Goal: Task Accomplishment & Management: Use online tool/utility

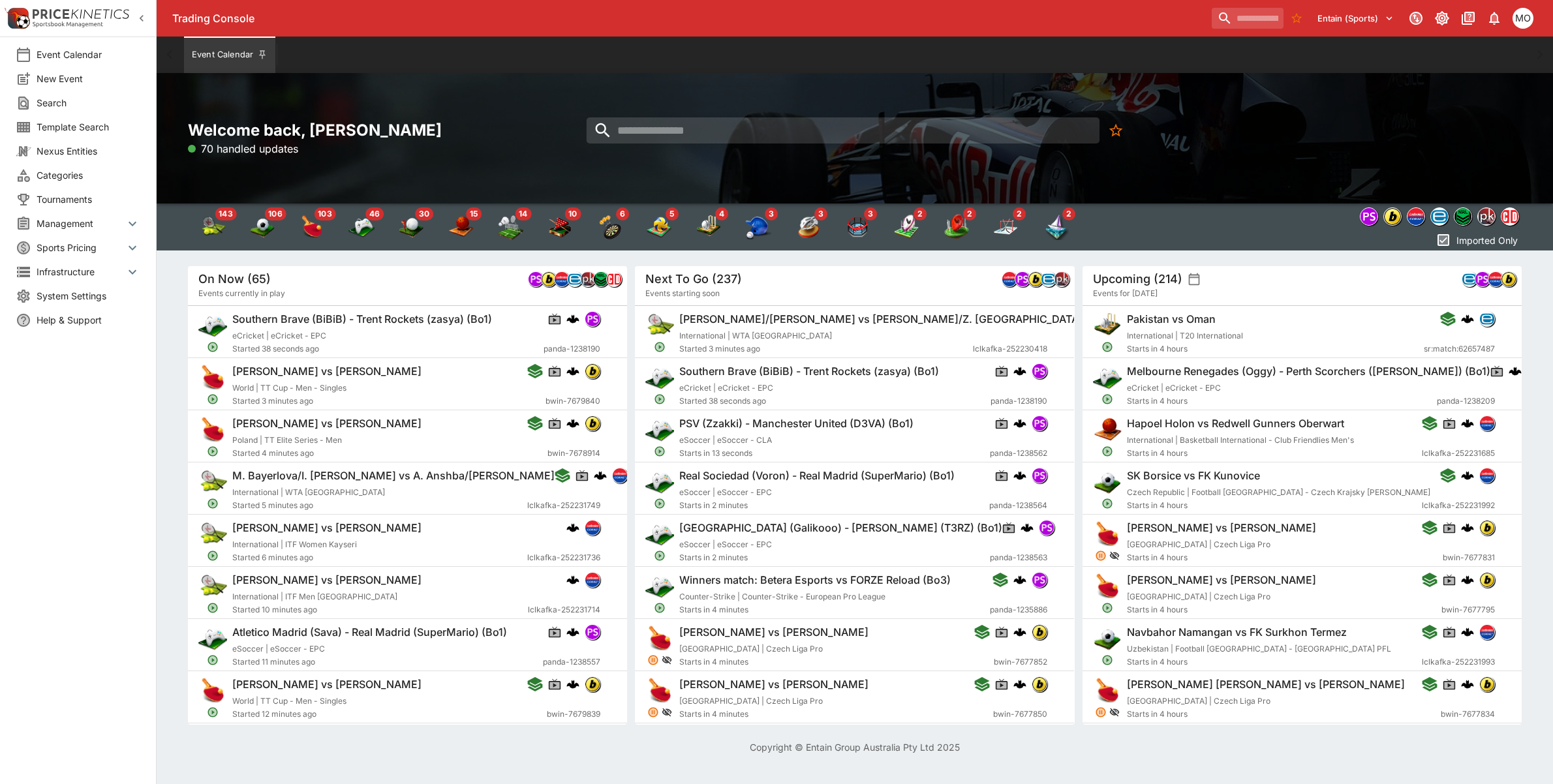
click at [71, 102] on span "Search" at bounding box center [88, 103] width 104 height 13
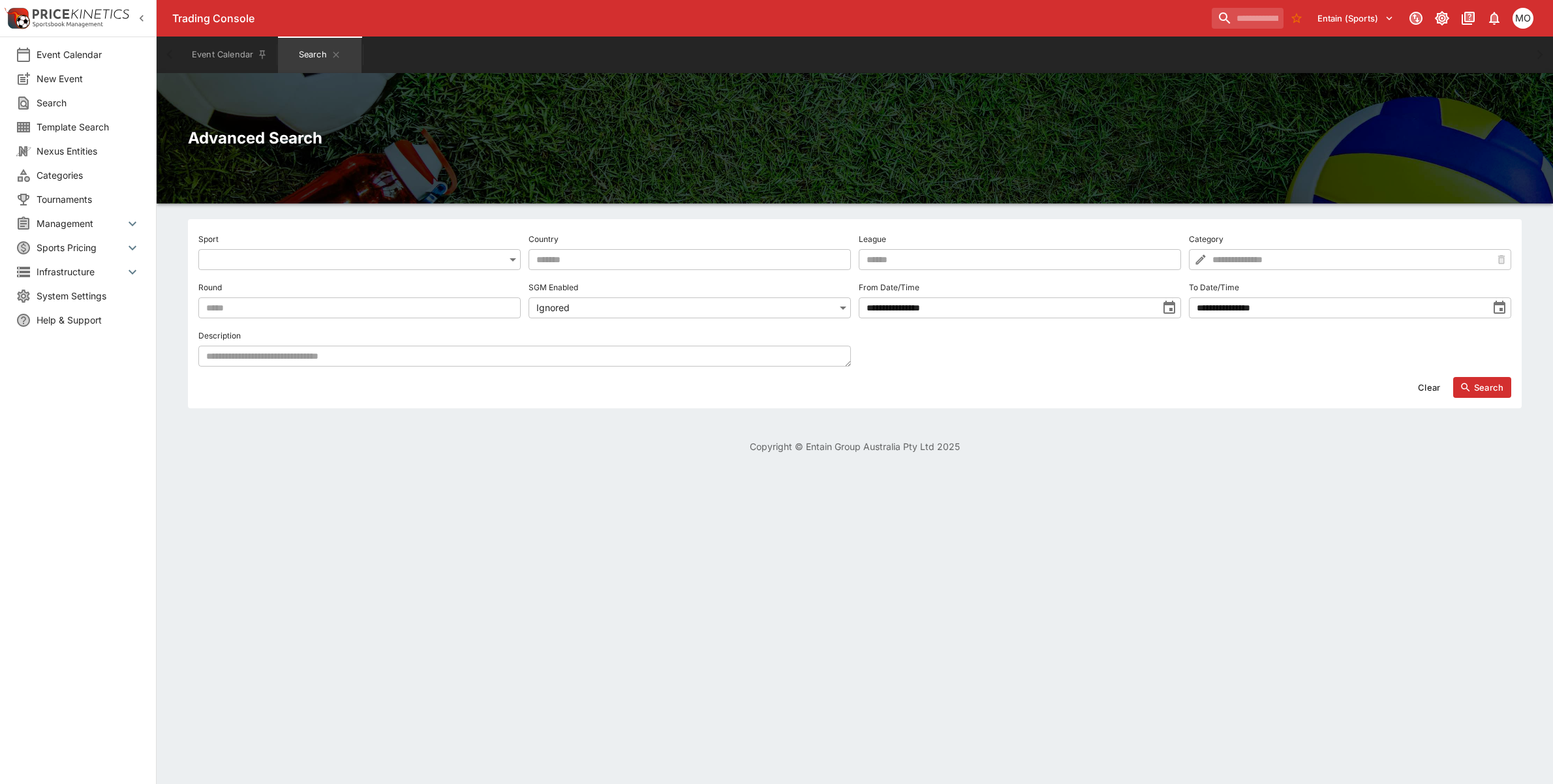
click at [372, 259] on body "**********" at bounding box center [776, 234] width 1553 height 469
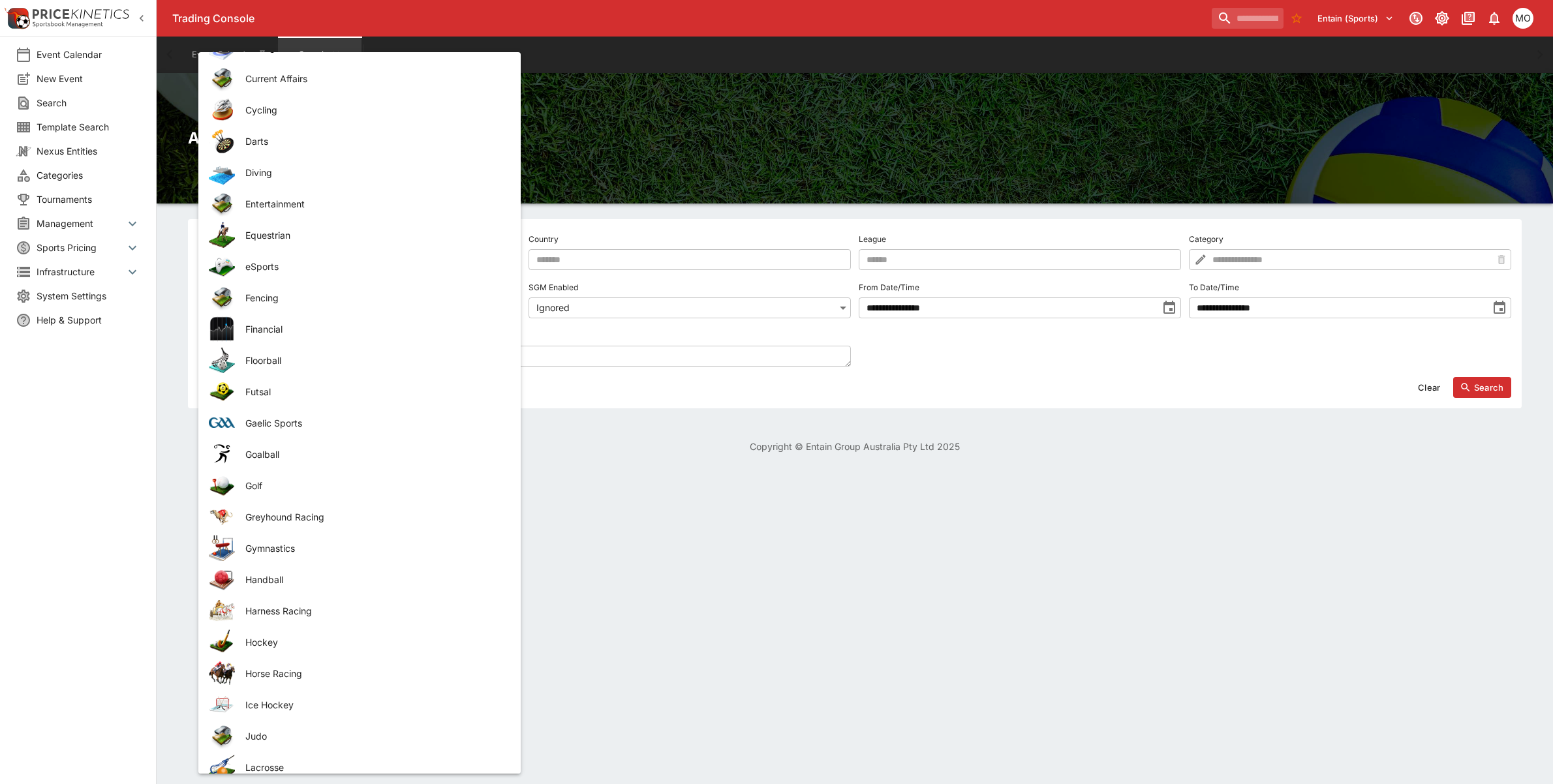
scroll to position [815, 0]
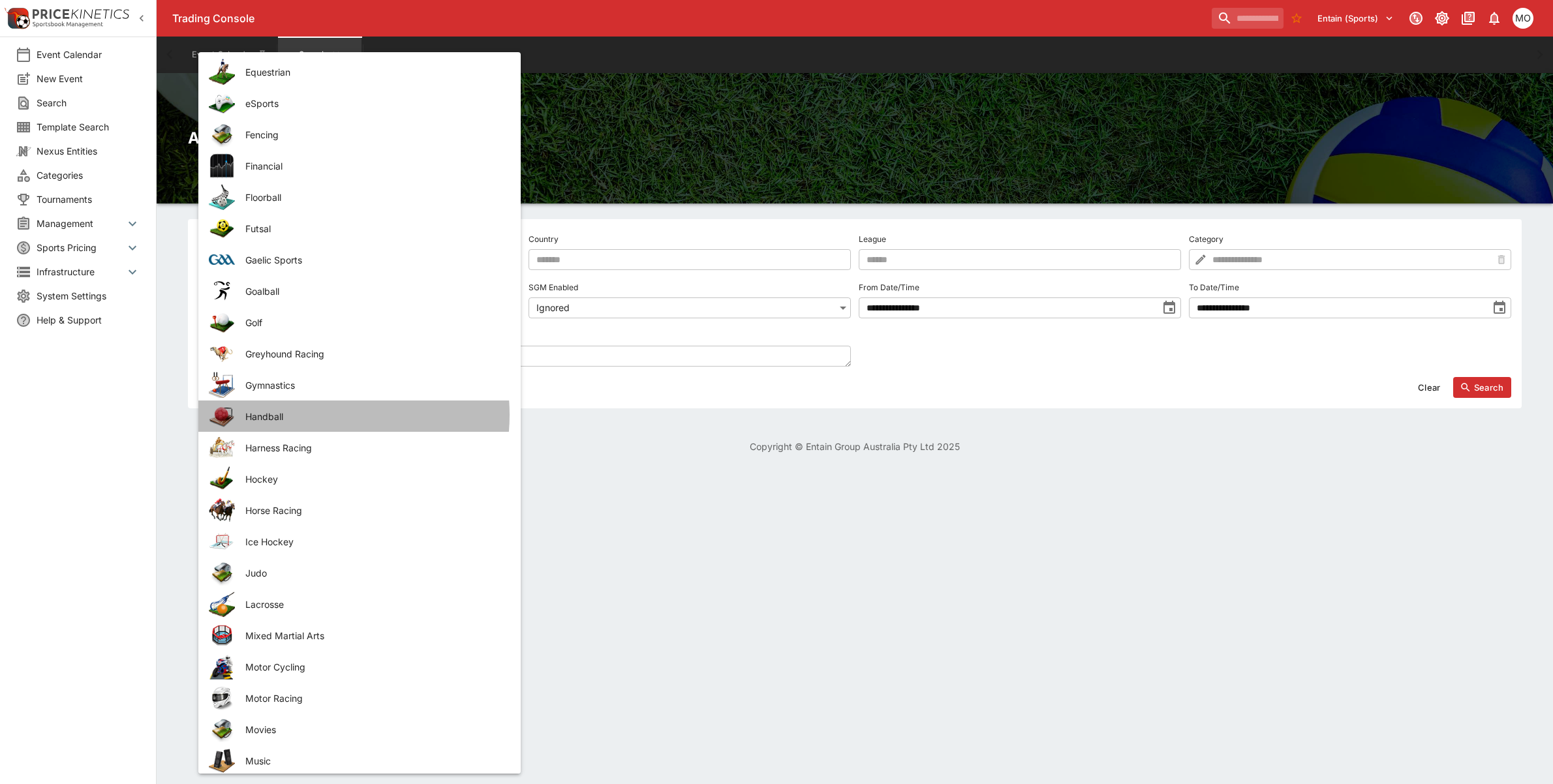
click at [310, 414] on span "Handball" at bounding box center [373, 416] width 255 height 13
type input "********"
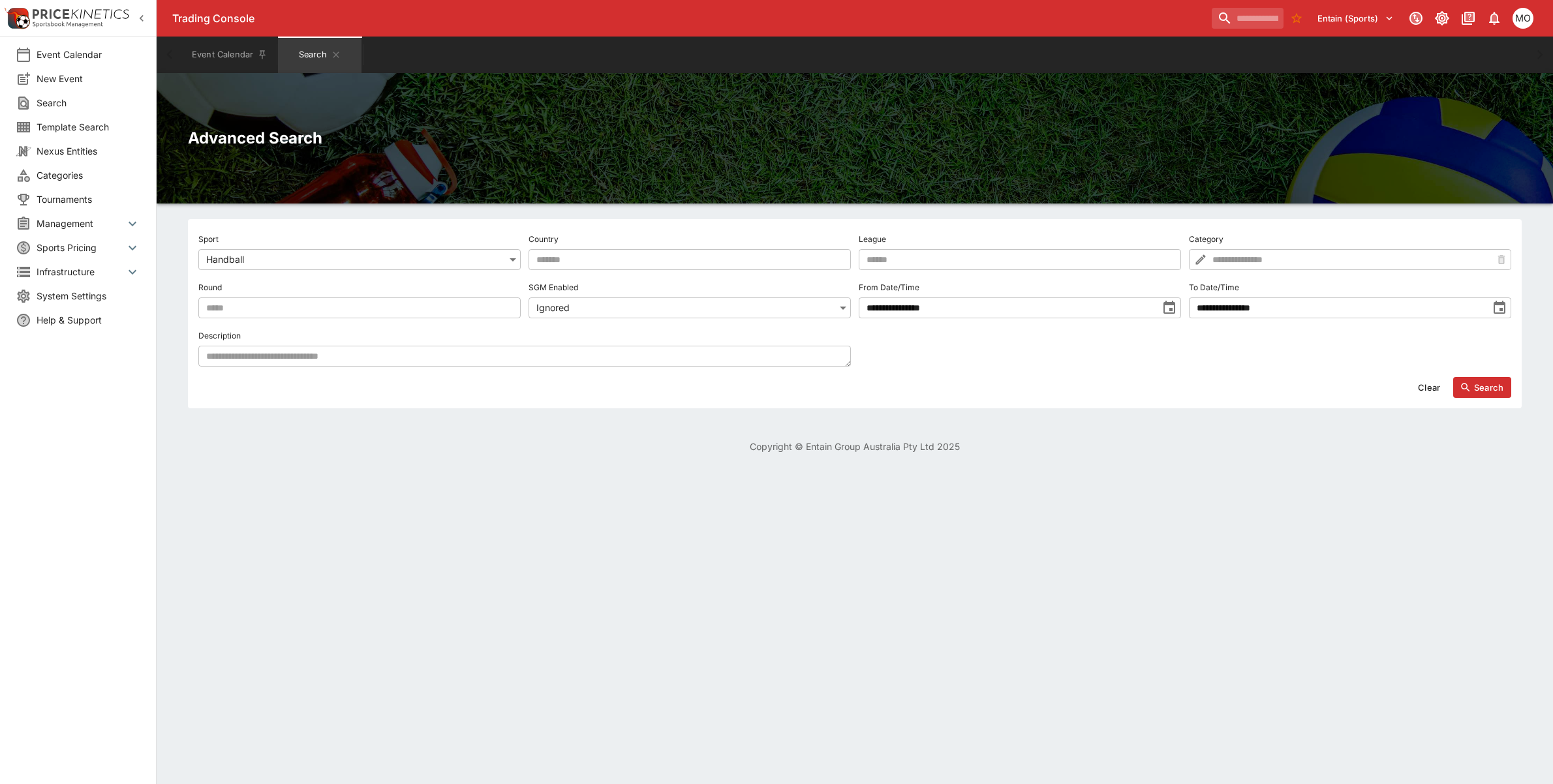
click at [301, 369] on div "Clear Search" at bounding box center [854, 382] width 1313 height 31
click at [300, 357] on textarea at bounding box center [525, 357] width 653 height 21
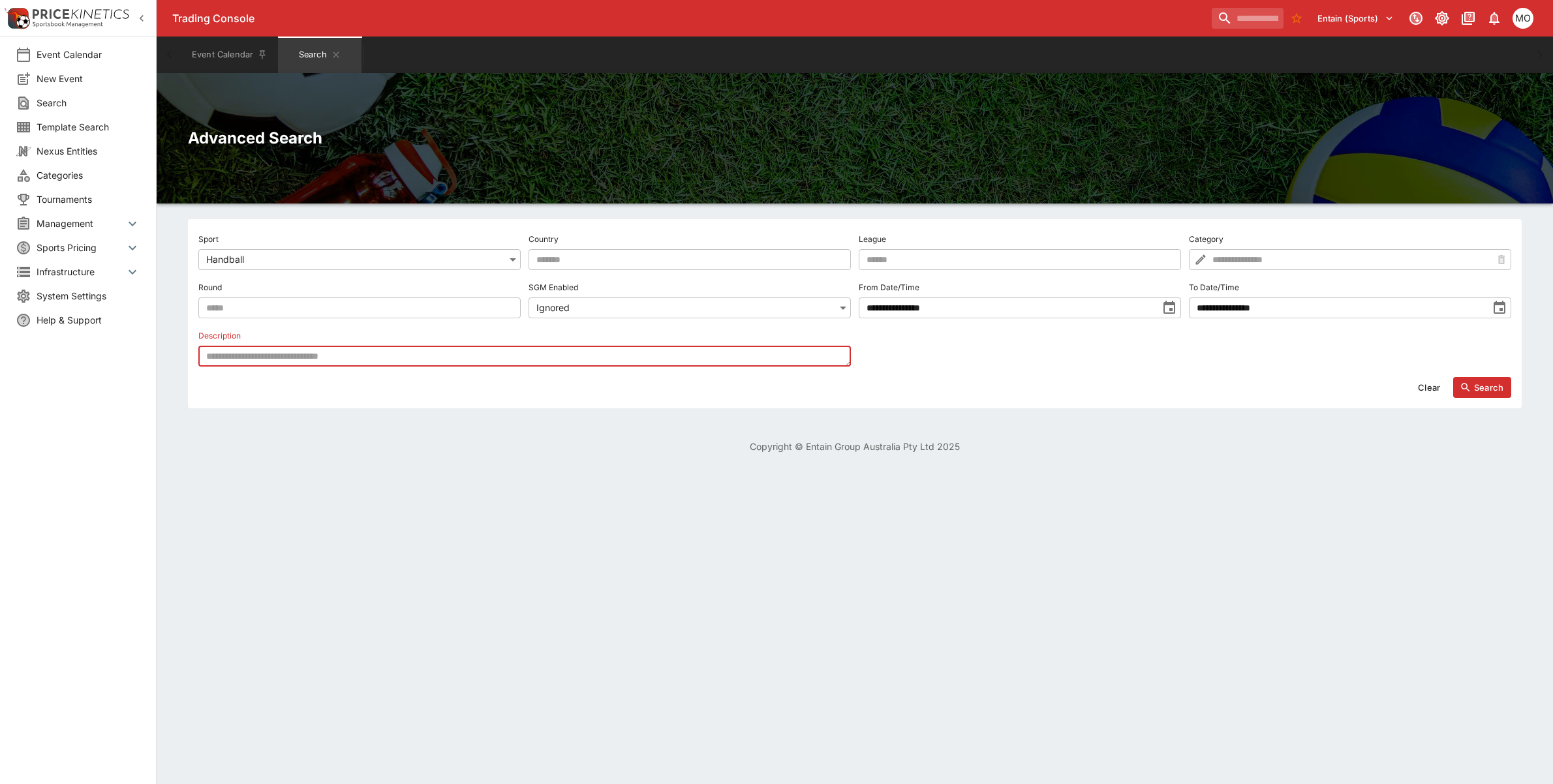
paste textarea "******"
type textarea "******"
click at [1486, 393] on button "Search" at bounding box center [1482, 388] width 58 height 21
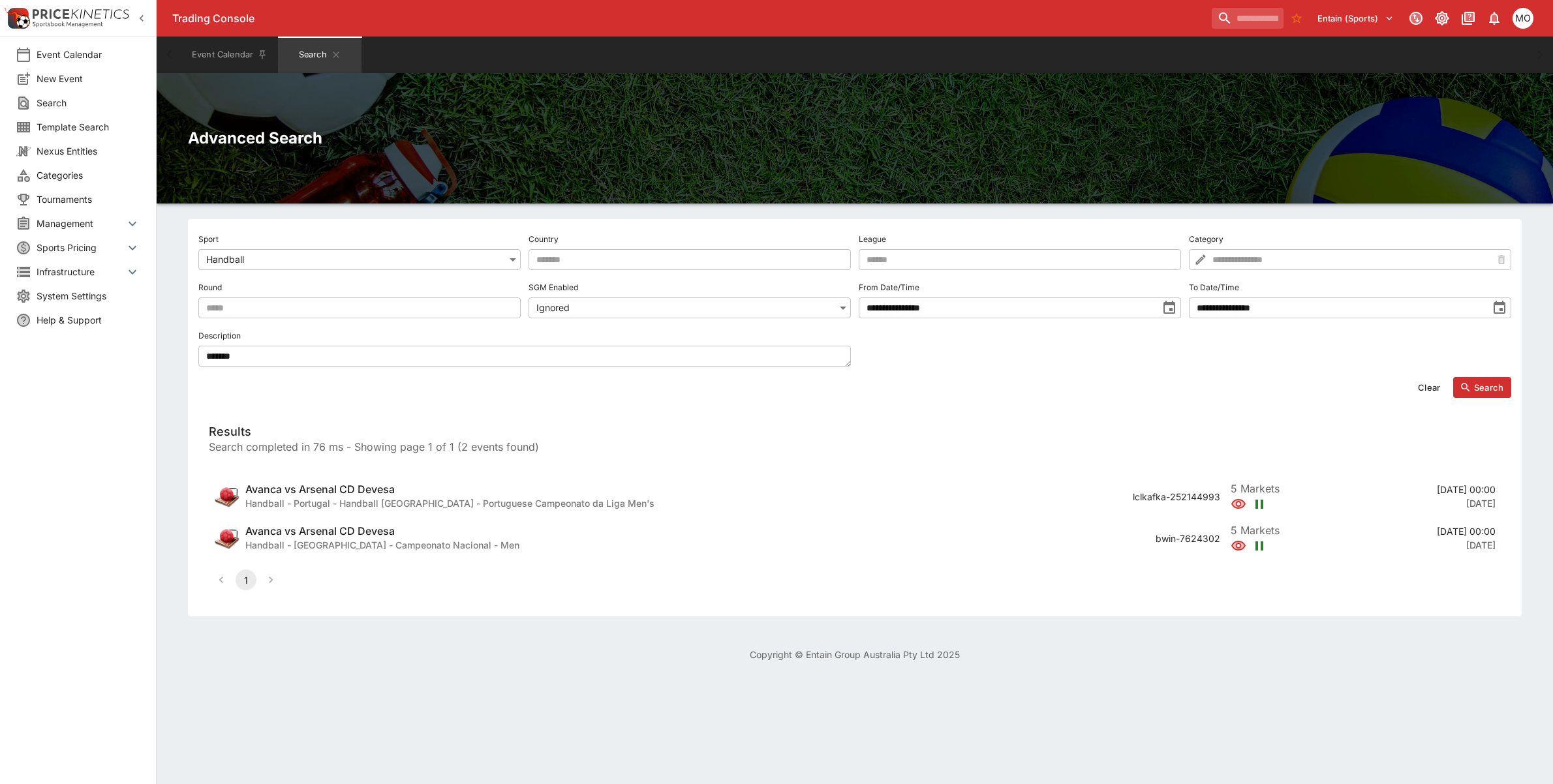
click at [171, 677] on html "**********" at bounding box center [776, 338] width 1553 height 677
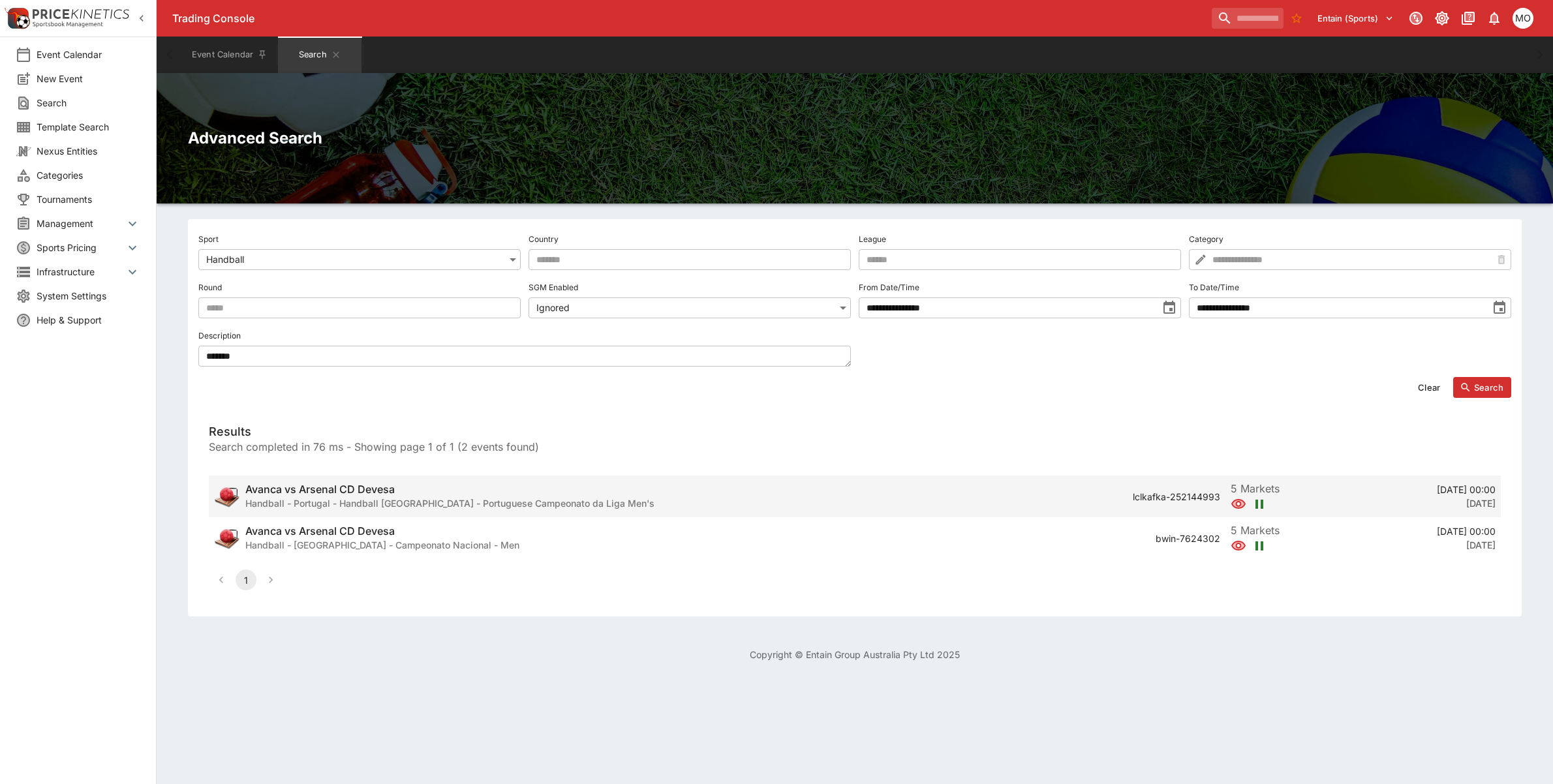
click at [389, 507] on h6 "Handball - Portugal - Handball Portugal - Portuguese Campeonato da Liga Men's" at bounding box center [450, 503] width 409 height 13
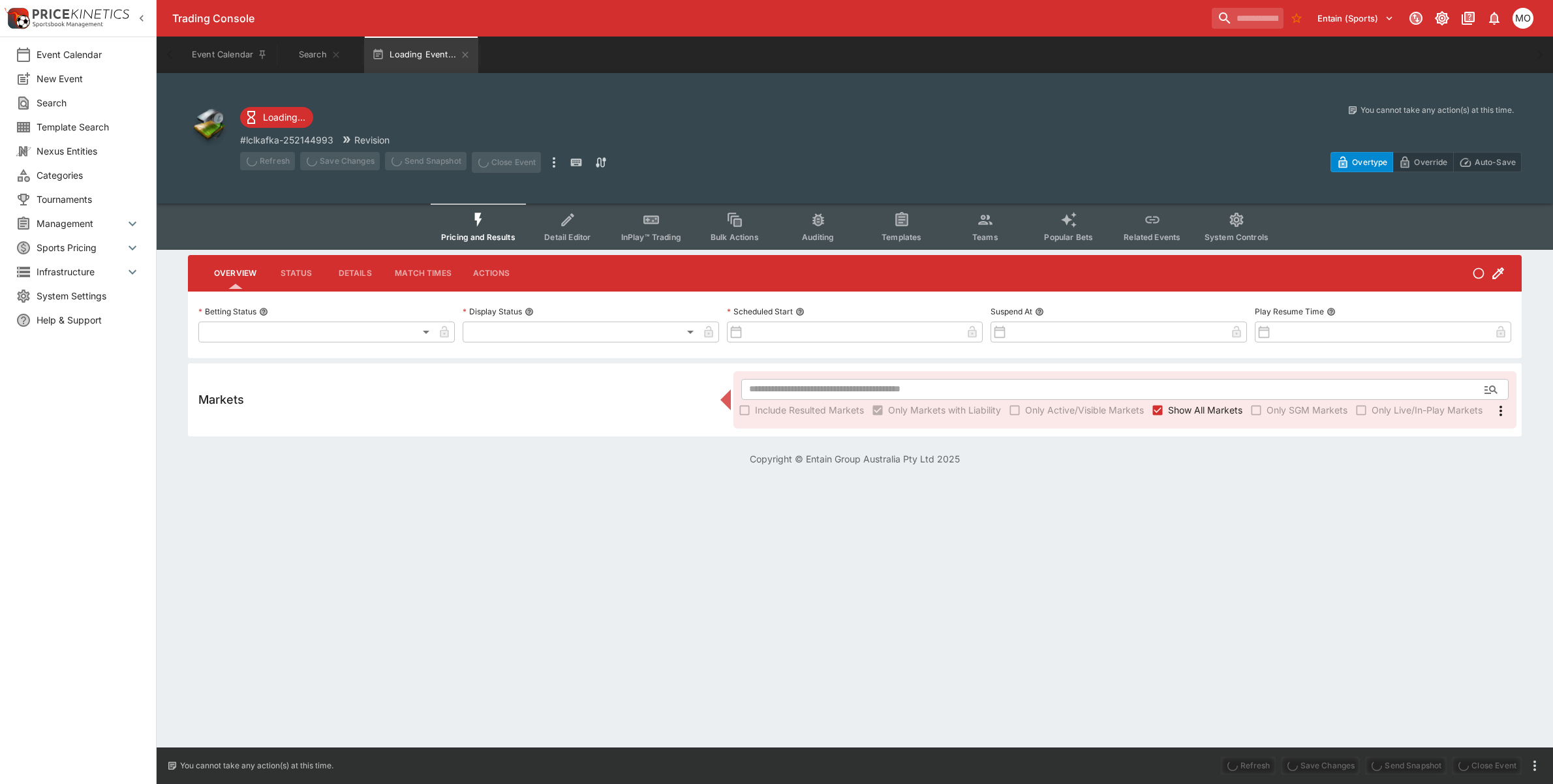
type input "**********"
type input "******"
type input "**********"
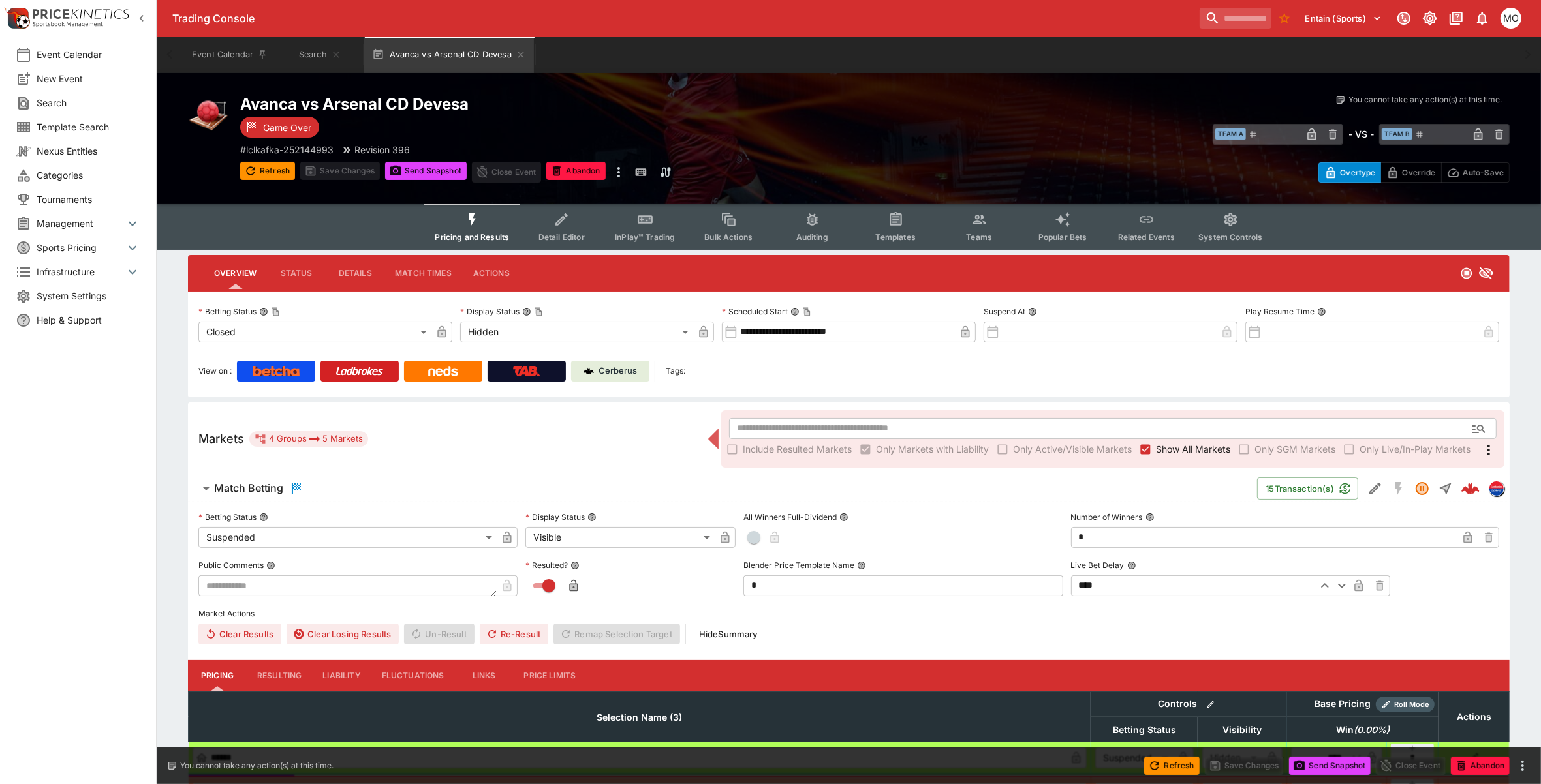
click at [596, 367] on div "Cerberus" at bounding box center [610, 371] width 55 height 13
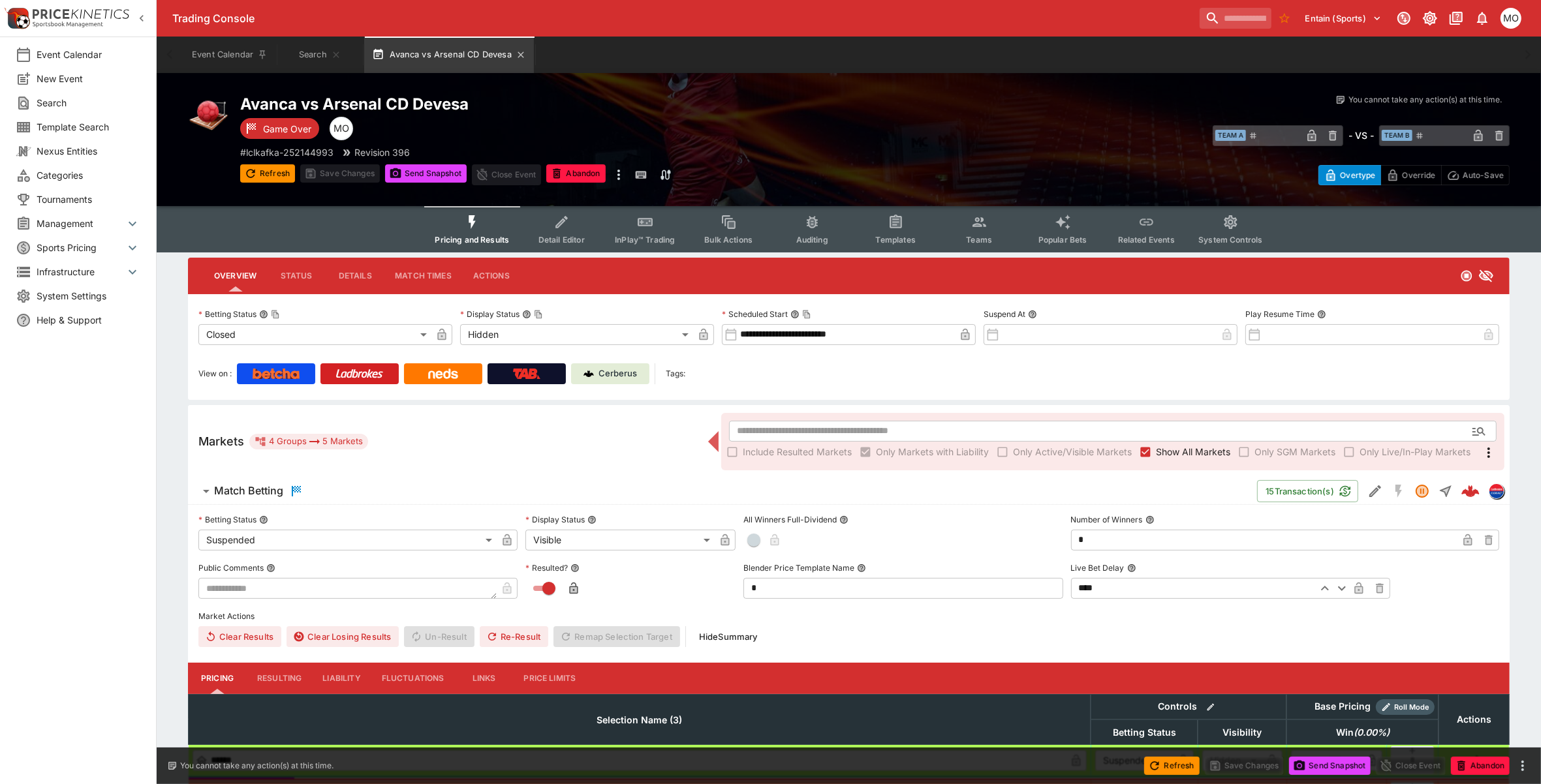
click at [339, 55] on icon "Search" at bounding box center [336, 54] width 11 height 11
click at [91, 102] on span "Search" at bounding box center [88, 103] width 104 height 13
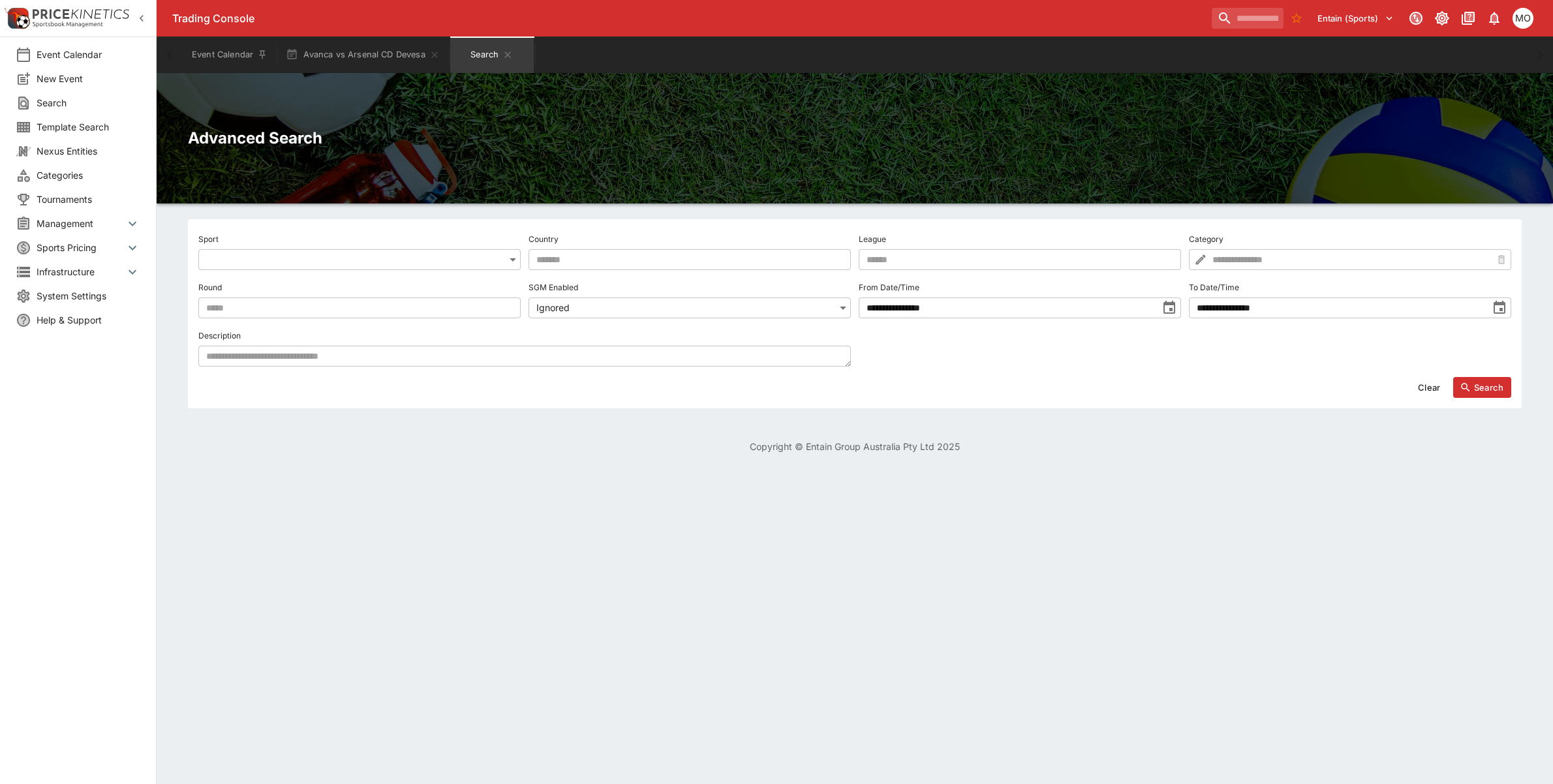
click at [278, 249] on body "**********" at bounding box center [776, 234] width 1553 height 469
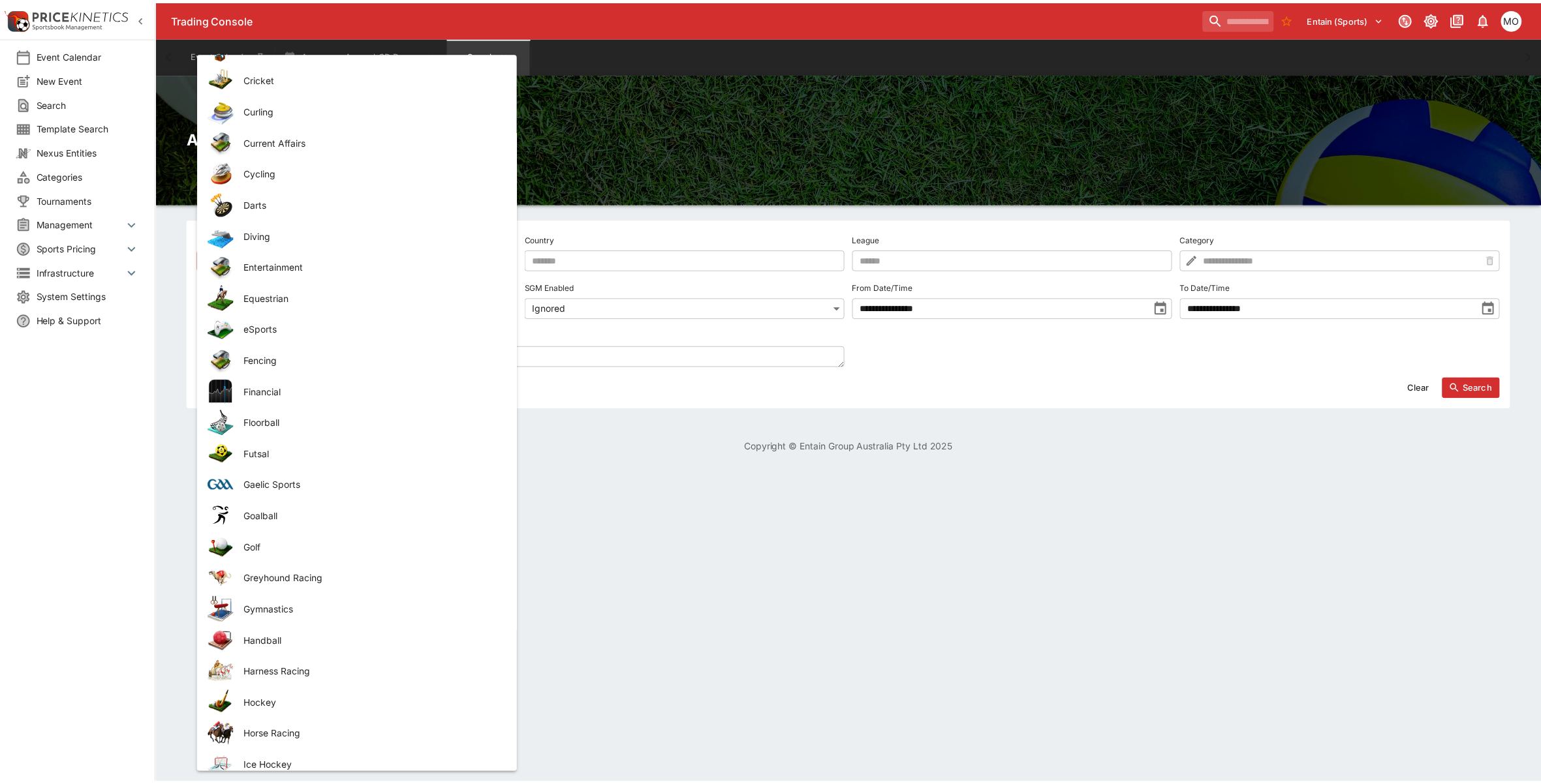
scroll to position [815, 0]
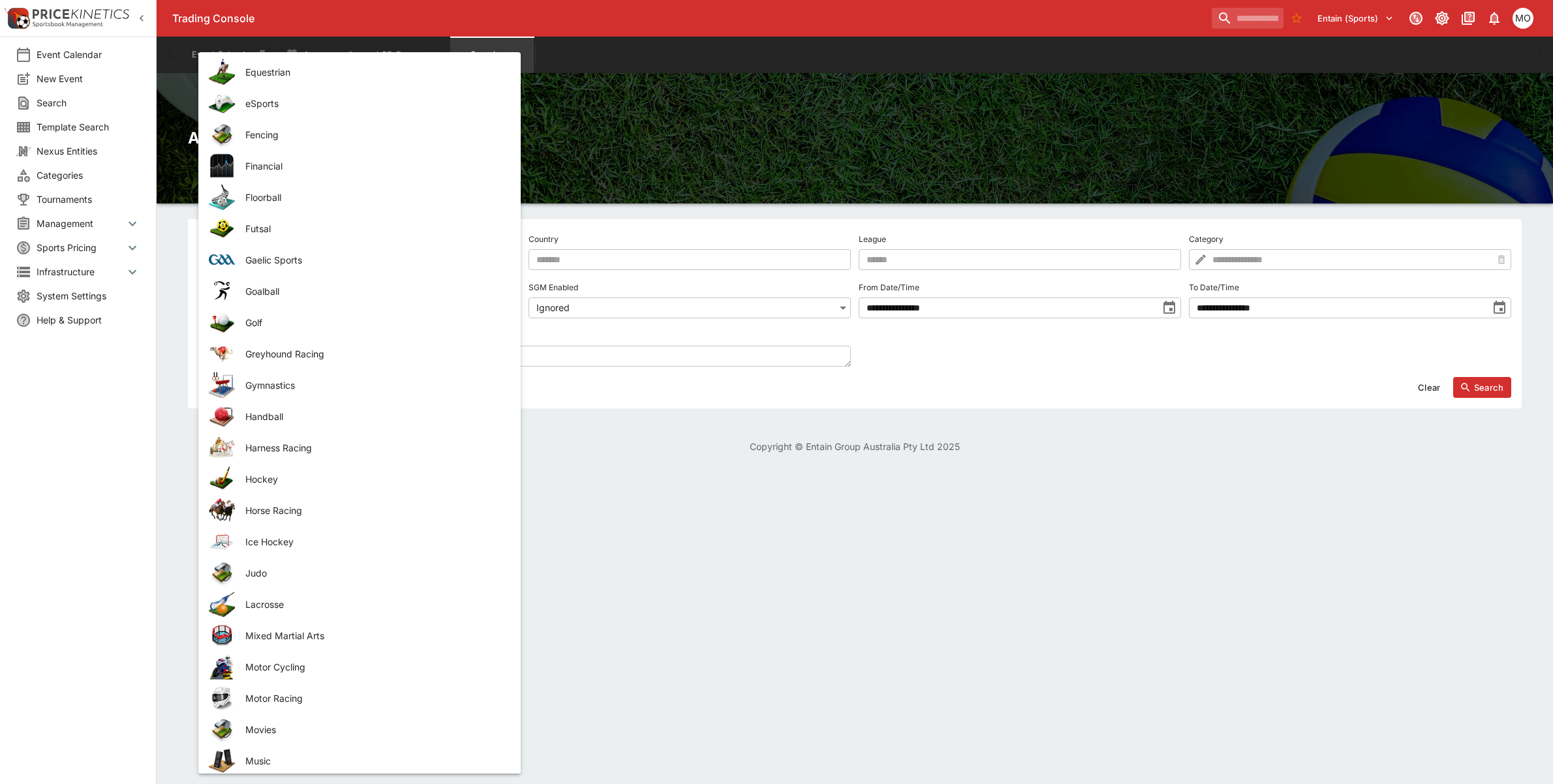
click at [275, 413] on span "Handball" at bounding box center [373, 416] width 255 height 13
type input "********"
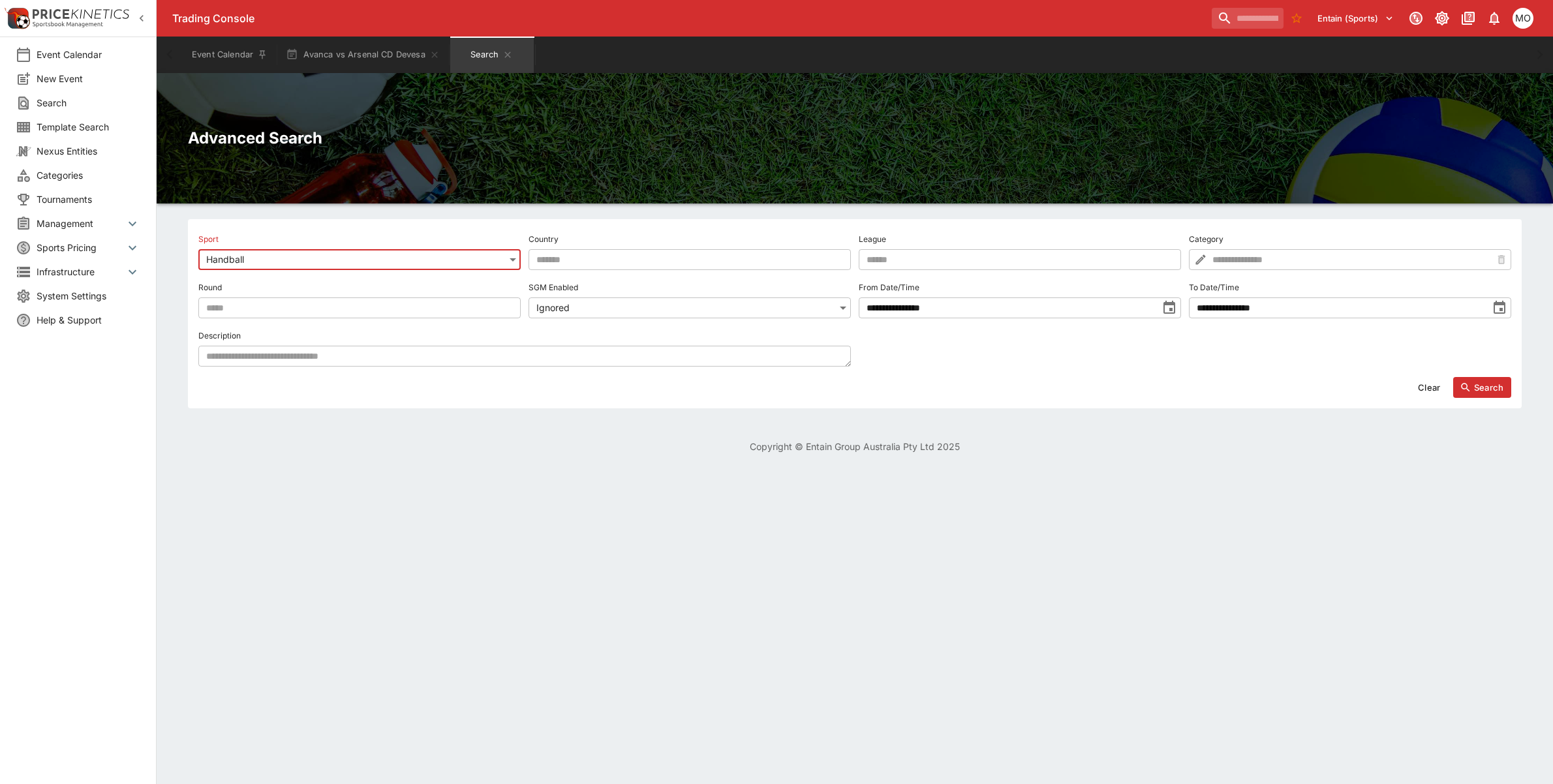
click at [272, 361] on textarea at bounding box center [525, 357] width 653 height 21
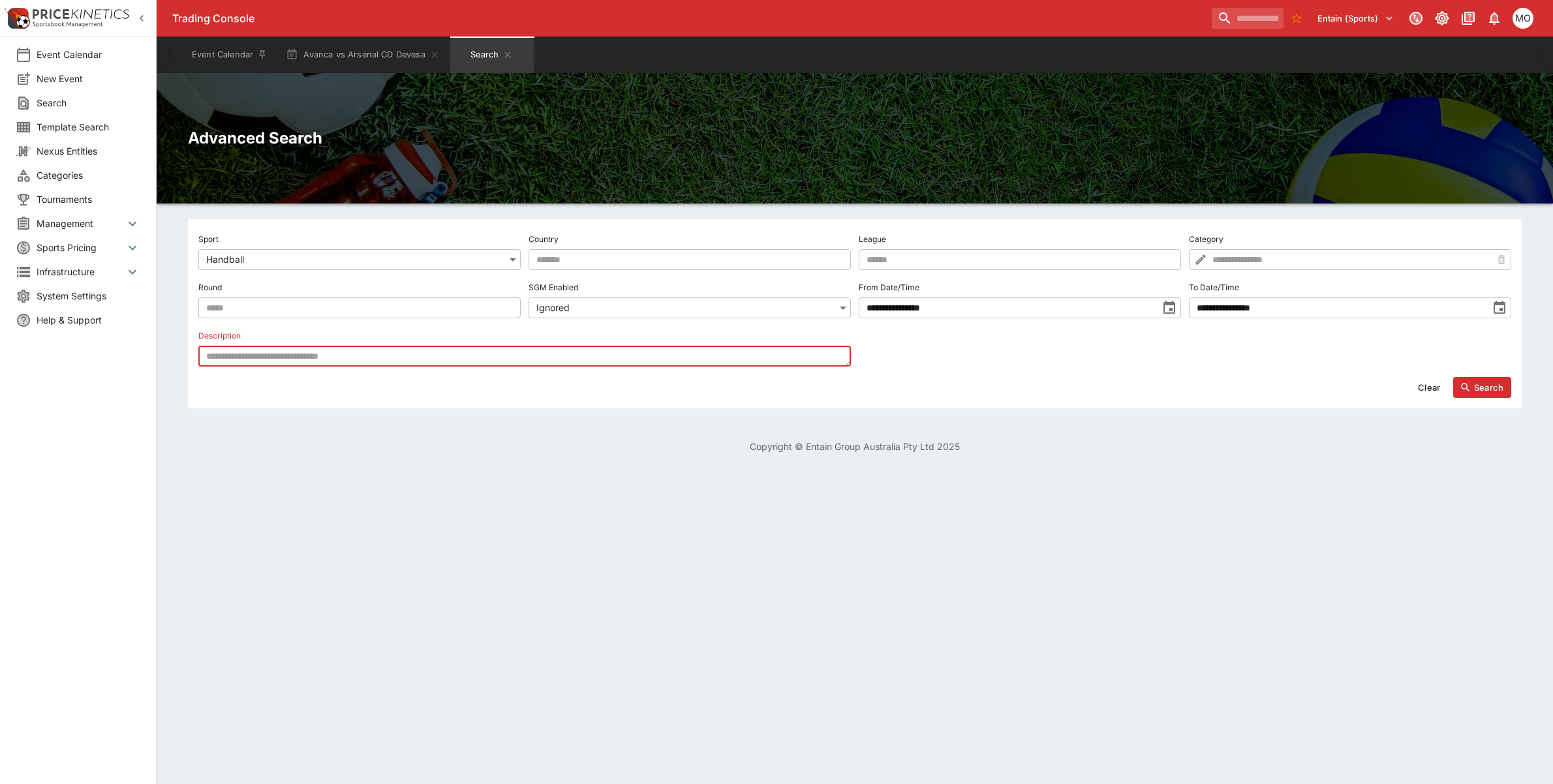
paste textarea "******"
type textarea "******"
click at [1478, 391] on button "Search" at bounding box center [1482, 388] width 58 height 21
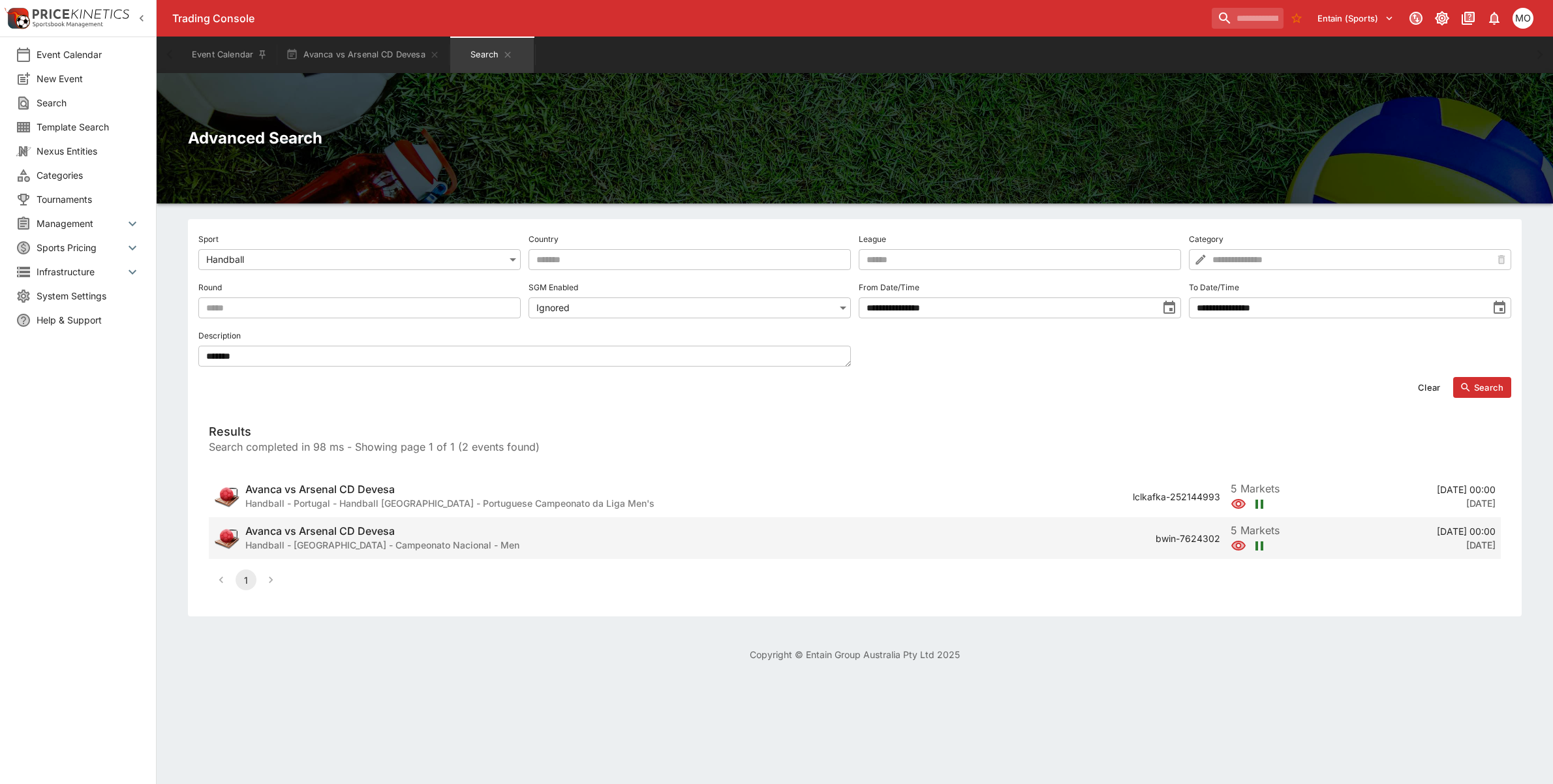
click at [432, 536] on h6 "Avanca vs Arsenal CD Devesa" at bounding box center [382, 531] width 274 height 13
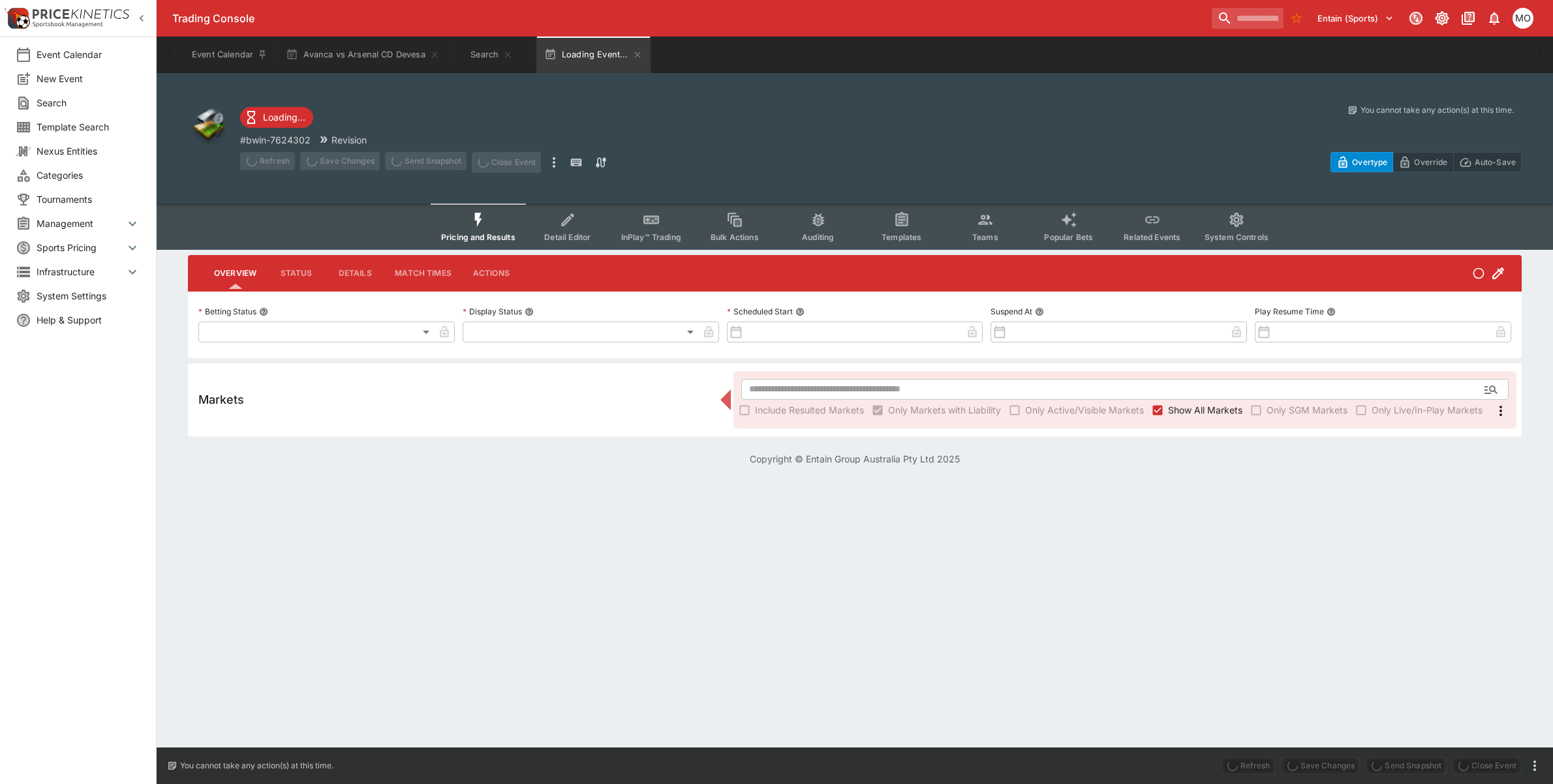
type input "**********"
type input "******"
type input "**********"
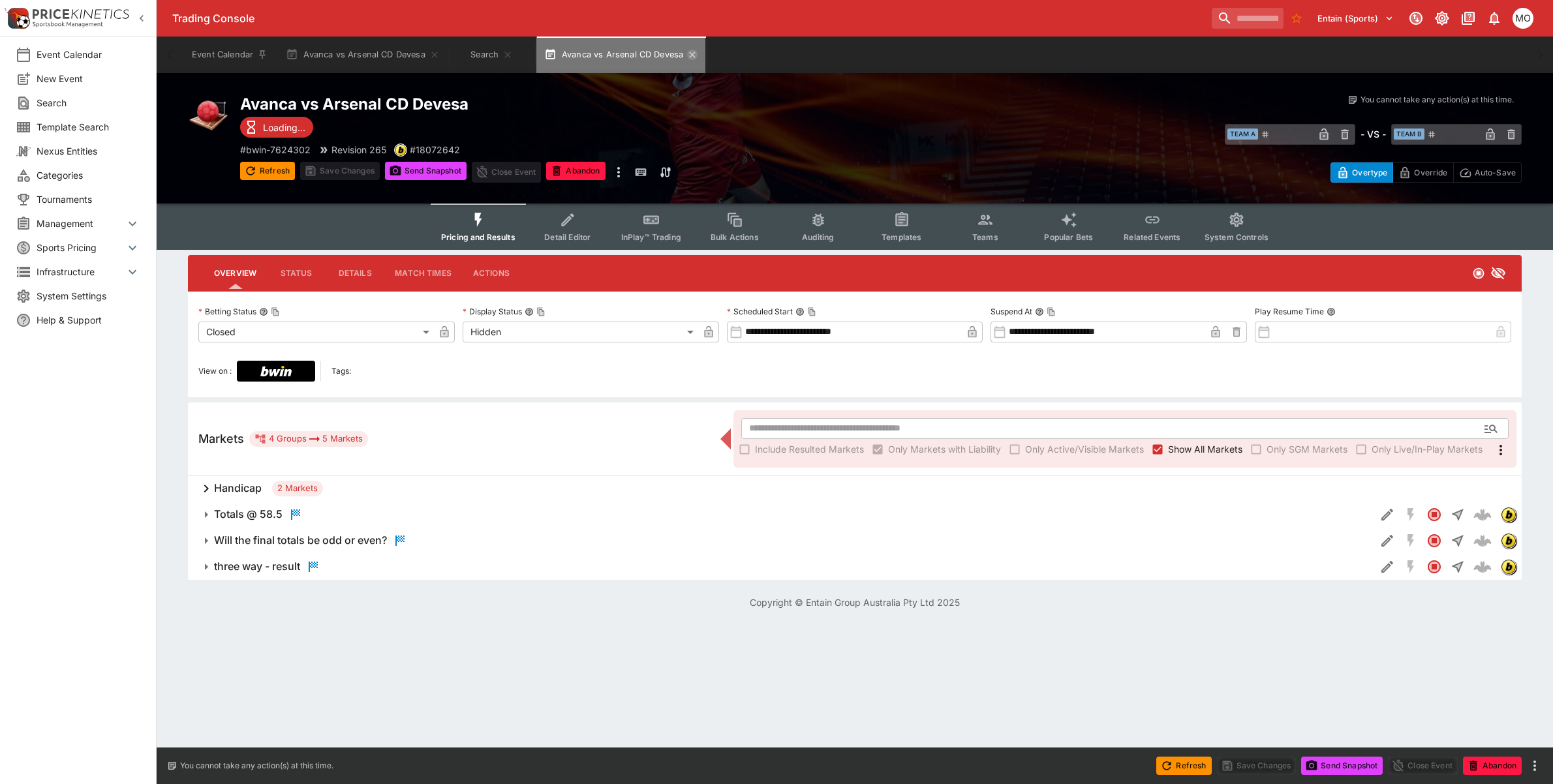
click at [690, 54] on icon "button" at bounding box center [692, 54] width 11 height 11
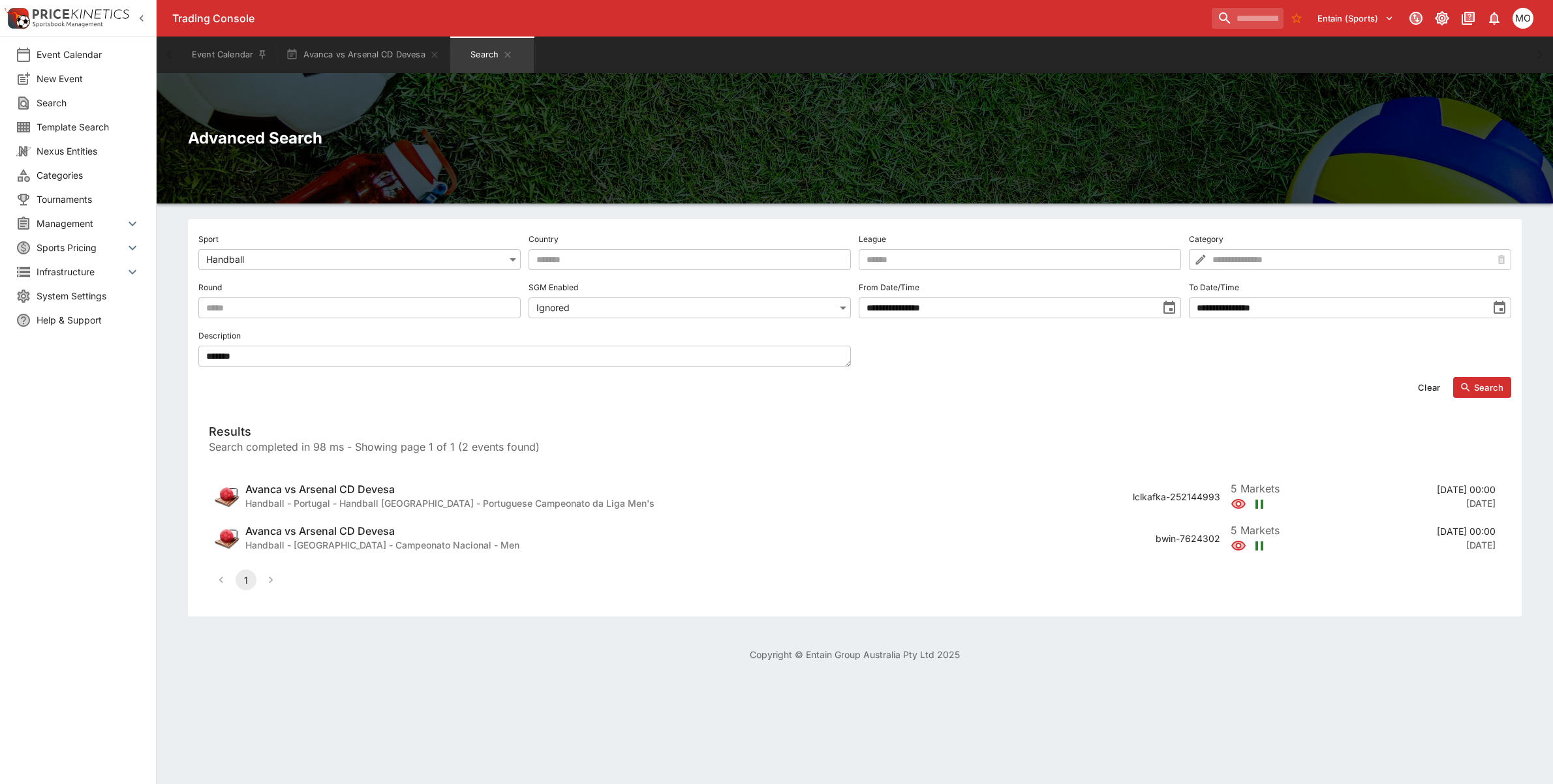
click at [132, 630] on div "Event Calendar New Event Search Template Search Nexus Entities Categories Tourn…" at bounding box center [78, 392] width 156 height 784
click at [237, 364] on textarea "******" at bounding box center [525, 357] width 653 height 21
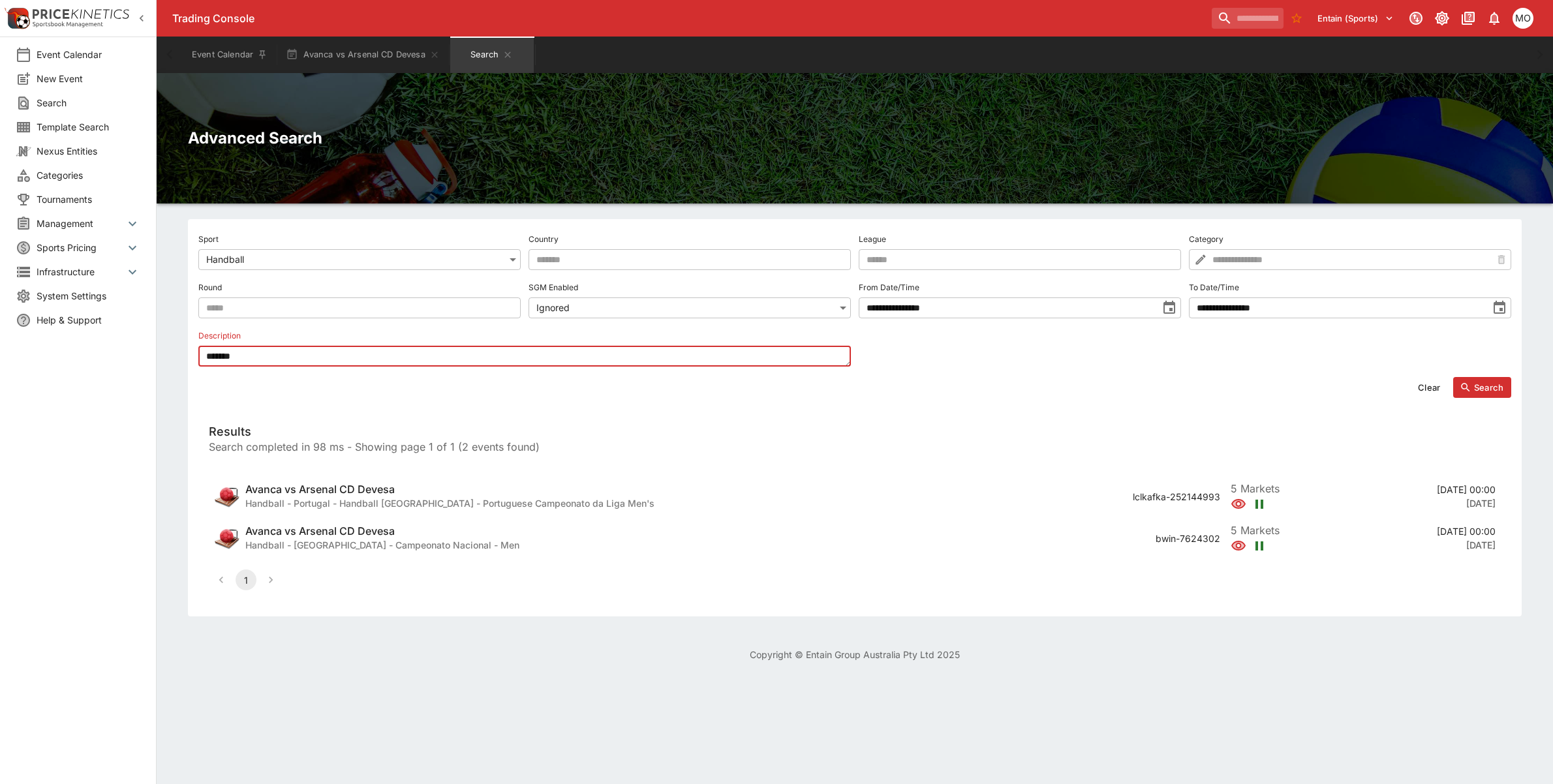
click at [237, 364] on textarea "******" at bounding box center [525, 357] width 653 height 21
paste textarea "*****"
click at [237, 361] on textarea "**********" at bounding box center [525, 357] width 653 height 21
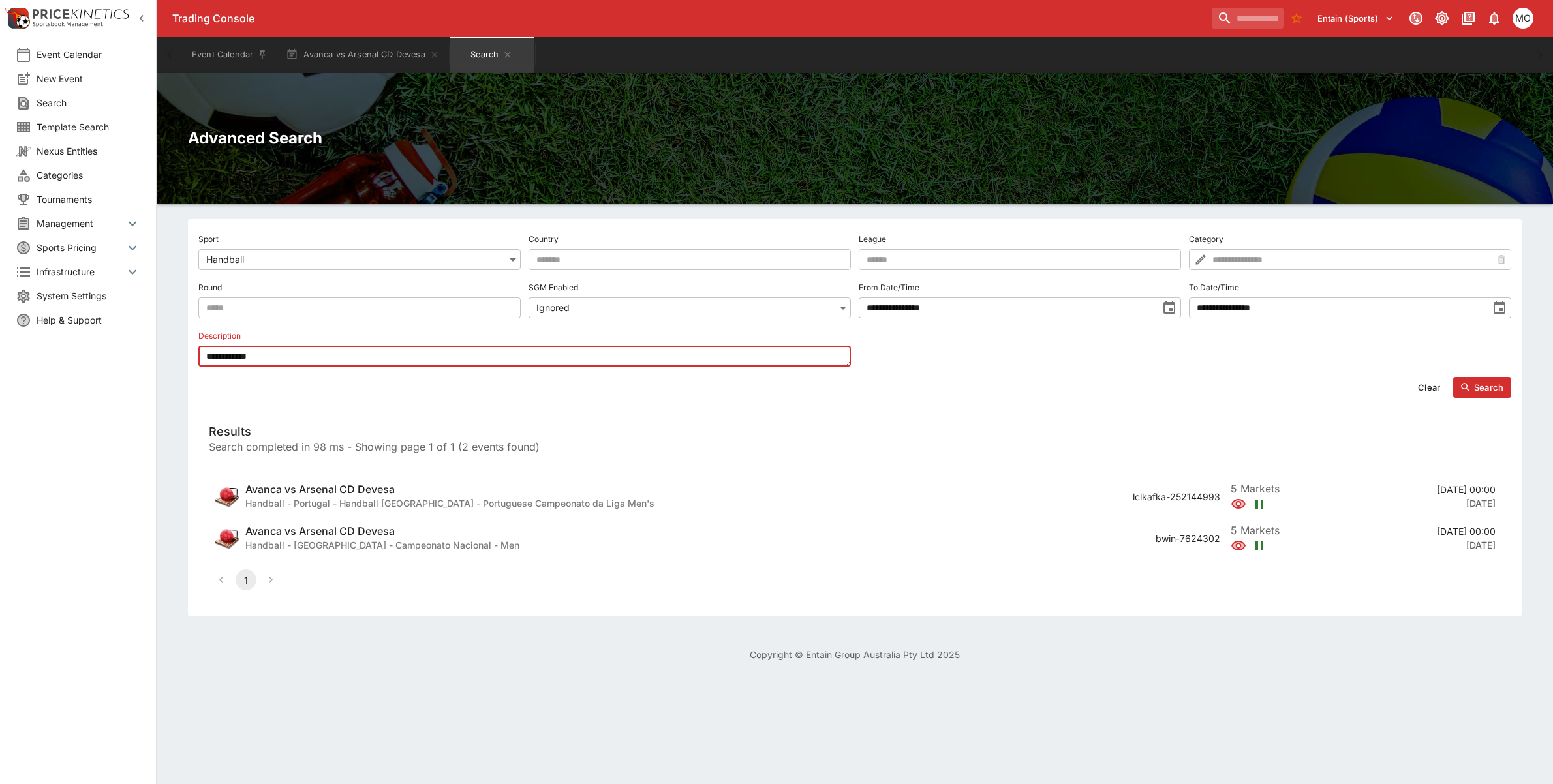
paste textarea
type textarea "*****"
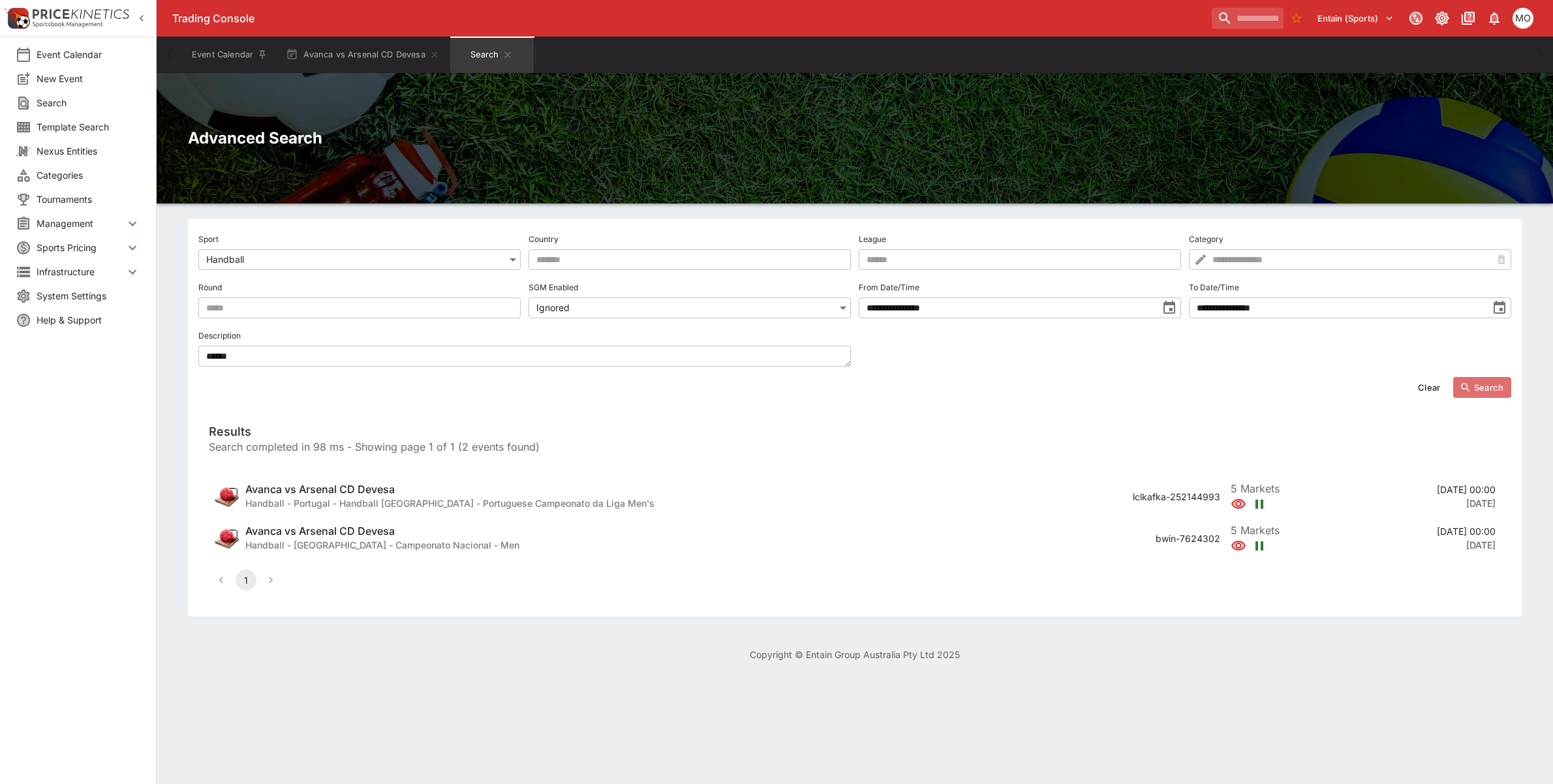
click at [1473, 386] on button "Search" at bounding box center [1482, 388] width 58 height 21
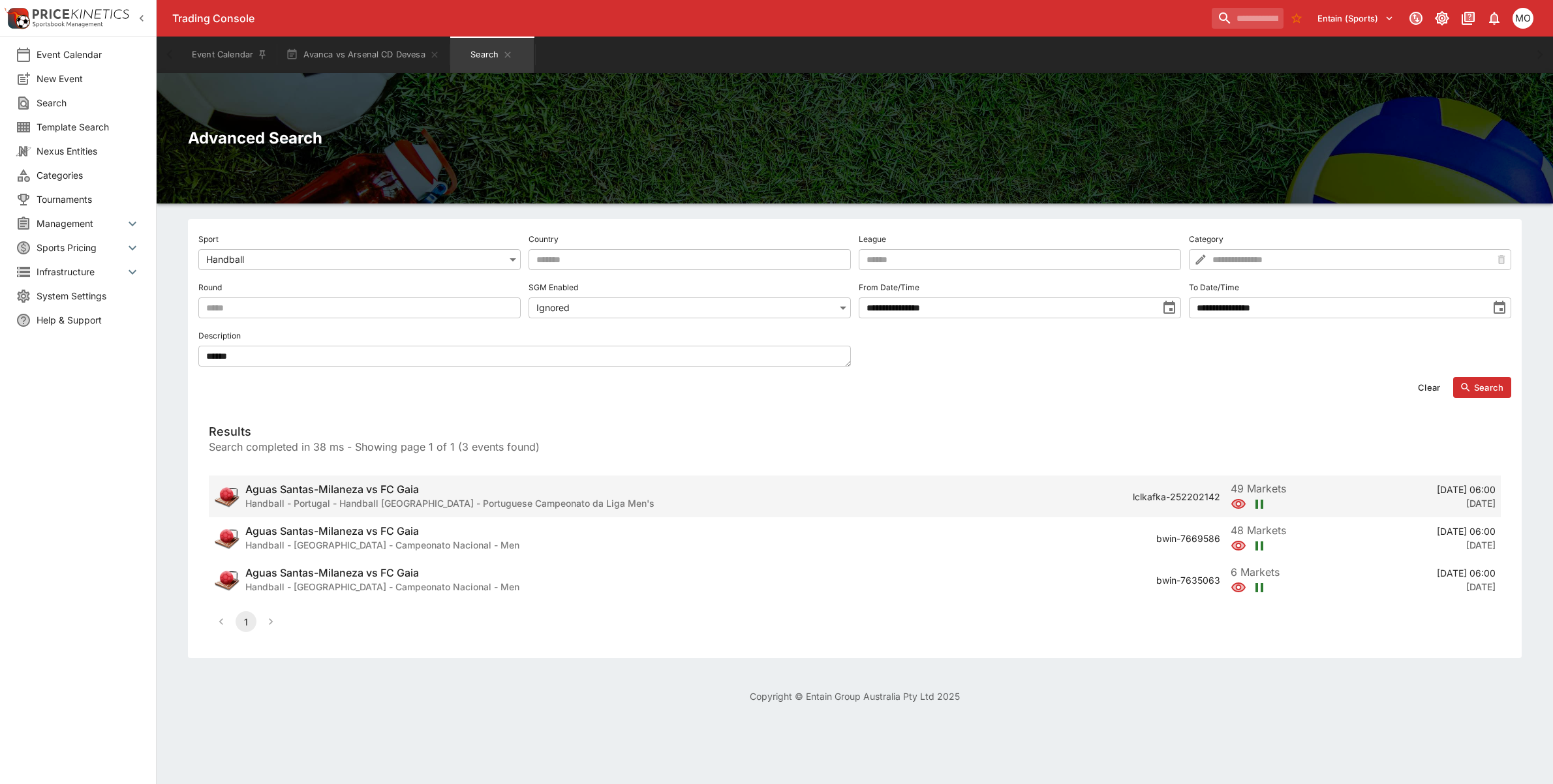
click at [423, 497] on h6 "Handball - Portugal - Handball Portugal - Portuguese Campeonato da Liga Men's" at bounding box center [450, 503] width 409 height 13
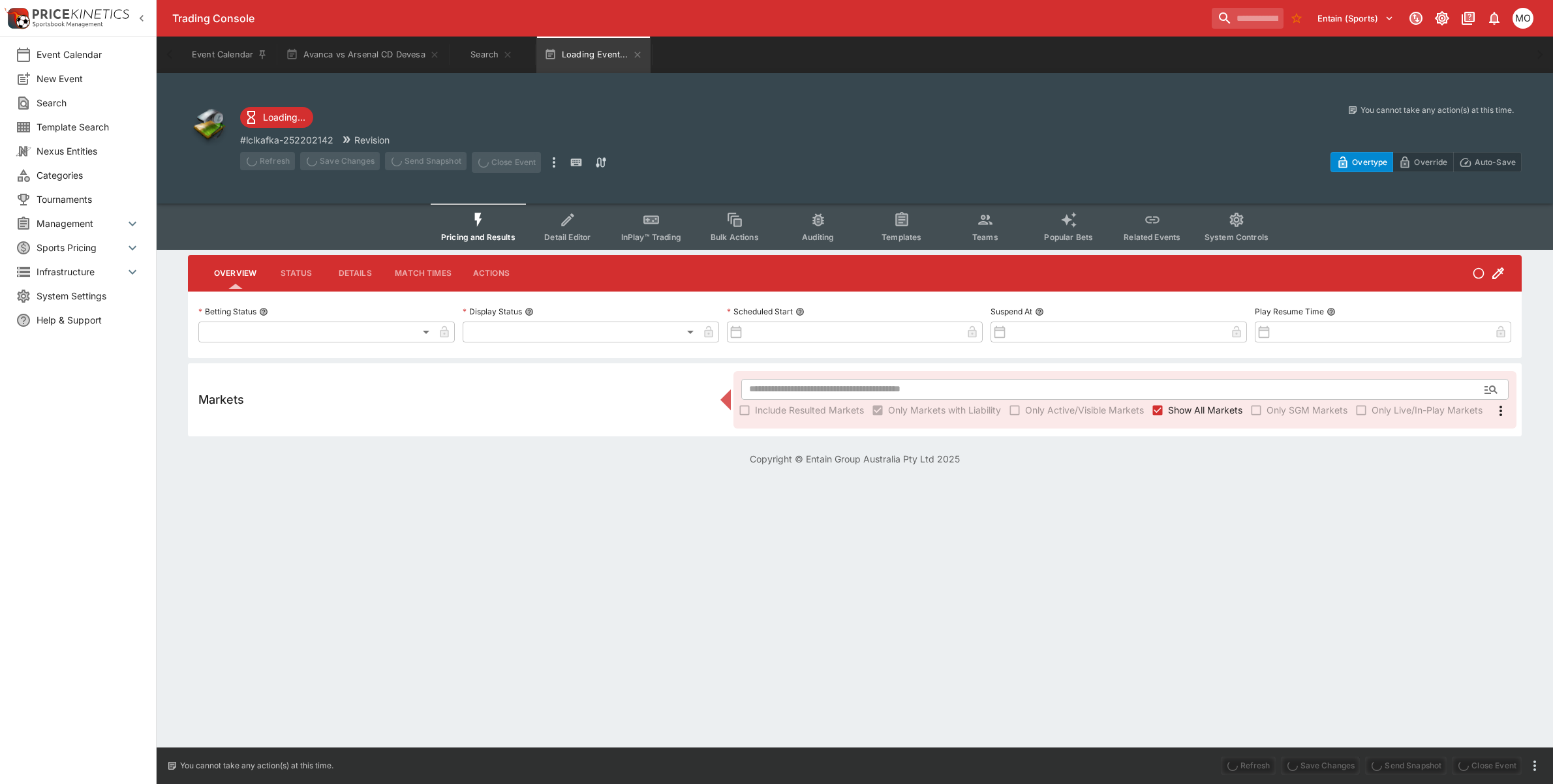
type input "**********"
type input "******"
type input "**********"
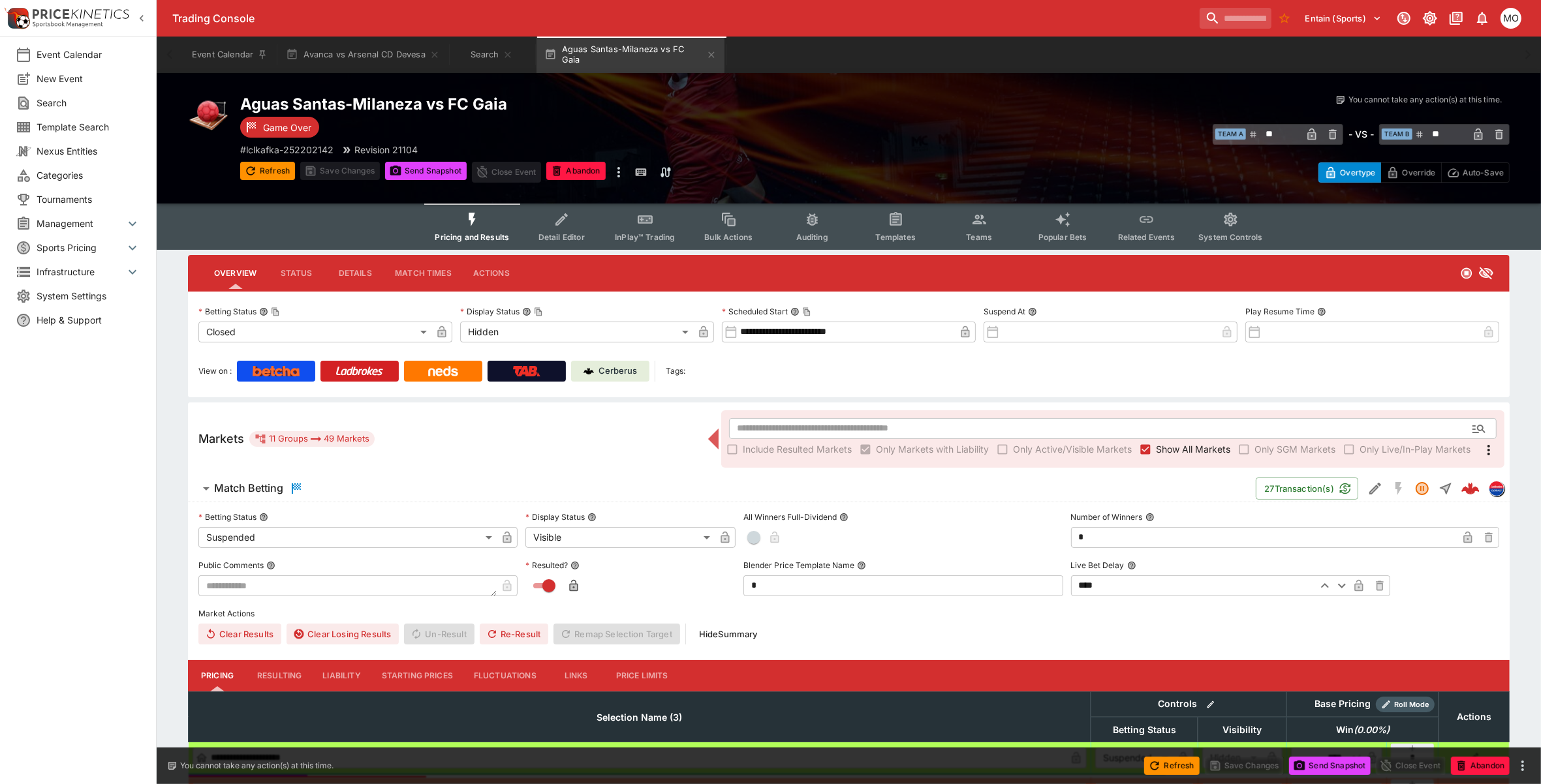
click at [610, 375] on p "Cerberus" at bounding box center [618, 371] width 38 height 13
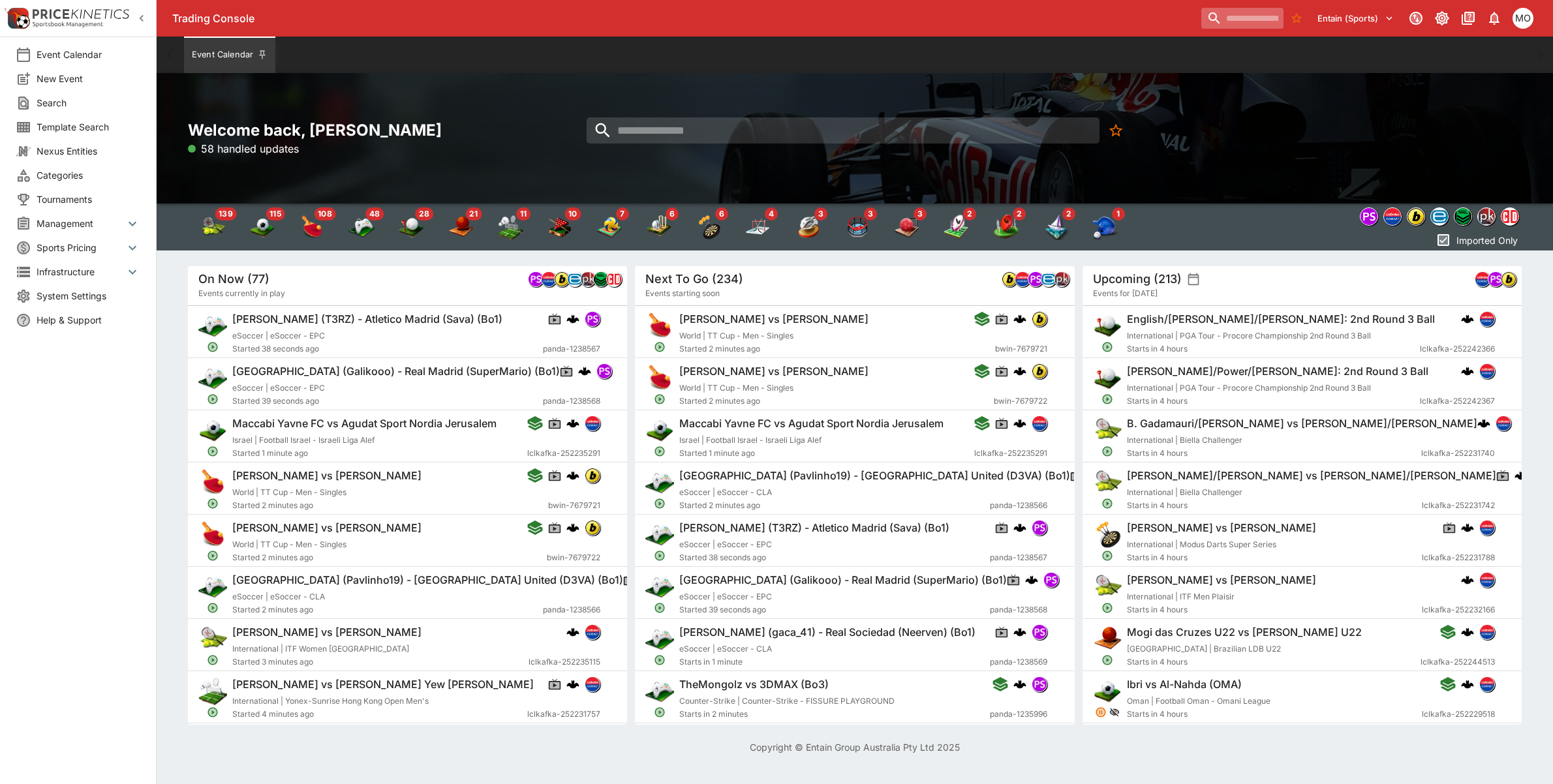
click at [1210, 12] on input "search" at bounding box center [1242, 18] width 82 height 21
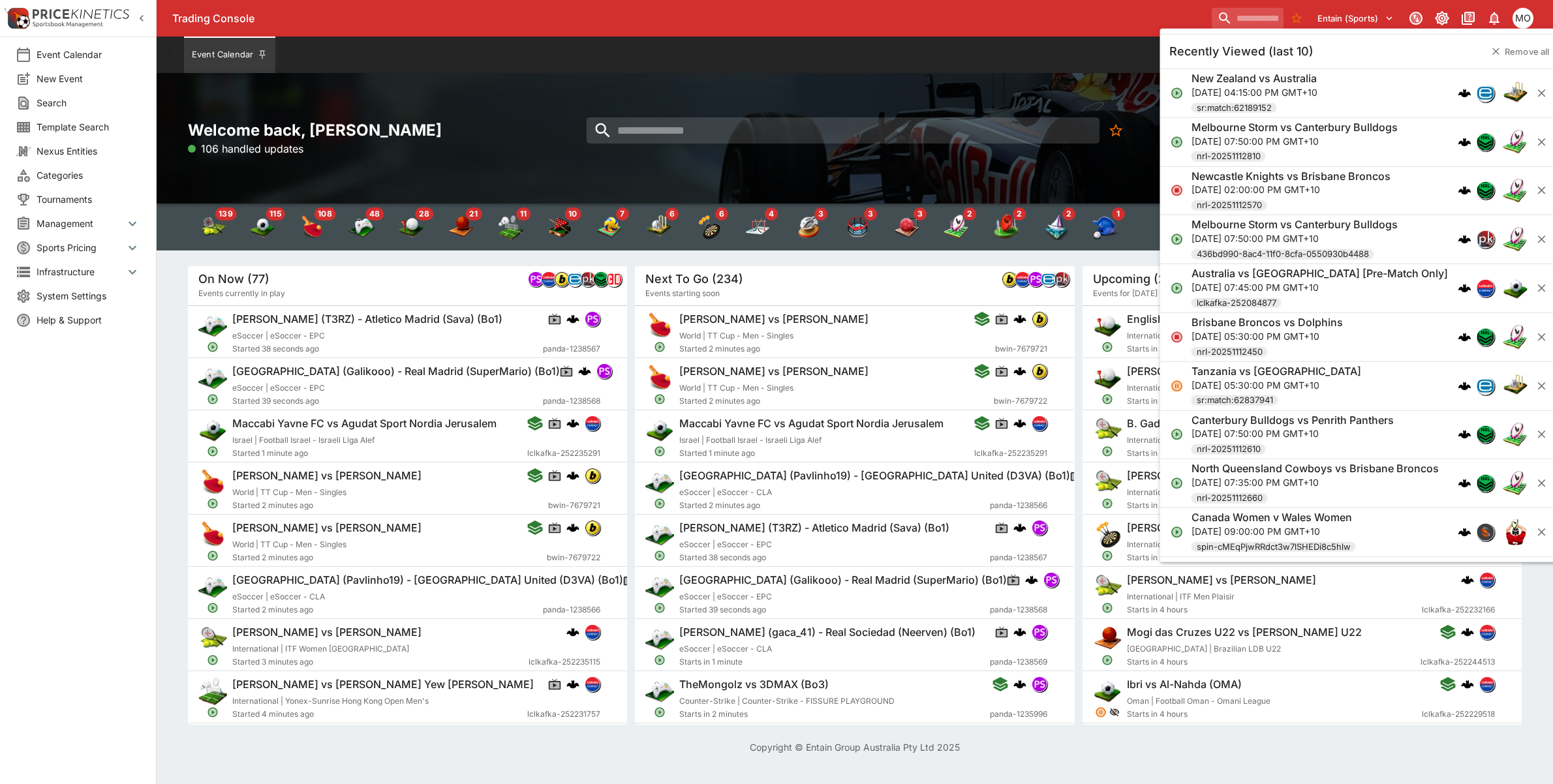
click at [1270, 128] on h6 "Melbourne Storm vs Canterbury Bulldogs" at bounding box center [1295, 127] width 206 height 13
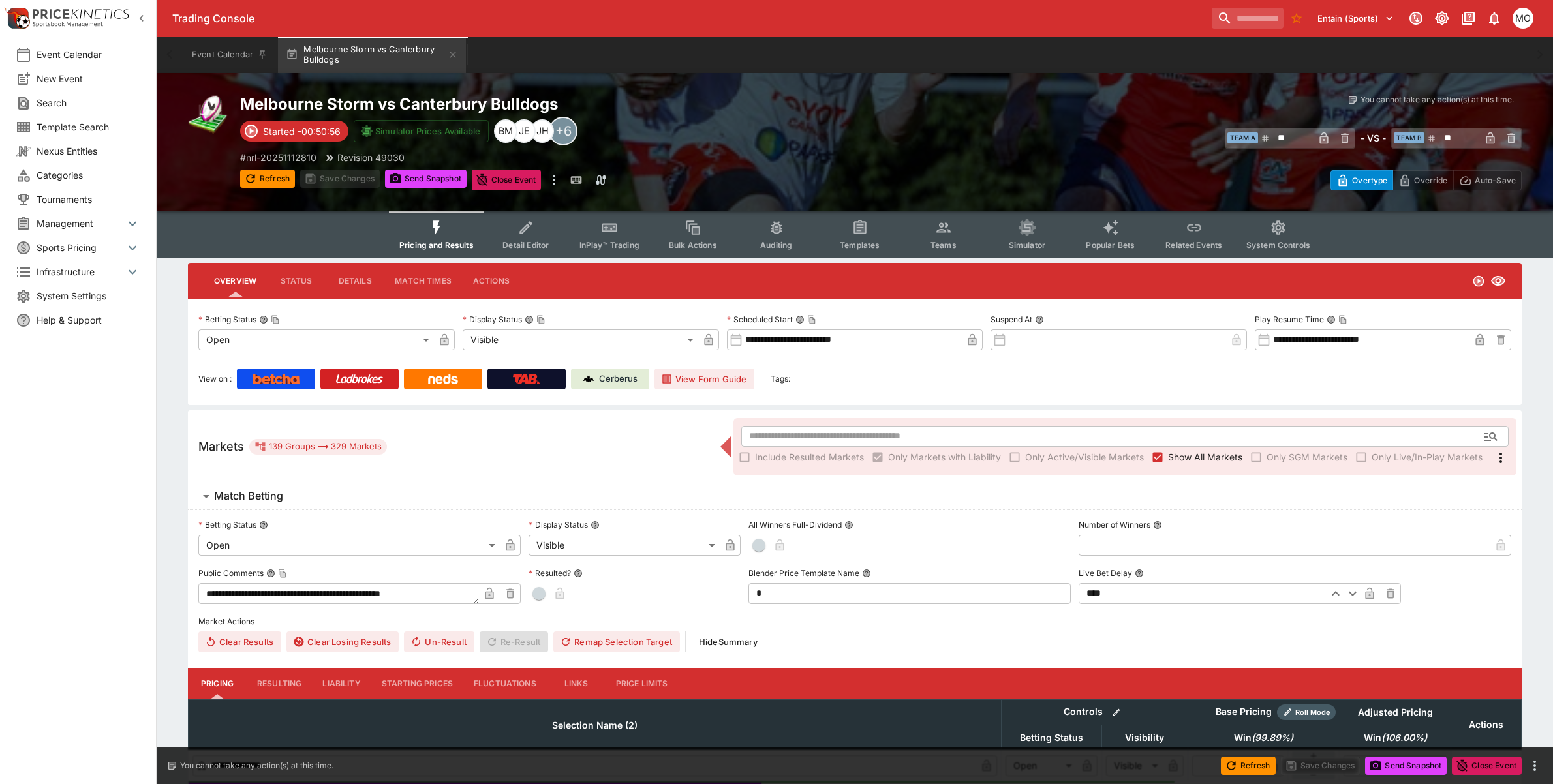
type input "**********"
type input "*******"
type input "**********"
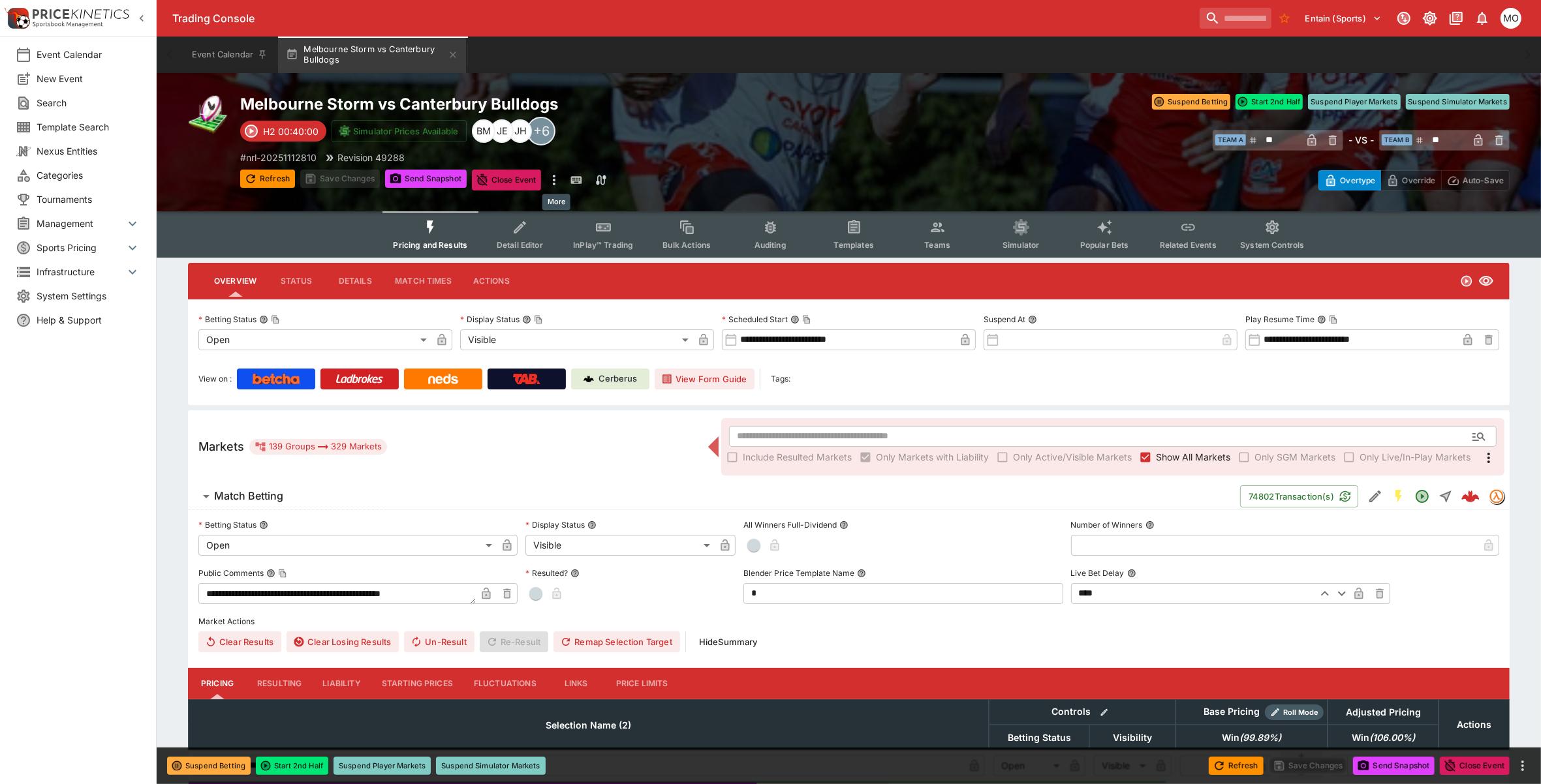
click at [558, 180] on icon "more" at bounding box center [554, 180] width 16 height 16
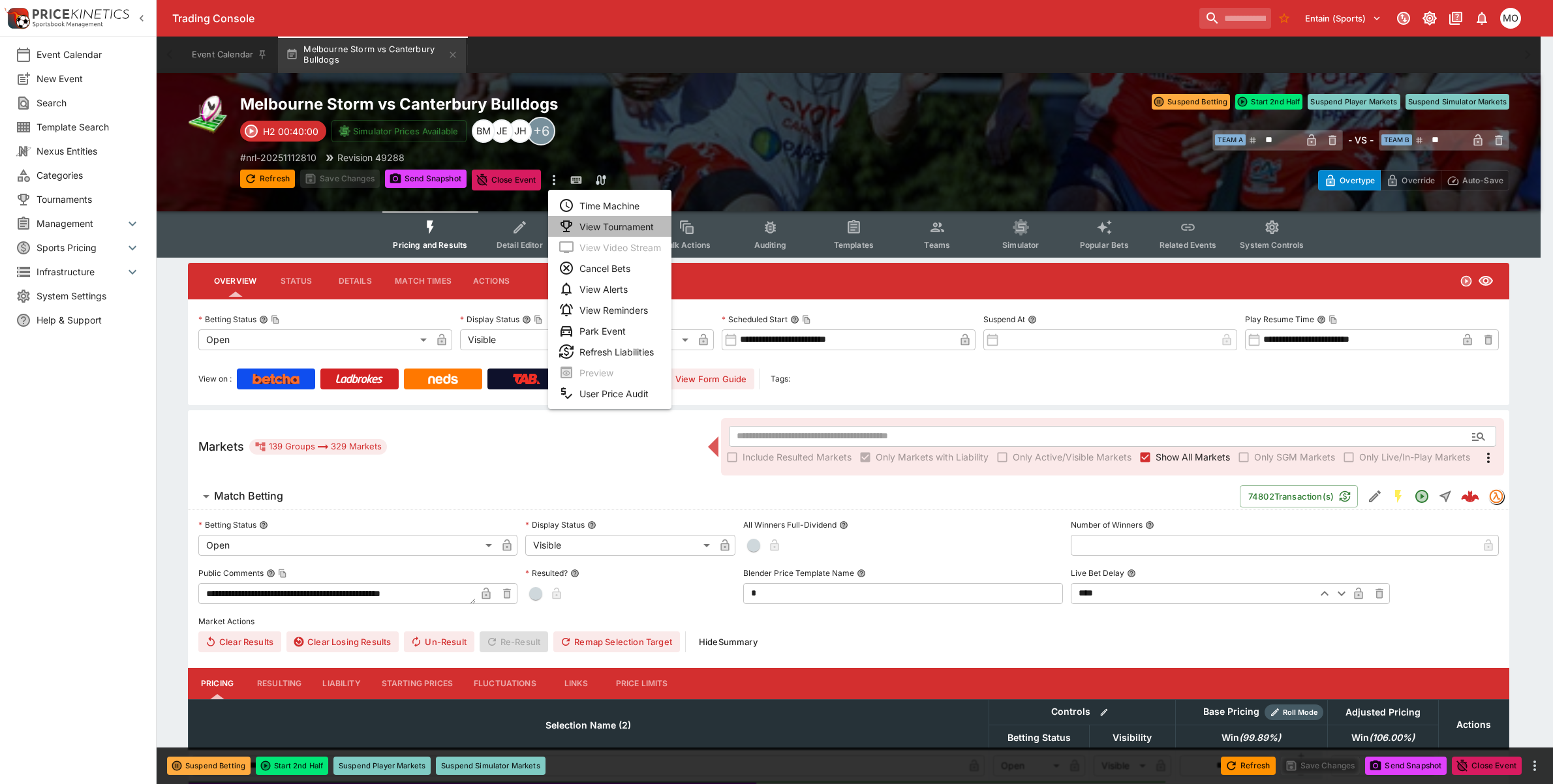
click at [582, 224] on li "View Tournament" at bounding box center [609, 226] width 123 height 21
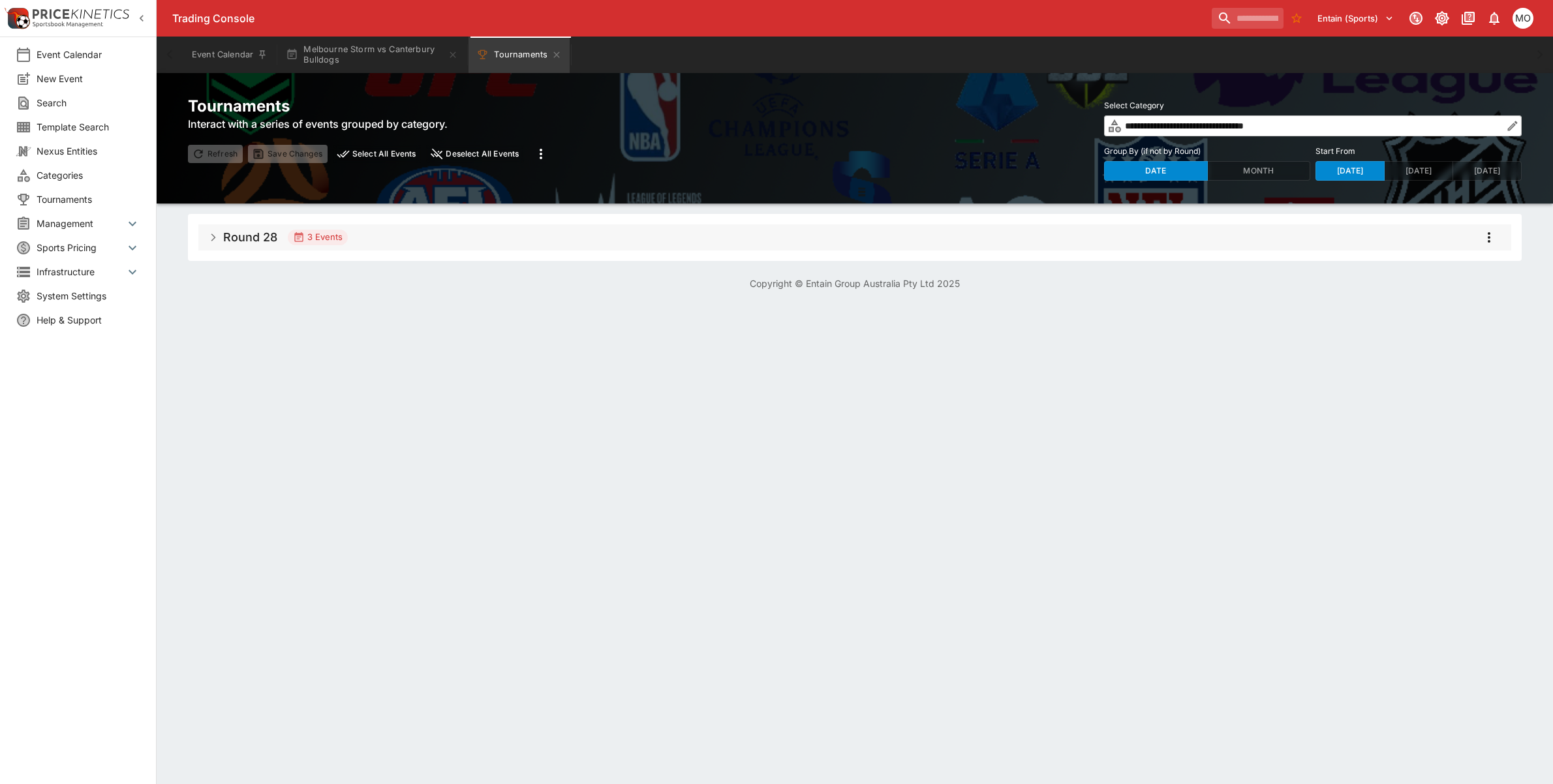
click at [250, 229] on span "Round 28 3 Events" at bounding box center [861, 237] width 1278 height 23
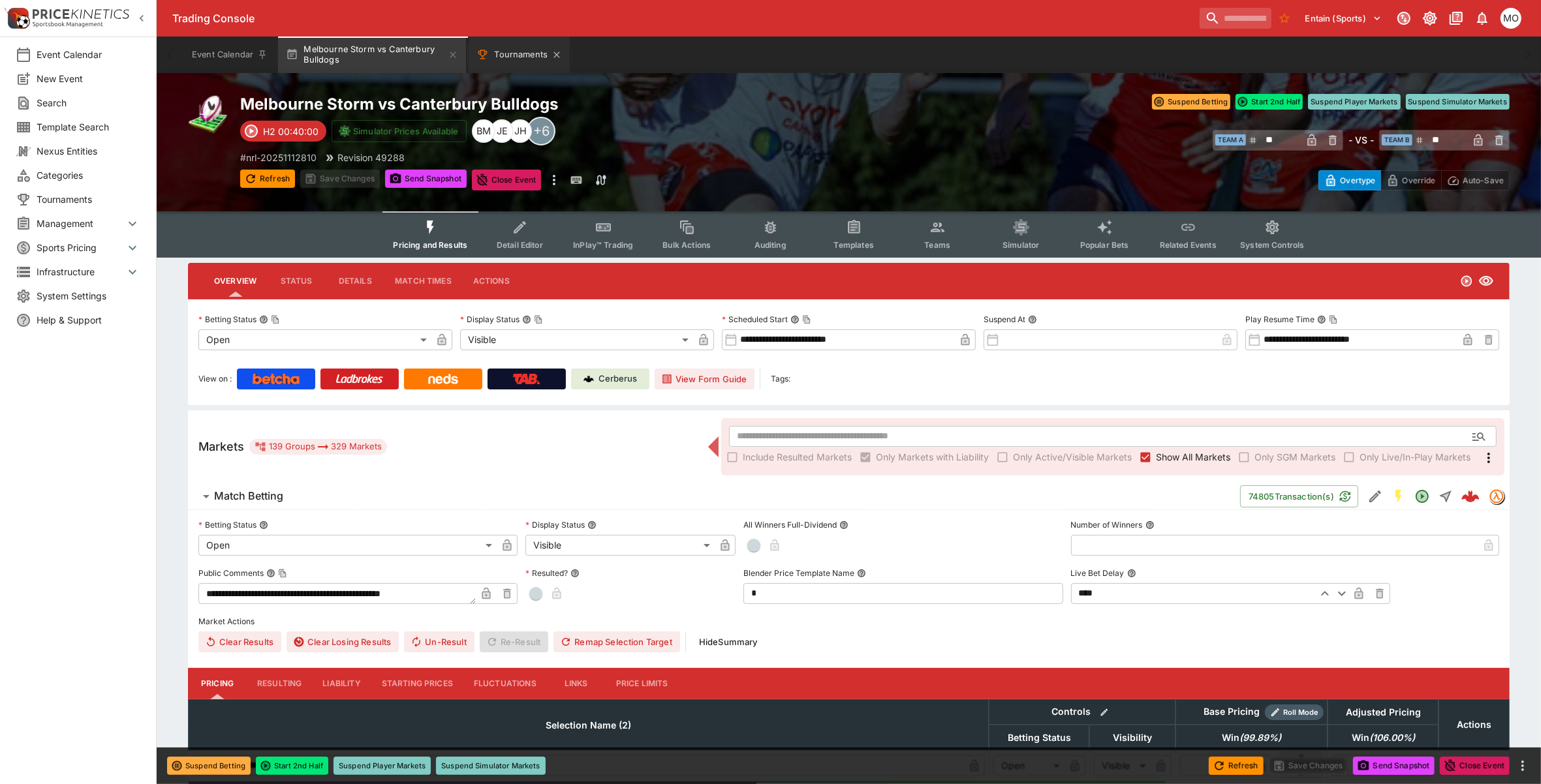
click at [526, 57] on button "Tournaments" at bounding box center [519, 55] width 101 height 37
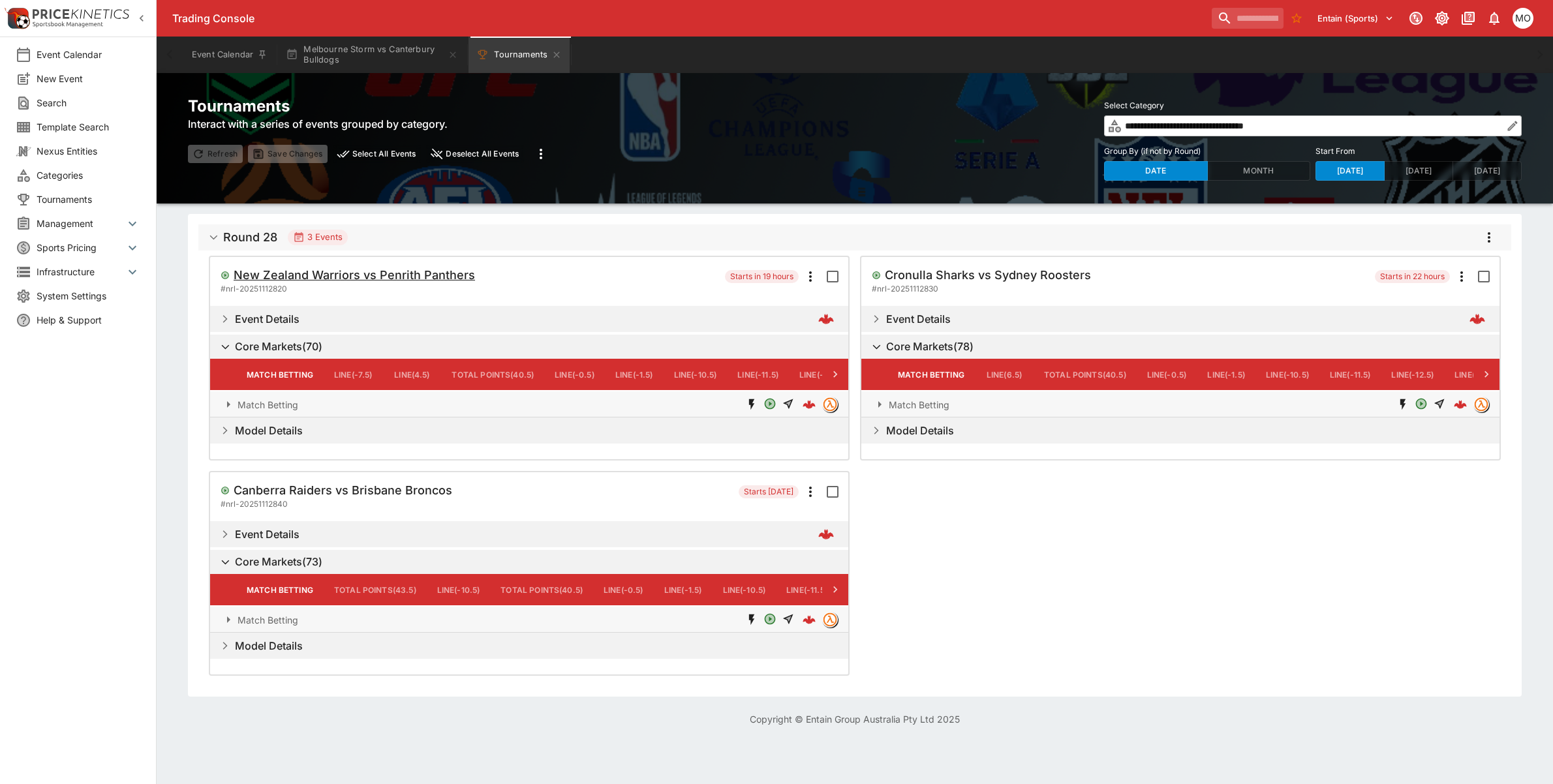
click at [314, 278] on h5 "New Zealand Warriors vs Penrith Panthers" at bounding box center [354, 275] width 241 height 15
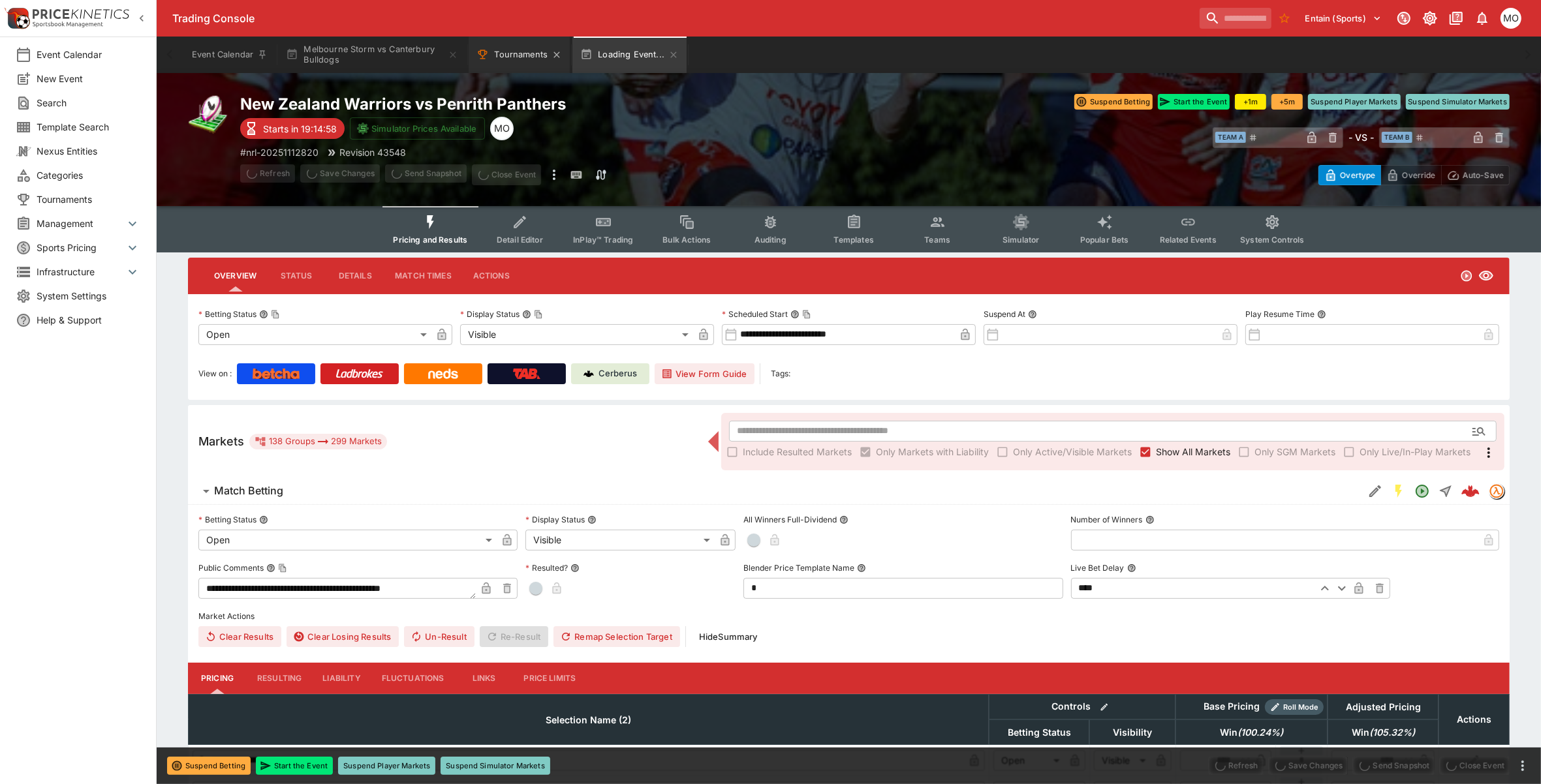
click at [511, 59] on button "Tournaments" at bounding box center [519, 55] width 101 height 37
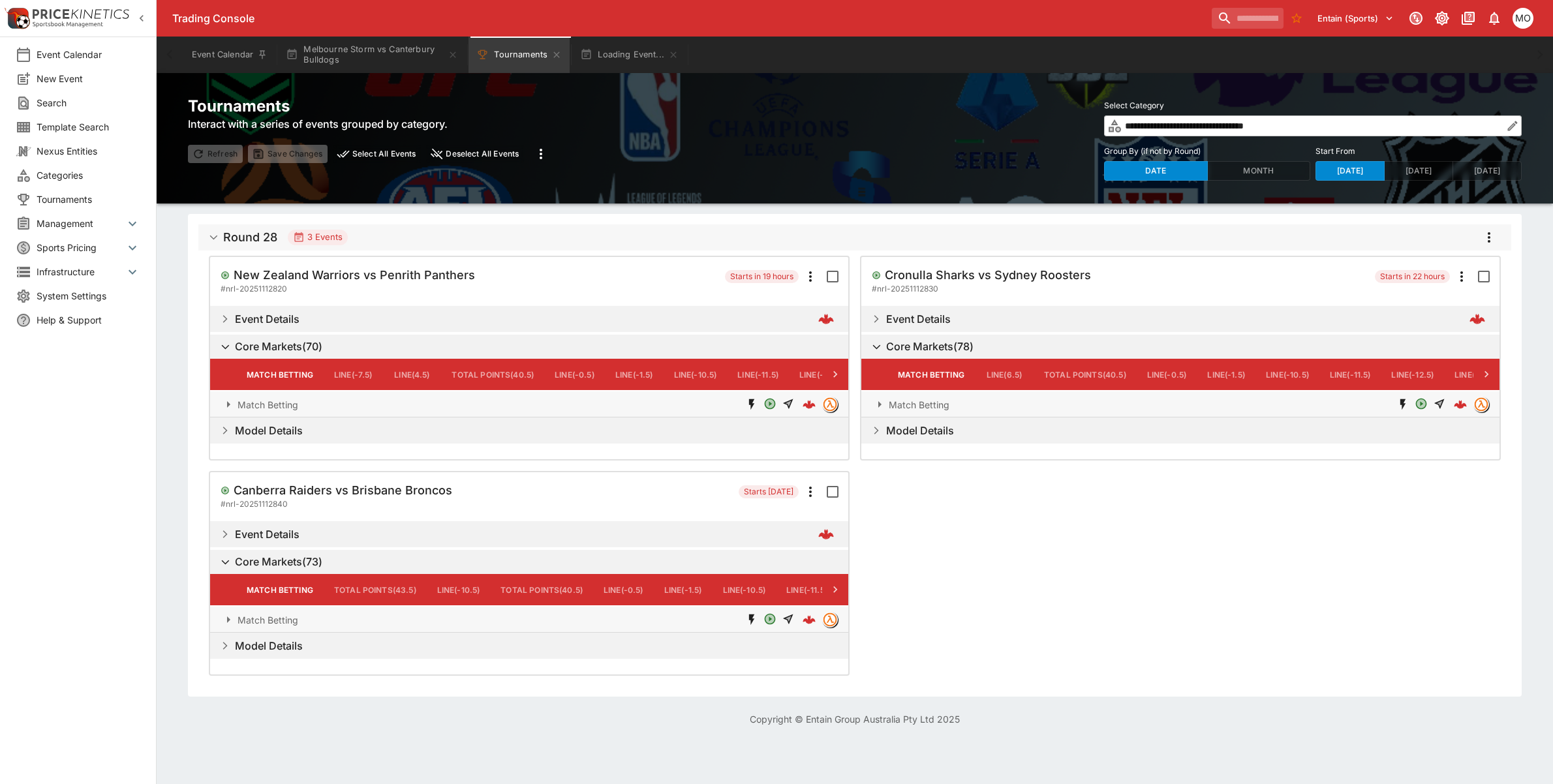
click at [1028, 282] on div "# nrl-20251112830" at bounding box center [1123, 289] width 503 height 13
click at [1020, 270] on h5 "Cronulla Sharks vs Sydney Roosters" at bounding box center [987, 275] width 206 height 15
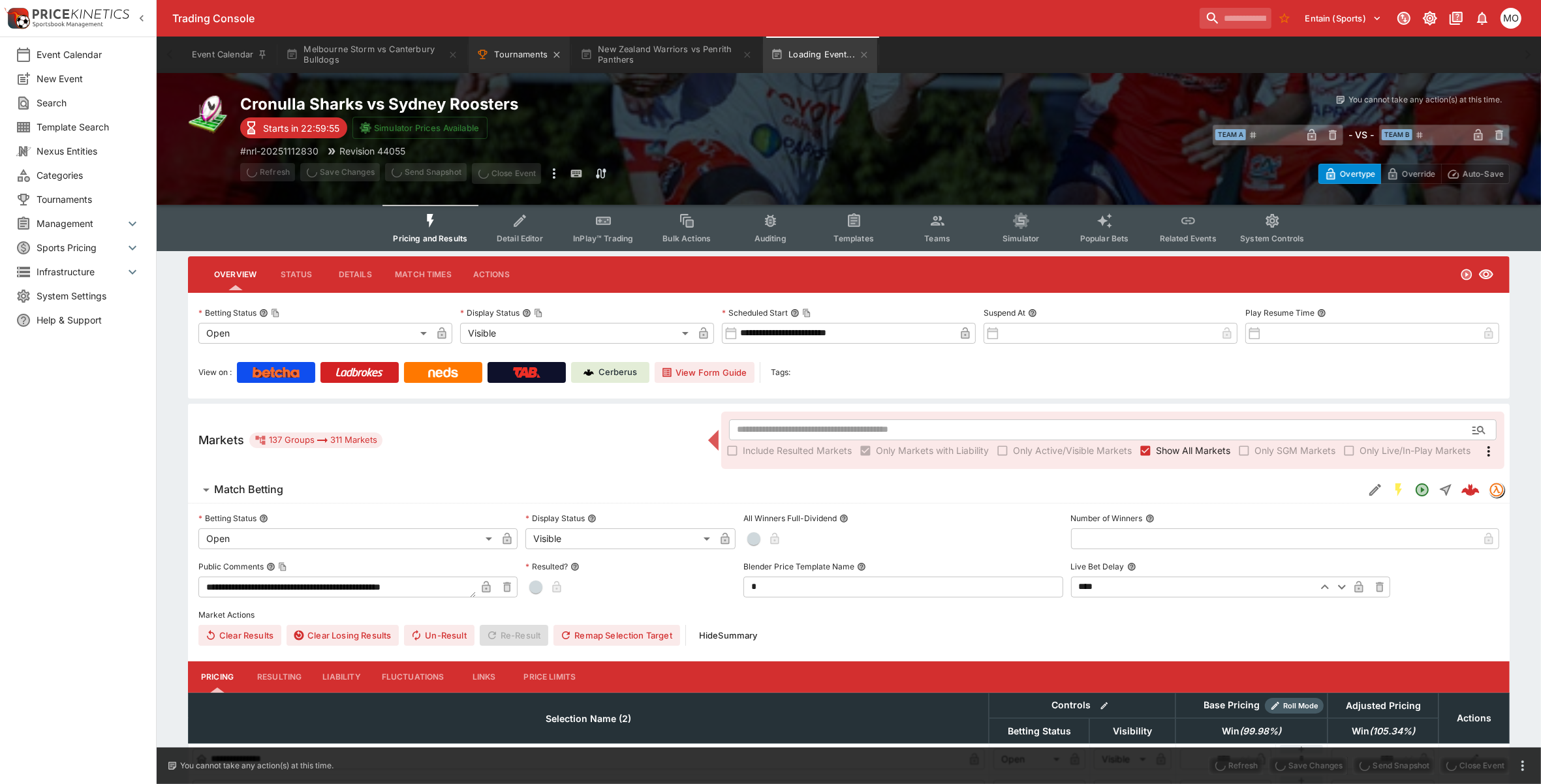
click at [508, 53] on button "Tournaments" at bounding box center [519, 55] width 101 height 37
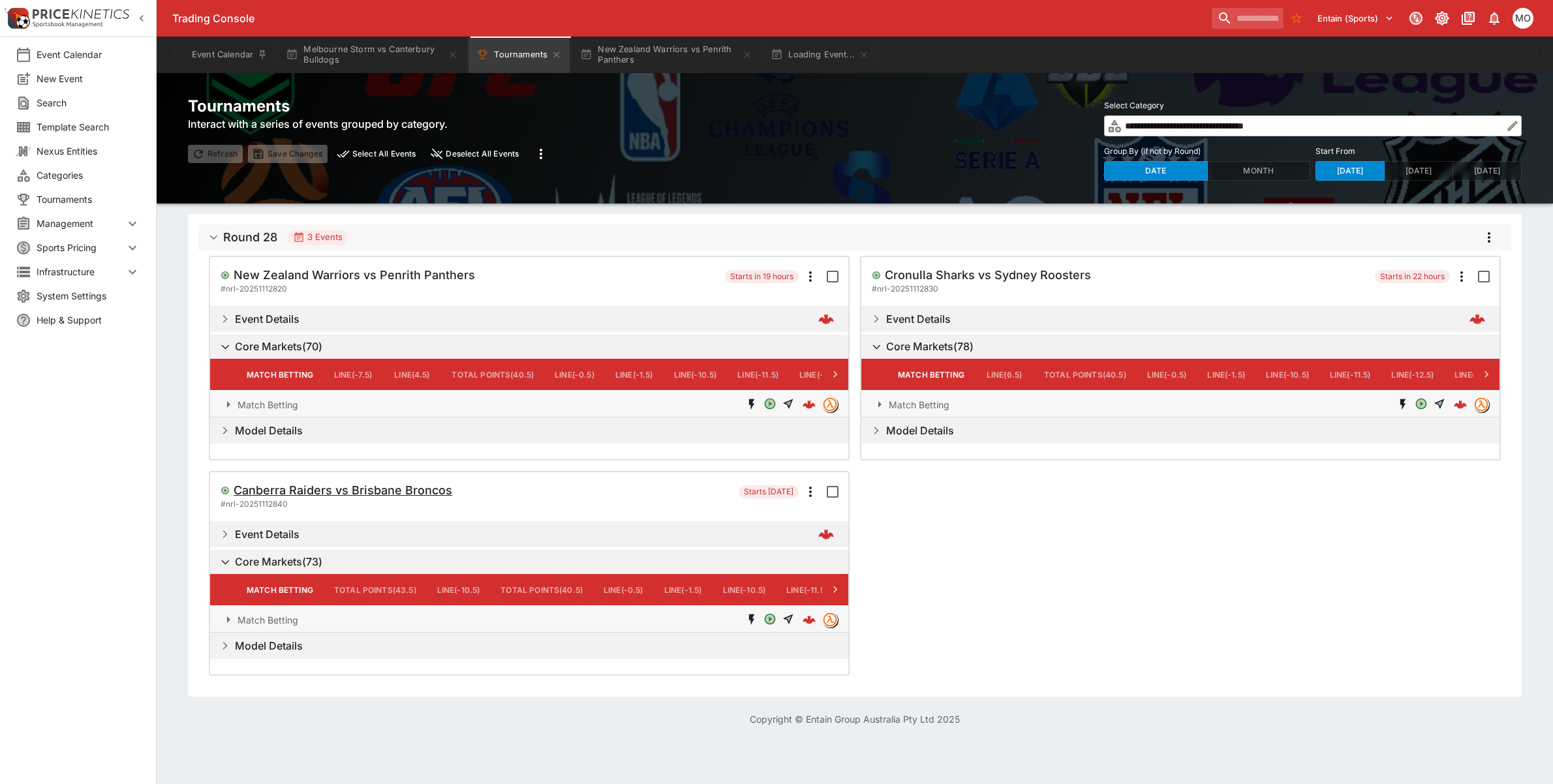
click at [355, 490] on h5 "Canberra Raiders vs Brisbane Broncos" at bounding box center [343, 490] width 219 height 15
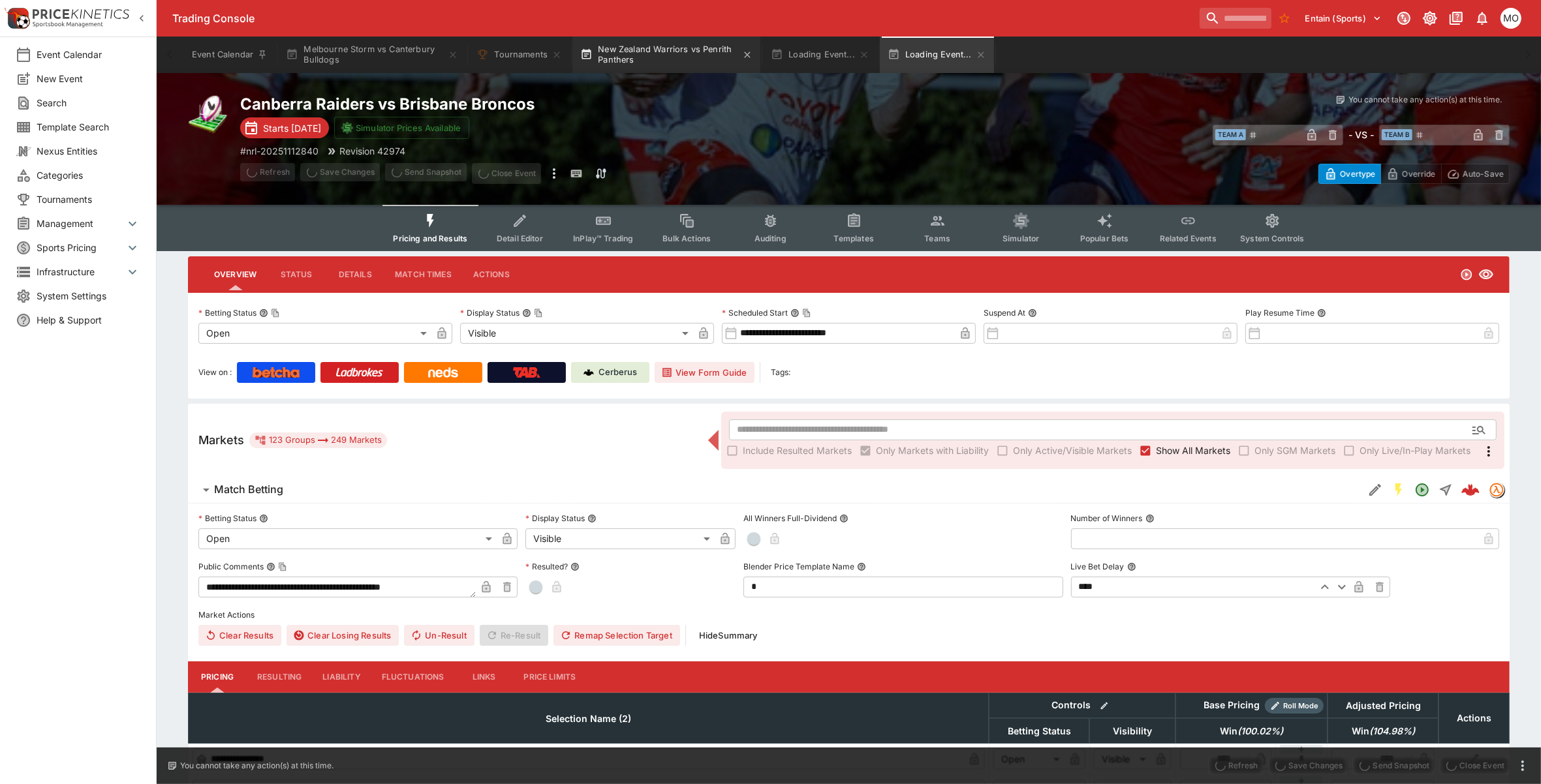
click at [648, 59] on button "New Zealand Warriors vs Penrith Panthers" at bounding box center [667, 55] width 188 height 37
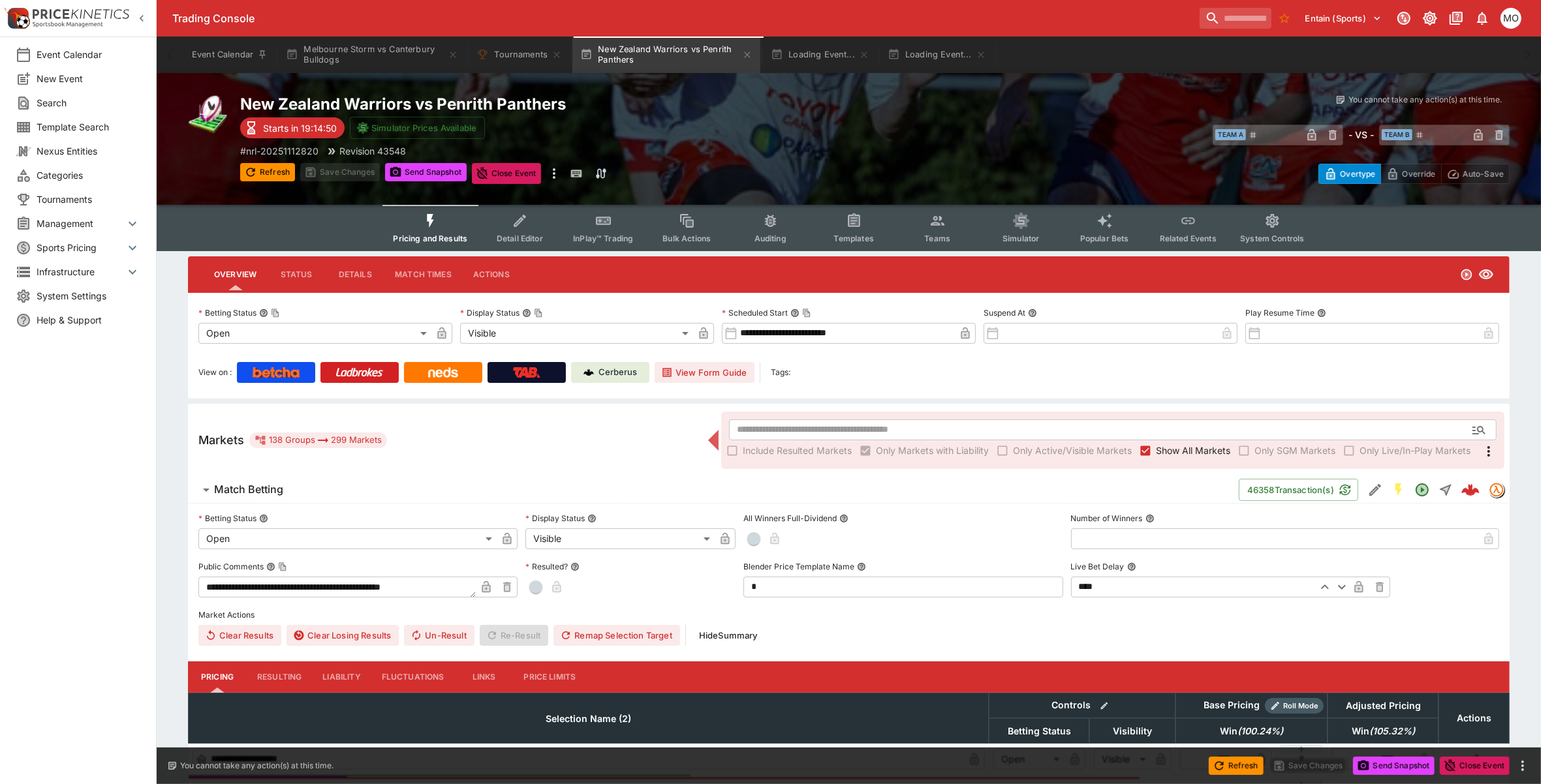
click at [621, 372] on p "Cerberus" at bounding box center [618, 372] width 38 height 13
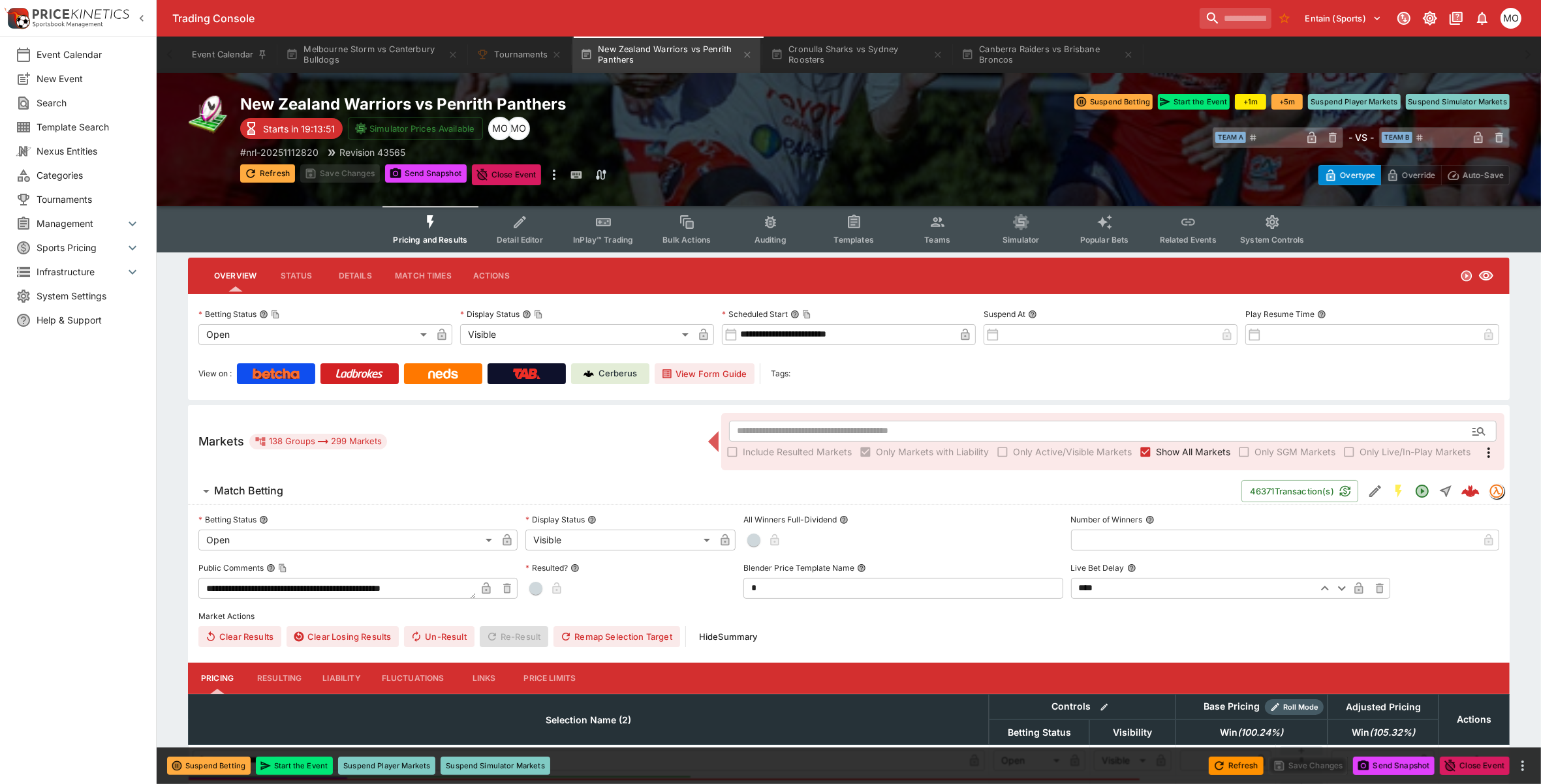
click at [270, 171] on button "Refresh" at bounding box center [267, 173] width 55 height 18
click at [856, 231] on button "Templates" at bounding box center [854, 229] width 84 height 46
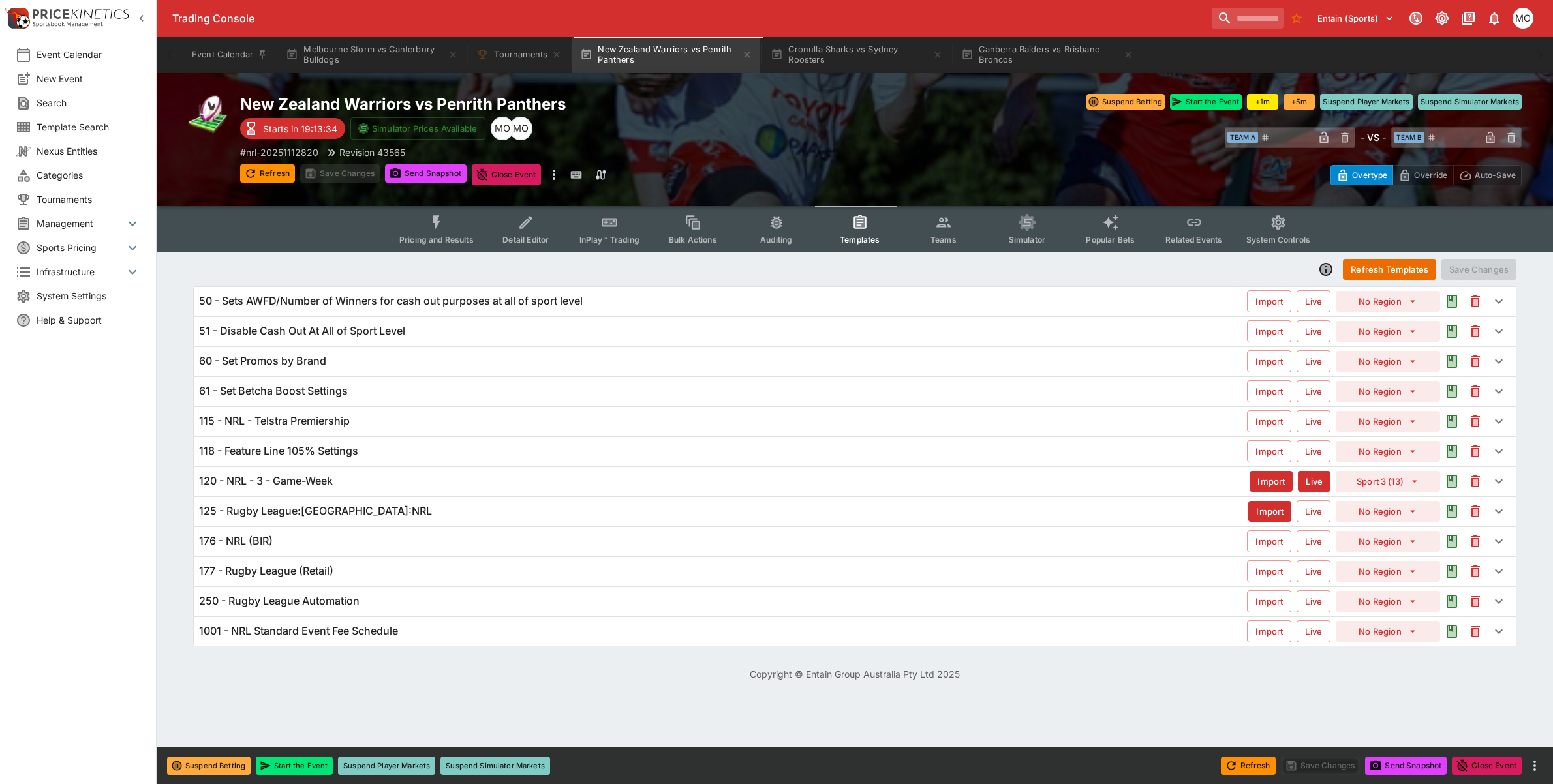
click at [328, 422] on h6 "115 - NRL - Telstra Premiership" at bounding box center [274, 420] width 151 height 13
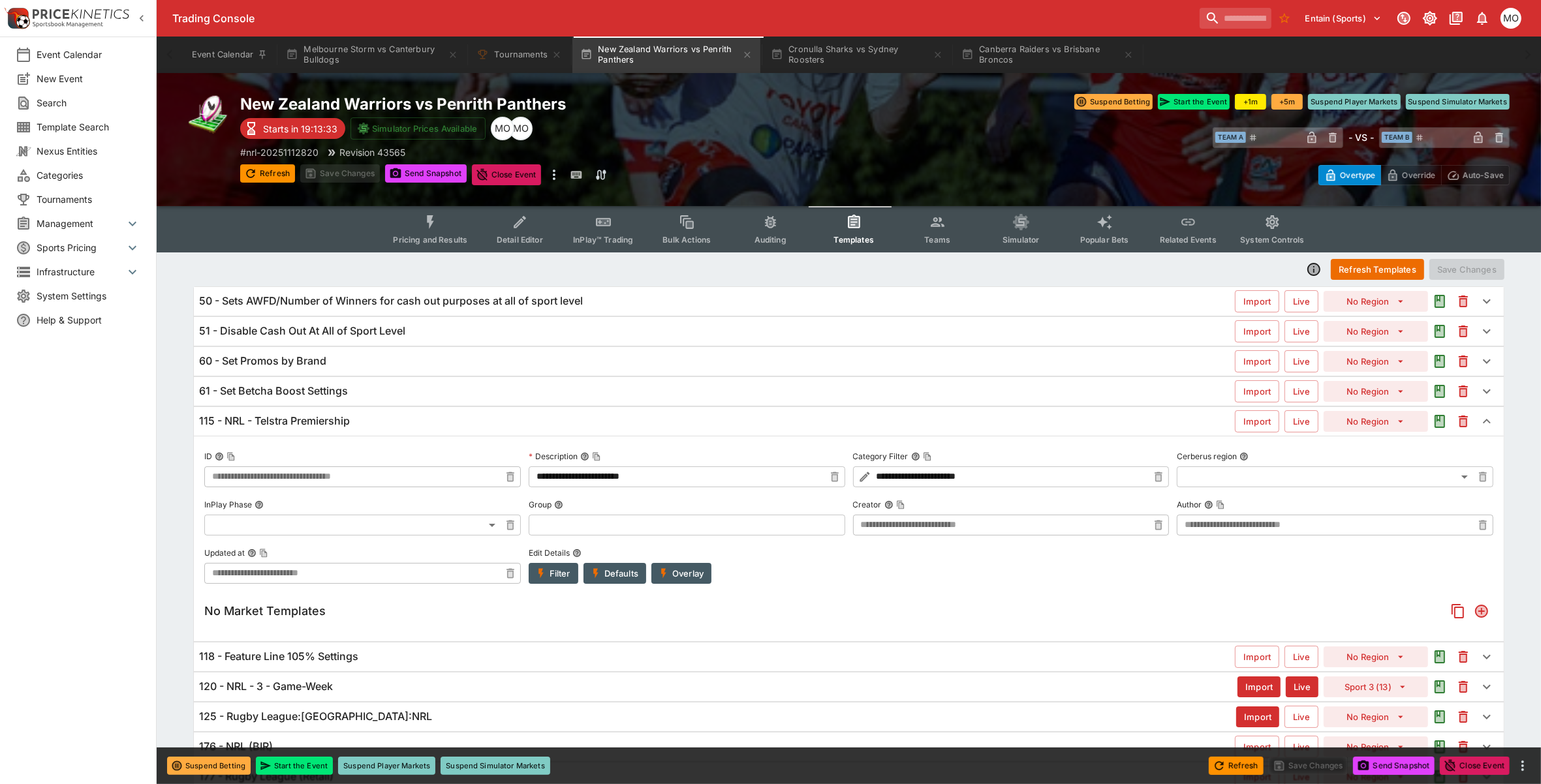
type input "**********"
click at [328, 422] on h6 "115 - NRL - Telstra Premiership" at bounding box center [274, 420] width 151 height 13
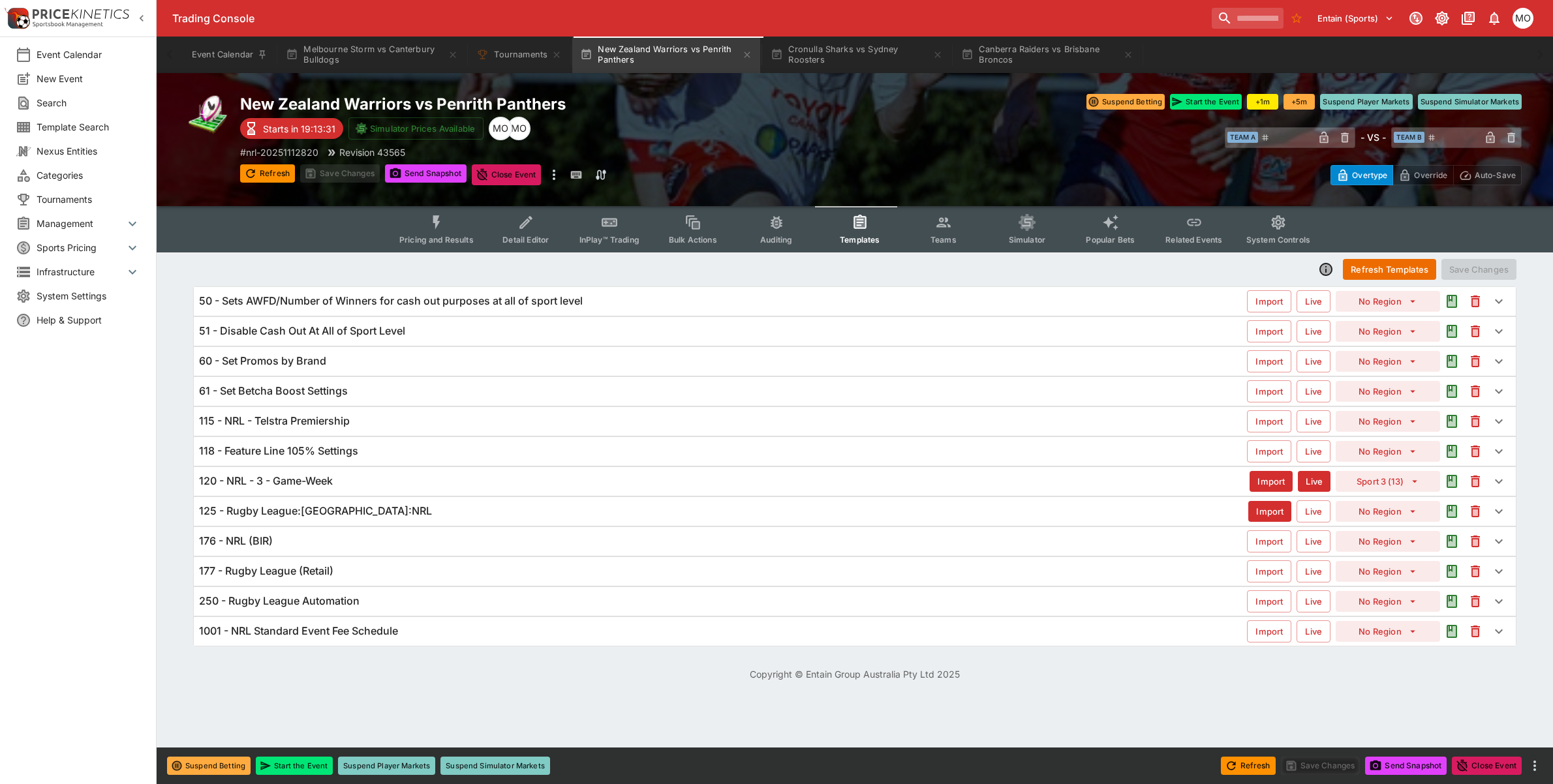
click at [327, 478] on h6 "120 - NRL - 3 - Game-Week" at bounding box center [265, 480] width 134 height 13
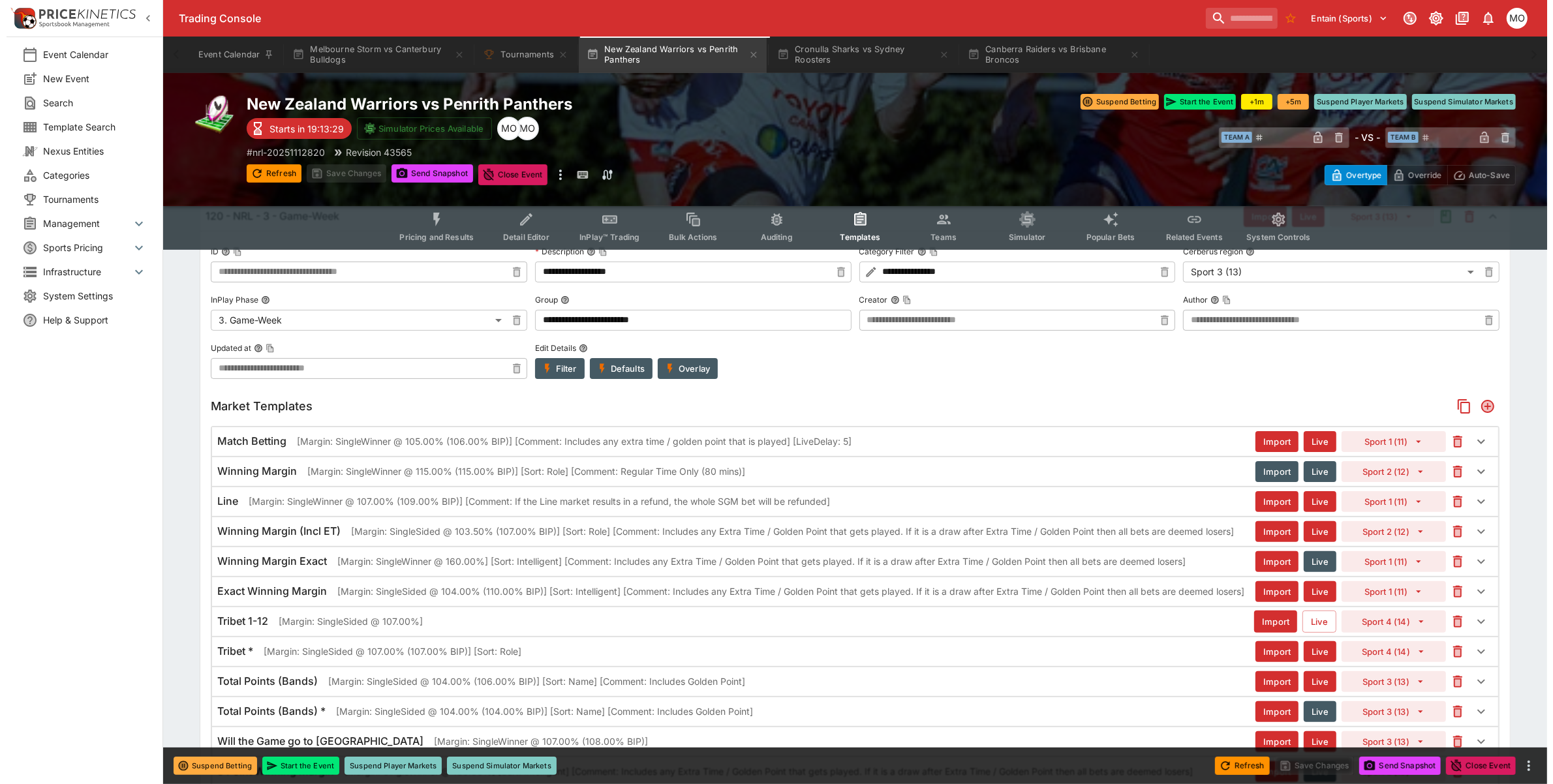
scroll to position [326, 0]
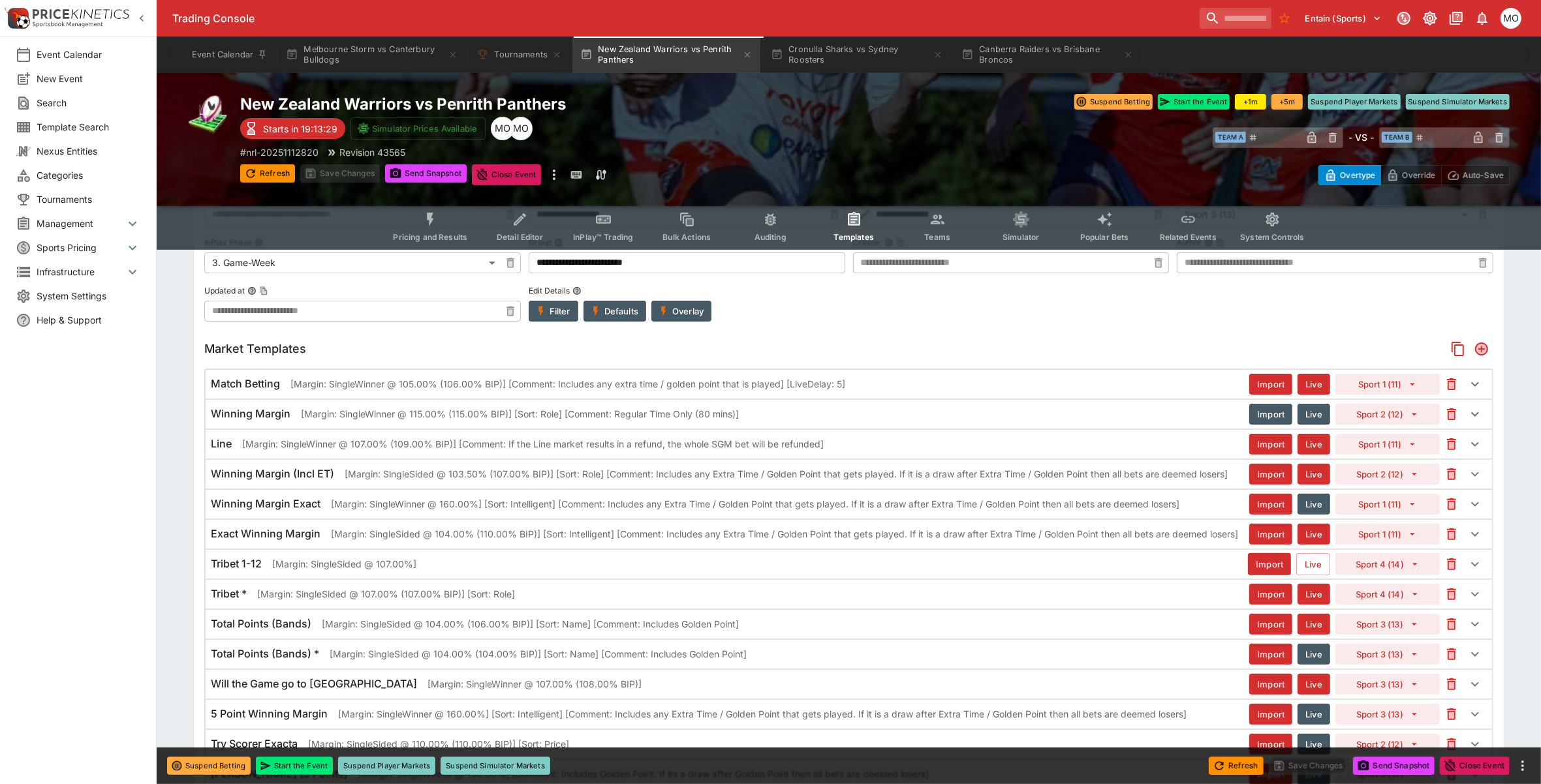
click at [372, 381] on p "[Margin: SingleWinner @ 105.00% (106.00% BIP)] [Comment: Includes any extra tim…" at bounding box center [568, 384] width 555 height 13
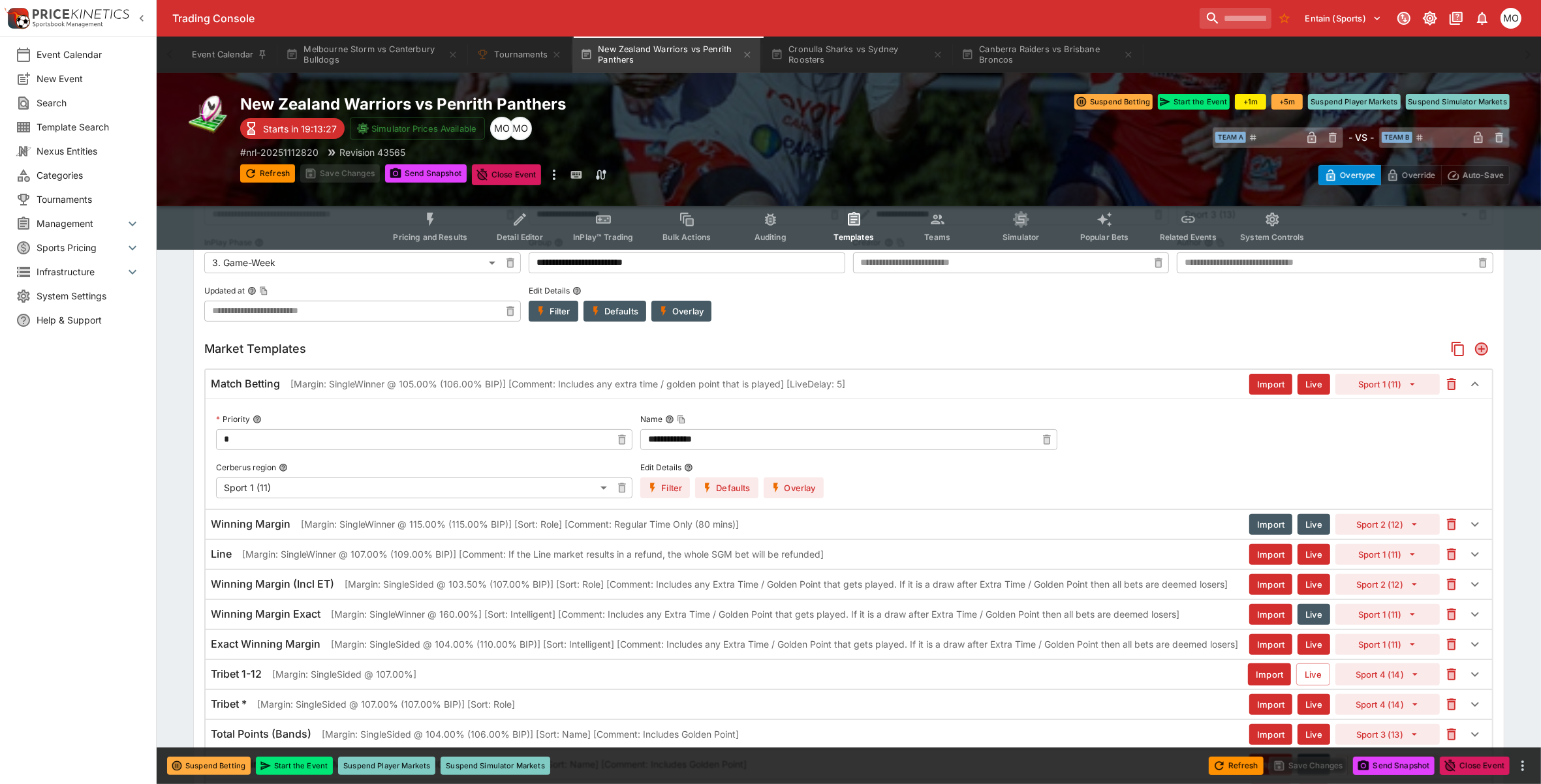
click at [775, 486] on icon "button" at bounding box center [776, 488] width 5 height 10
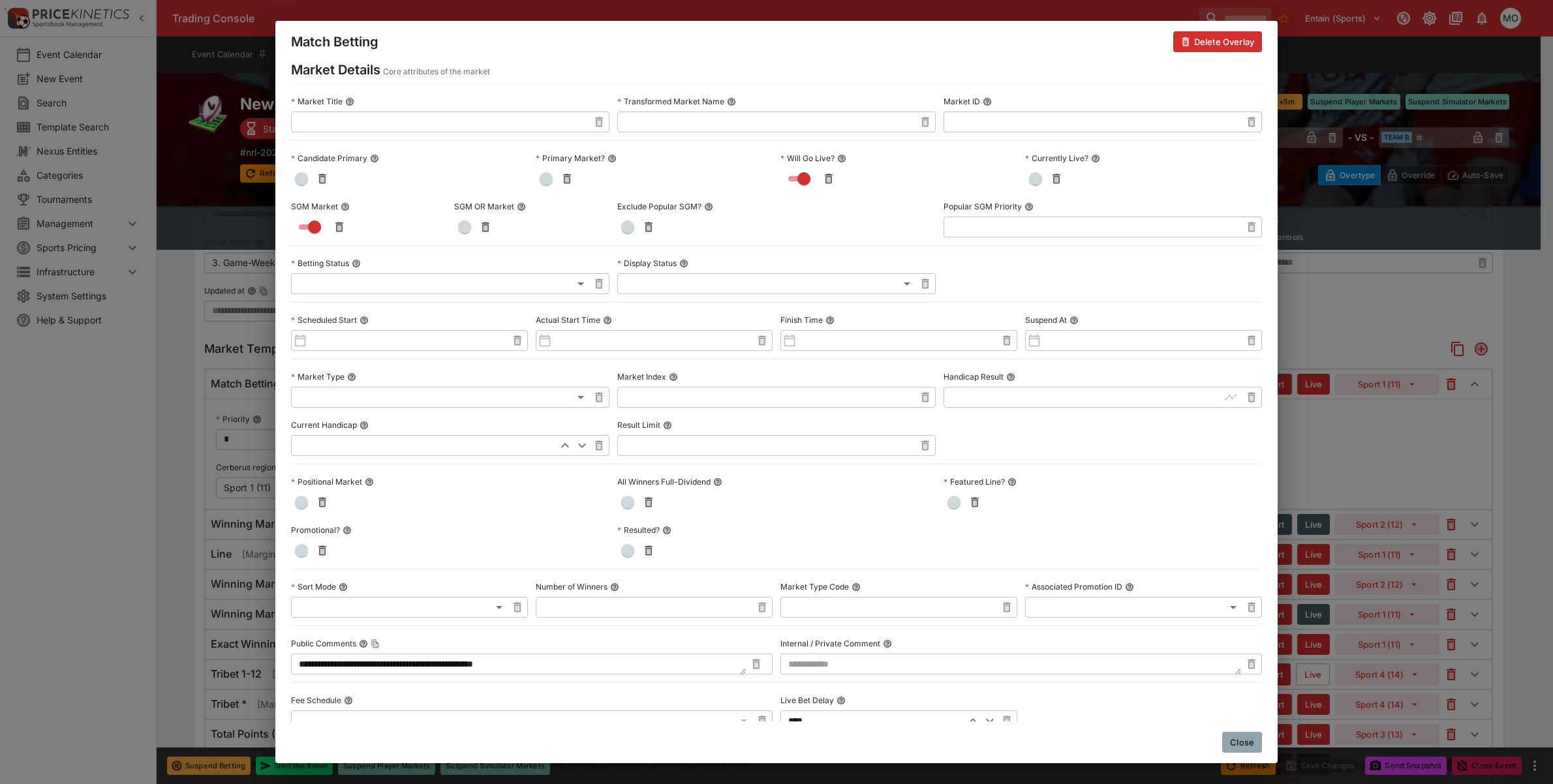
scroll to position [0, 0]
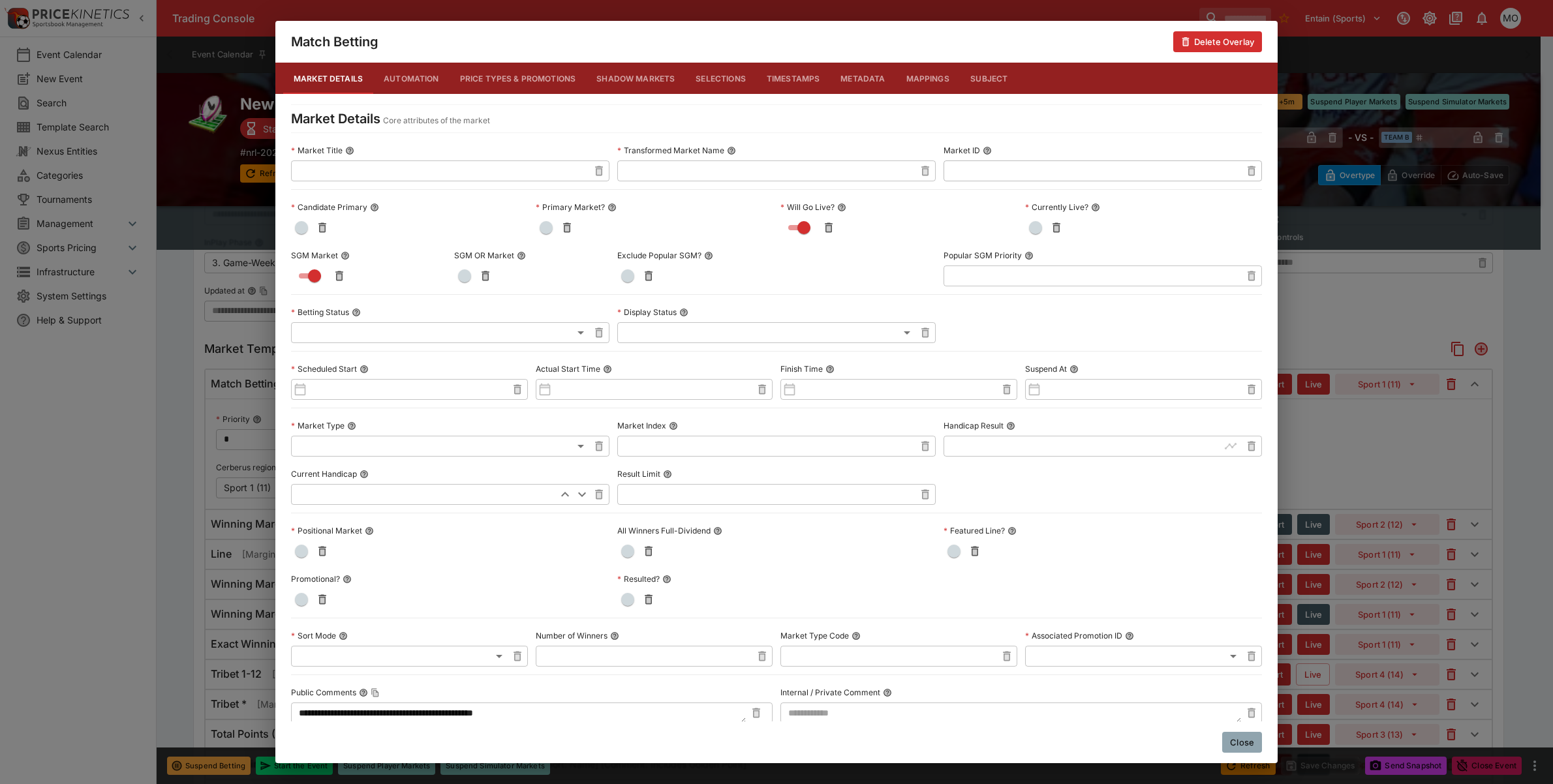
click at [858, 88] on button "Metadata" at bounding box center [863, 79] width 65 height 31
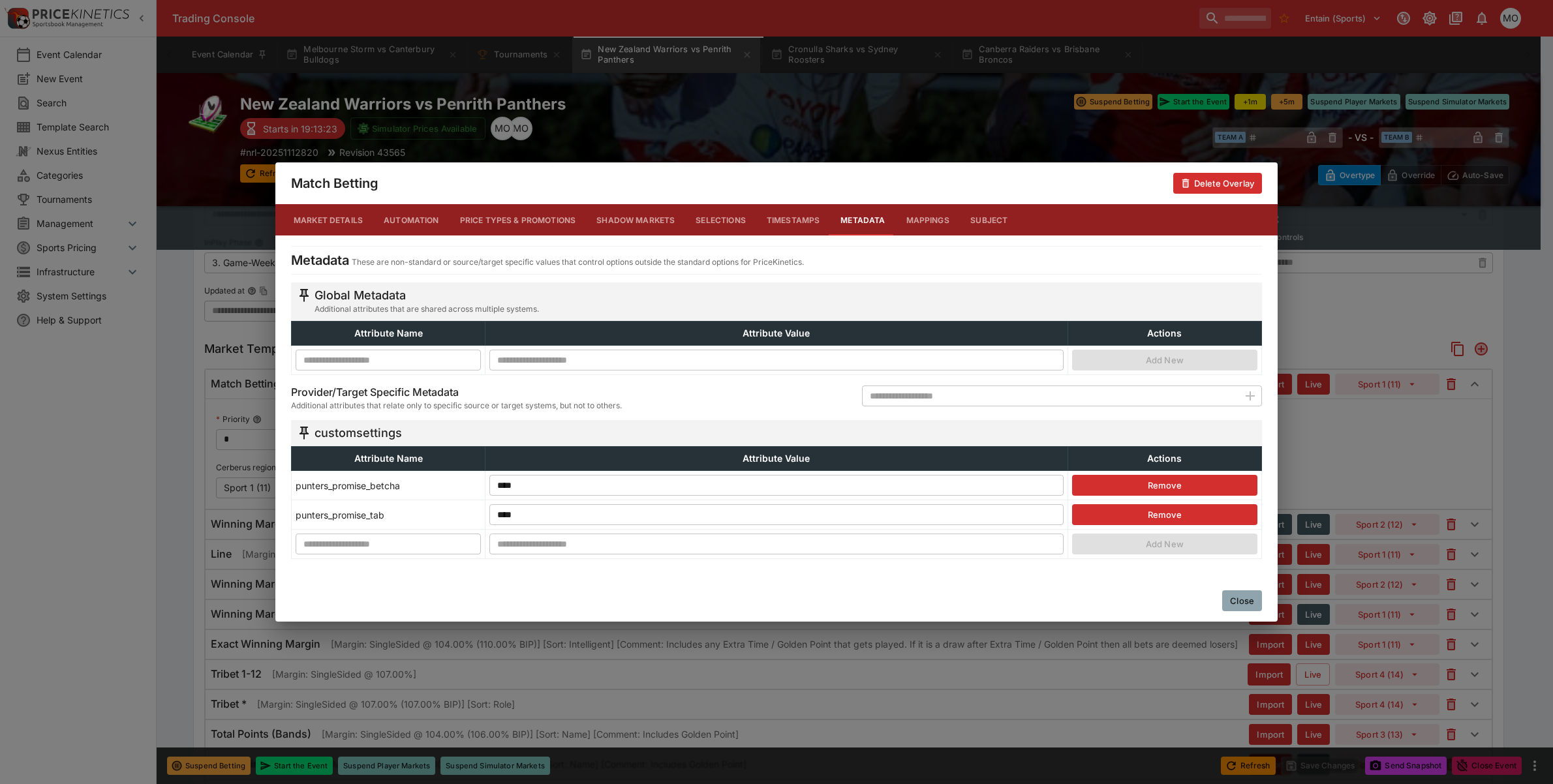
click at [1234, 602] on button "Close" at bounding box center [1242, 601] width 40 height 21
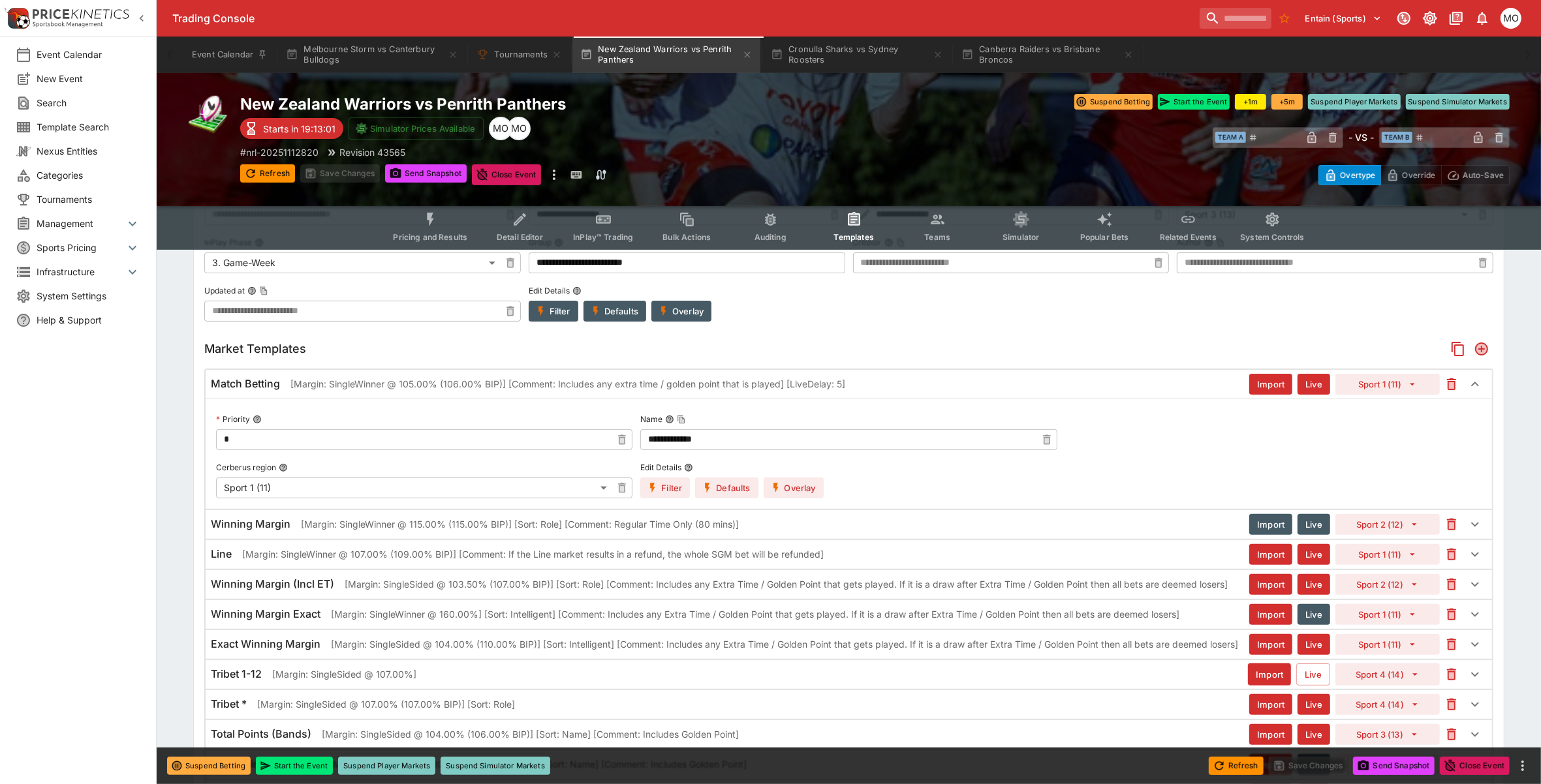
click at [801, 491] on button "Overlay" at bounding box center [794, 488] width 60 height 21
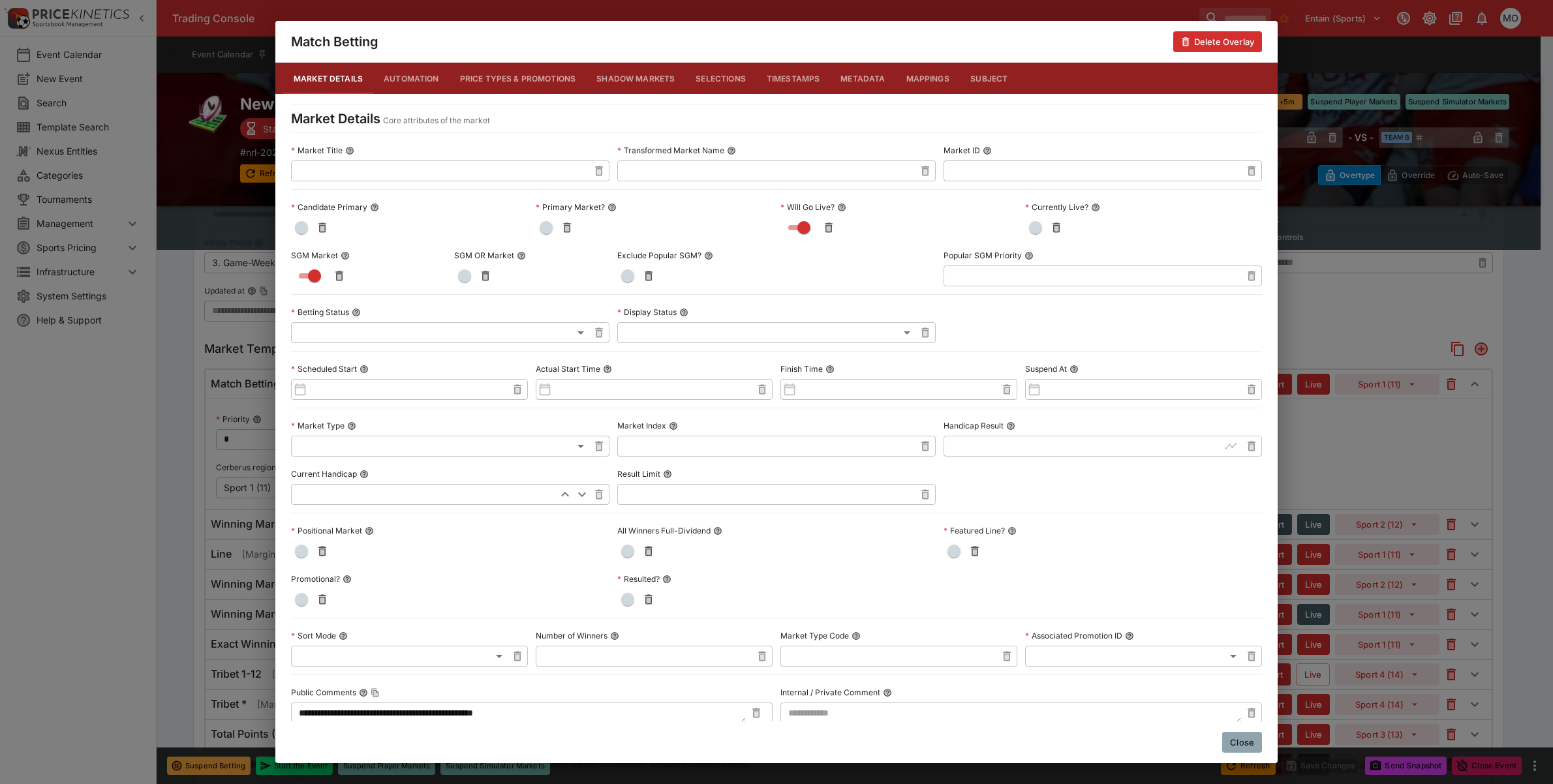
click at [852, 88] on button "Metadata" at bounding box center [863, 79] width 65 height 31
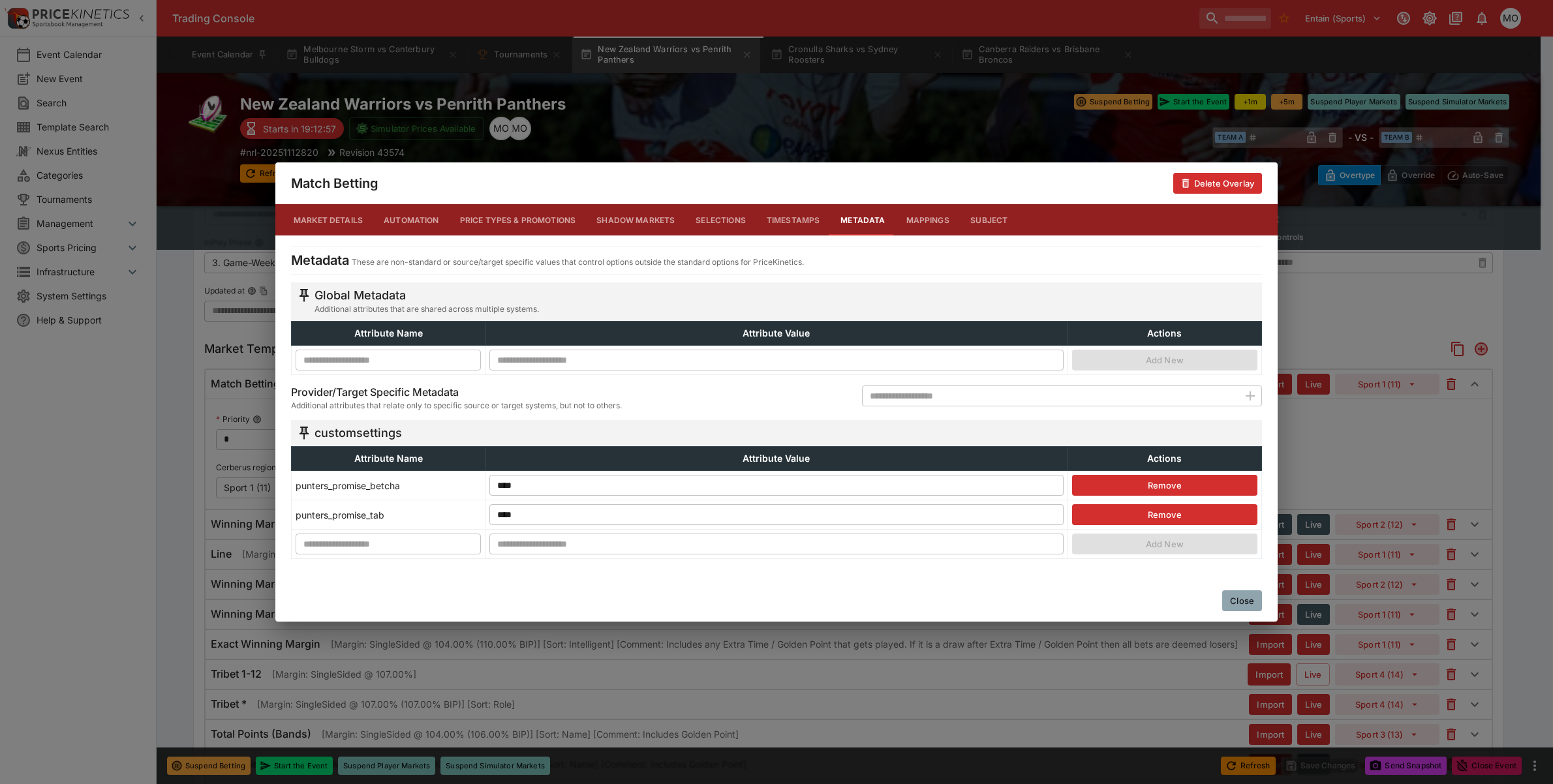
click at [1241, 597] on button "Close" at bounding box center [1242, 601] width 40 height 21
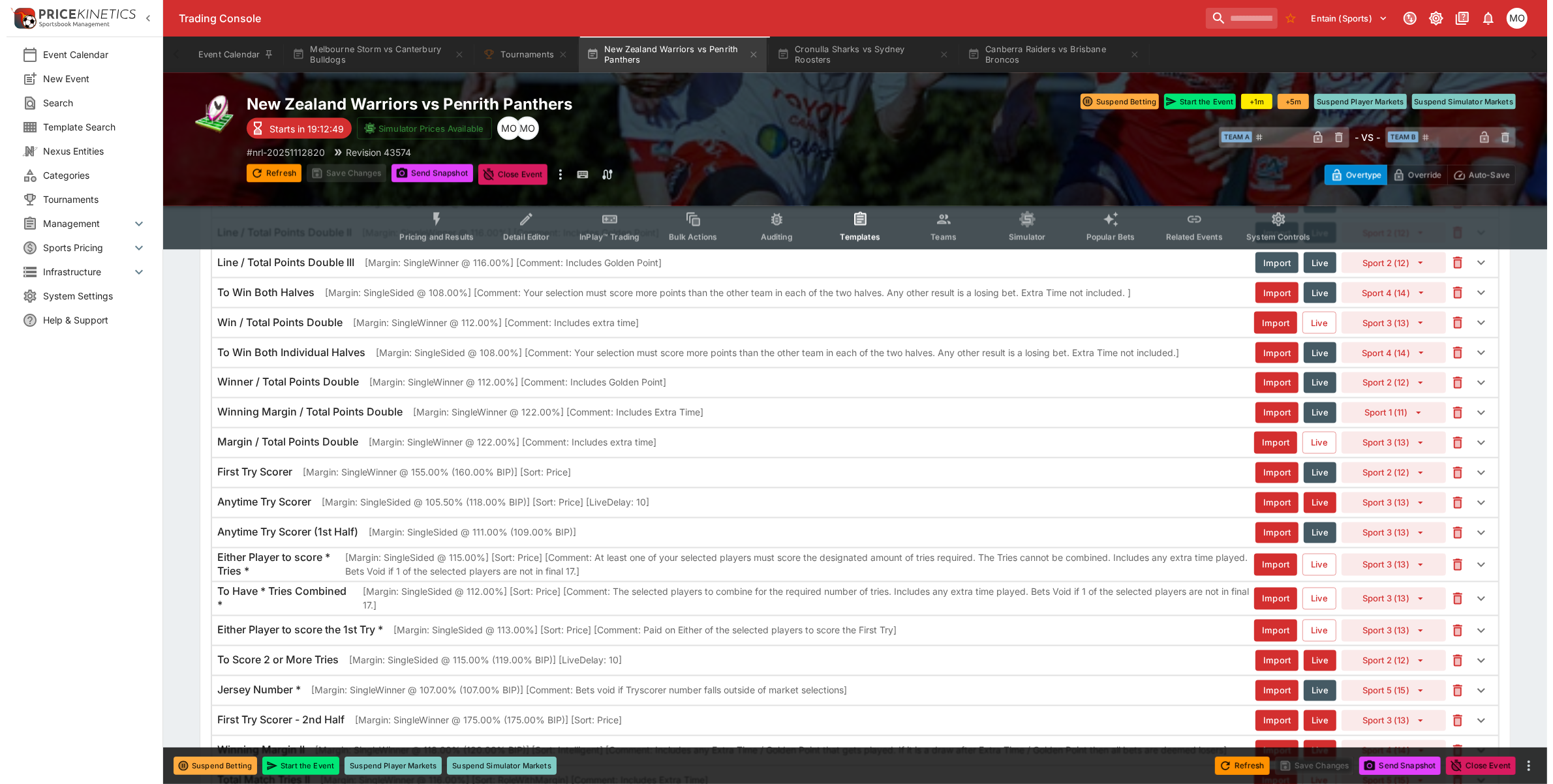
scroll to position [2772, 0]
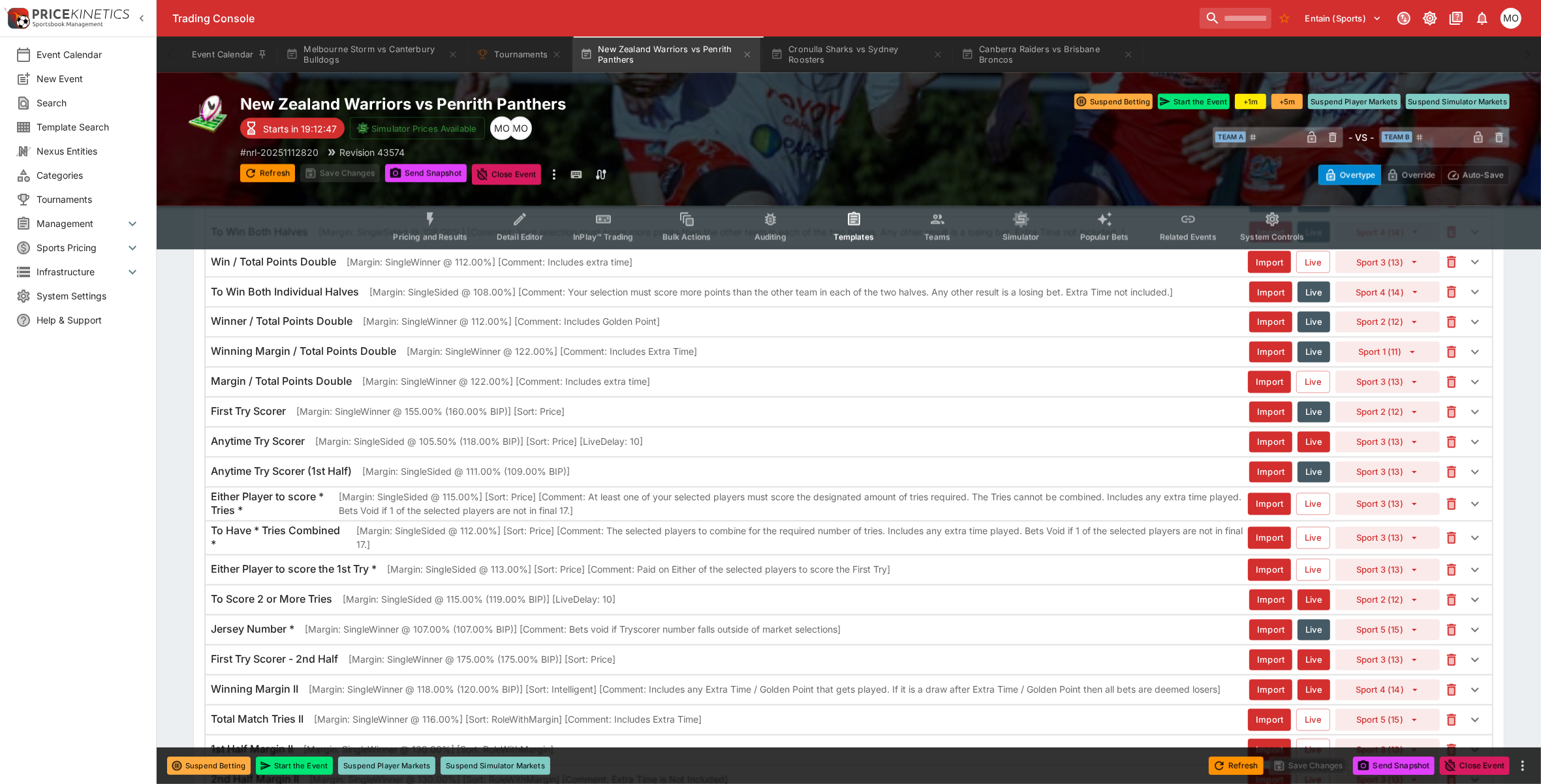
click at [578, 449] on p "[Margin: SingleSided @ 105.50% (118.00% BIP)] [Sort: Price] [LiveDelay: 10]" at bounding box center [479, 442] width 328 height 13
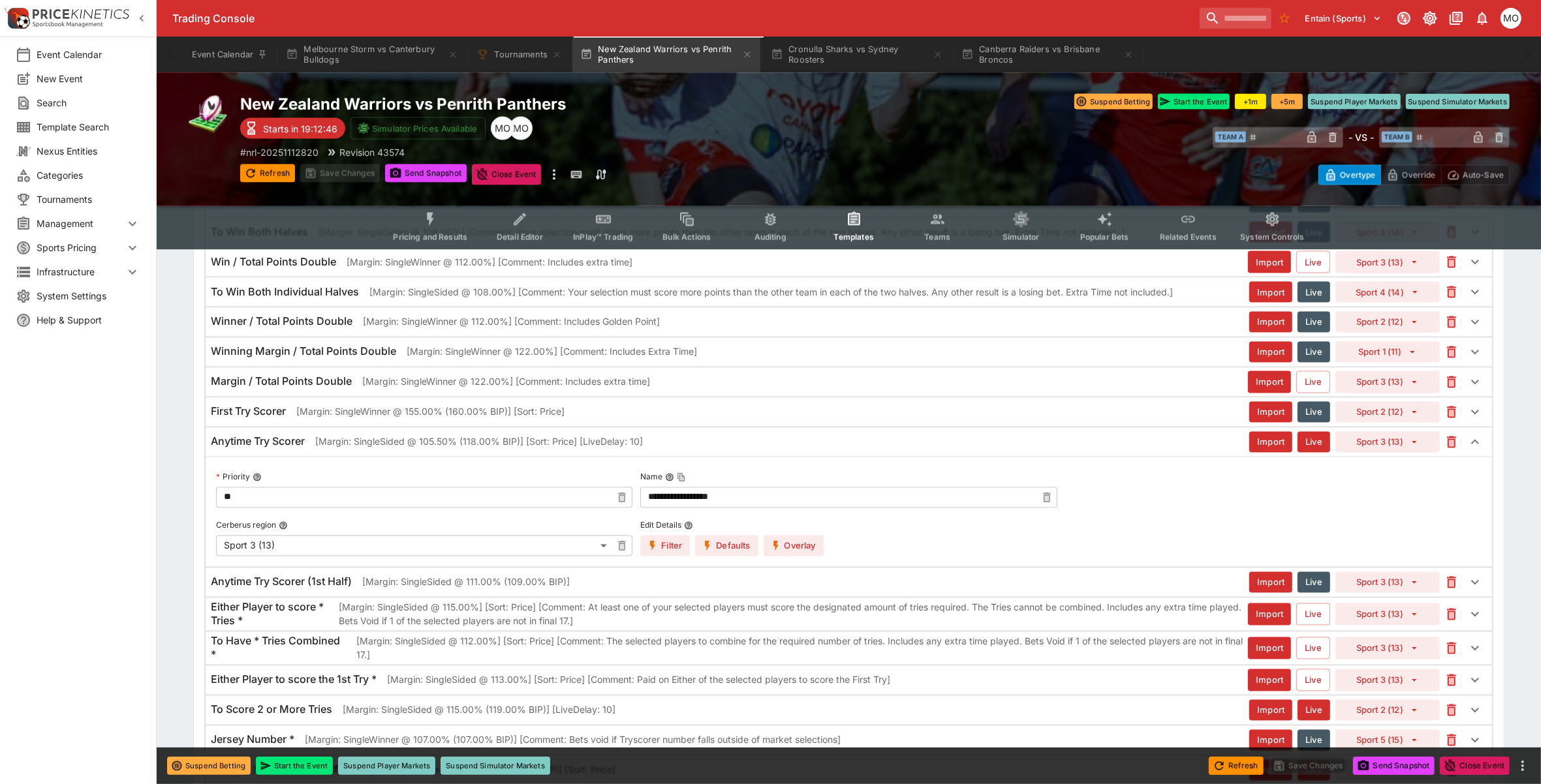
click at [789, 556] on button "Overlay" at bounding box center [794, 546] width 60 height 21
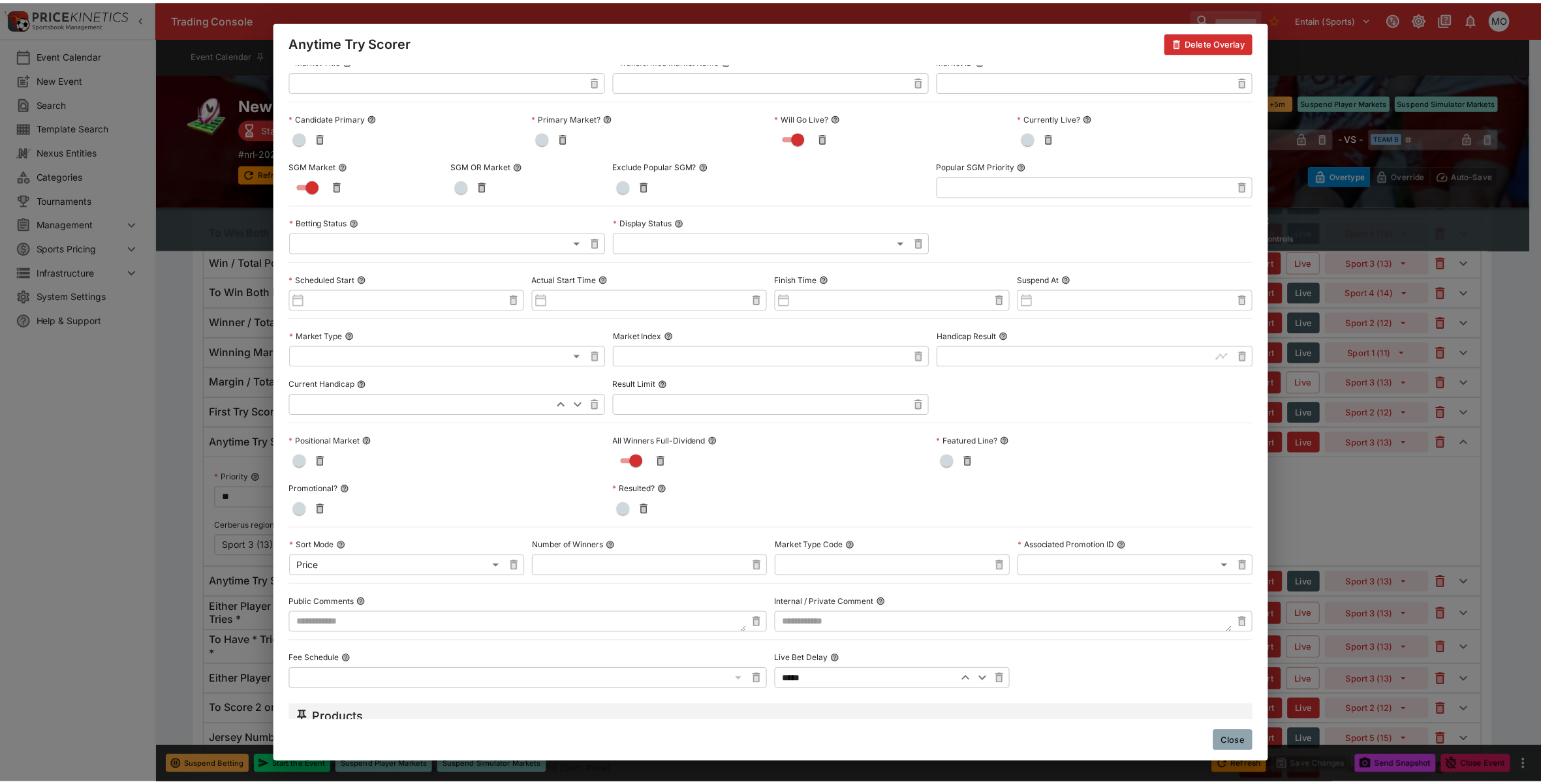
scroll to position [0, 0]
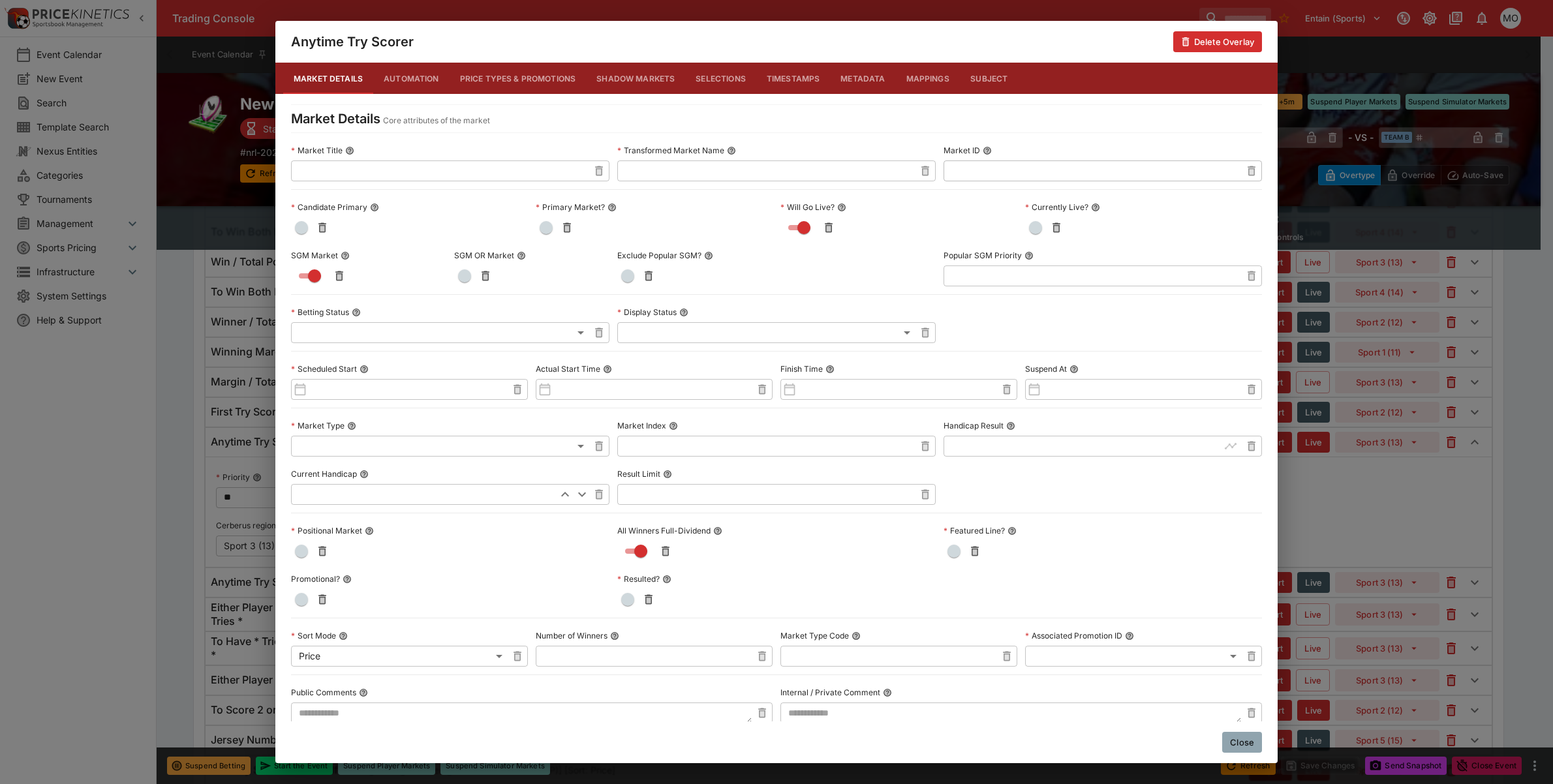
click at [866, 82] on button "Metadata" at bounding box center [863, 79] width 65 height 31
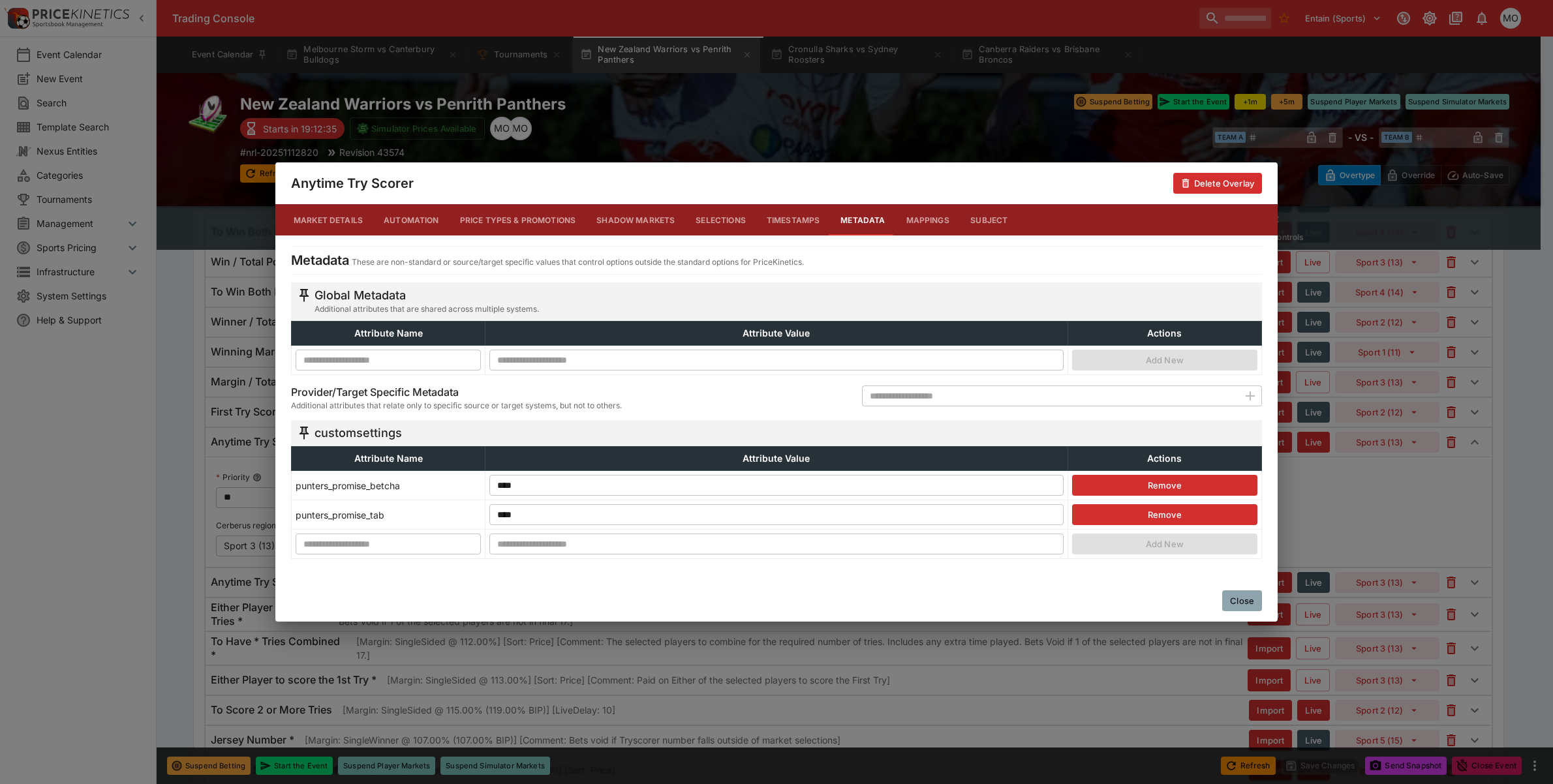
click at [1230, 599] on button "Close" at bounding box center [1242, 601] width 40 height 21
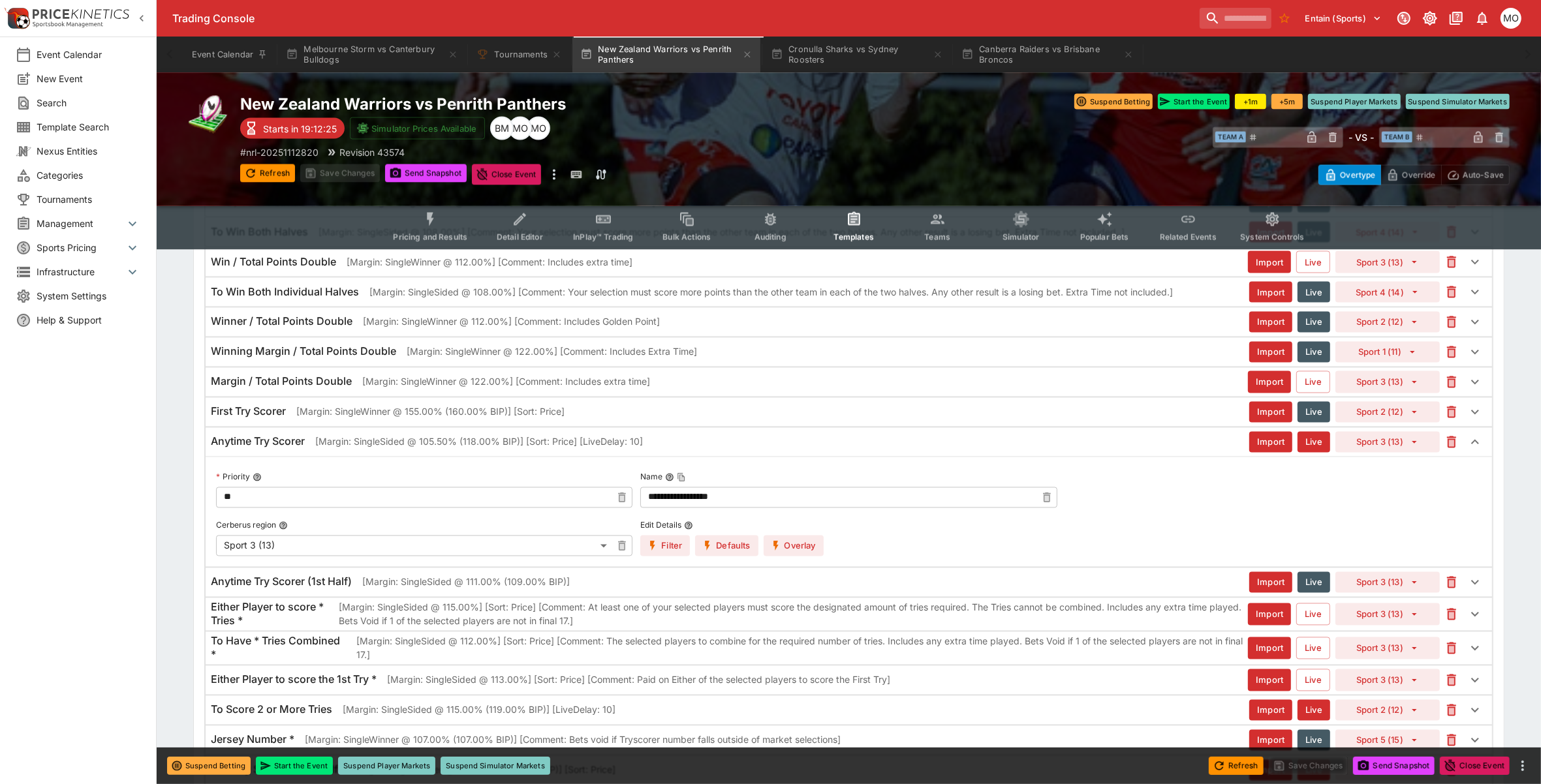
click at [79, 170] on span "Categories" at bounding box center [88, 175] width 104 height 13
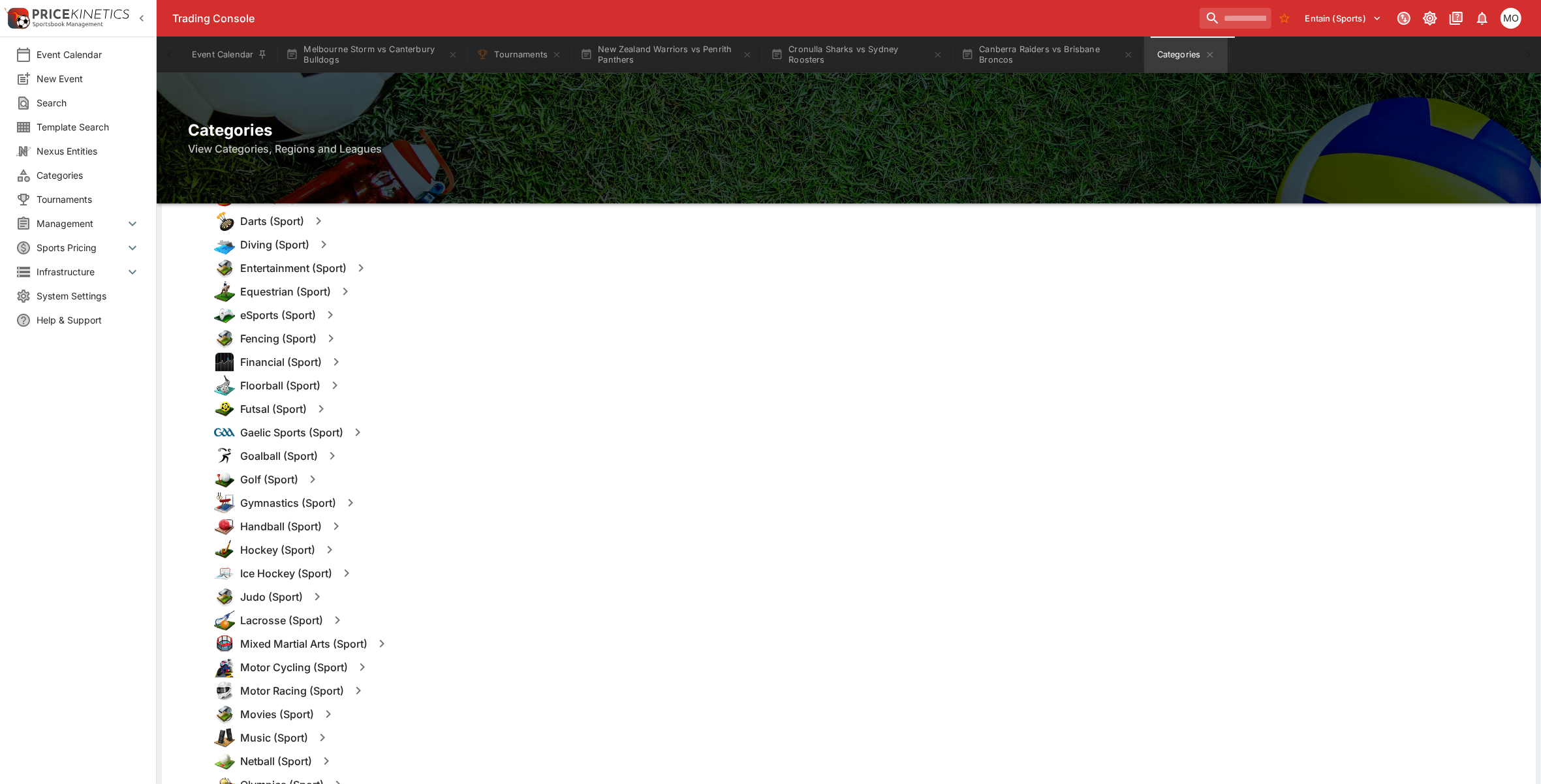
scroll to position [979, 0]
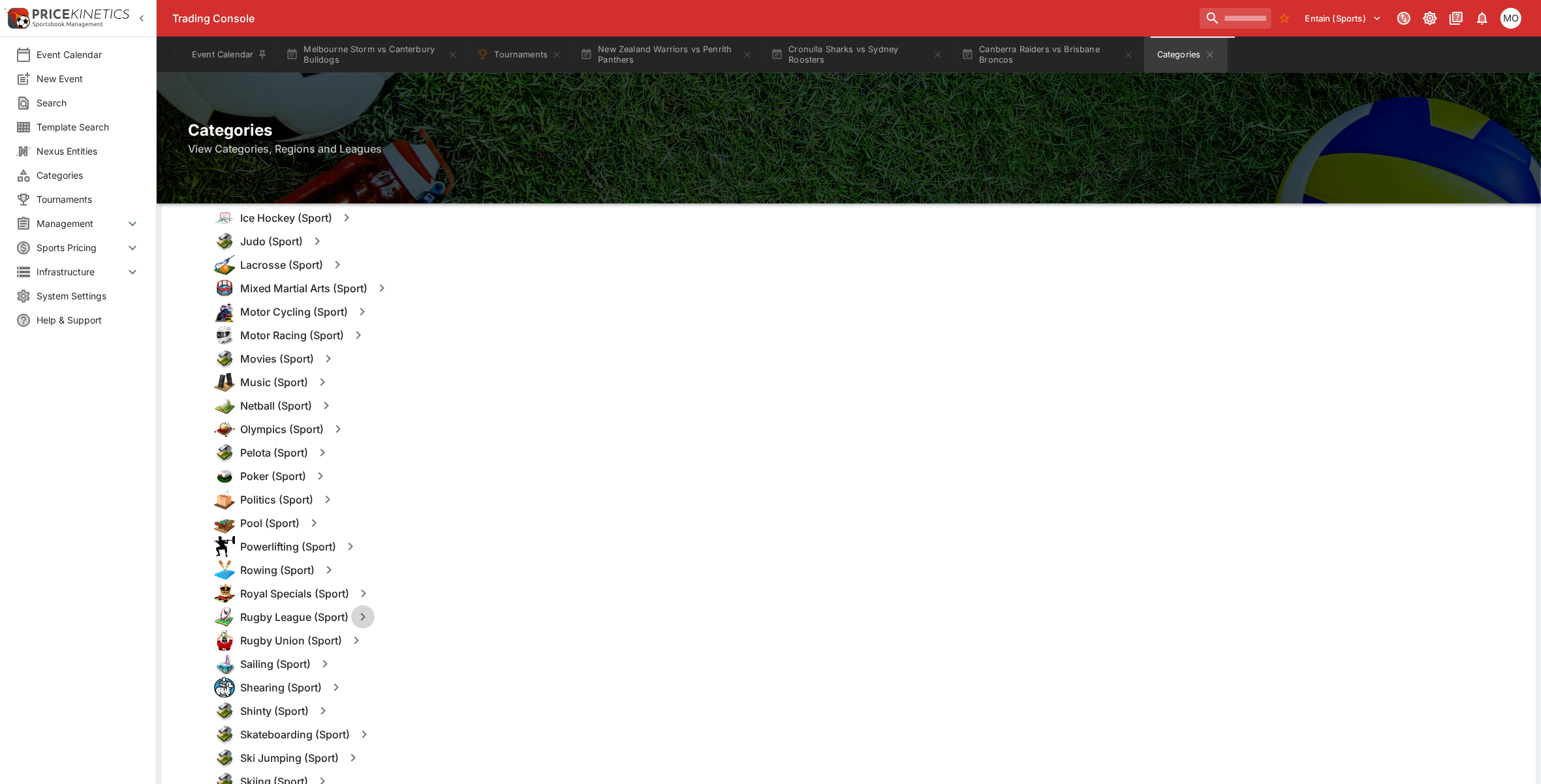
click at [355, 615] on button "button" at bounding box center [362, 617] width 23 height 23
click at [467, 611] on button "Templates" at bounding box center [489, 617] width 58 height 21
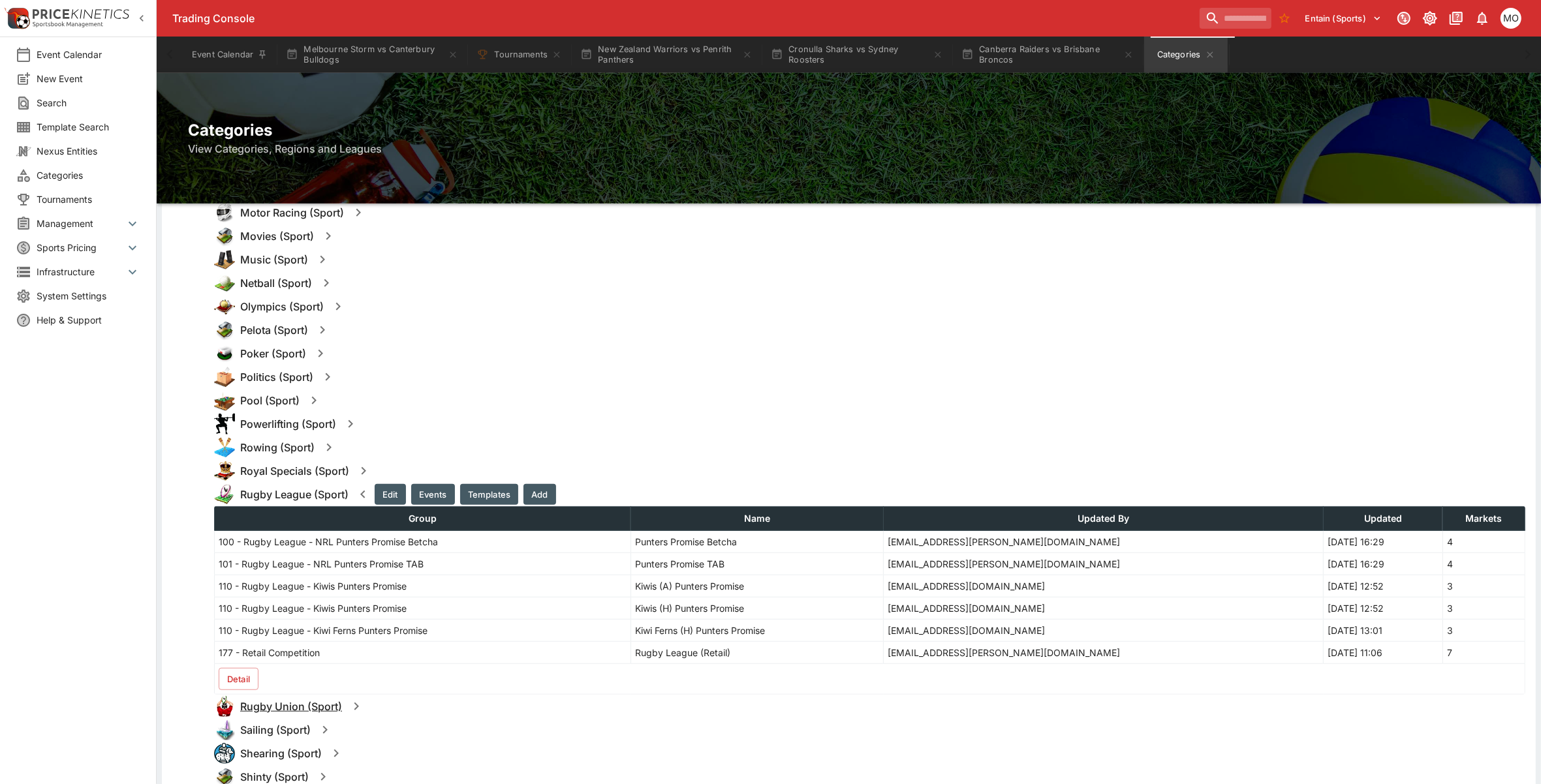
scroll to position [1141, 0]
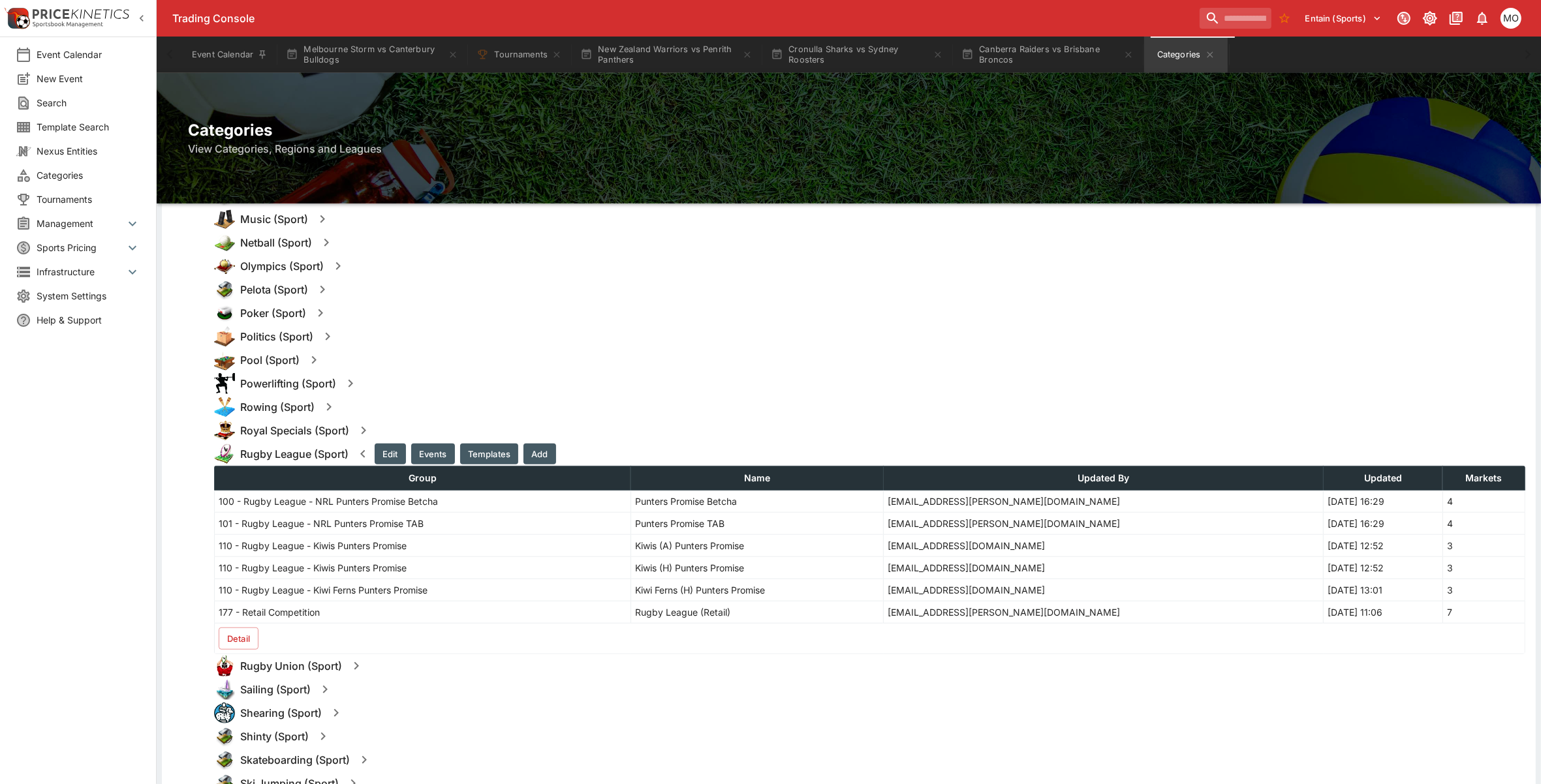
click at [246, 640] on button "Detail" at bounding box center [239, 638] width 40 height 22
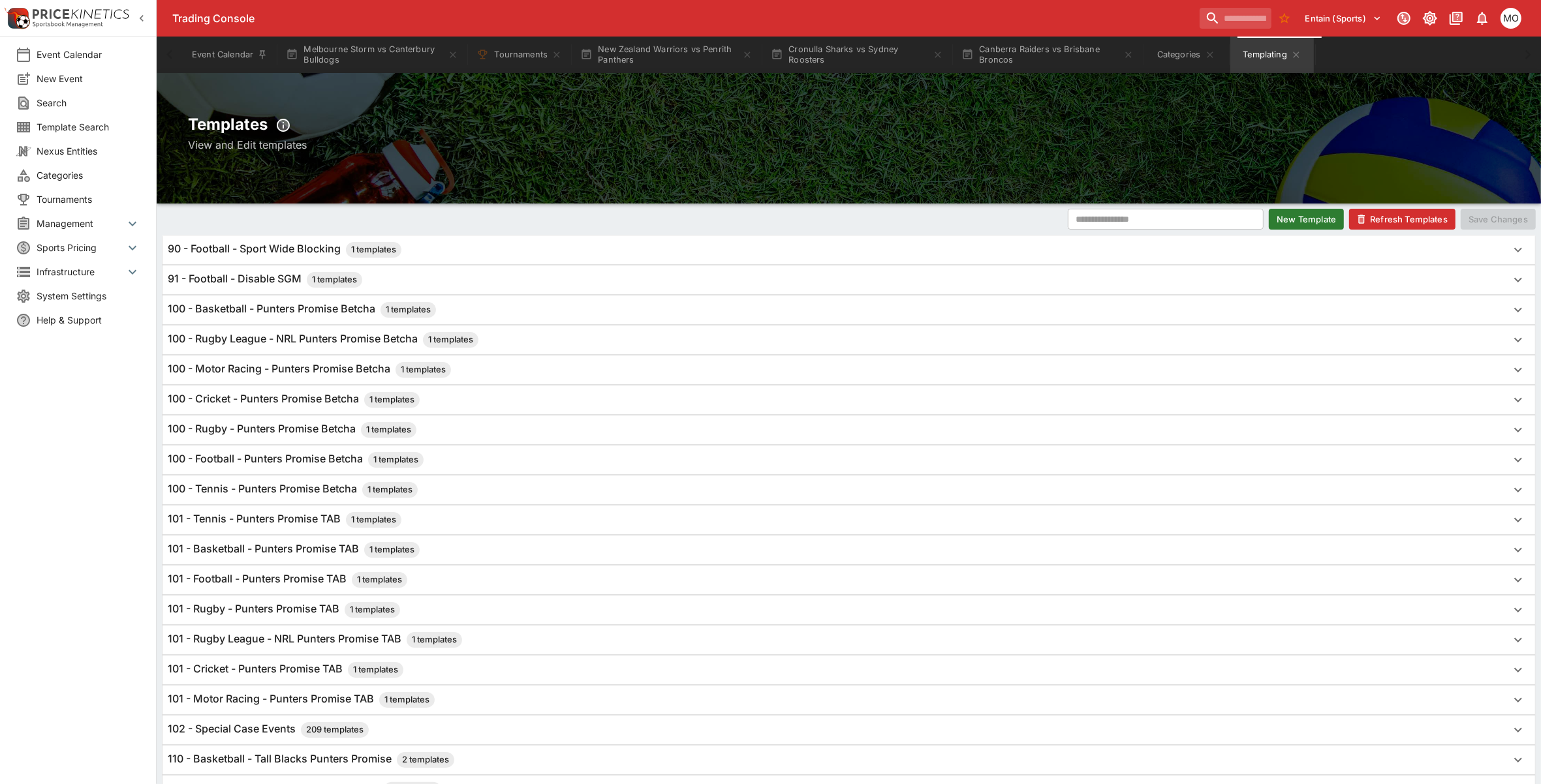
click at [290, 350] on div "100 - Rugby League - NRL Punters Promise Betcha 1 templates" at bounding box center [849, 340] width 1373 height 29
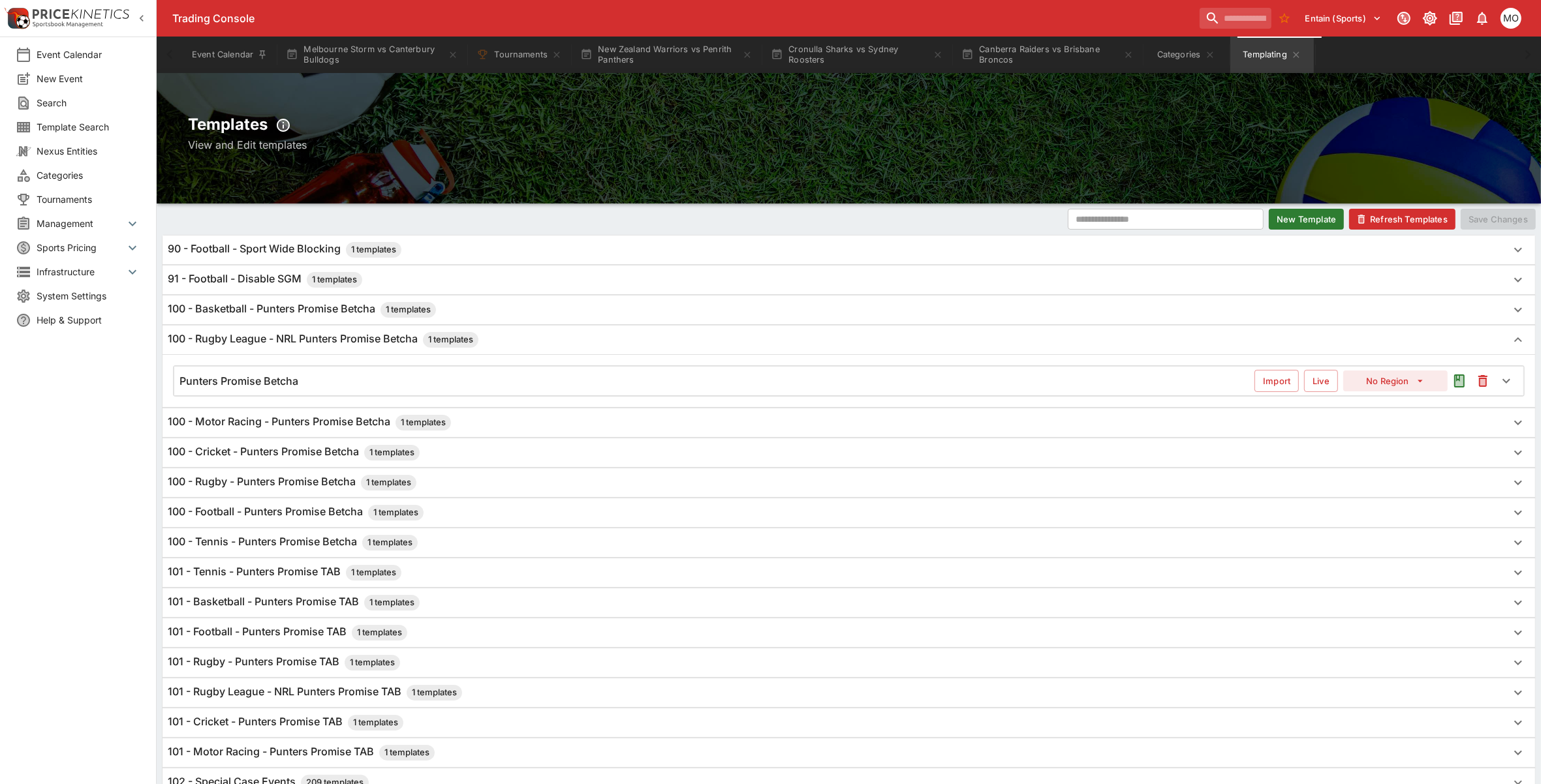
click at [300, 375] on div "Punters Promise Betcha" at bounding box center [717, 381] width 1075 height 13
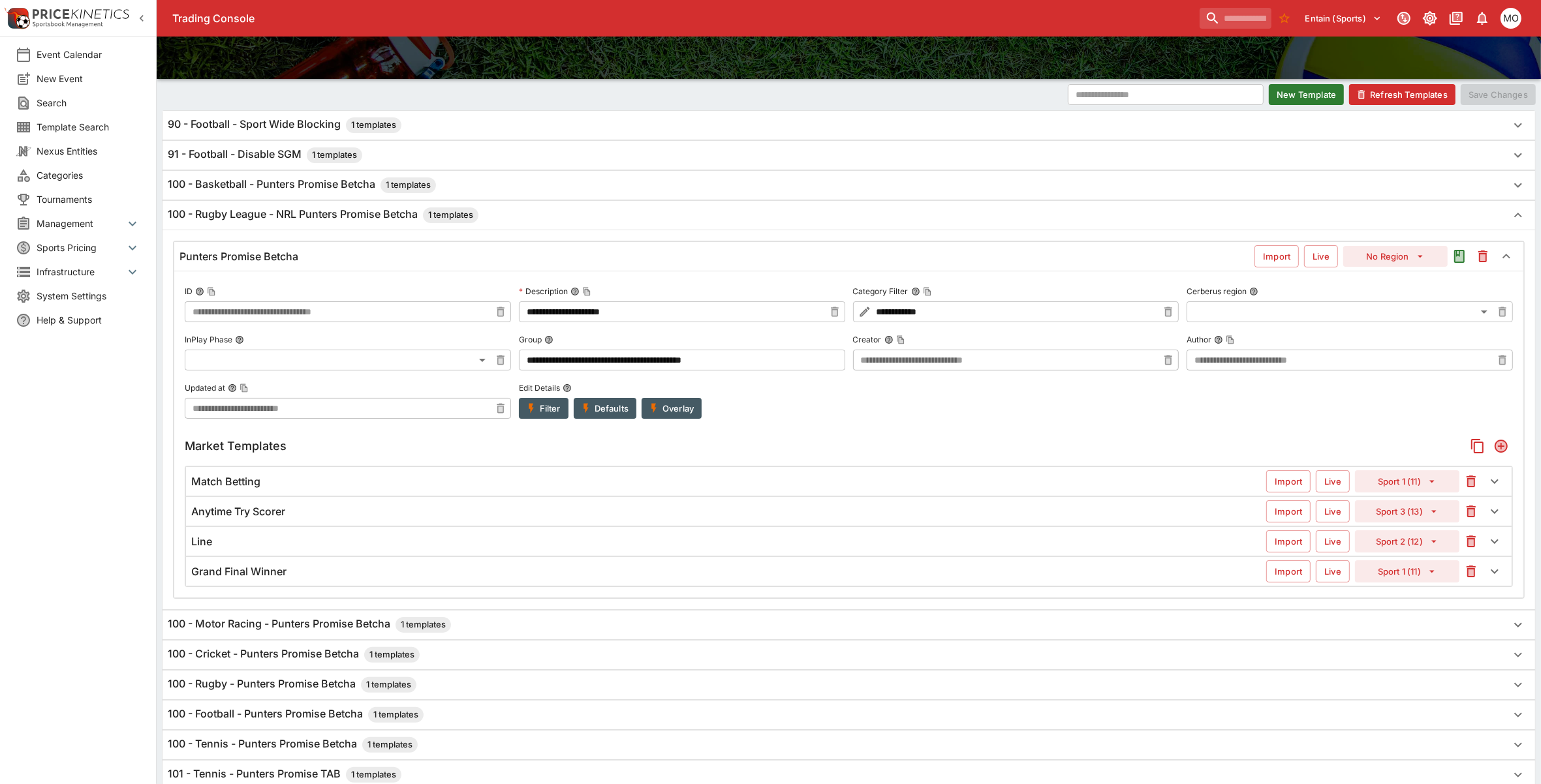
scroll to position [163, 0]
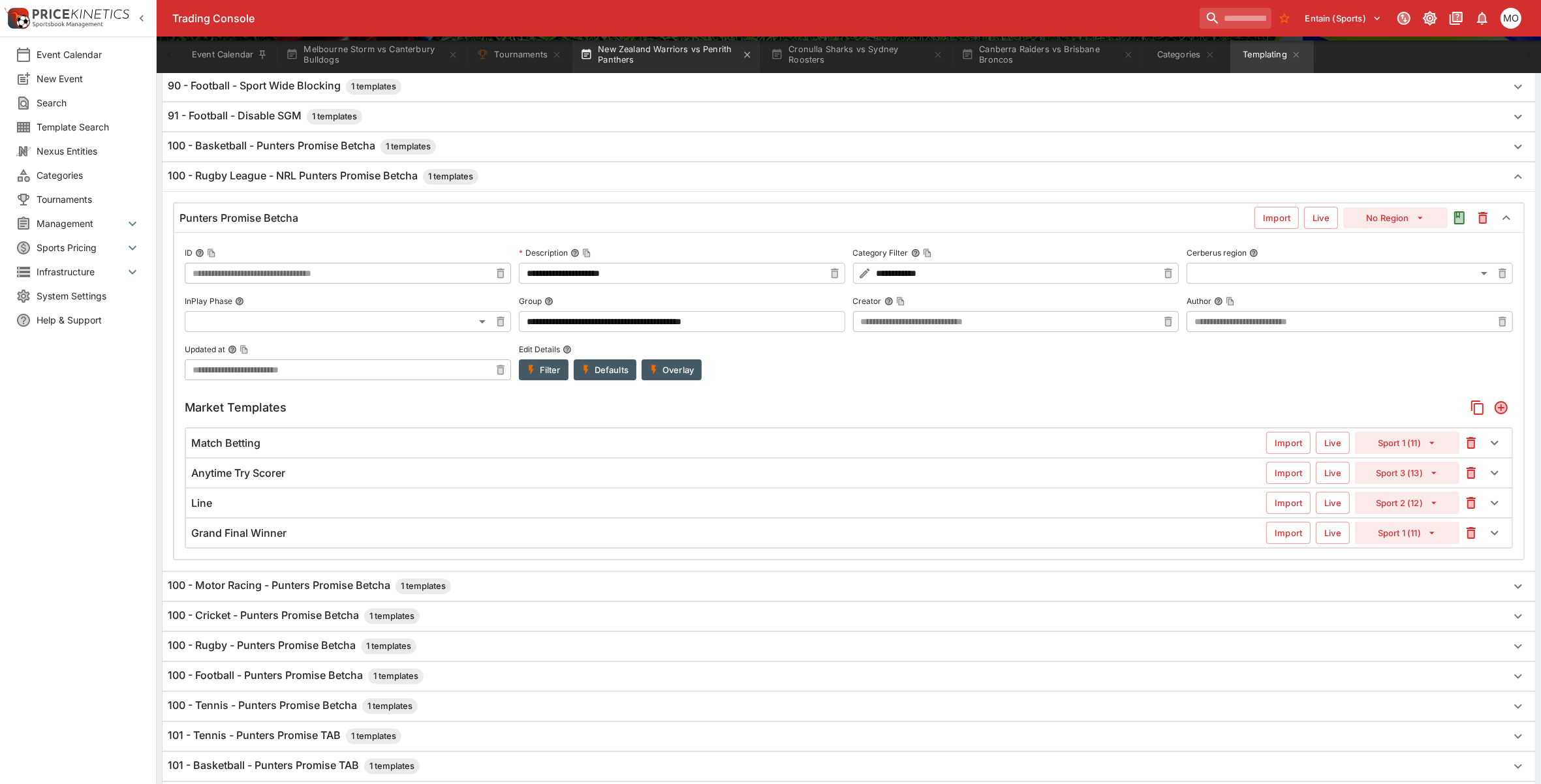
click at [659, 57] on button "New Zealand Warriors vs Penrith Panthers" at bounding box center [667, 55] width 188 height 37
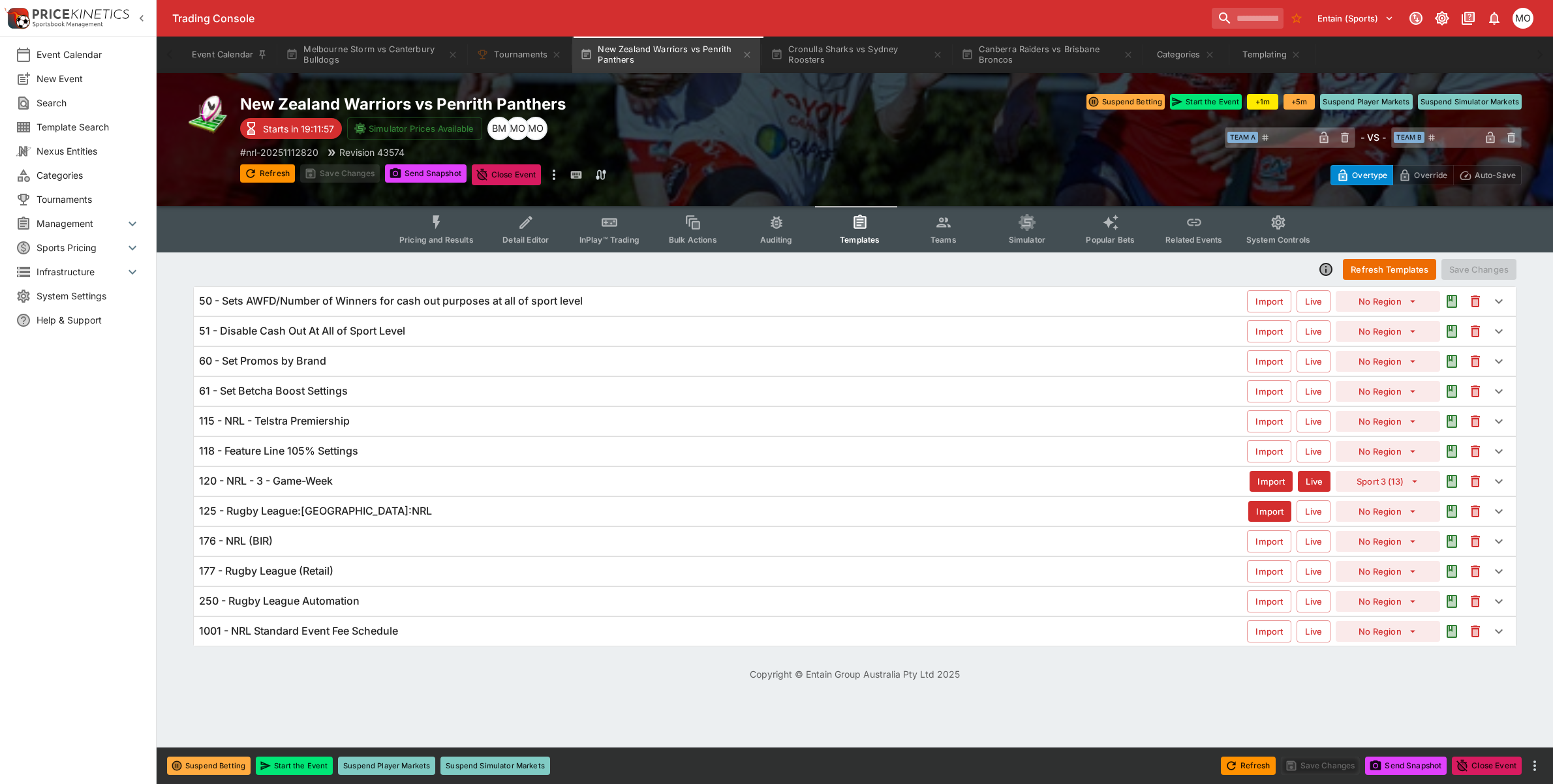
click at [425, 475] on div "120 - NRL - 3 - Game-Week" at bounding box center [724, 480] width 1050 height 13
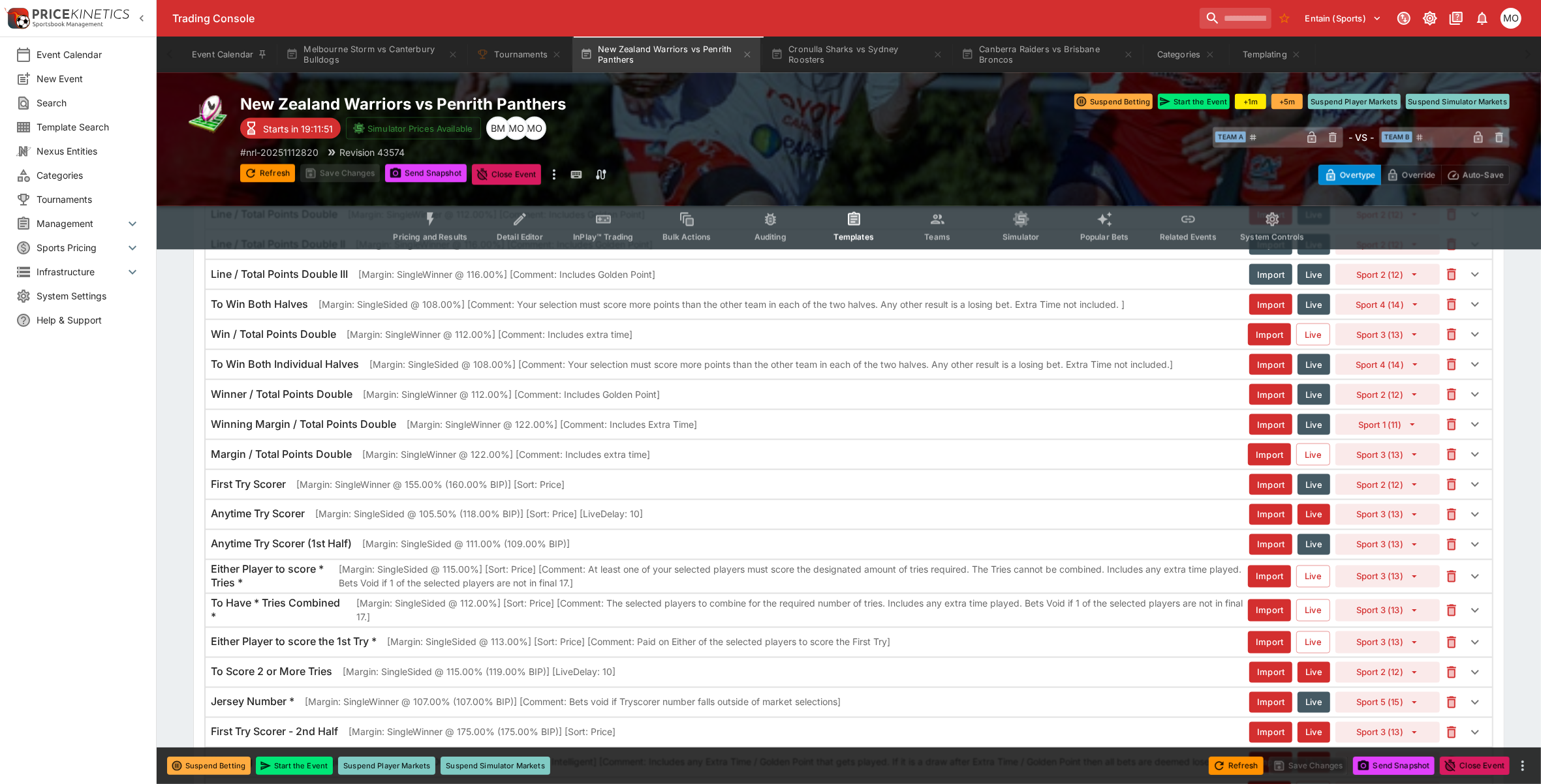
scroll to position [2610, 0]
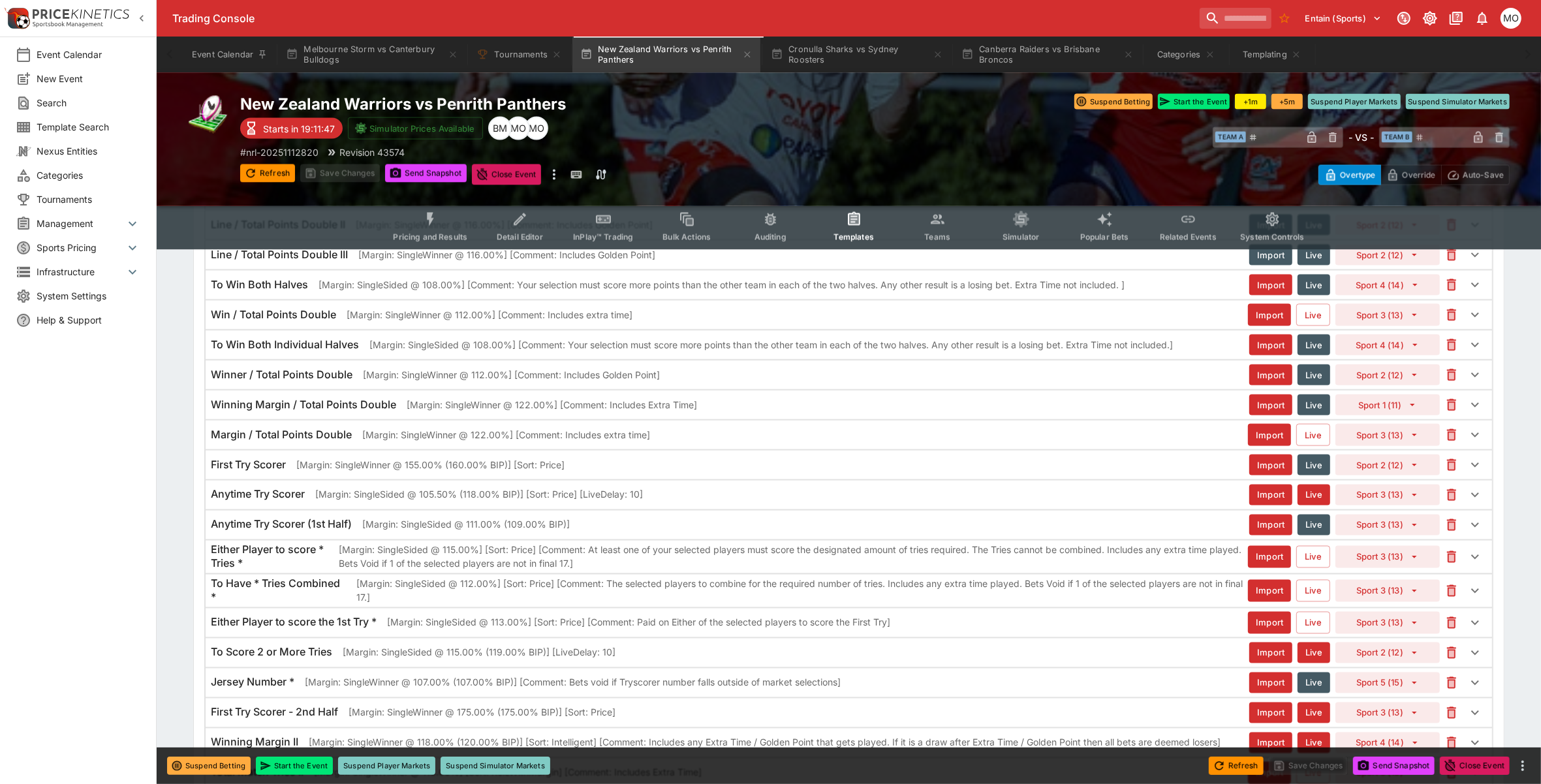
click at [405, 509] on div "Anytime Try Scorer [Margin: SingleSided @ 105.50% (118.00% BIP)] [Sort: Price] …" at bounding box center [848, 495] width 1286 height 29
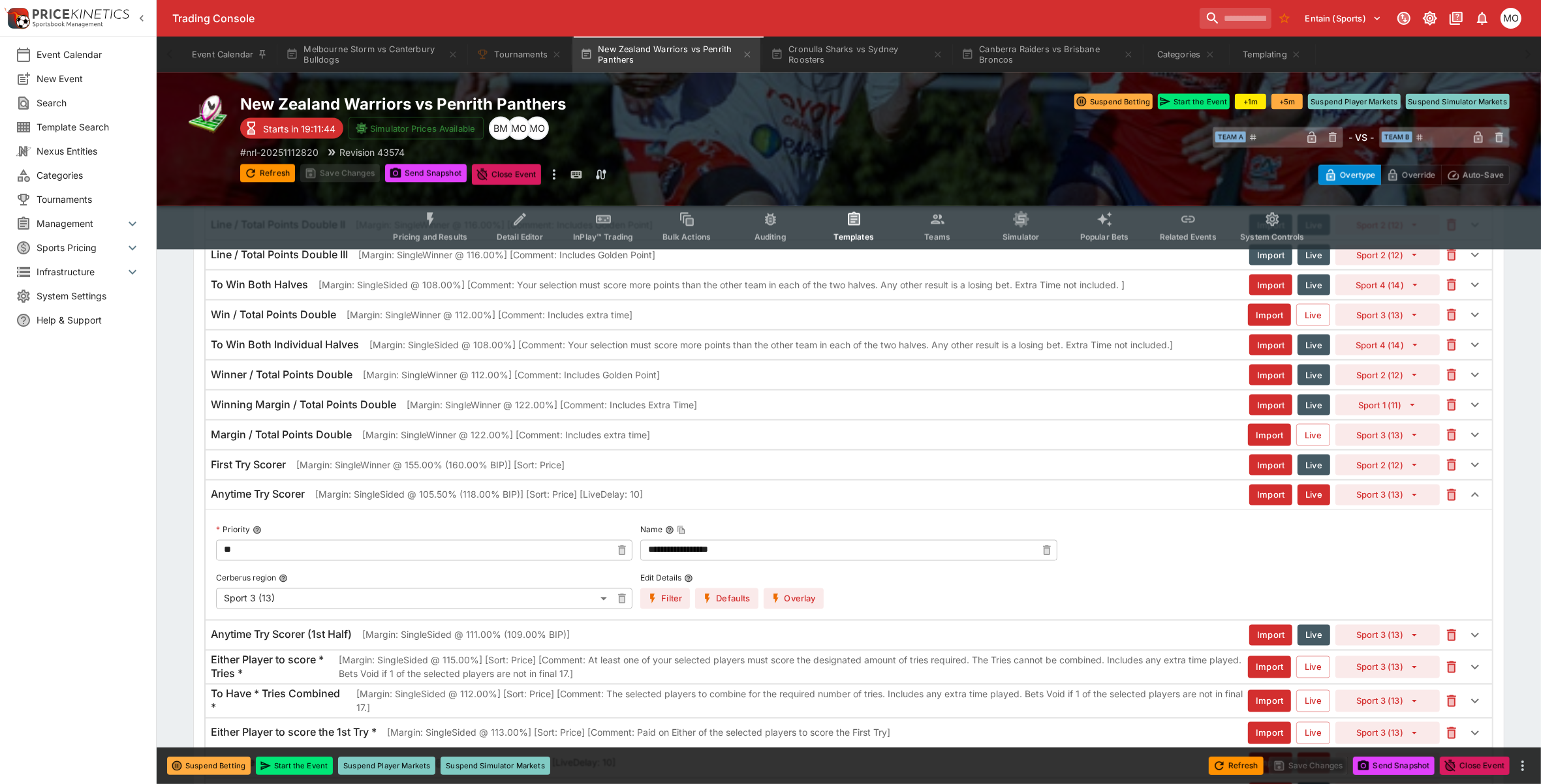
click at [786, 609] on button "Overlay" at bounding box center [794, 599] width 60 height 21
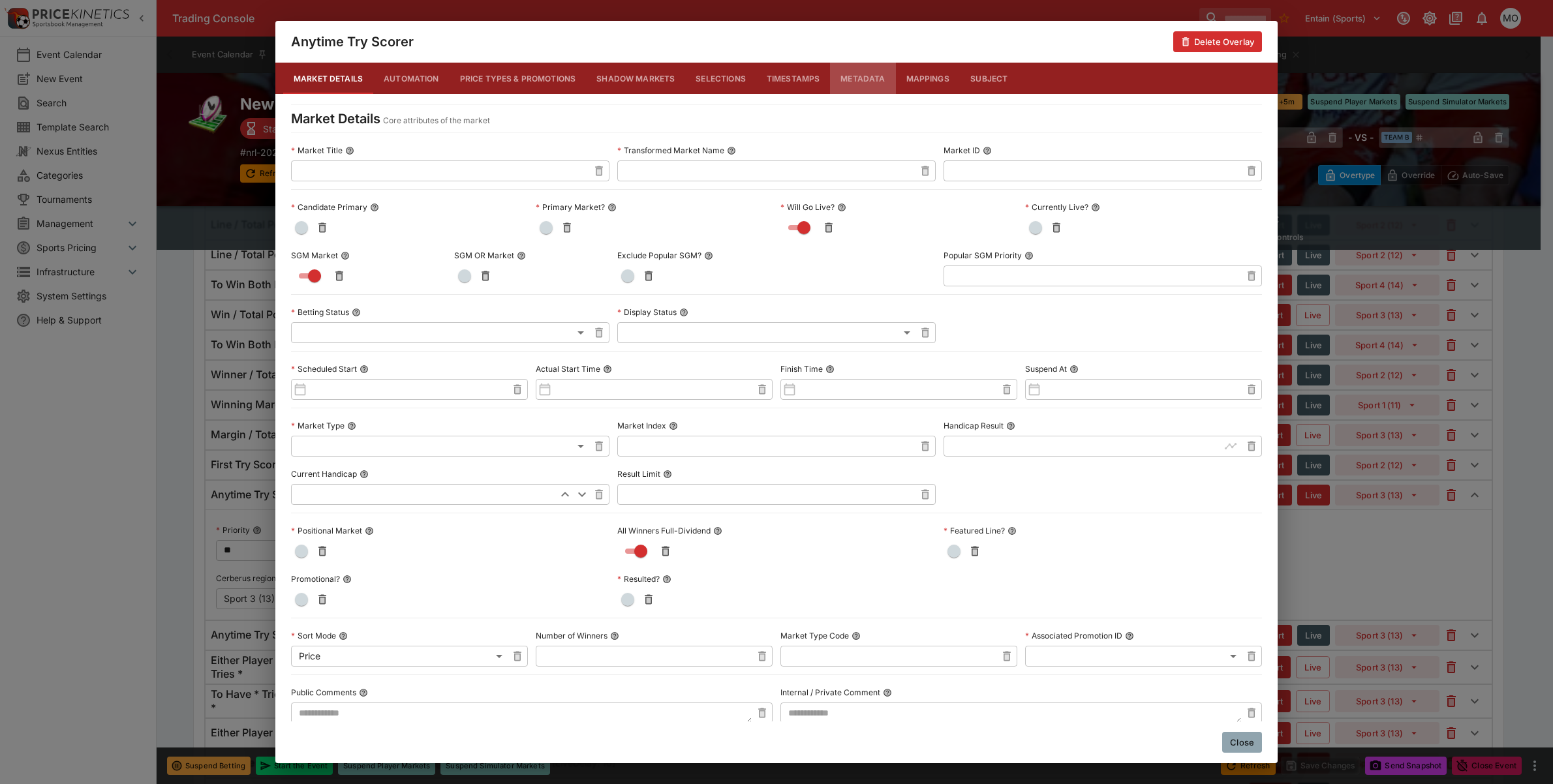
click at [856, 81] on button "Metadata" at bounding box center [863, 79] width 65 height 31
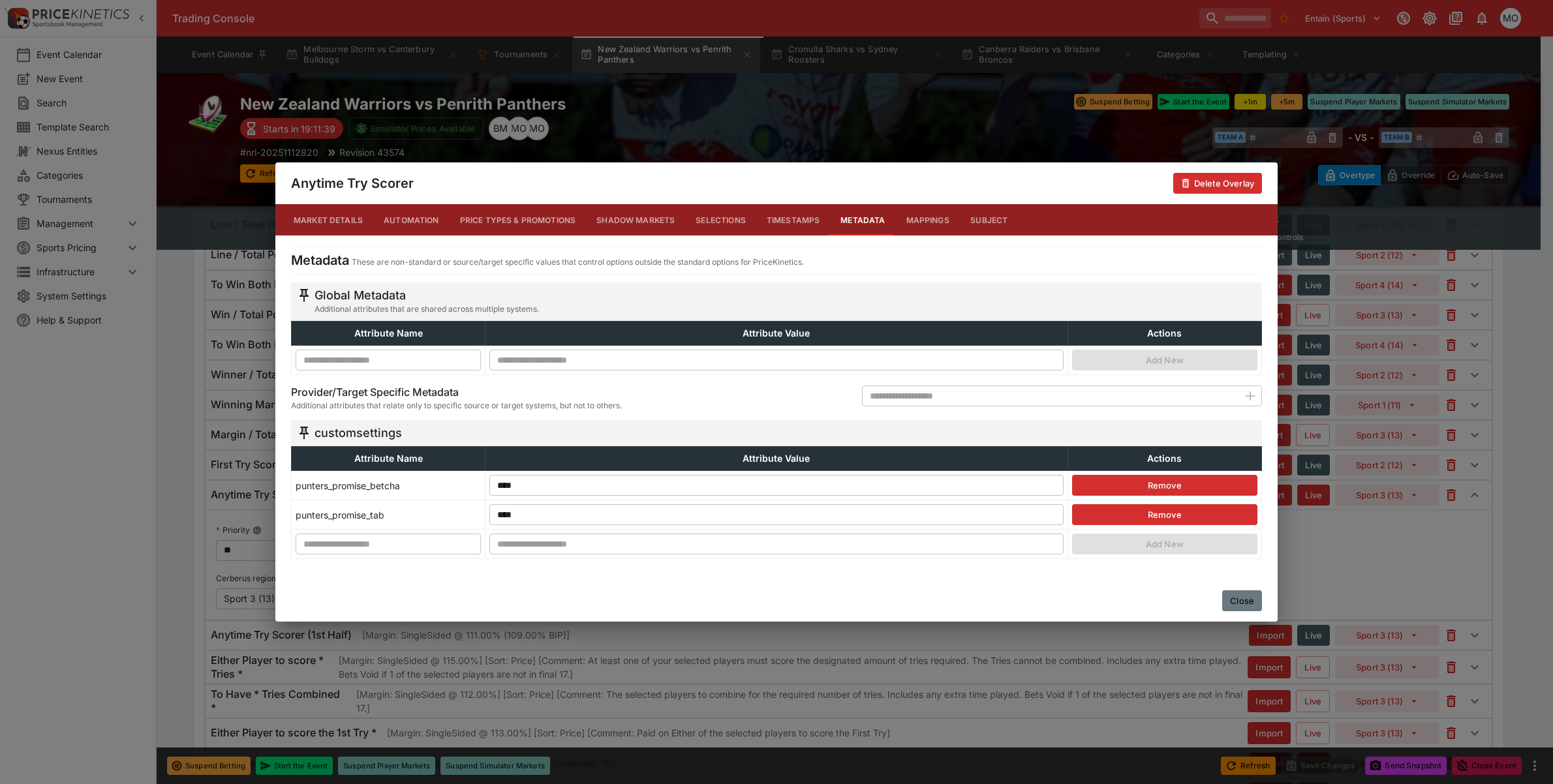
click at [1227, 599] on button "Close" at bounding box center [1242, 601] width 40 height 21
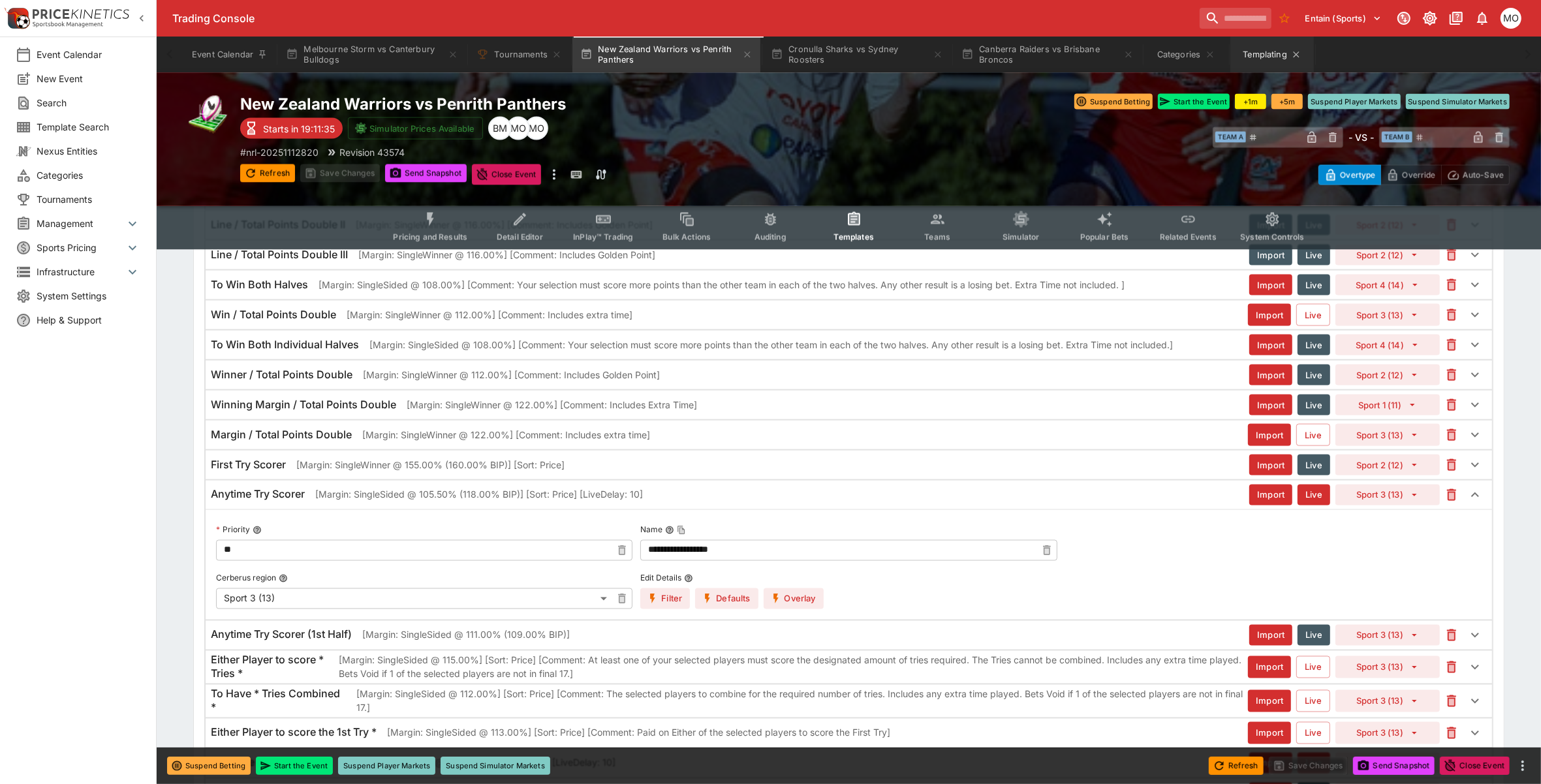
click at [1248, 55] on button "Templating" at bounding box center [1272, 55] width 84 height 37
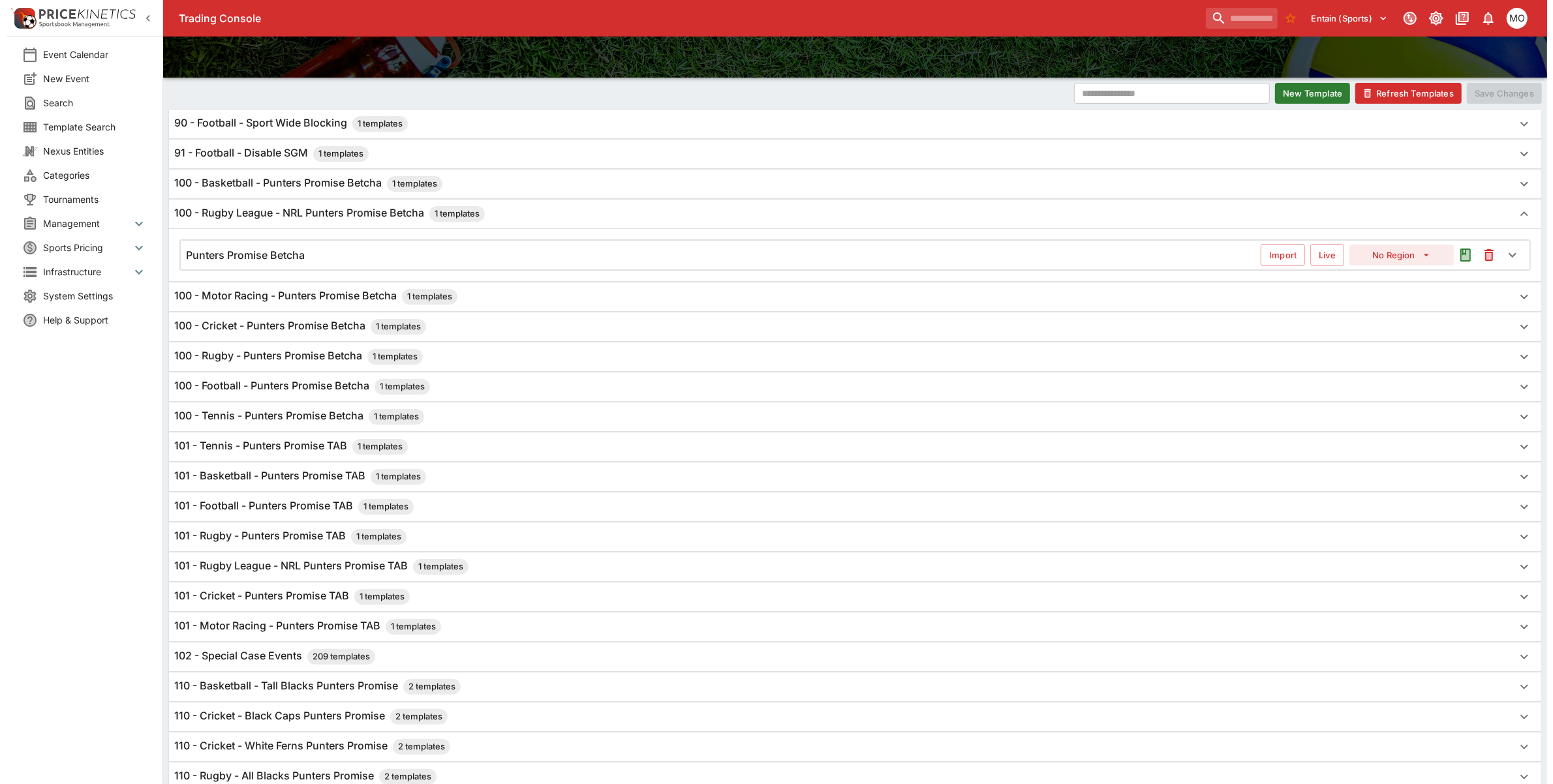
scroll to position [87, 0]
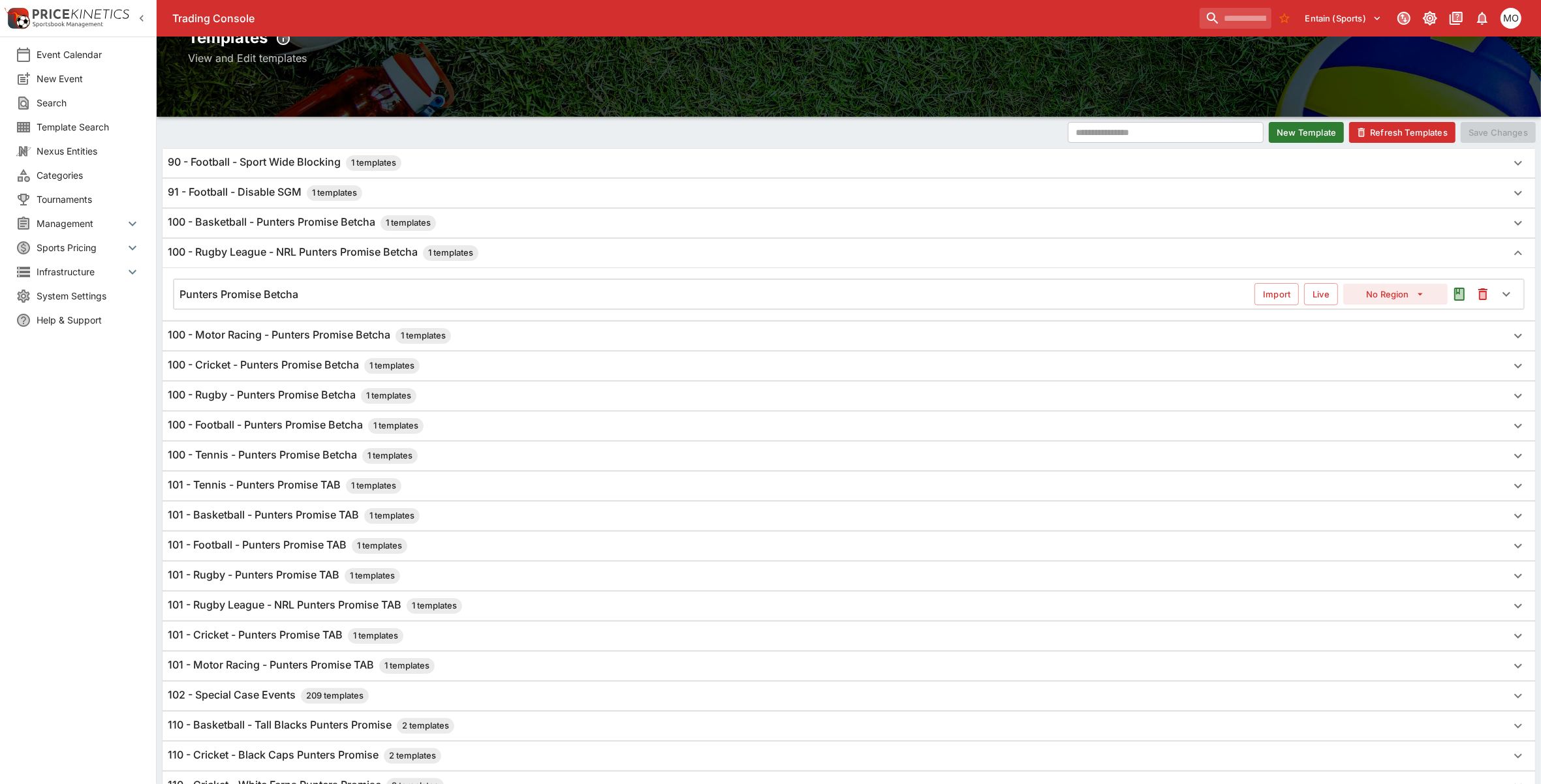
click at [275, 295] on h6 "Punters Promise Betcha" at bounding box center [239, 294] width 119 height 13
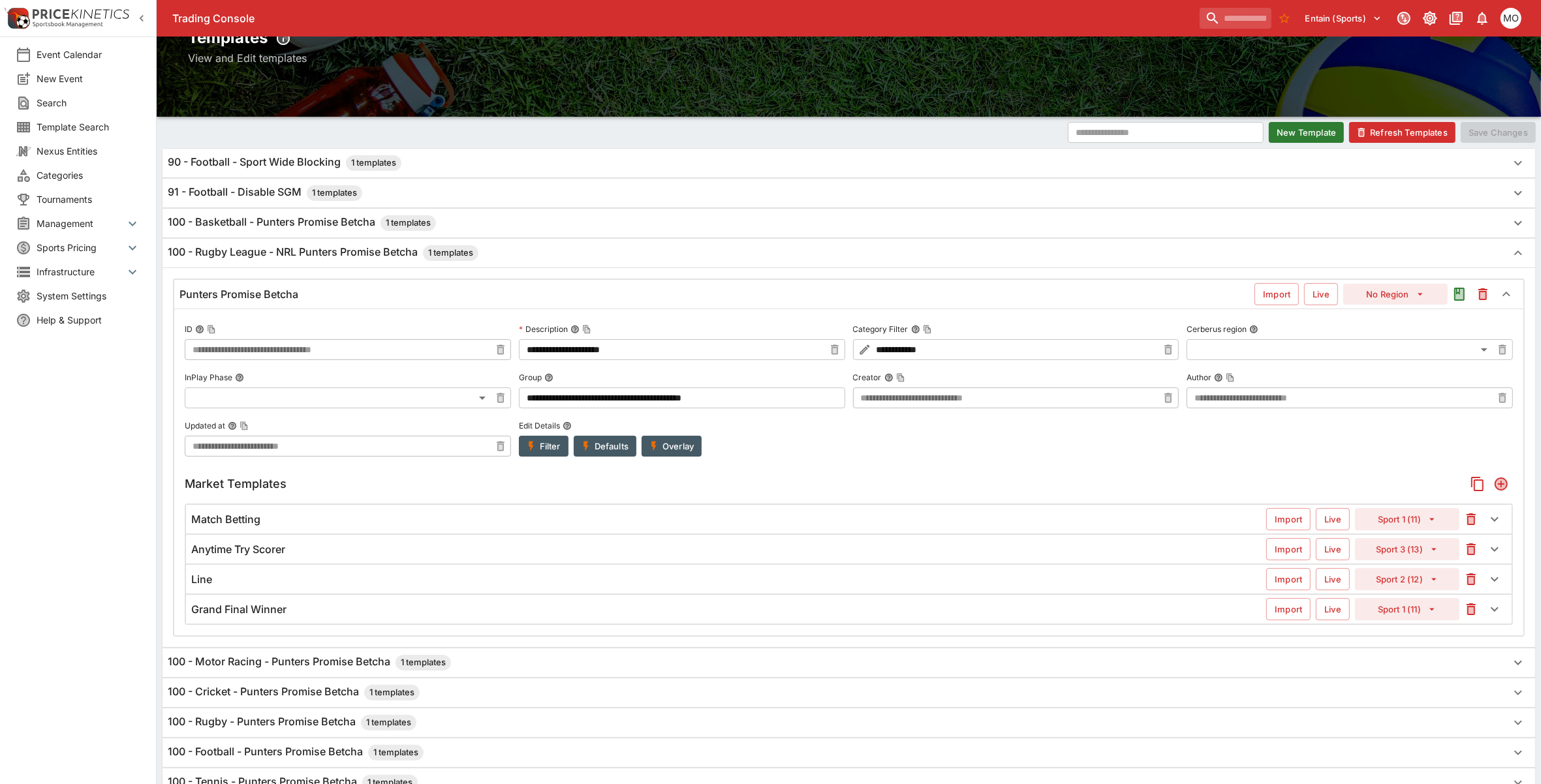
click at [526, 553] on div "Anytime Try Scorer" at bounding box center [728, 549] width 1075 height 13
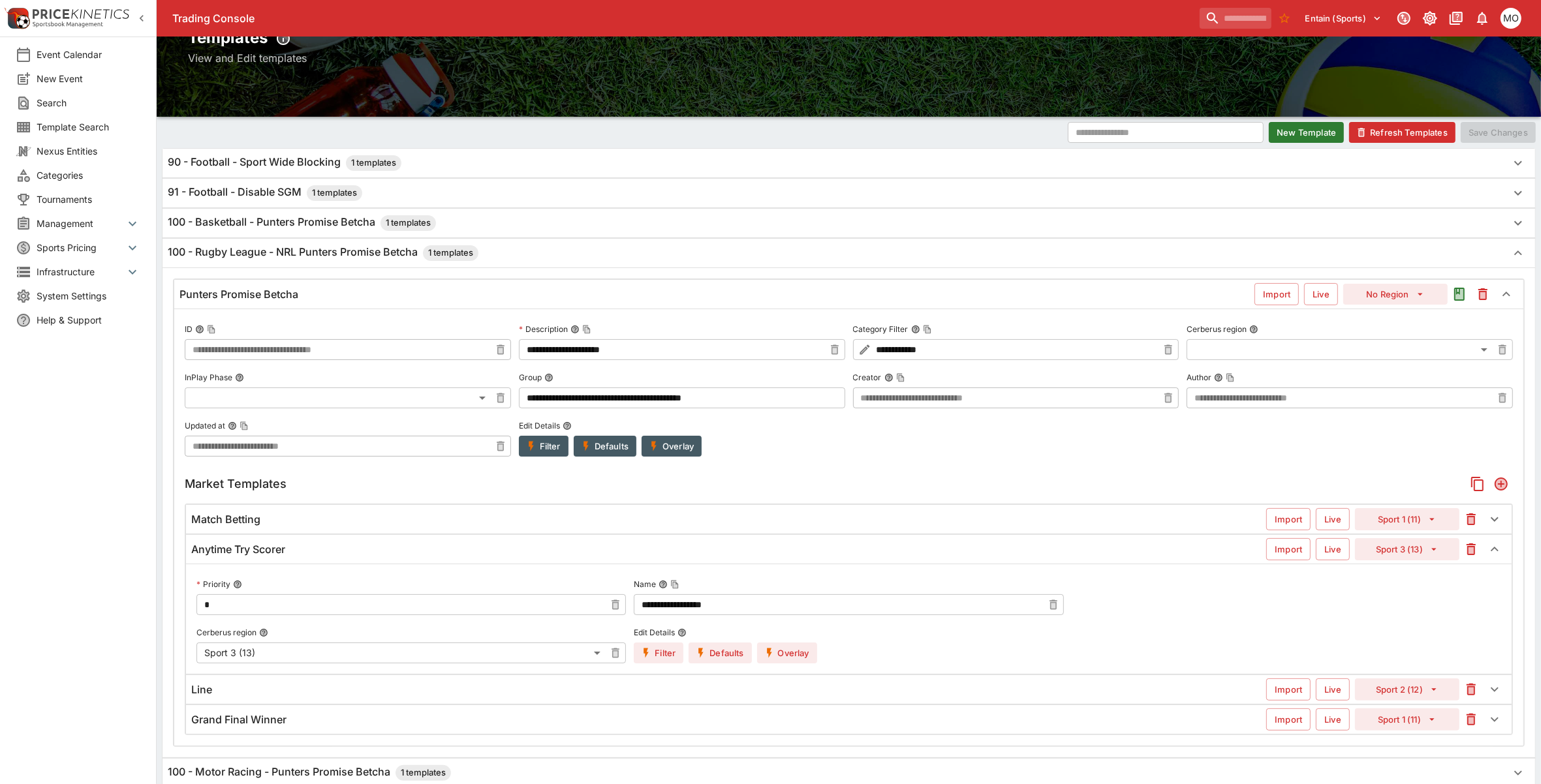
click at [784, 653] on button "Overlay" at bounding box center [786, 653] width 60 height 21
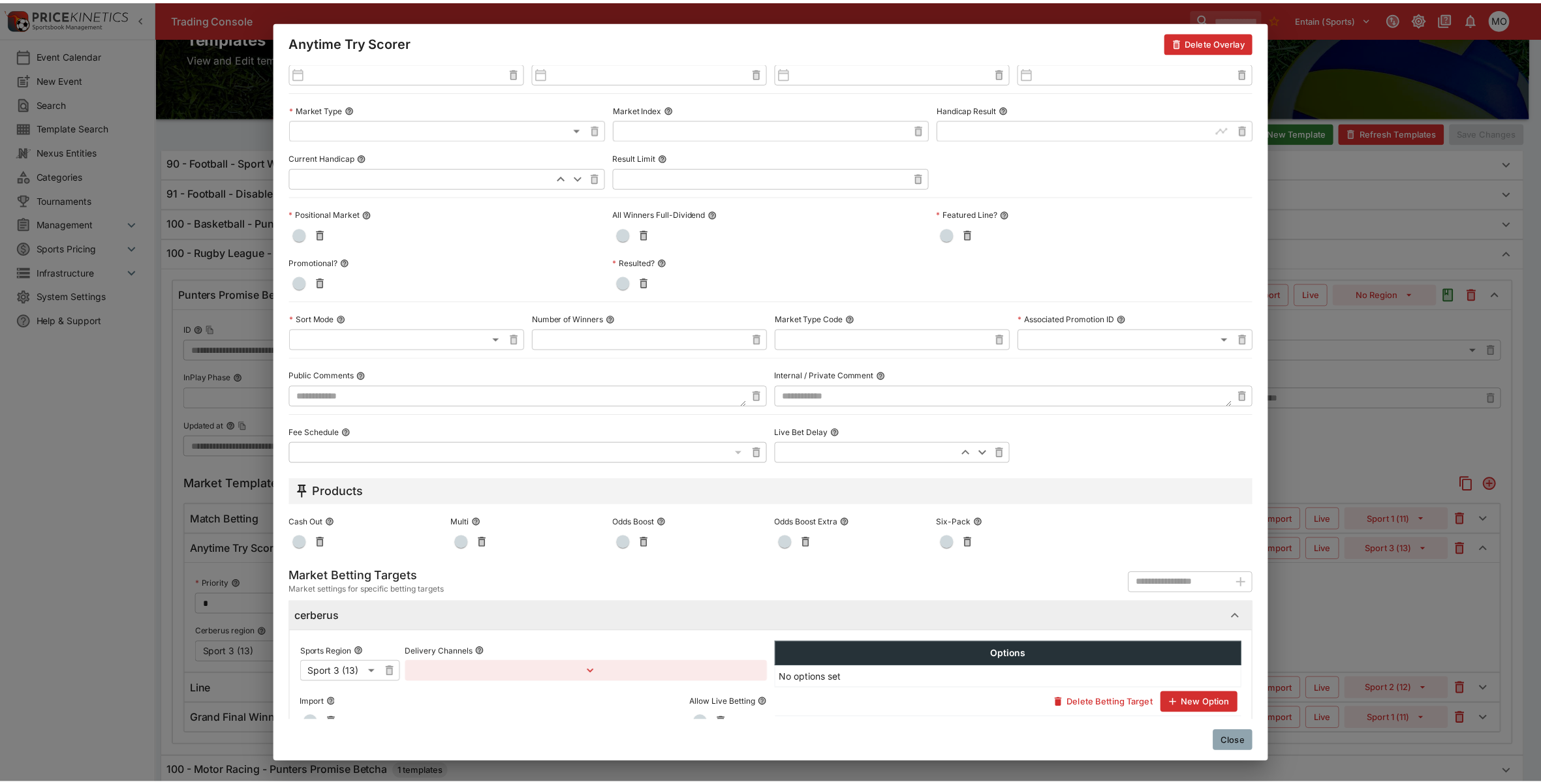
scroll to position [403, 0]
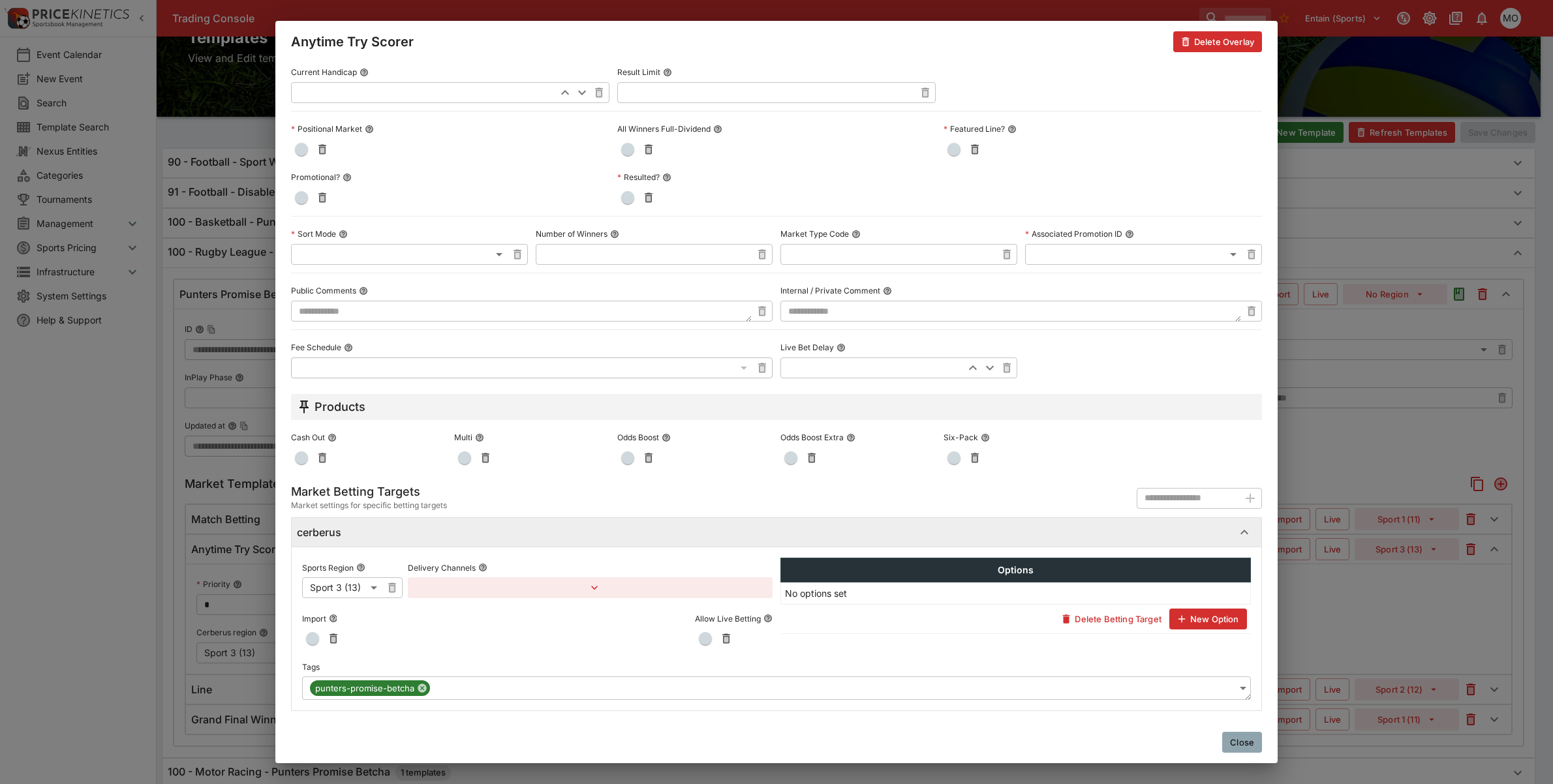
click at [1245, 748] on button "Close" at bounding box center [1242, 742] width 40 height 21
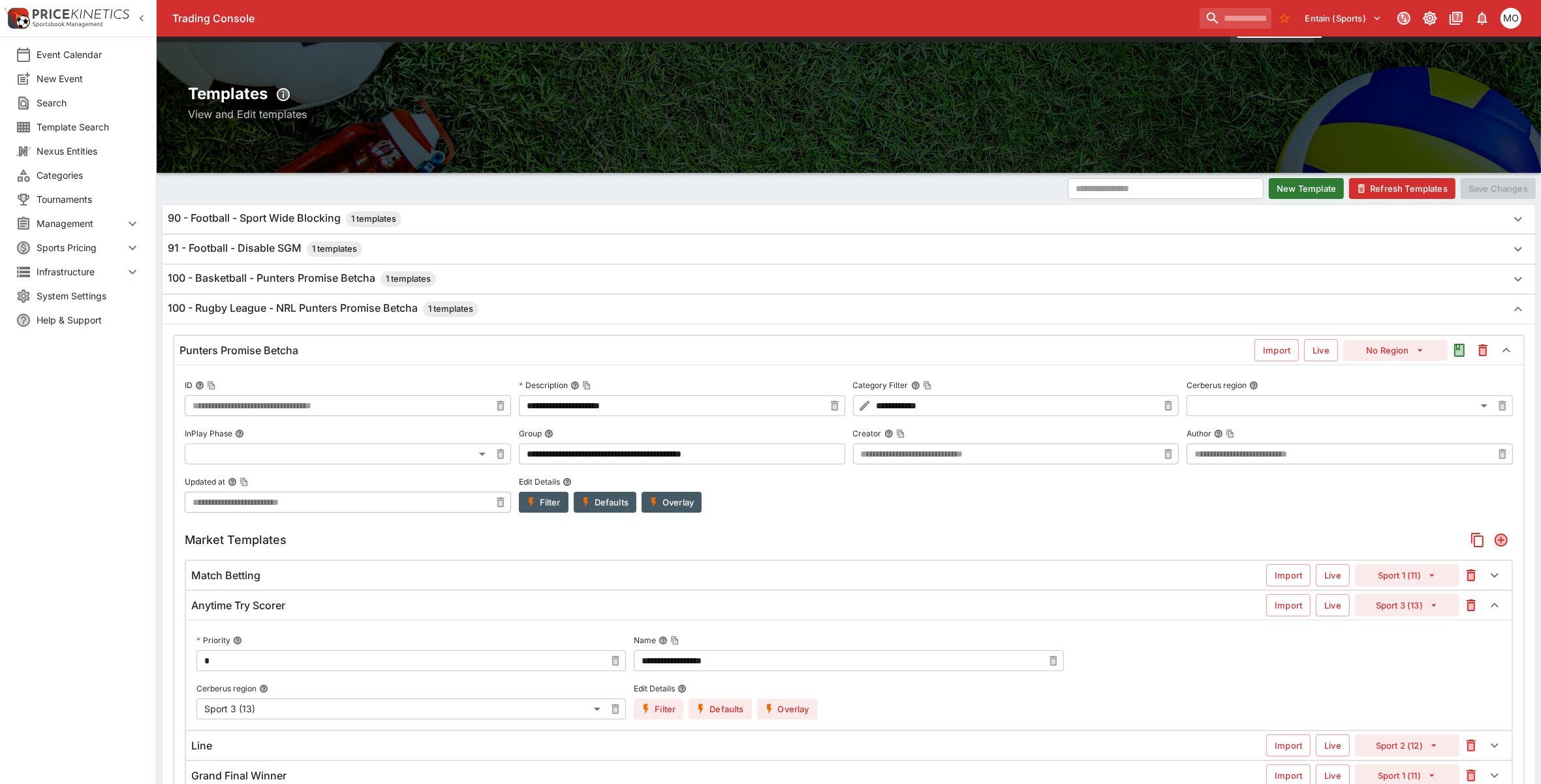
scroll to position [0, 0]
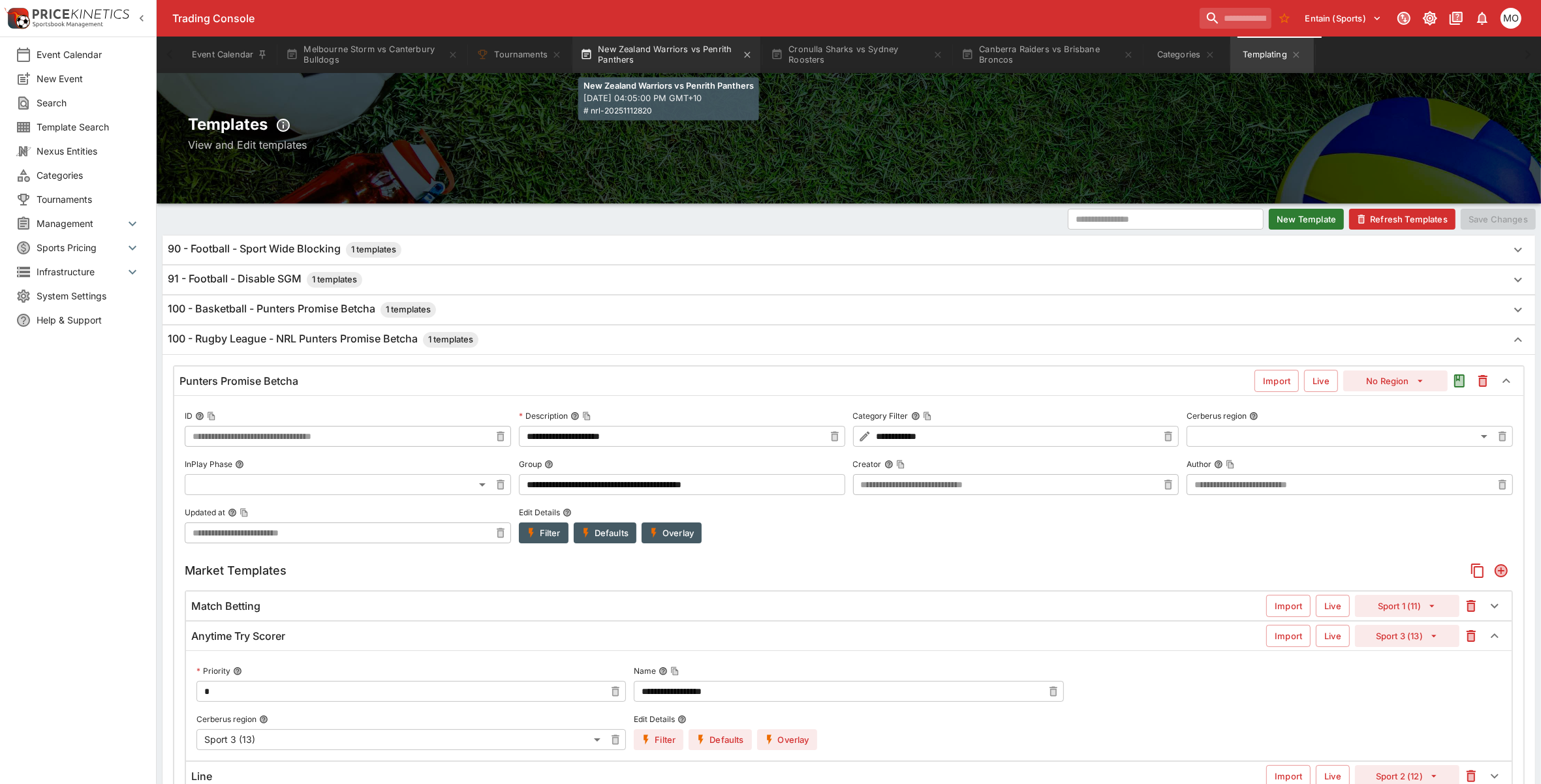
click at [654, 56] on button "New Zealand Warriors vs Penrith Panthers" at bounding box center [667, 55] width 188 height 37
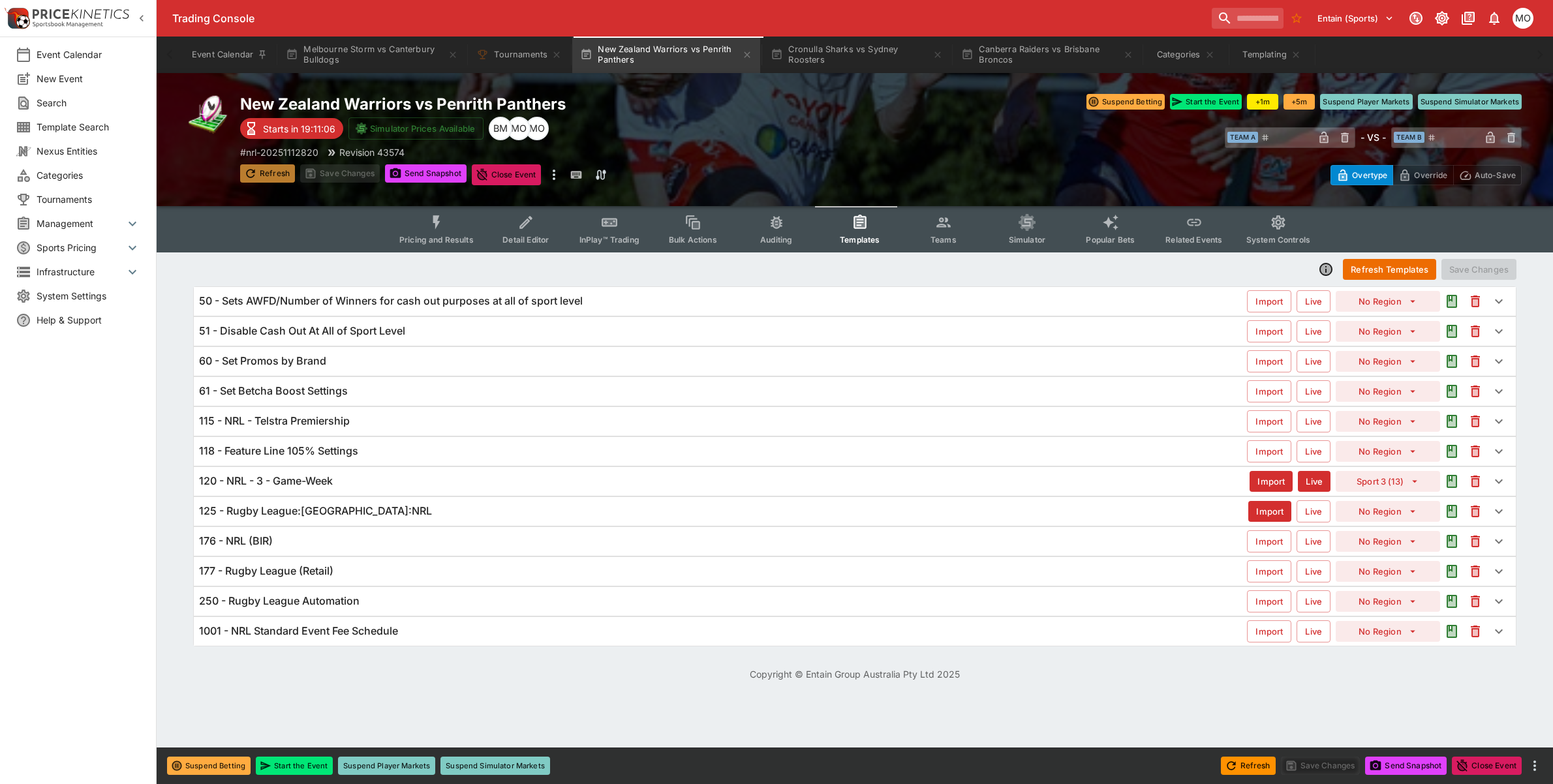
click at [274, 170] on button "Refresh" at bounding box center [267, 173] width 55 height 18
click at [437, 168] on button "Send Snapshot" at bounding box center [425, 173] width 81 height 18
click at [423, 180] on button "Send Snapshot" at bounding box center [425, 173] width 81 height 18
click at [856, 46] on button "Cronulla Sharks vs Sydney Roosters" at bounding box center [857, 55] width 188 height 37
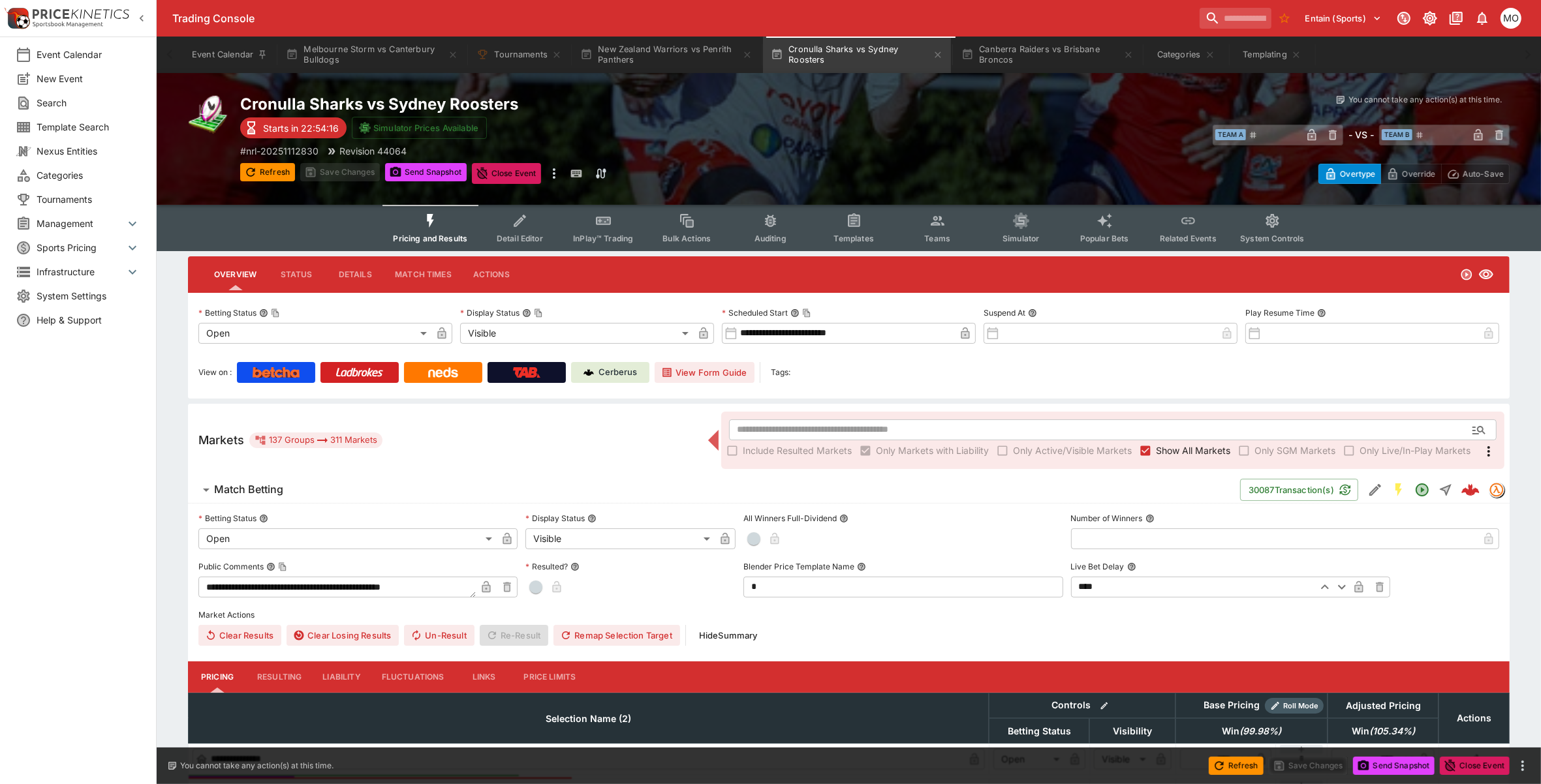
click at [874, 232] on button "Templates" at bounding box center [854, 227] width 84 height 46
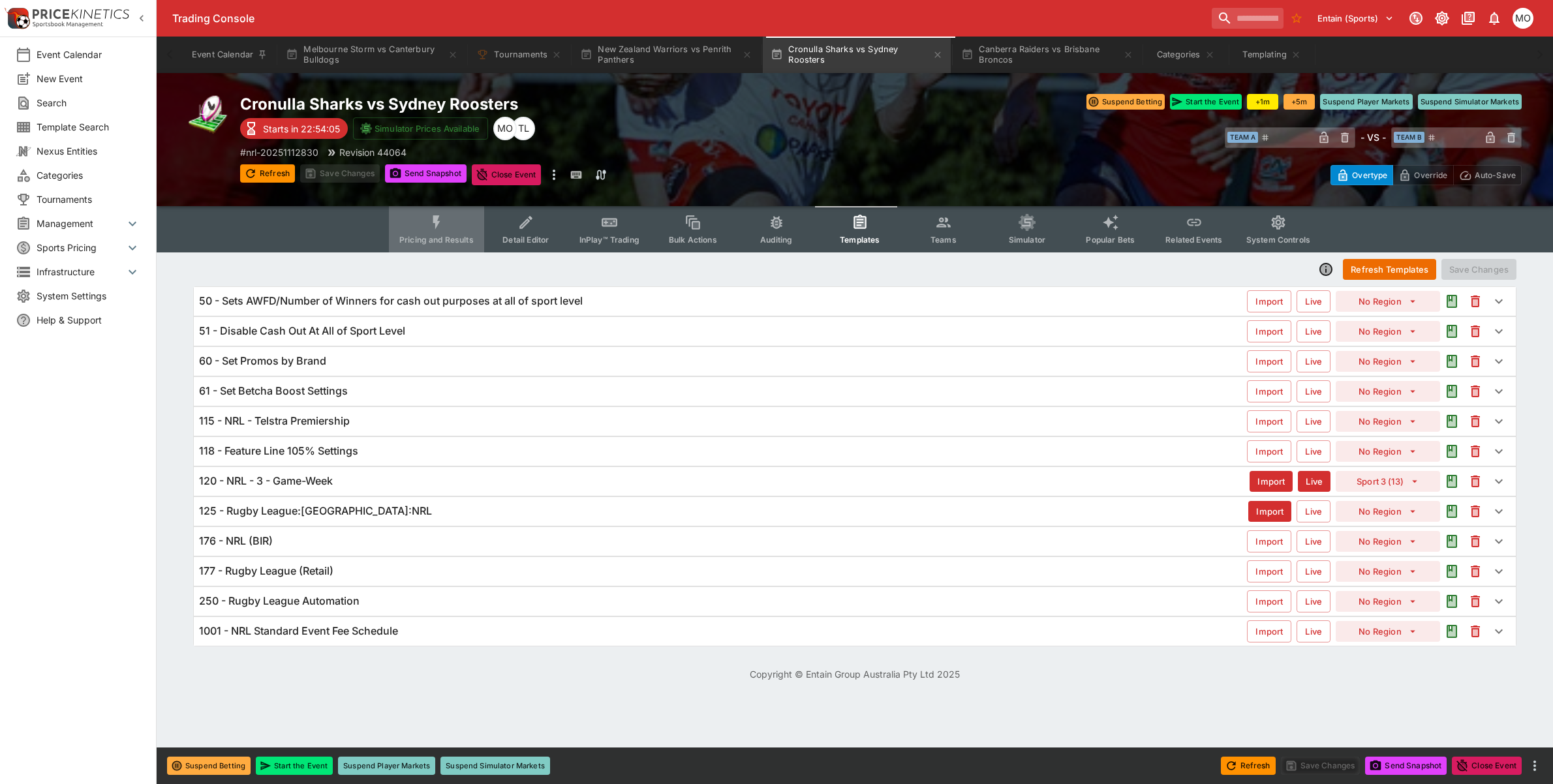
click at [454, 246] on button "Pricing and Results" at bounding box center [436, 229] width 96 height 46
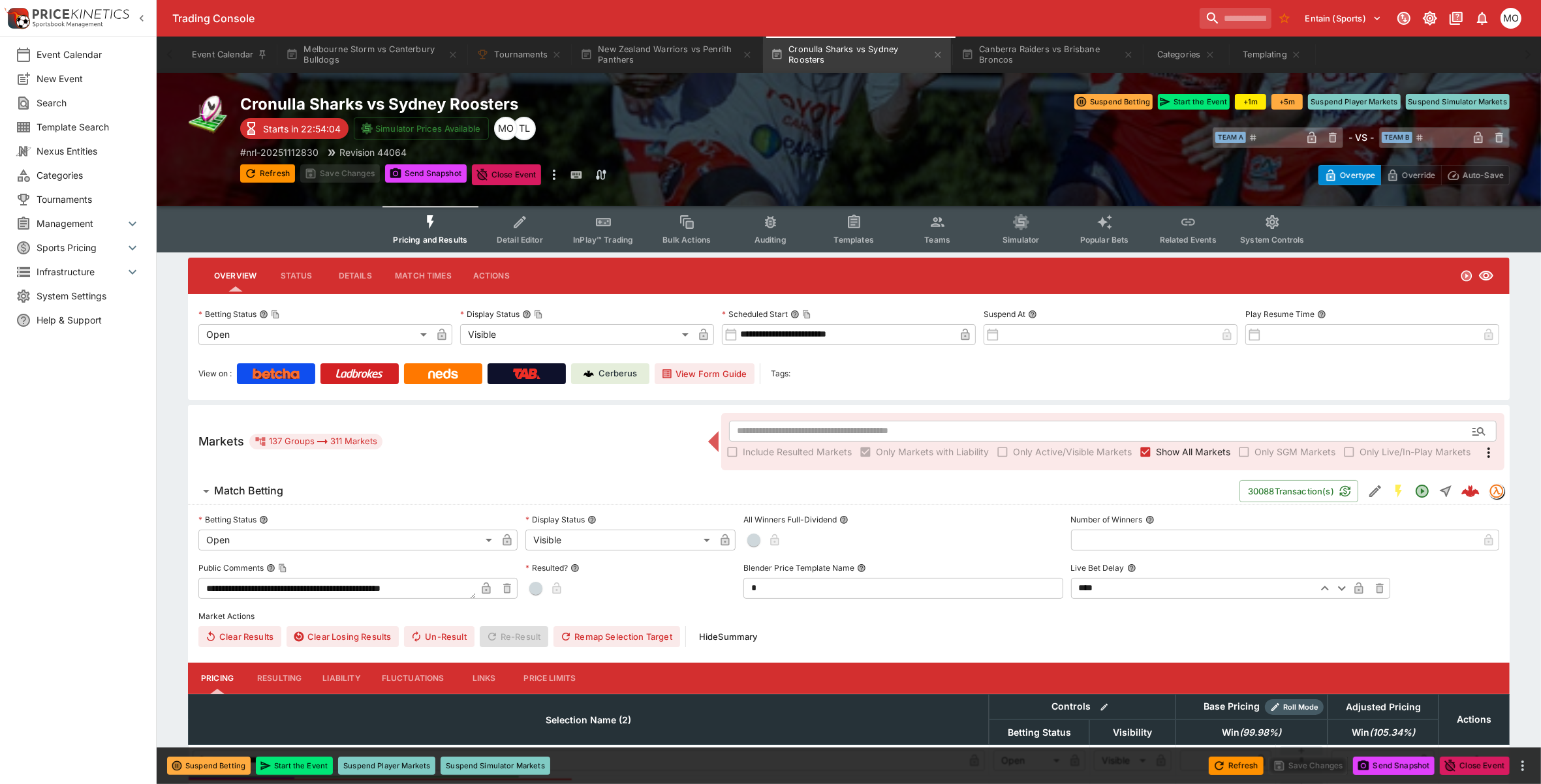
click at [620, 369] on p "Cerberus" at bounding box center [618, 374] width 38 height 13
click at [1044, 59] on button "Canberra Raiders vs Brisbane Broncos" at bounding box center [1048, 55] width 188 height 37
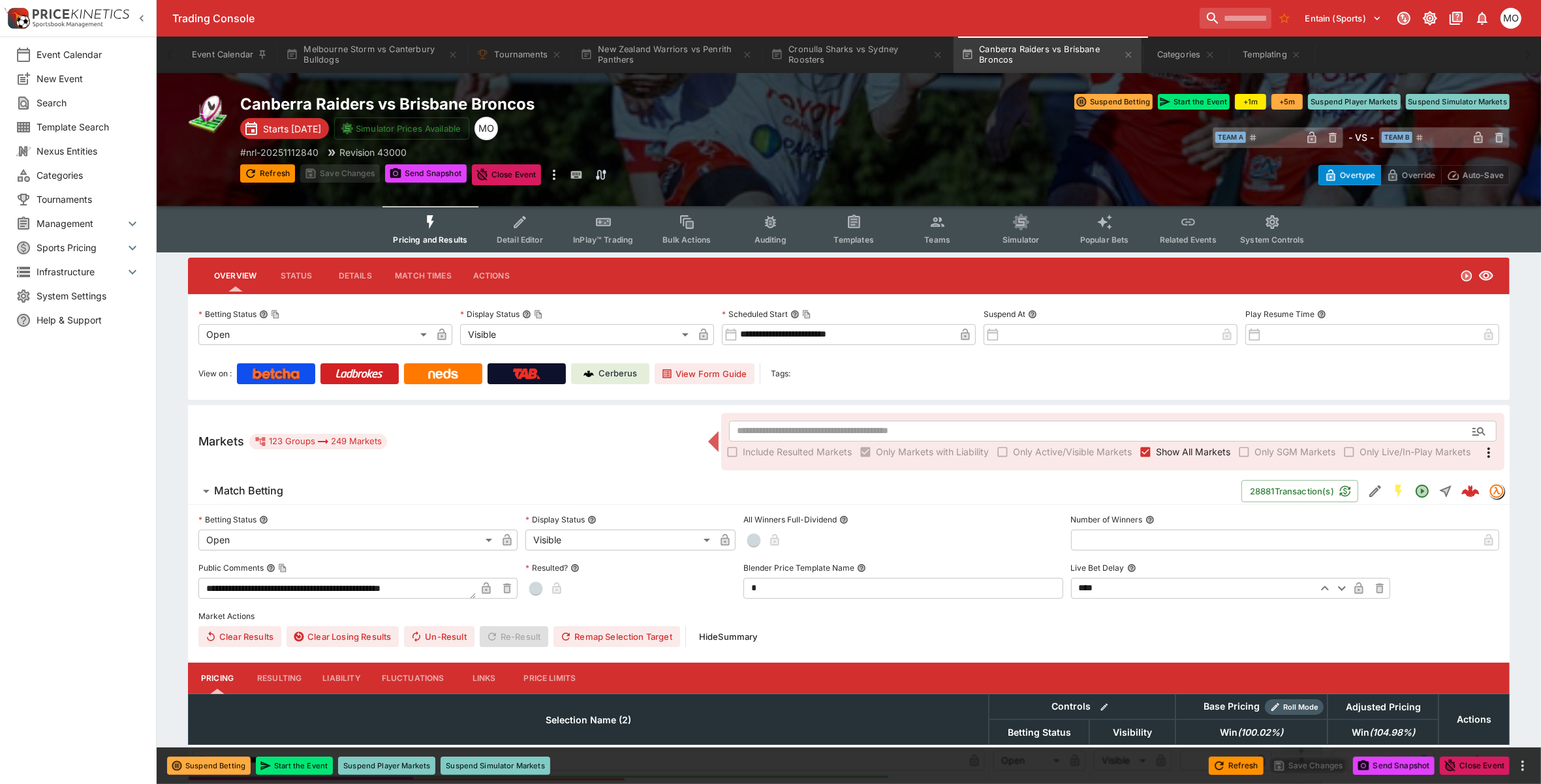
click at [609, 369] on p "Cerberus" at bounding box center [618, 374] width 38 height 13
click at [1189, 10] on input "search" at bounding box center [1230, 18] width 82 height 21
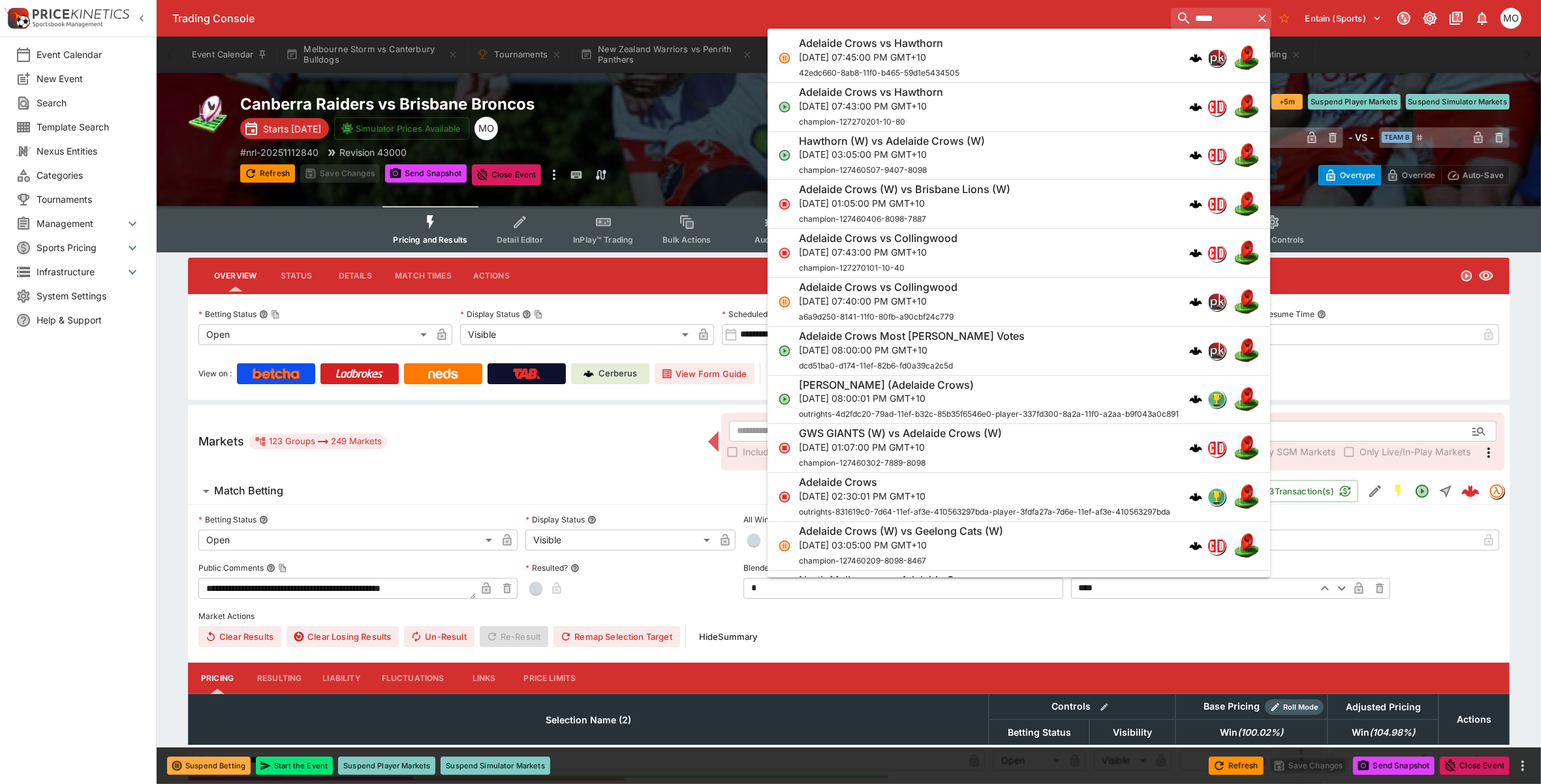
type input "*****"
click at [907, 112] on p "[DATE] 07:43:00 PM GMT+10" at bounding box center [871, 105] width 144 height 13
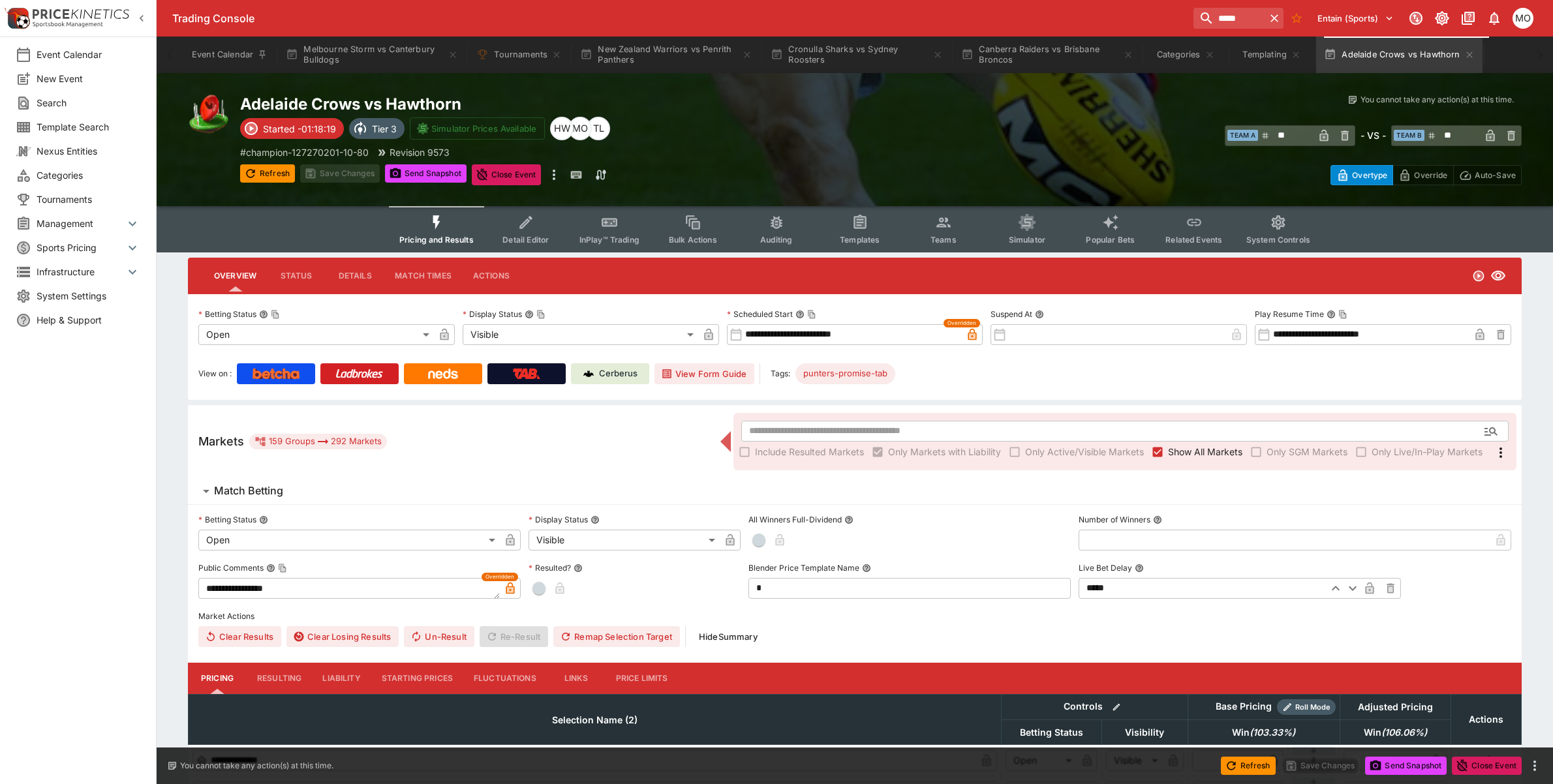
type input "**********"
type input "*******"
type input "**********"
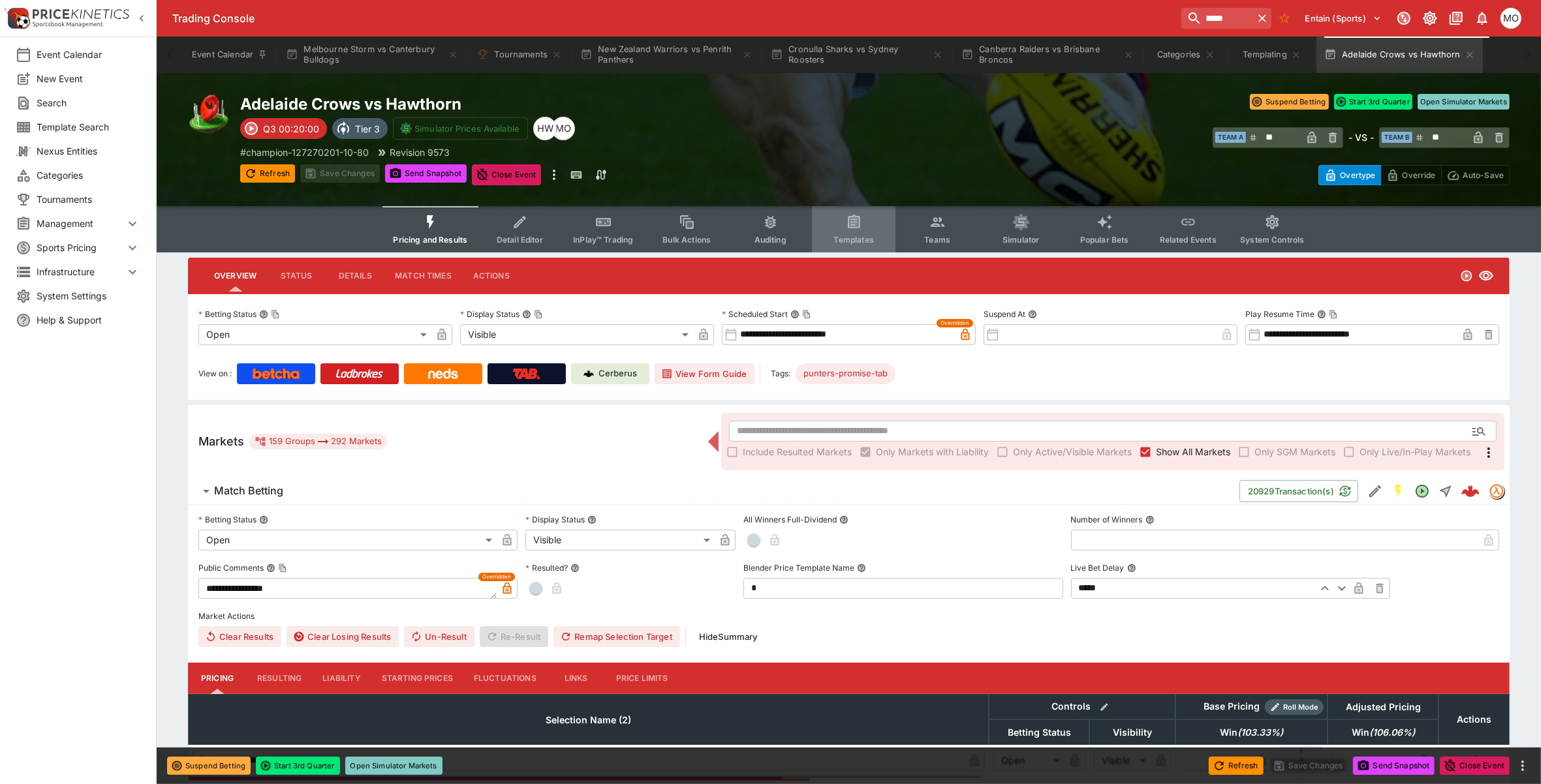
click at [863, 229] on button "Templates" at bounding box center [854, 229] width 84 height 46
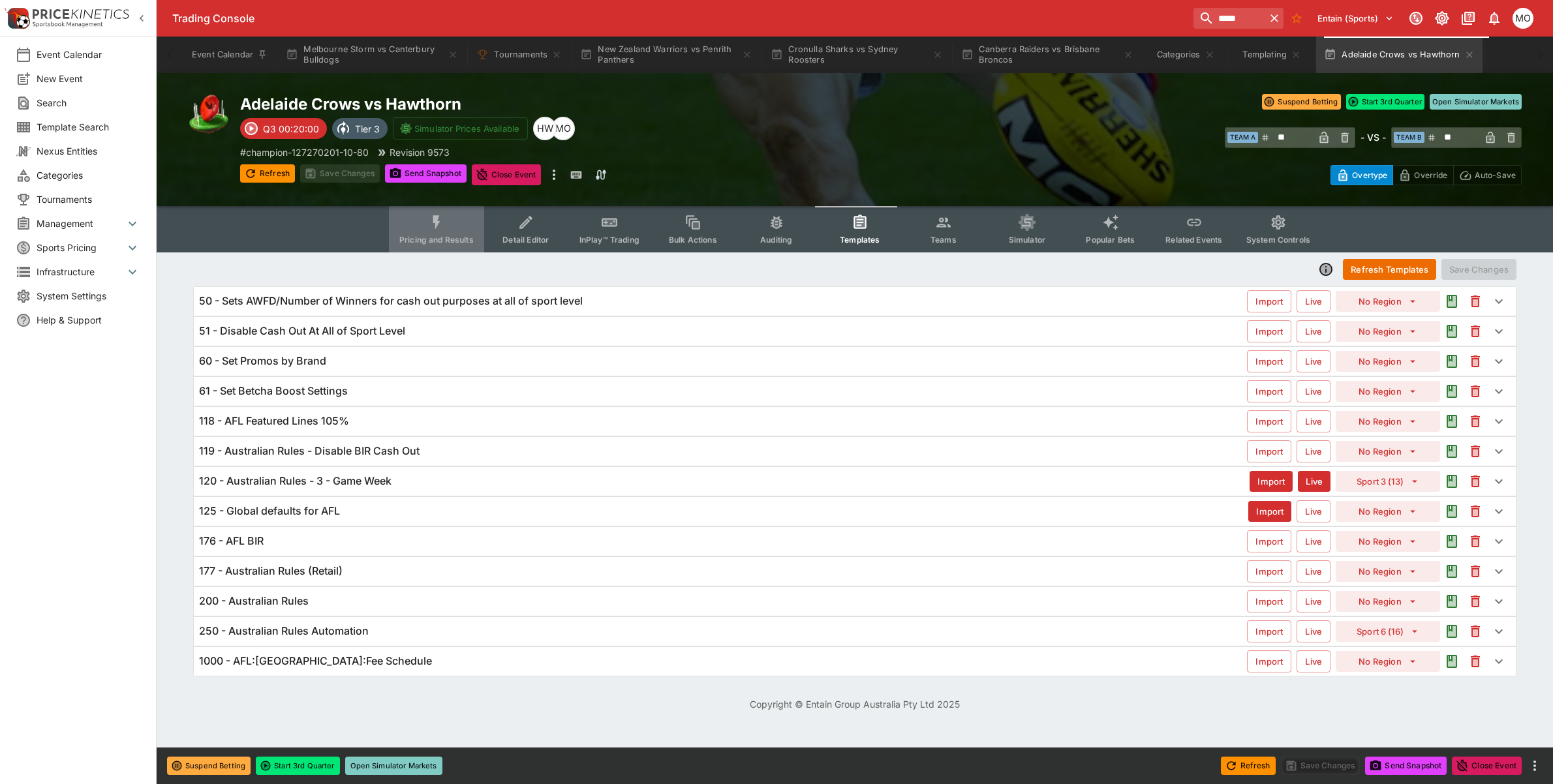
click at [435, 222] on icon "Event type filters" at bounding box center [437, 222] width 17 height 17
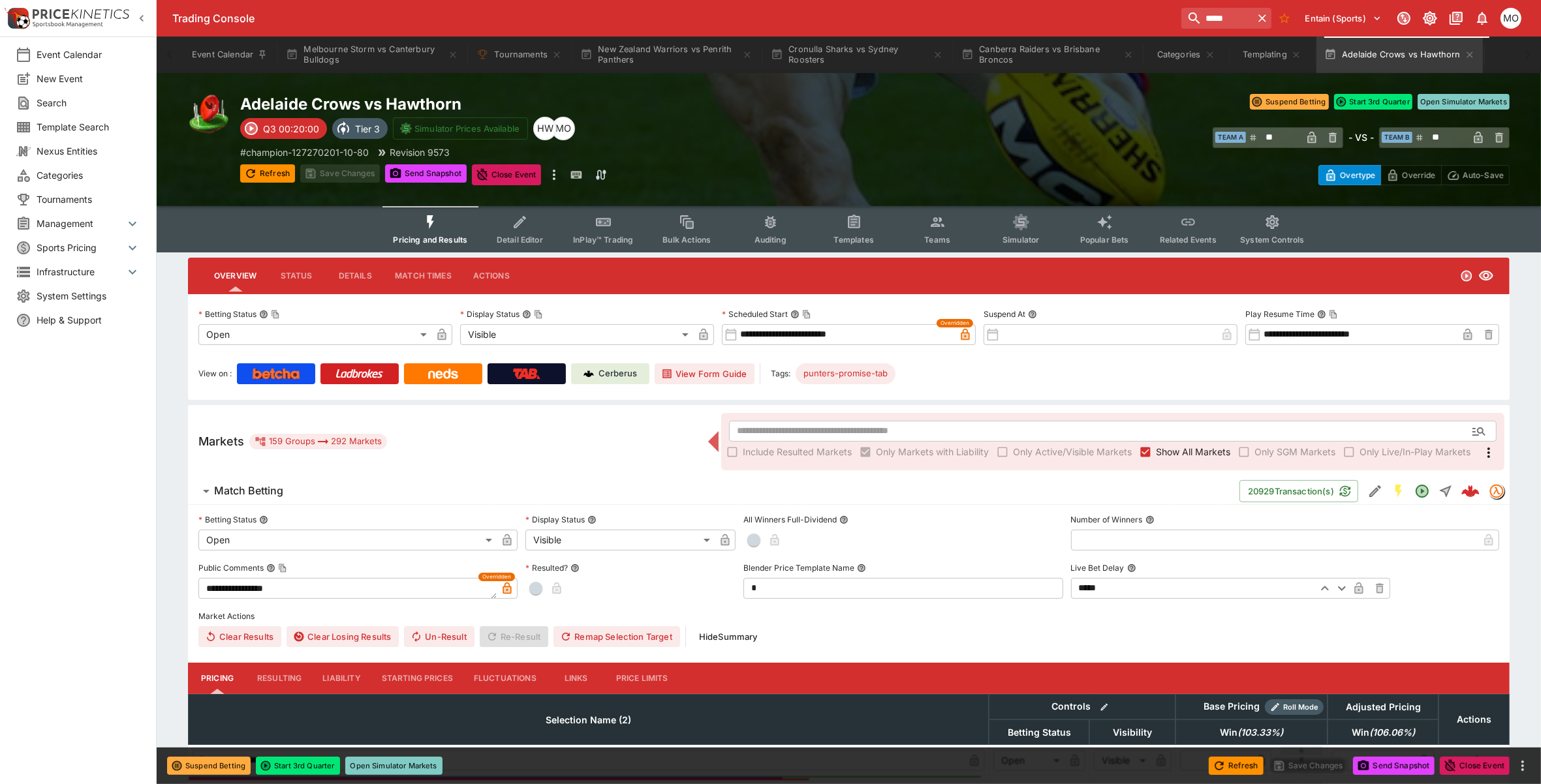
click at [598, 370] on div "Cerberus" at bounding box center [610, 374] width 55 height 13
click at [865, 220] on button "Templates" at bounding box center [854, 229] width 84 height 46
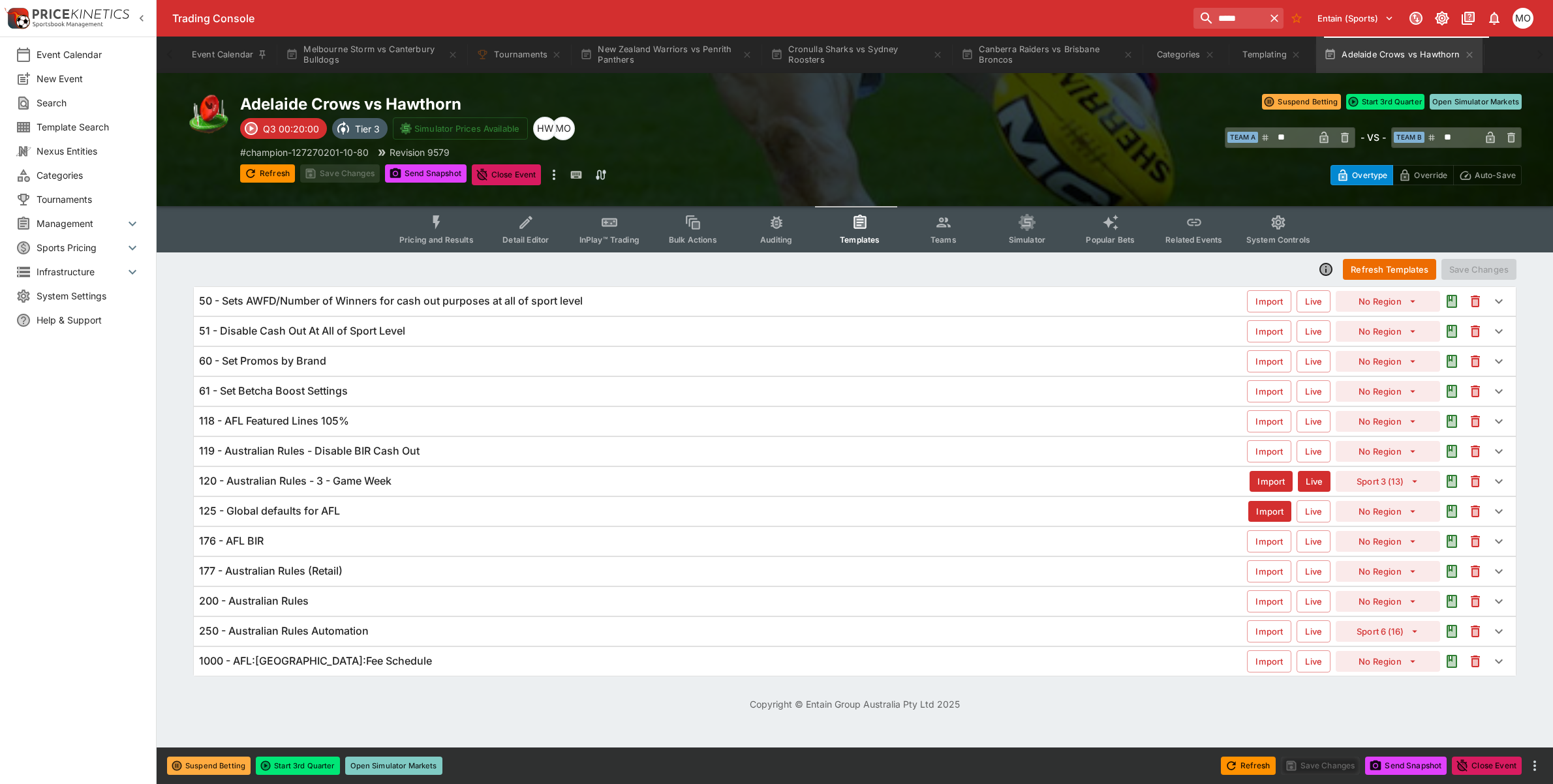
click at [369, 483] on h6 "120 - Australian Rules - 3 - Game Week" at bounding box center [295, 480] width 193 height 13
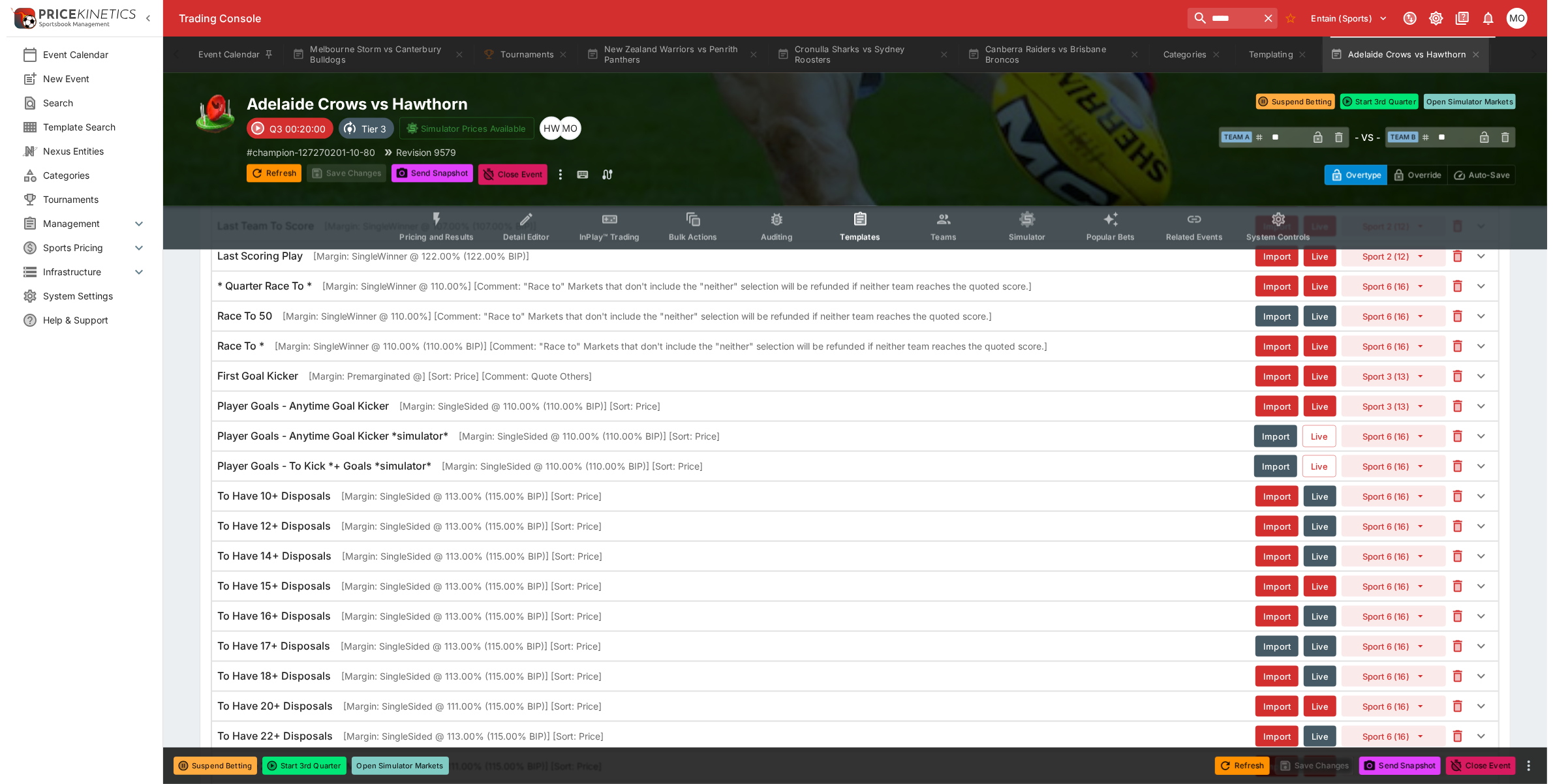
scroll to position [2283, 0]
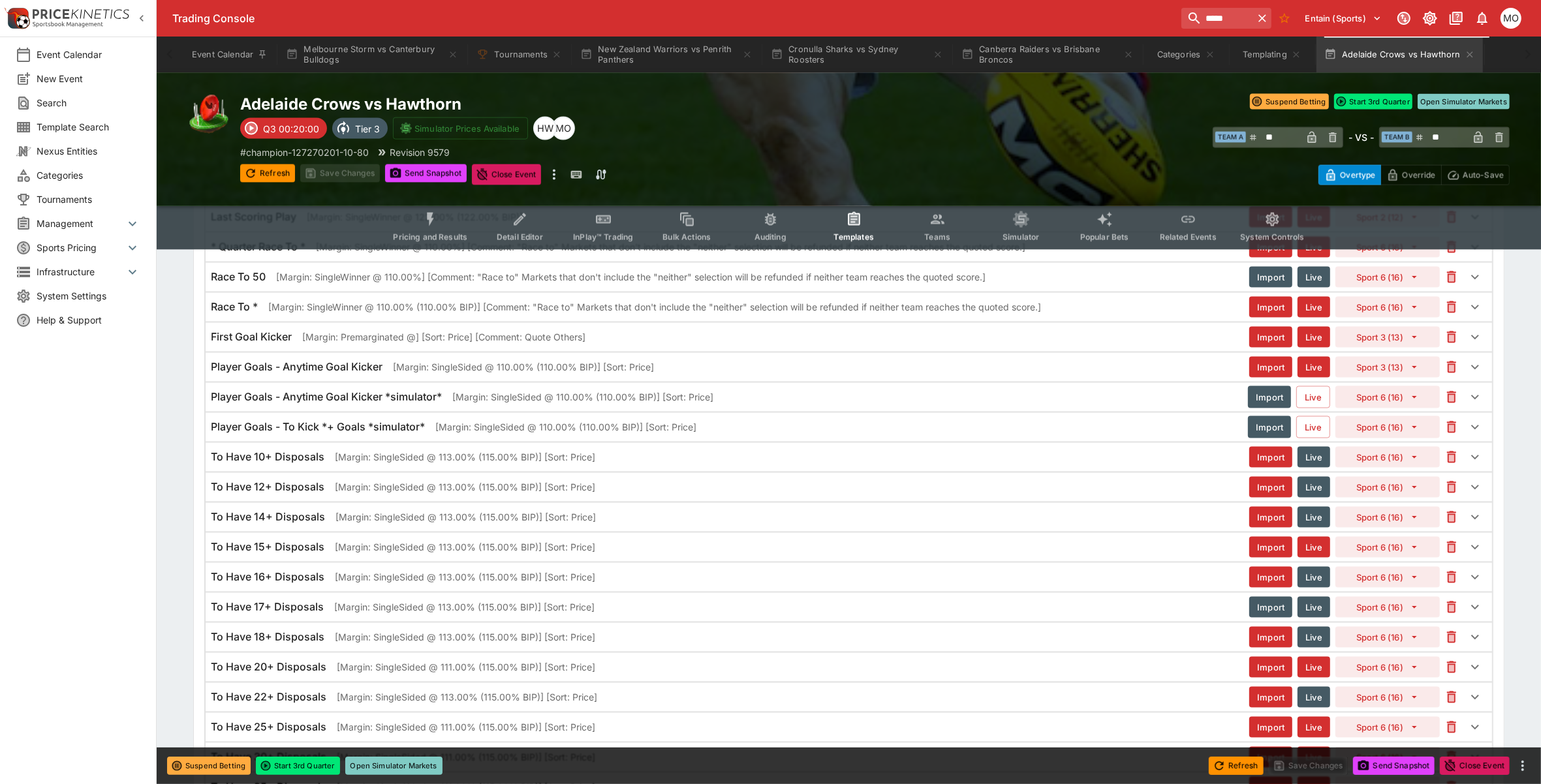
click at [999, 374] on div "Player Goals - Anytime Goal Kicker [Margin: SingleSided @ 110.00% (110.00% BIP)…" at bounding box center [730, 367] width 1038 height 13
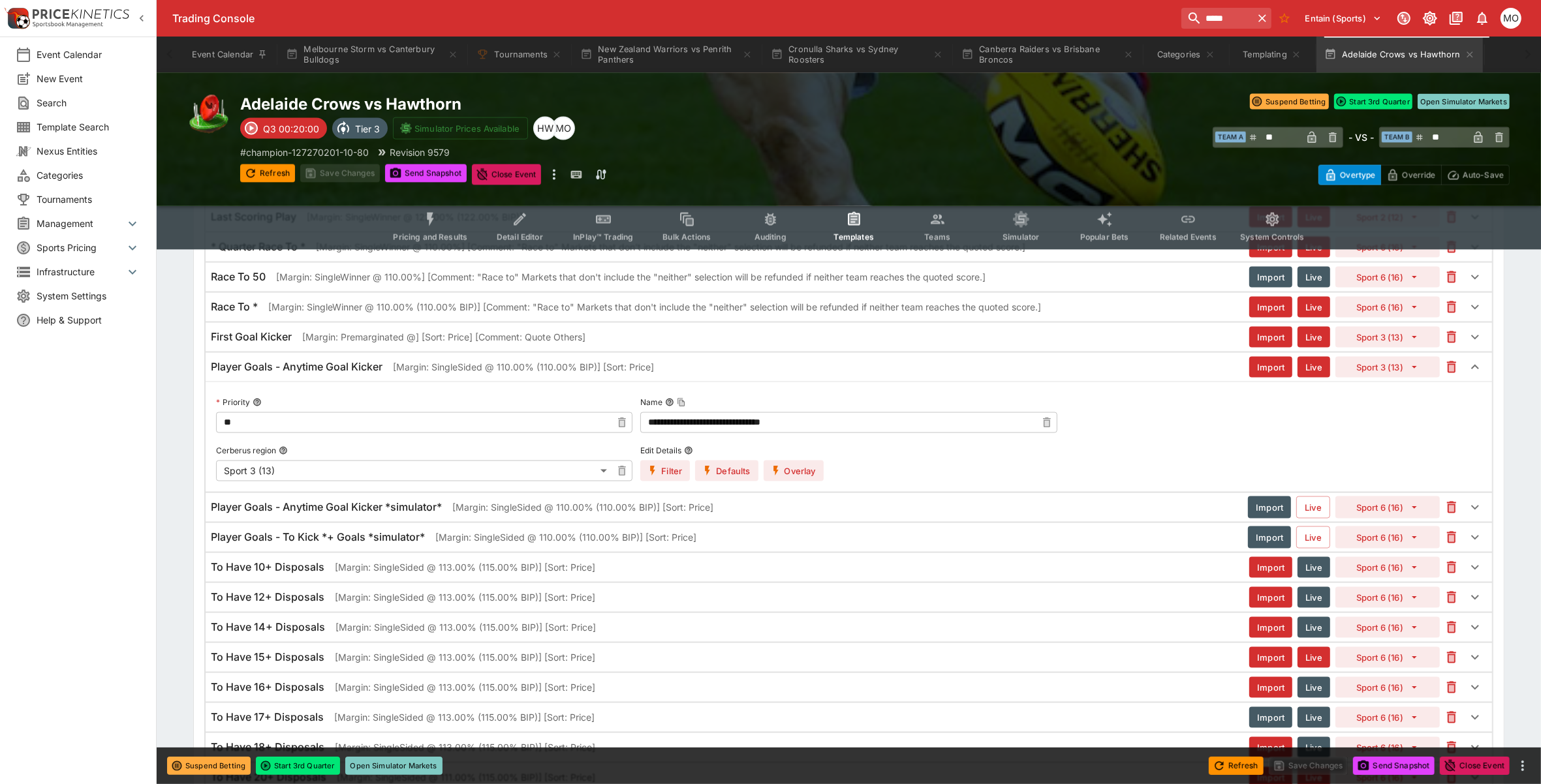
click at [801, 481] on button "Overlay" at bounding box center [794, 471] width 60 height 21
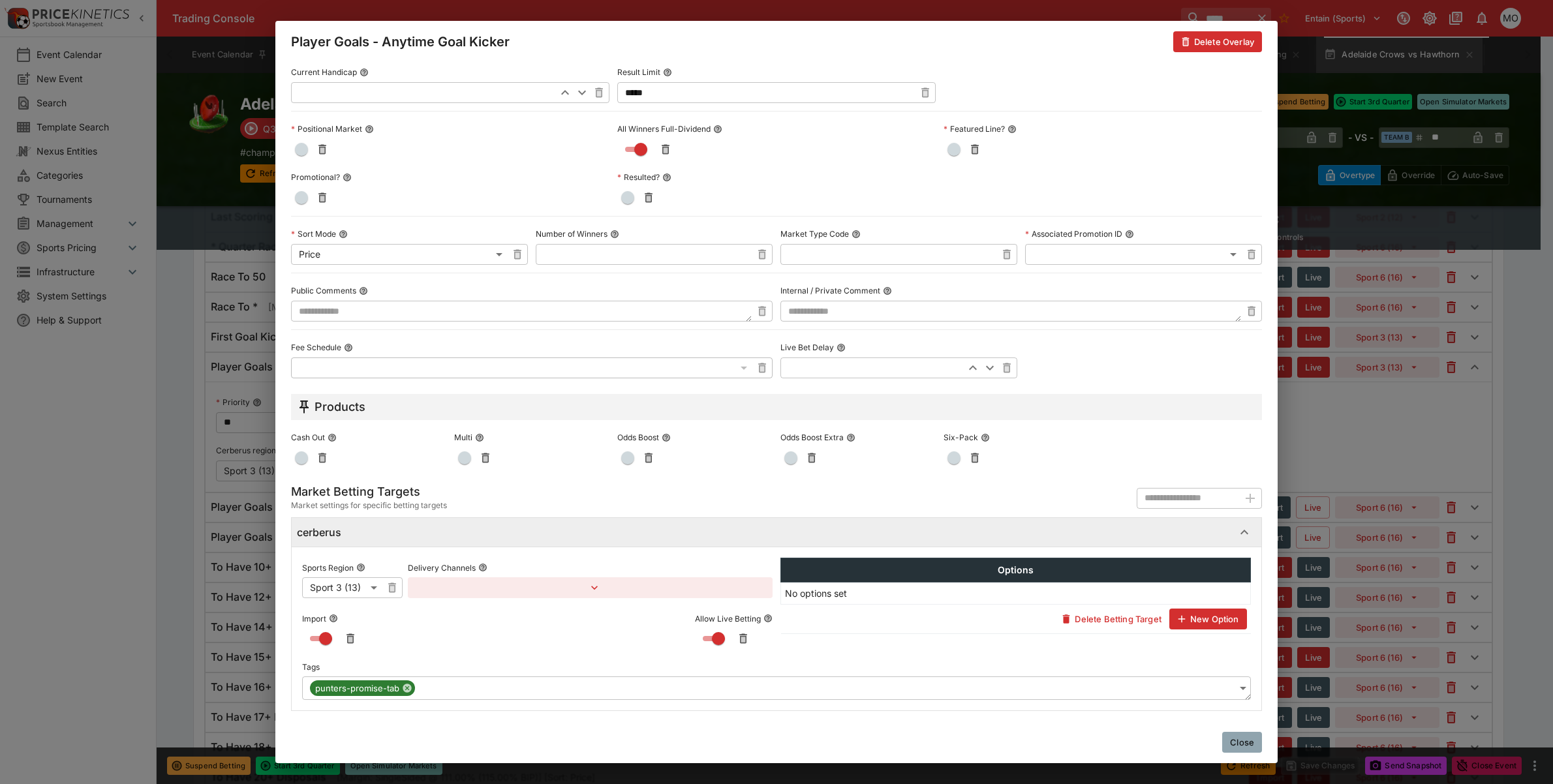
scroll to position [0, 0]
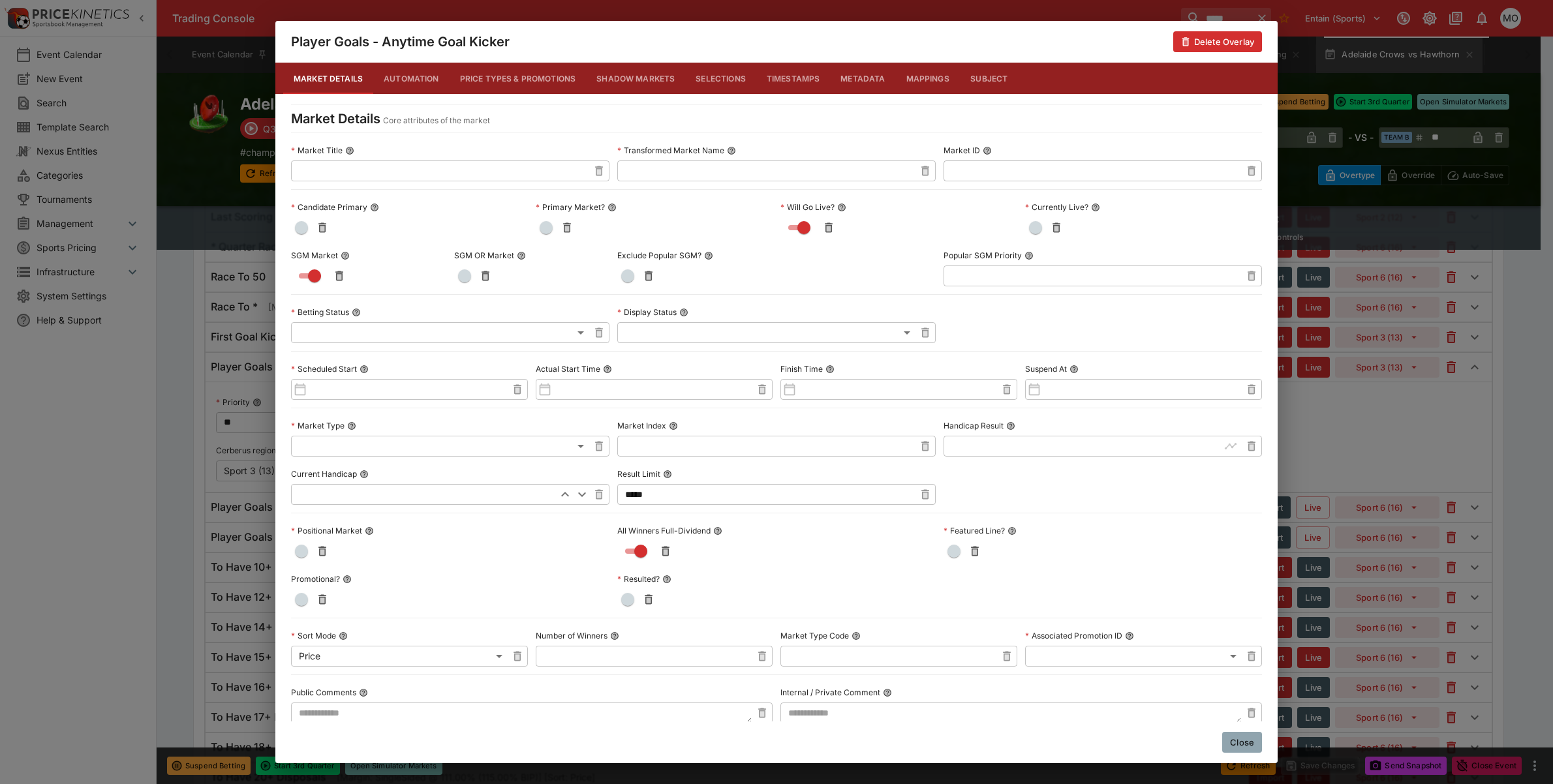
click at [843, 80] on button "Metadata" at bounding box center [863, 79] width 65 height 31
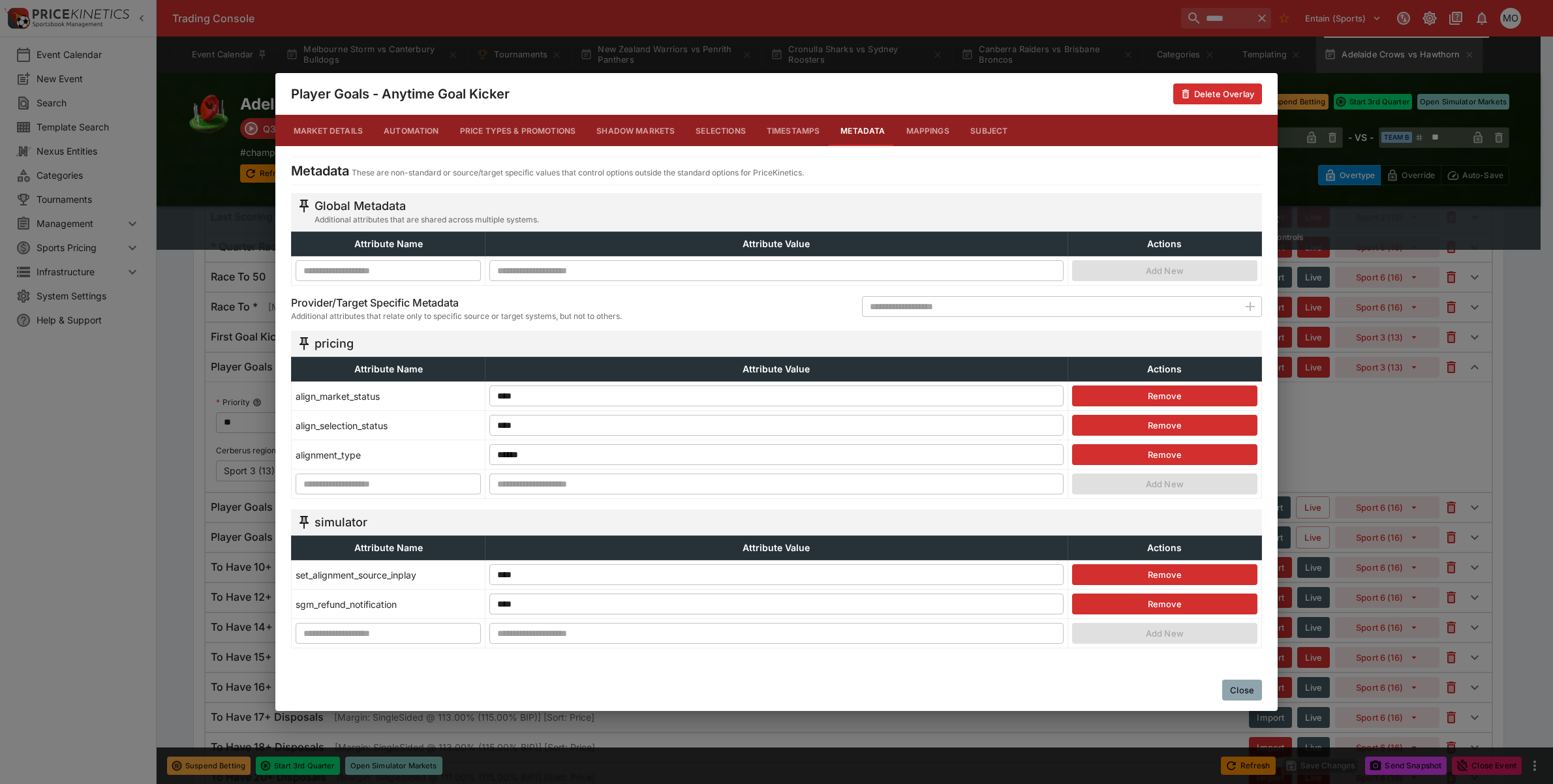
click at [1254, 695] on button "Close" at bounding box center [1242, 691] width 40 height 21
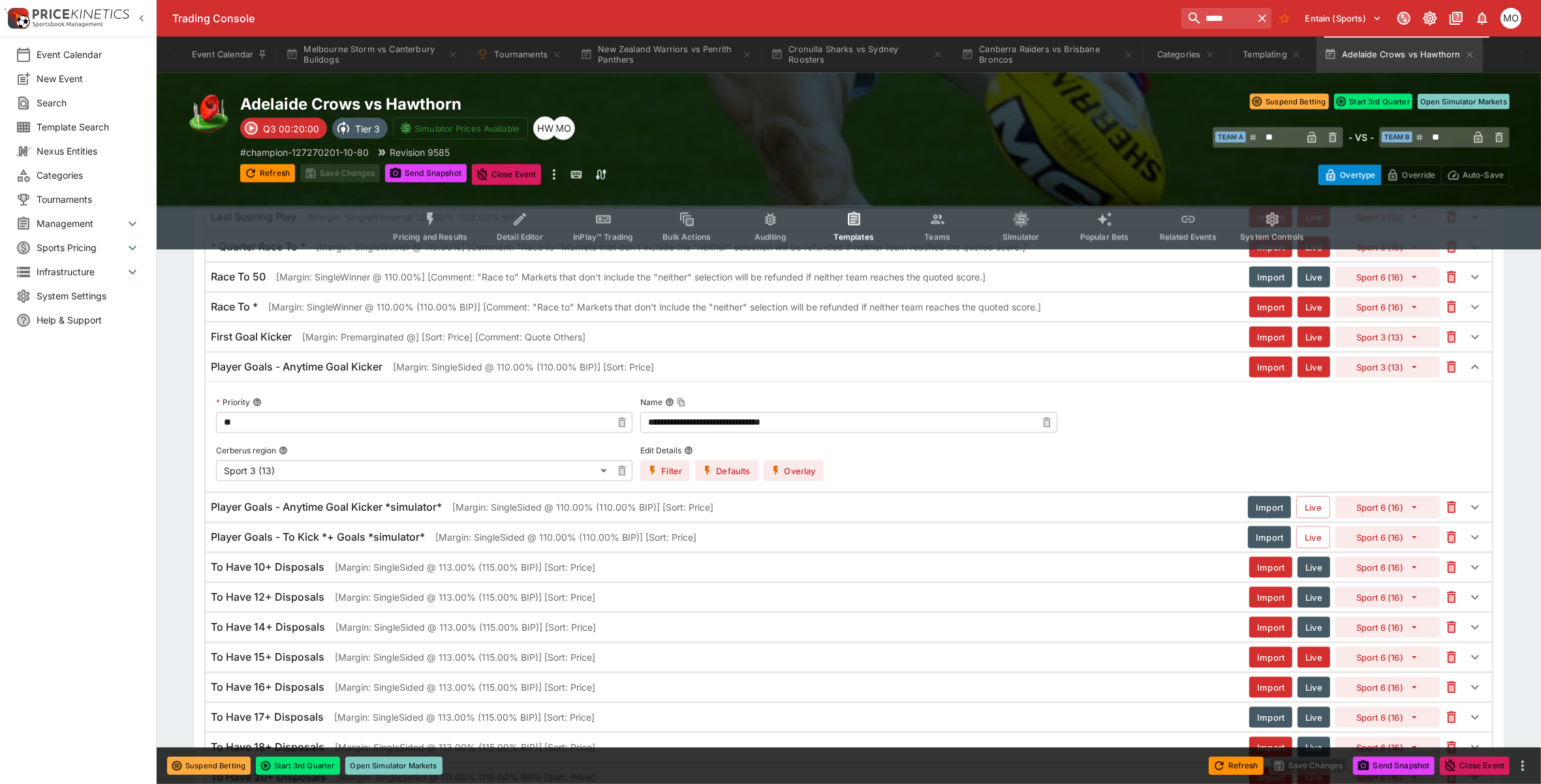
click at [782, 477] on icon "button" at bounding box center [776, 471] width 12 height 12
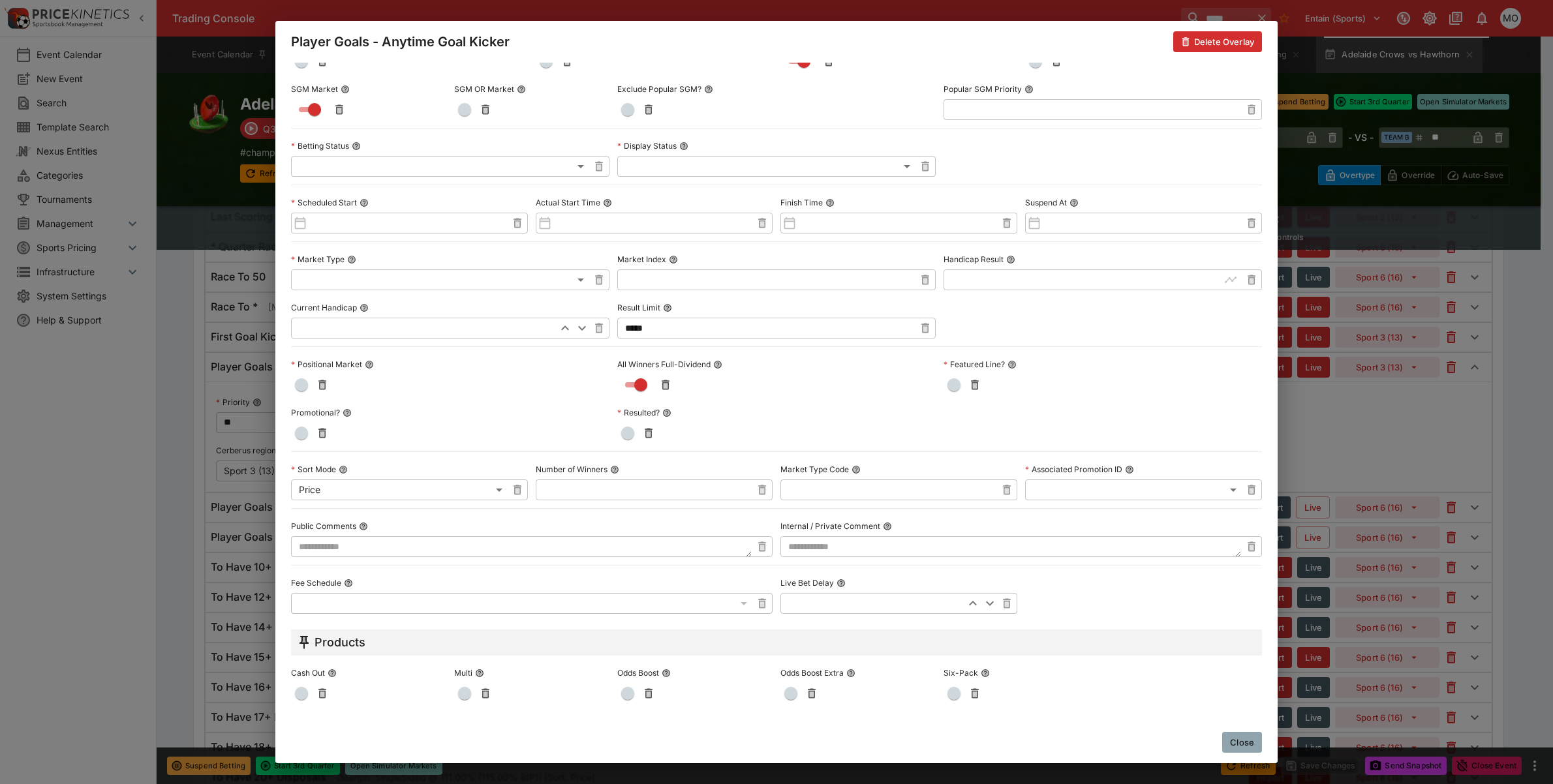
scroll to position [403, 0]
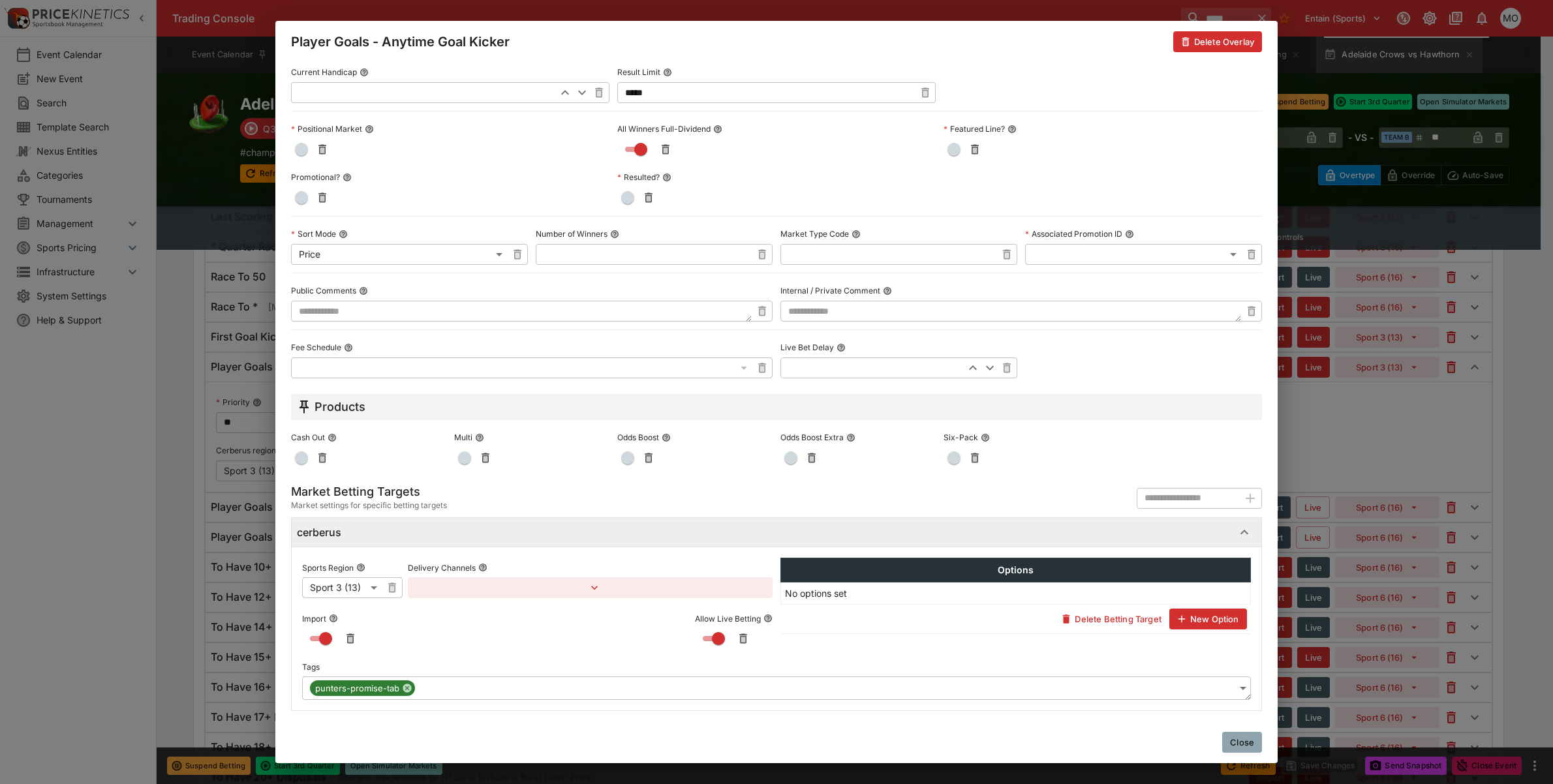
click at [1234, 734] on button "Close" at bounding box center [1242, 742] width 40 height 21
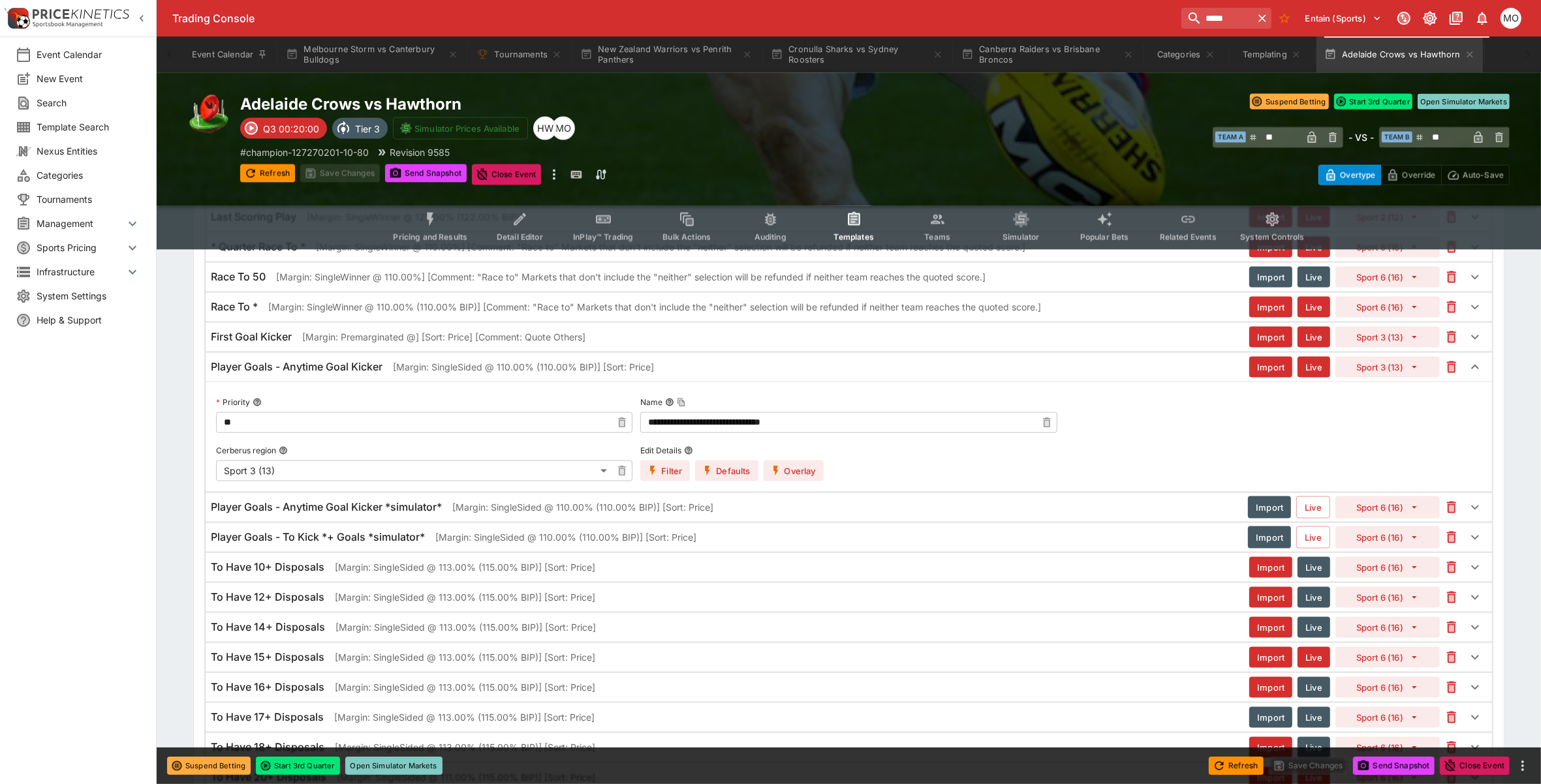
click at [679, 481] on button "Filter" at bounding box center [665, 471] width 50 height 21
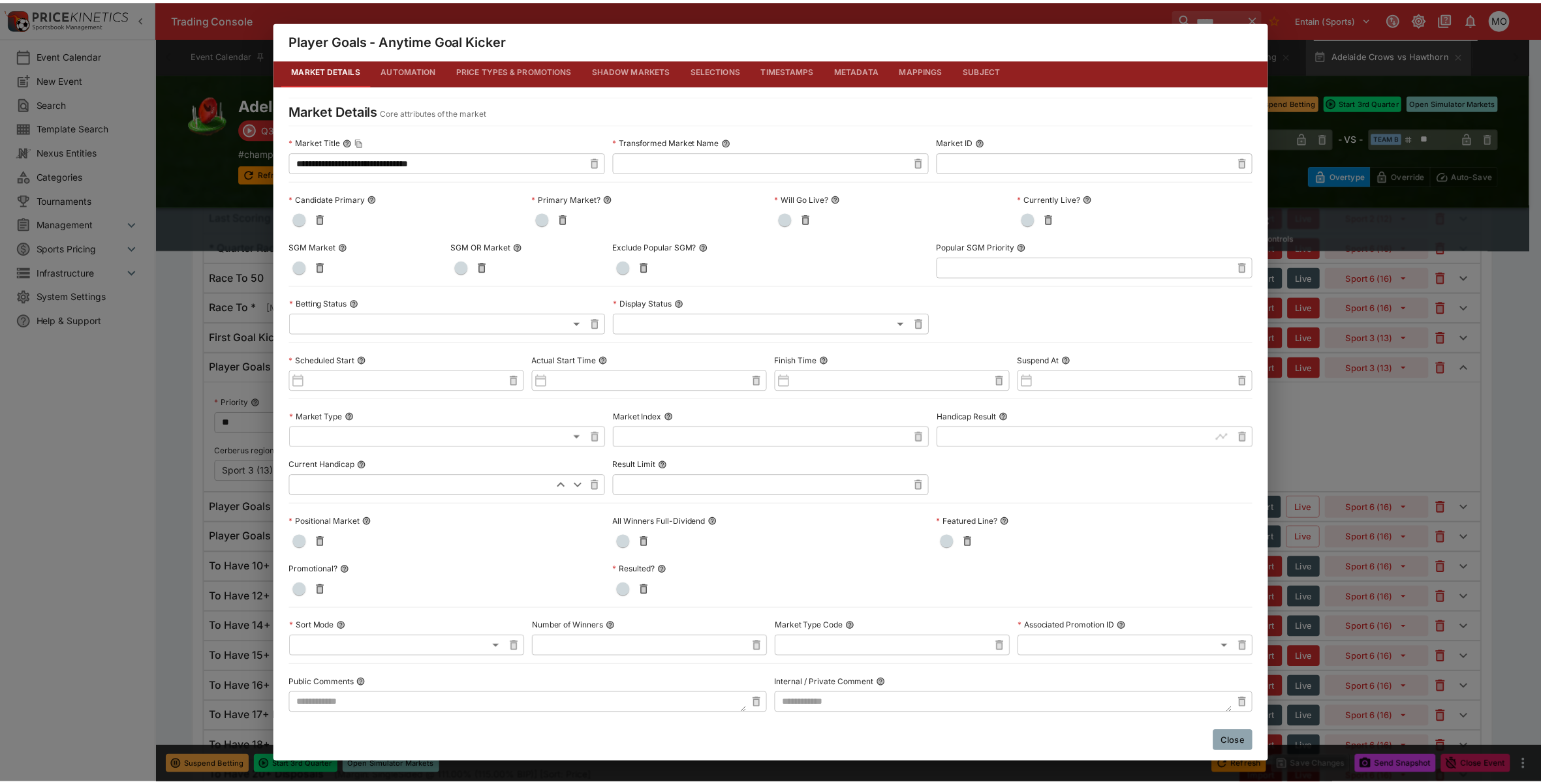
scroll to position [0, 0]
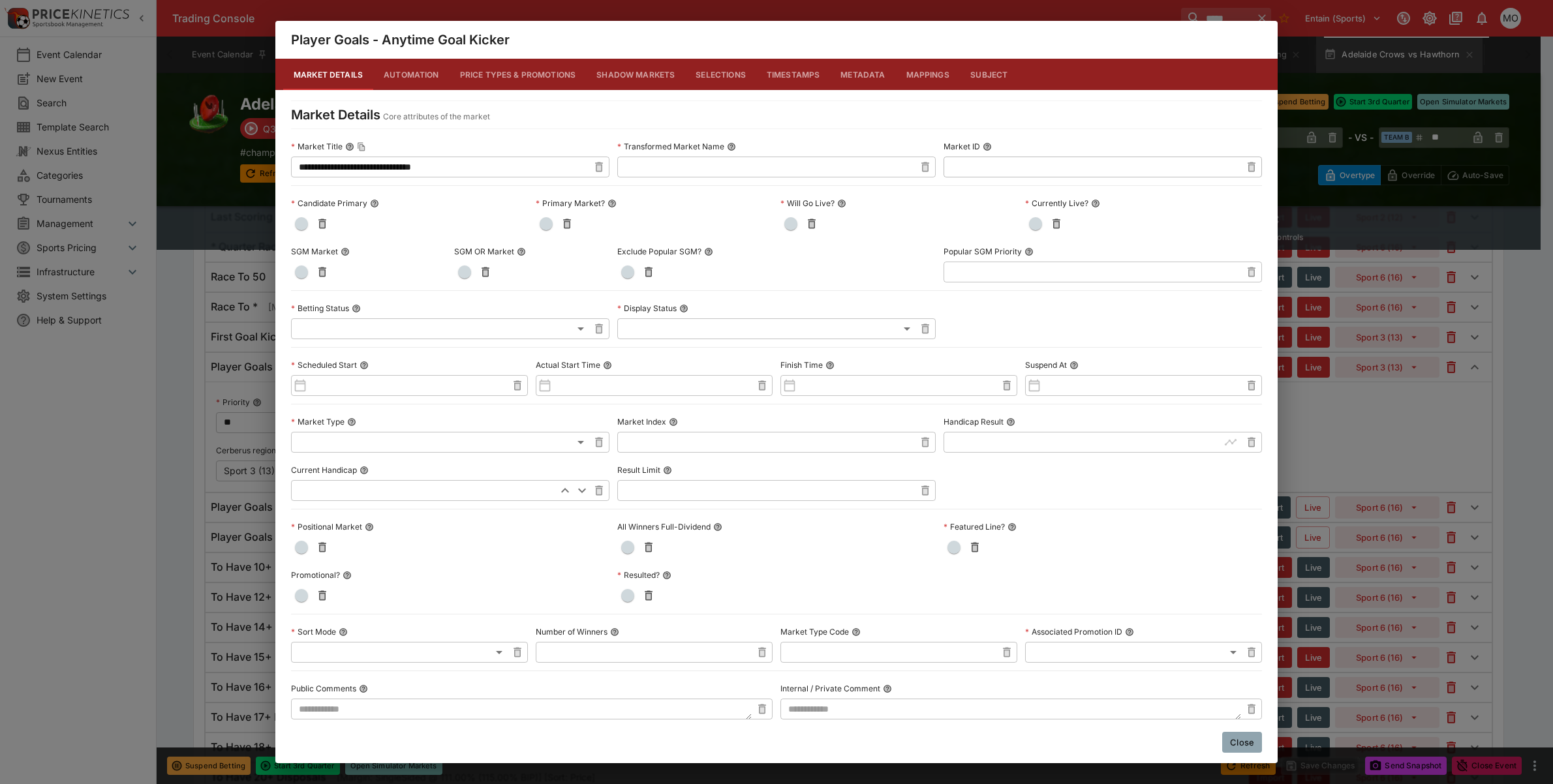
click at [864, 82] on button "Metadata" at bounding box center [863, 74] width 65 height 31
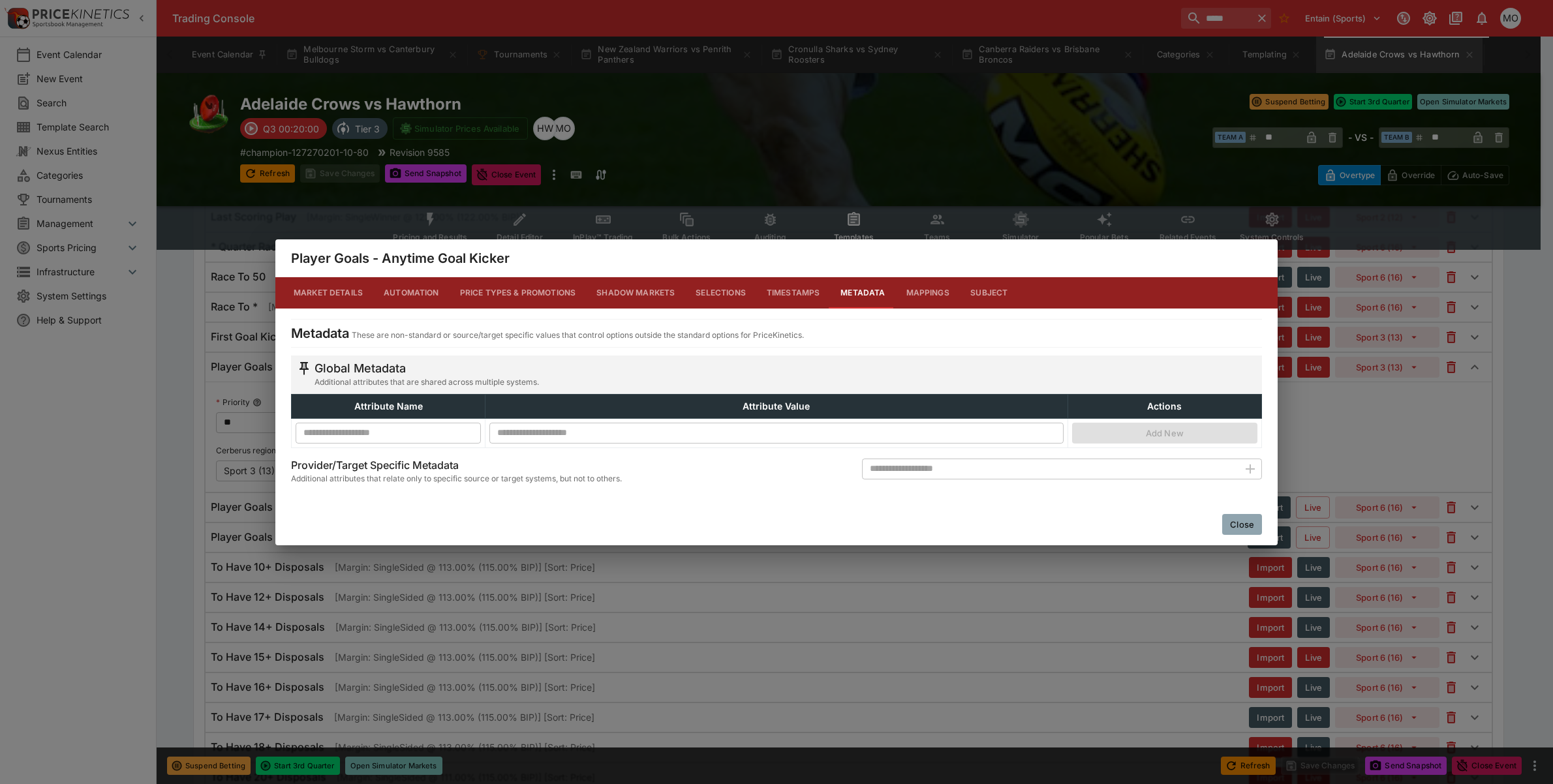
click at [1229, 526] on button "Close" at bounding box center [1242, 525] width 40 height 21
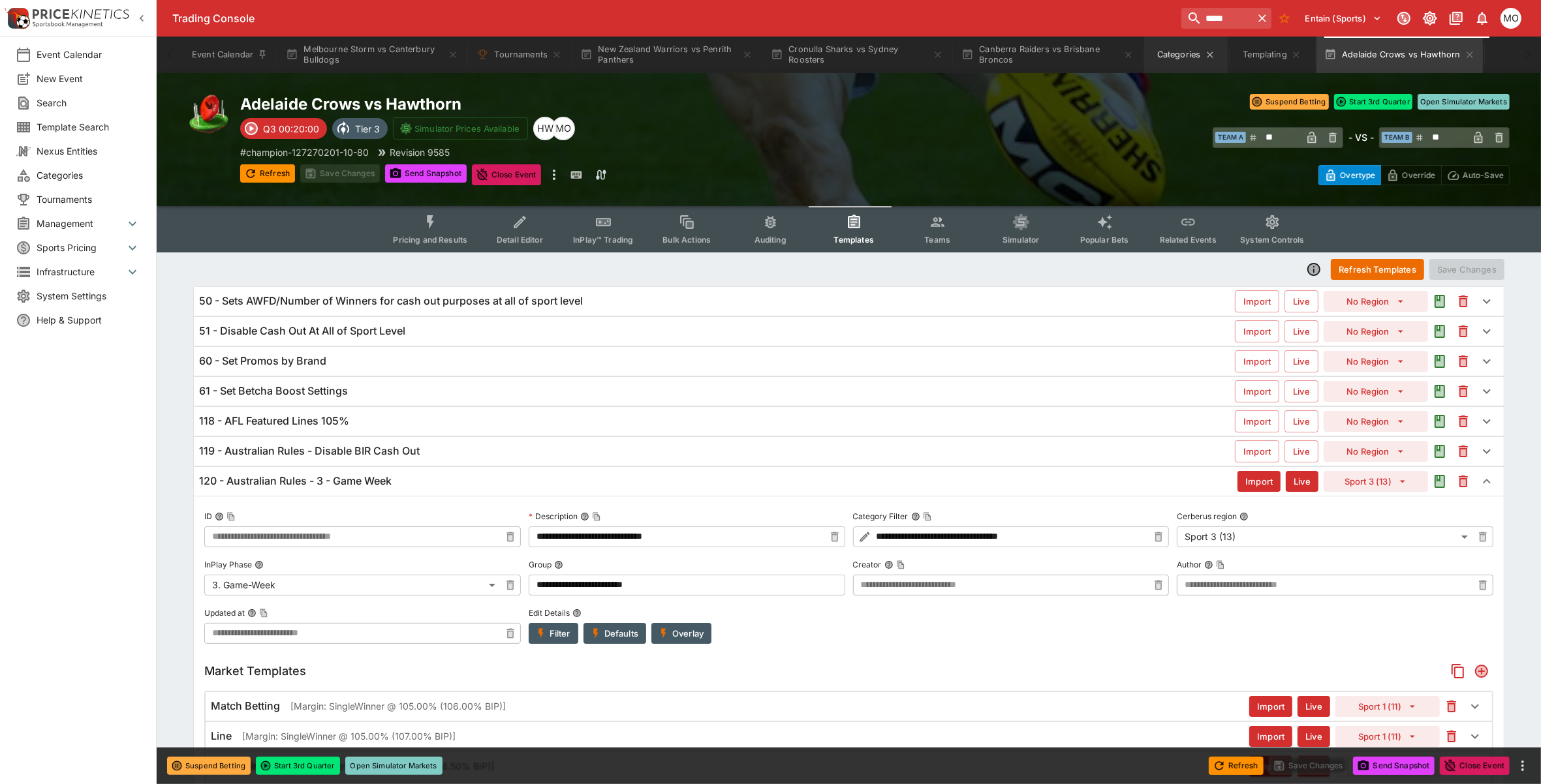
click at [1191, 60] on button "Categories" at bounding box center [1186, 55] width 84 height 37
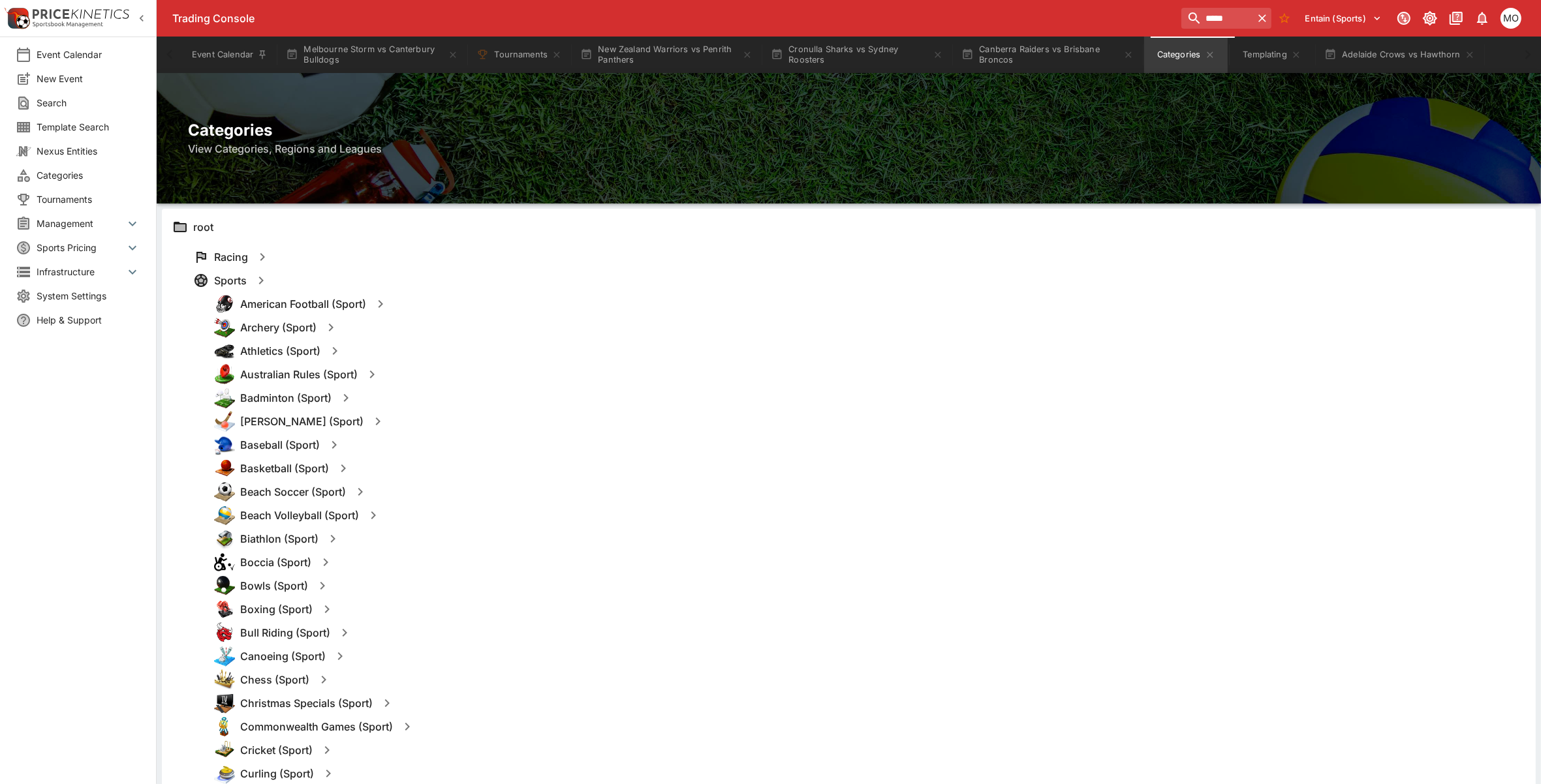
click at [382, 313] on button "button" at bounding box center [380, 304] width 23 height 23
click at [515, 306] on button "Templates" at bounding box center [507, 304] width 58 height 21
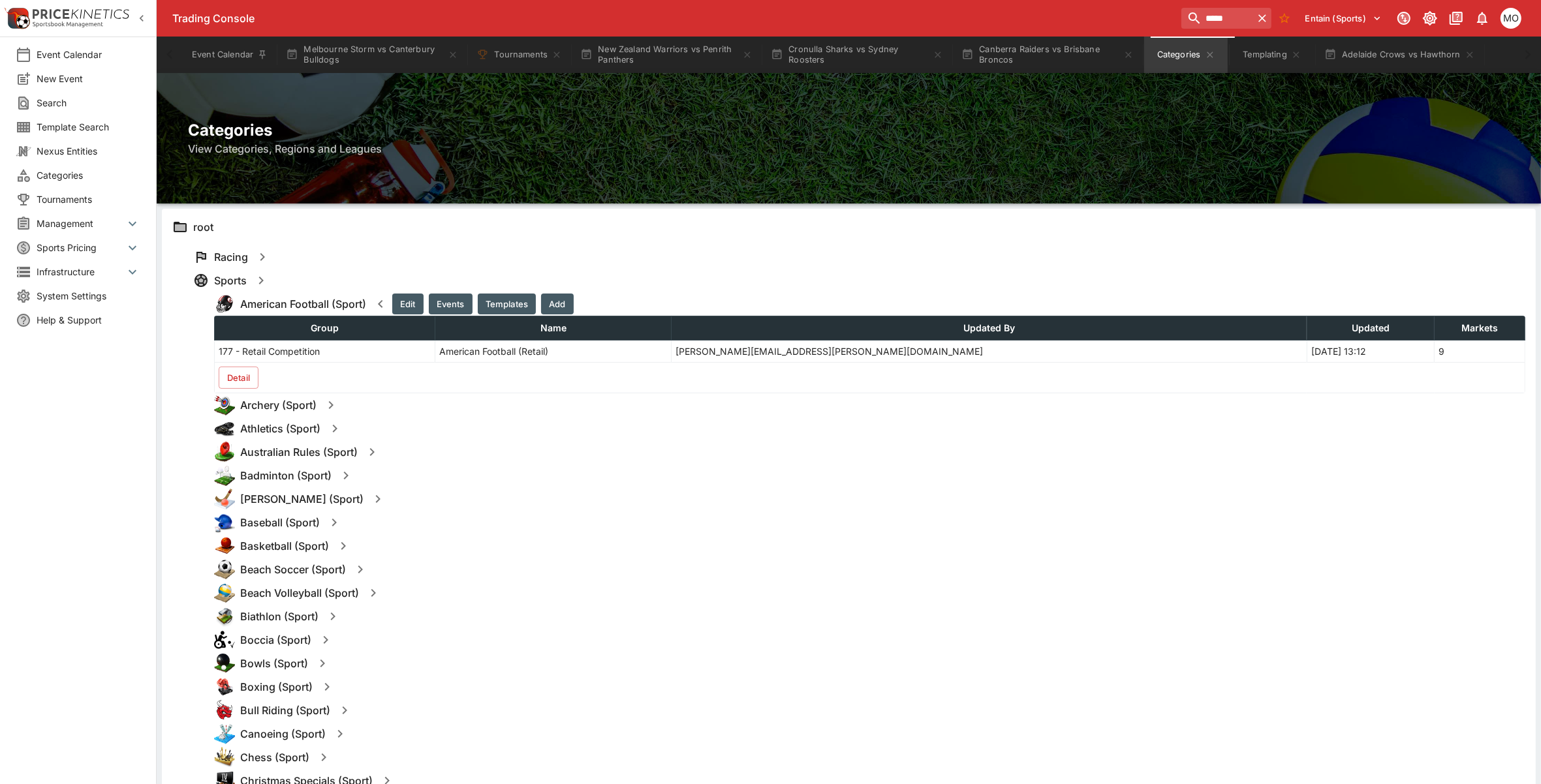
click at [247, 379] on button "Detail" at bounding box center [239, 377] width 40 height 22
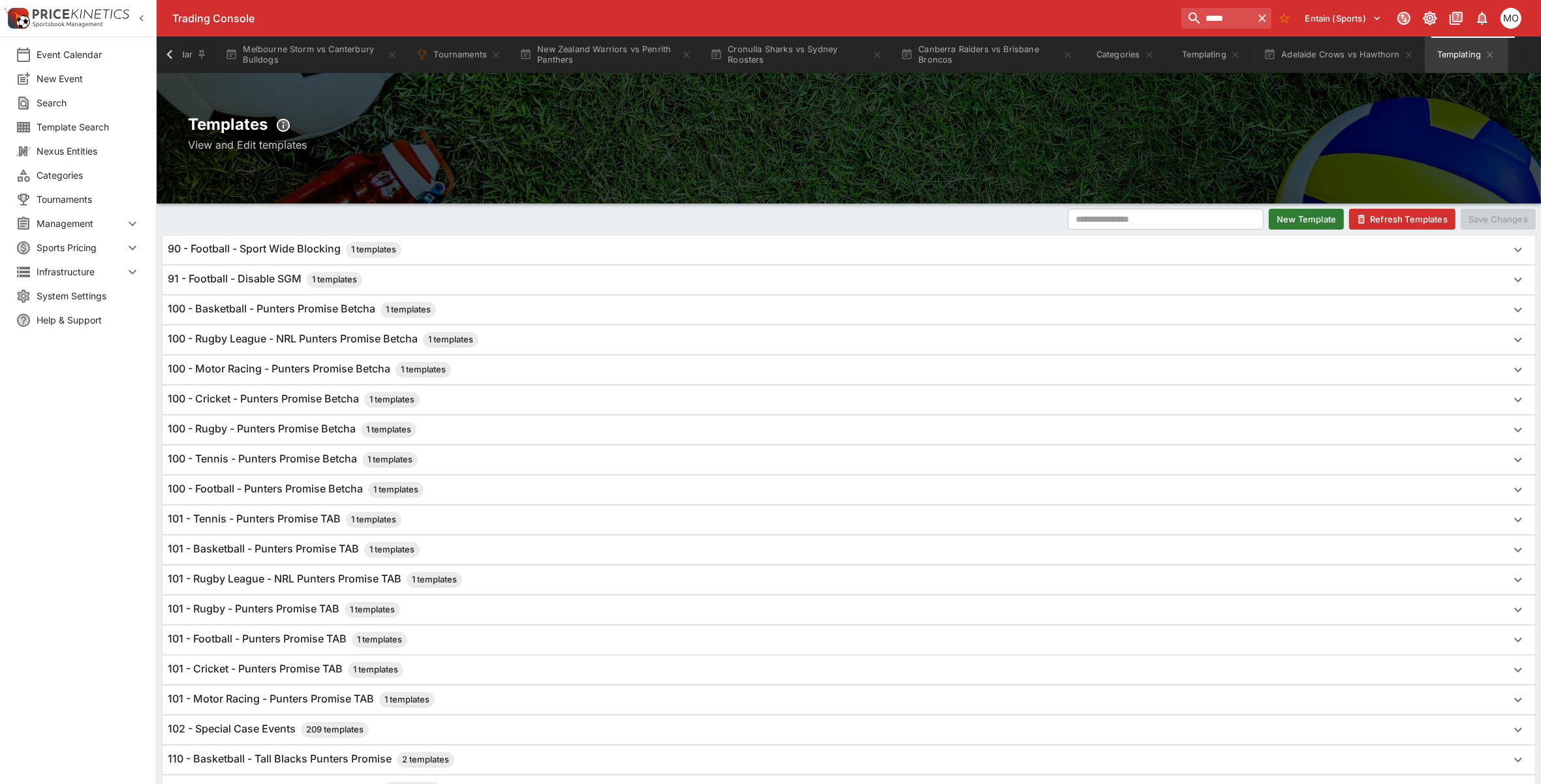
click at [314, 426] on h6 "100 - Rugby - Punters Promise Betcha 1 templates" at bounding box center [292, 430] width 248 height 16
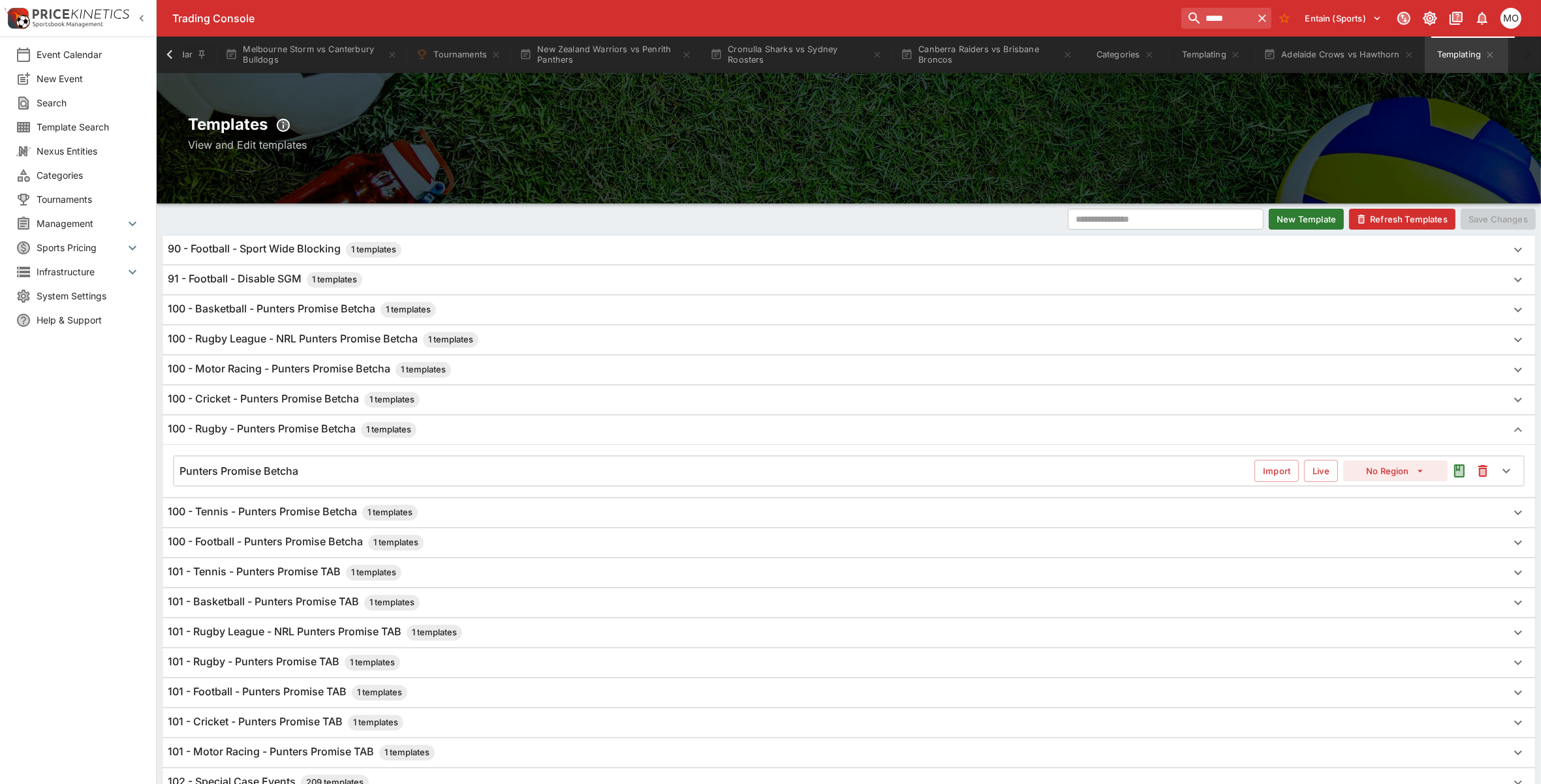
click at [314, 468] on div "Punters Promise Betcha" at bounding box center [717, 471] width 1075 height 13
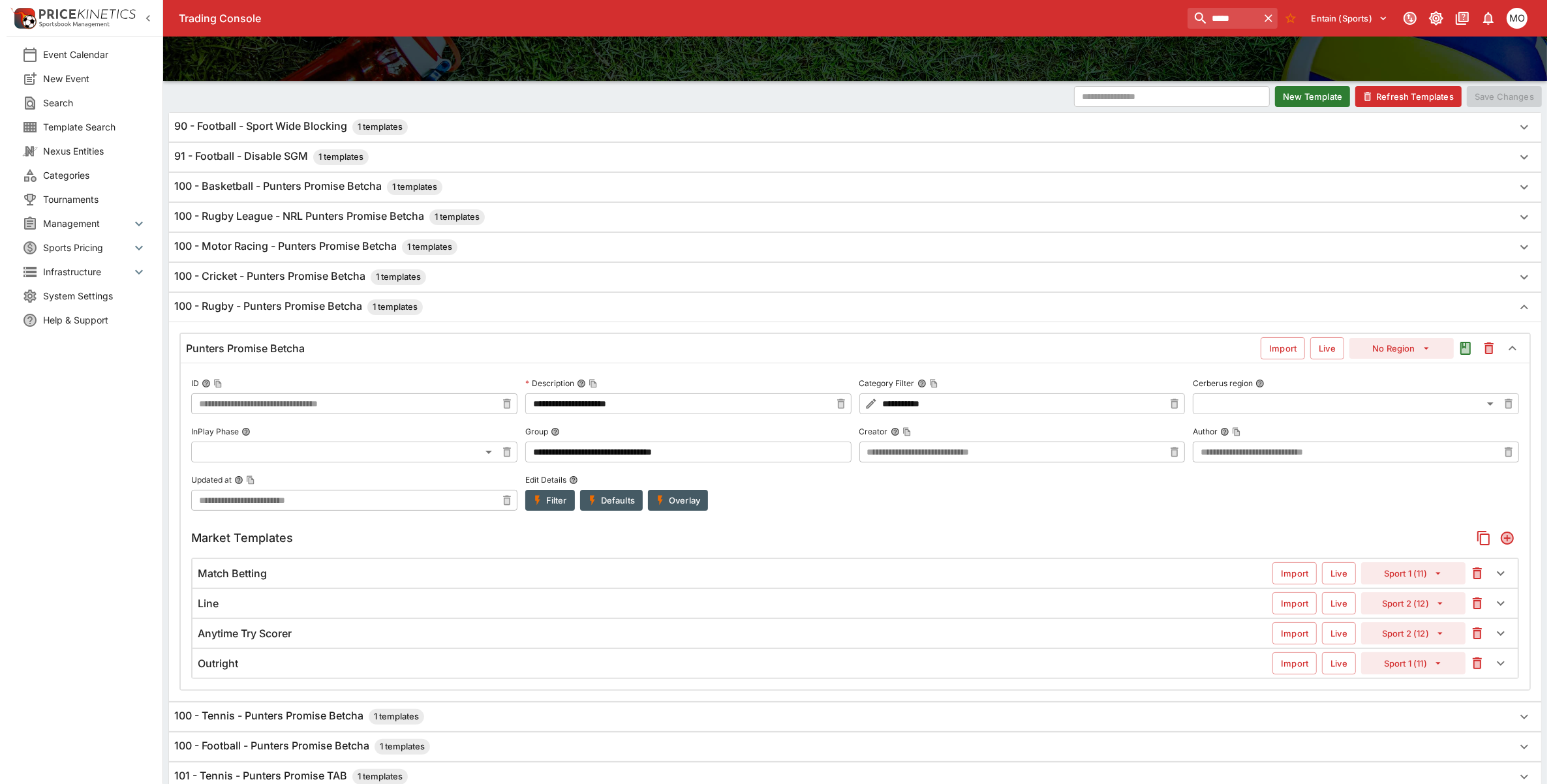
scroll to position [163, 0]
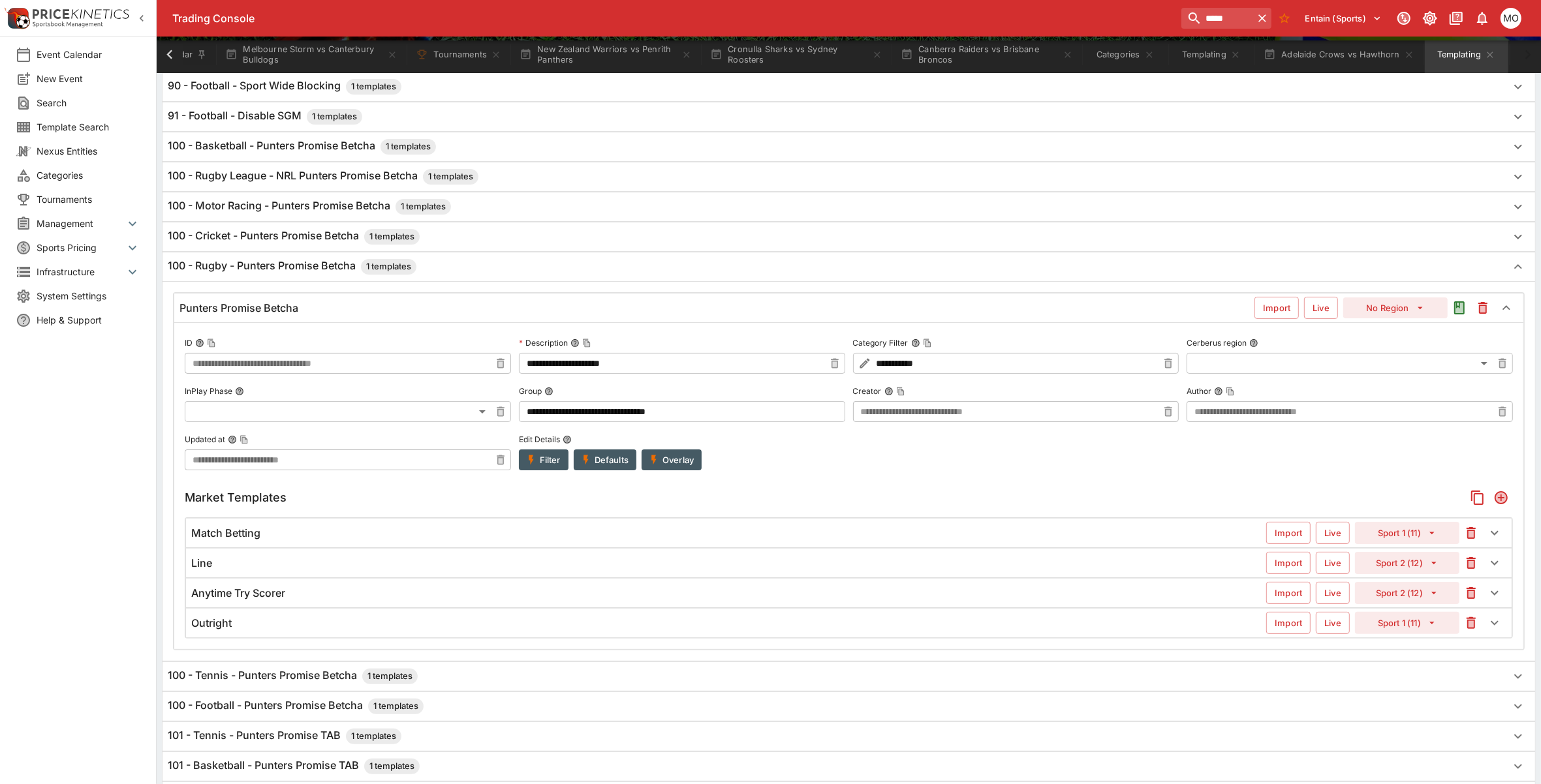
click at [535, 466] on icon "button" at bounding box center [531, 460] width 12 height 12
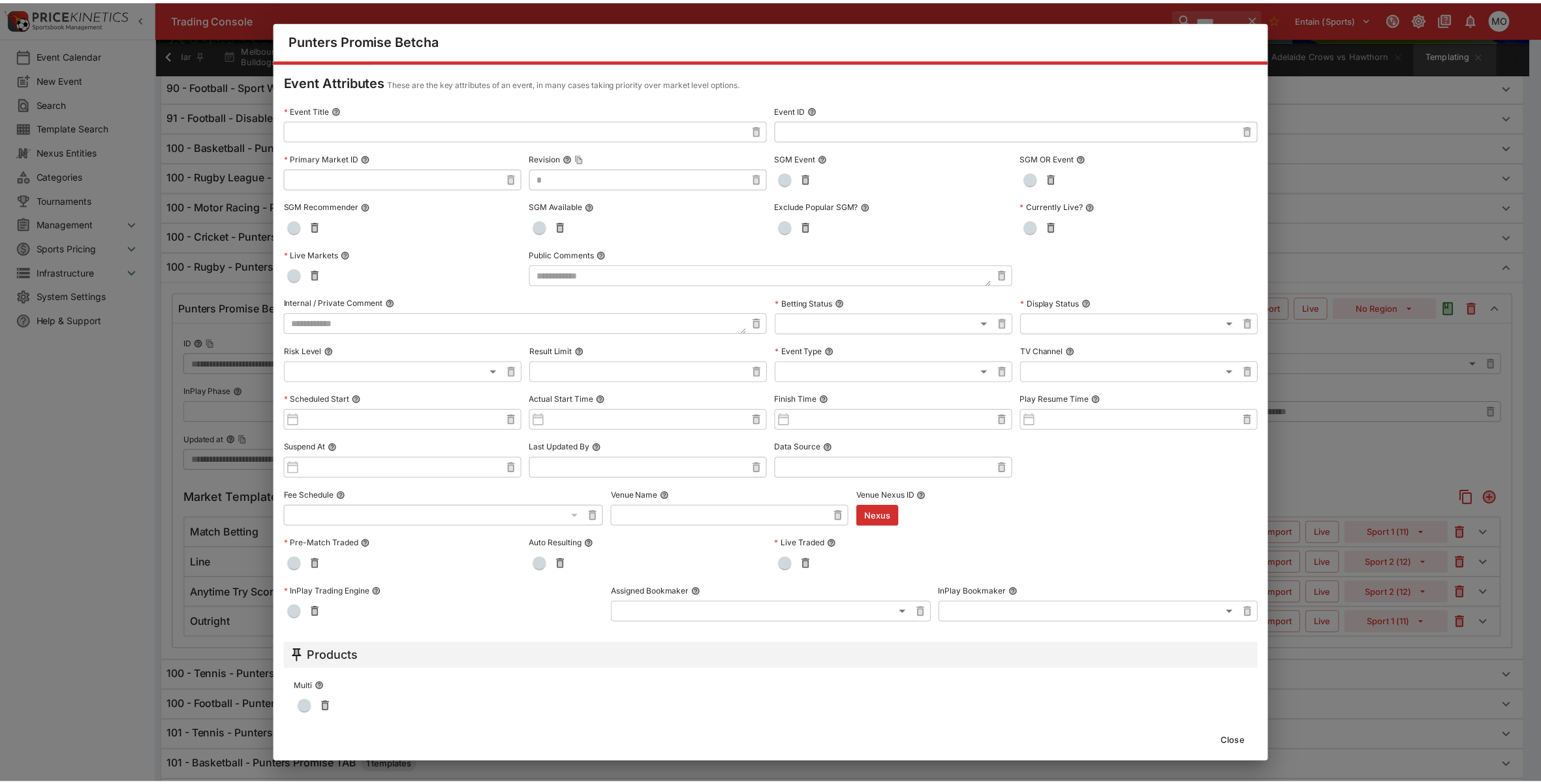
scroll to position [0, 0]
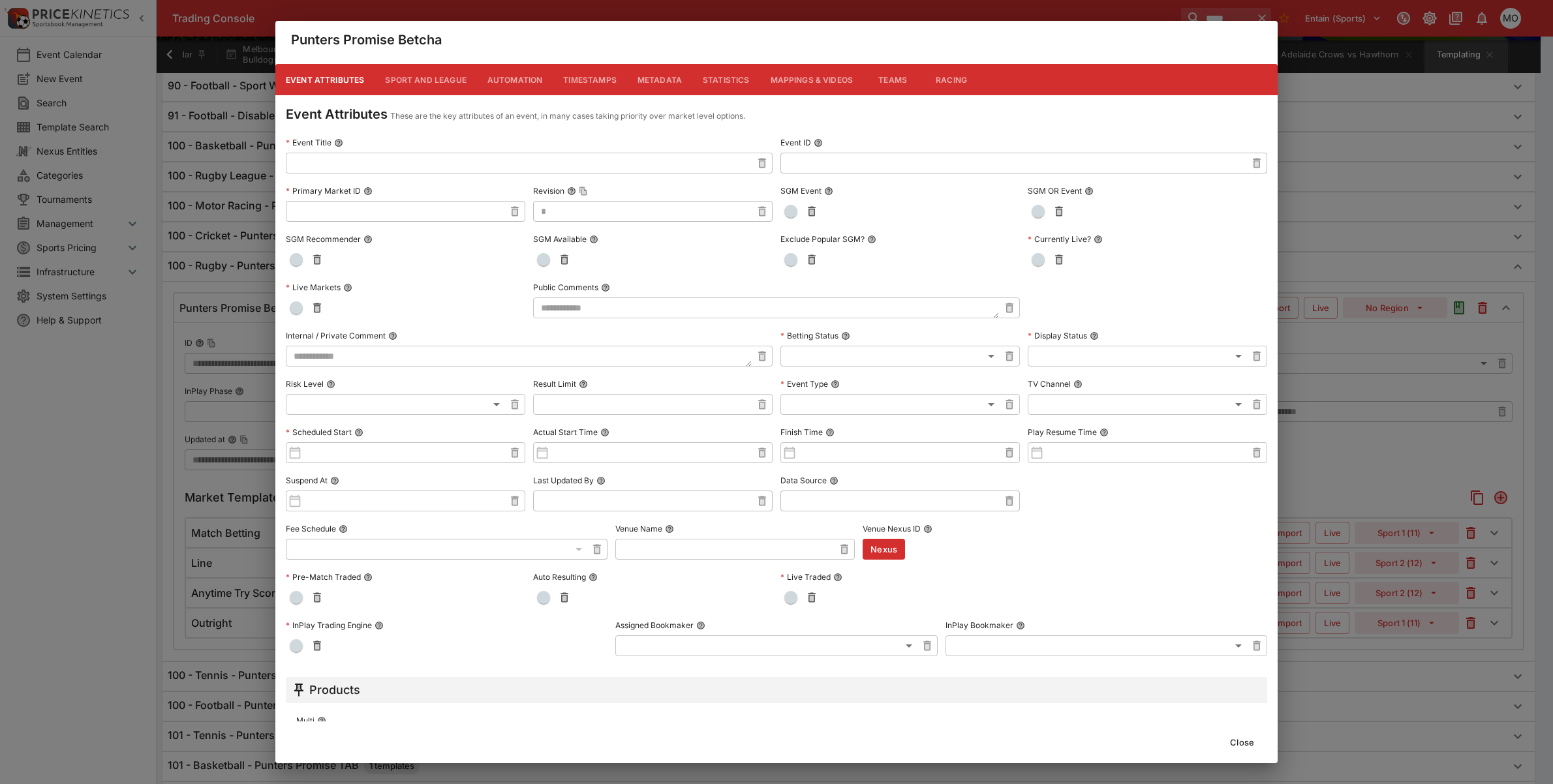
click at [664, 80] on button "Metadata" at bounding box center [660, 79] width 65 height 31
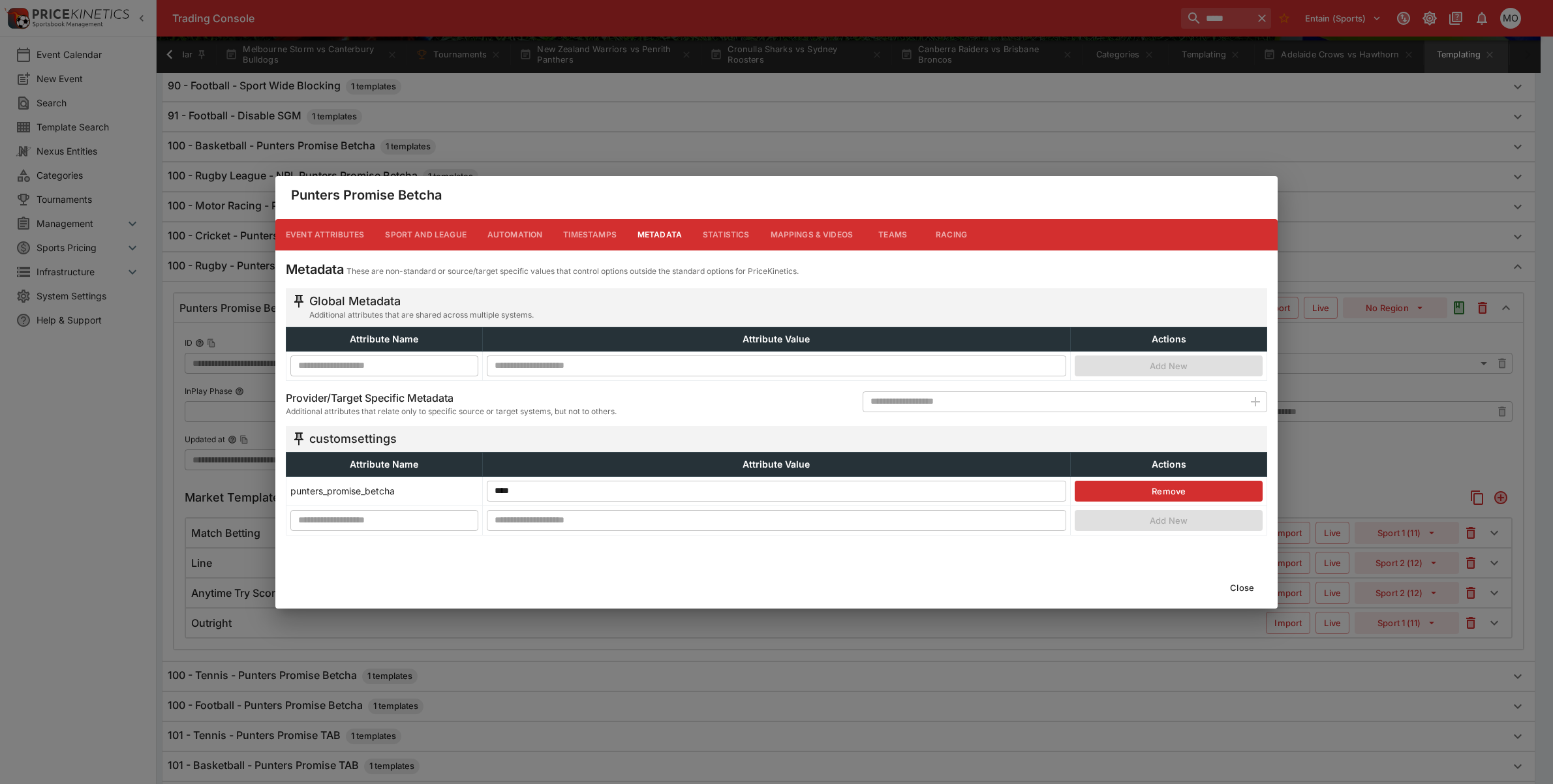
click at [1259, 589] on button "Close" at bounding box center [1242, 588] width 40 height 21
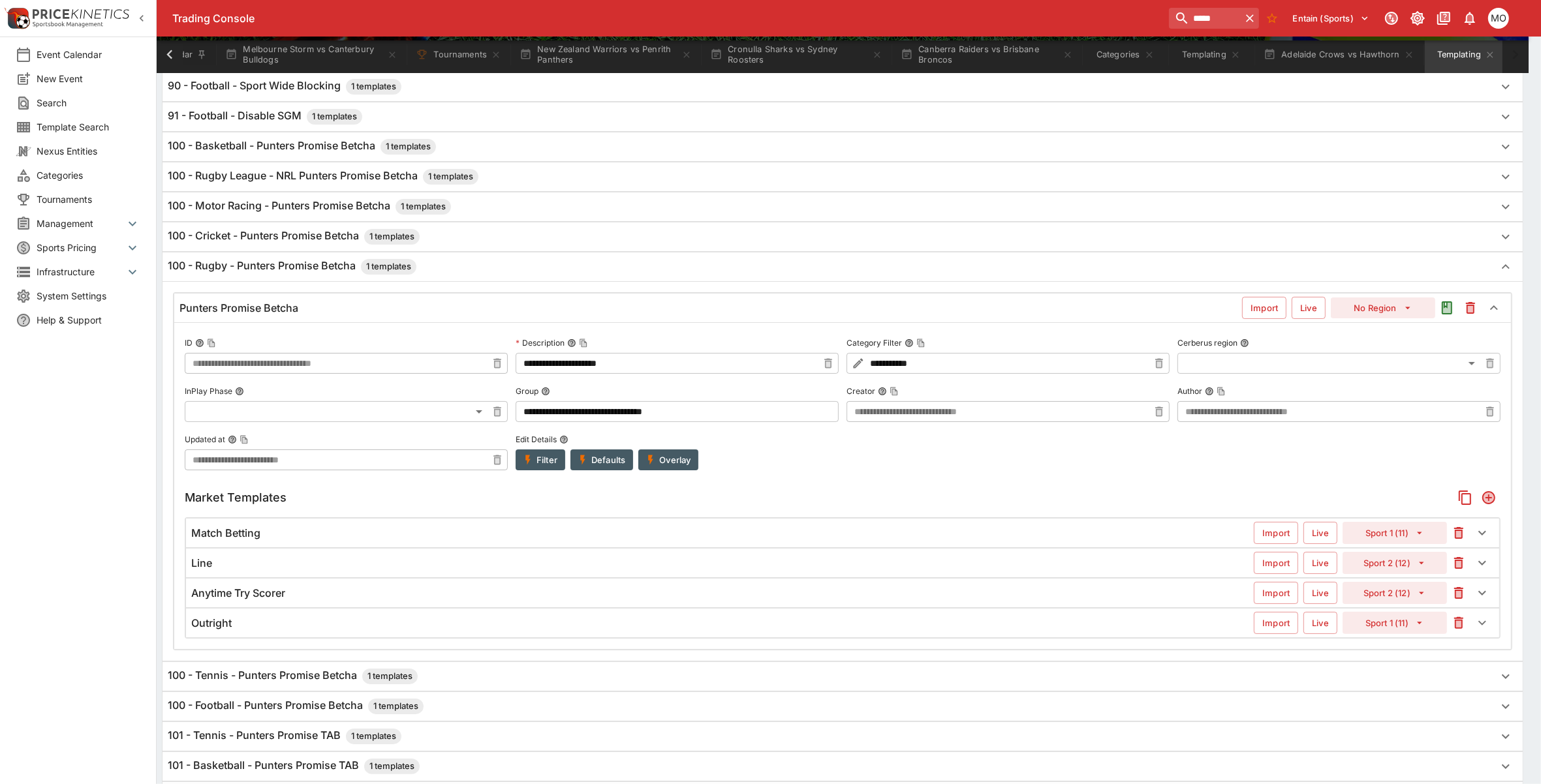
scroll to position [0, 51]
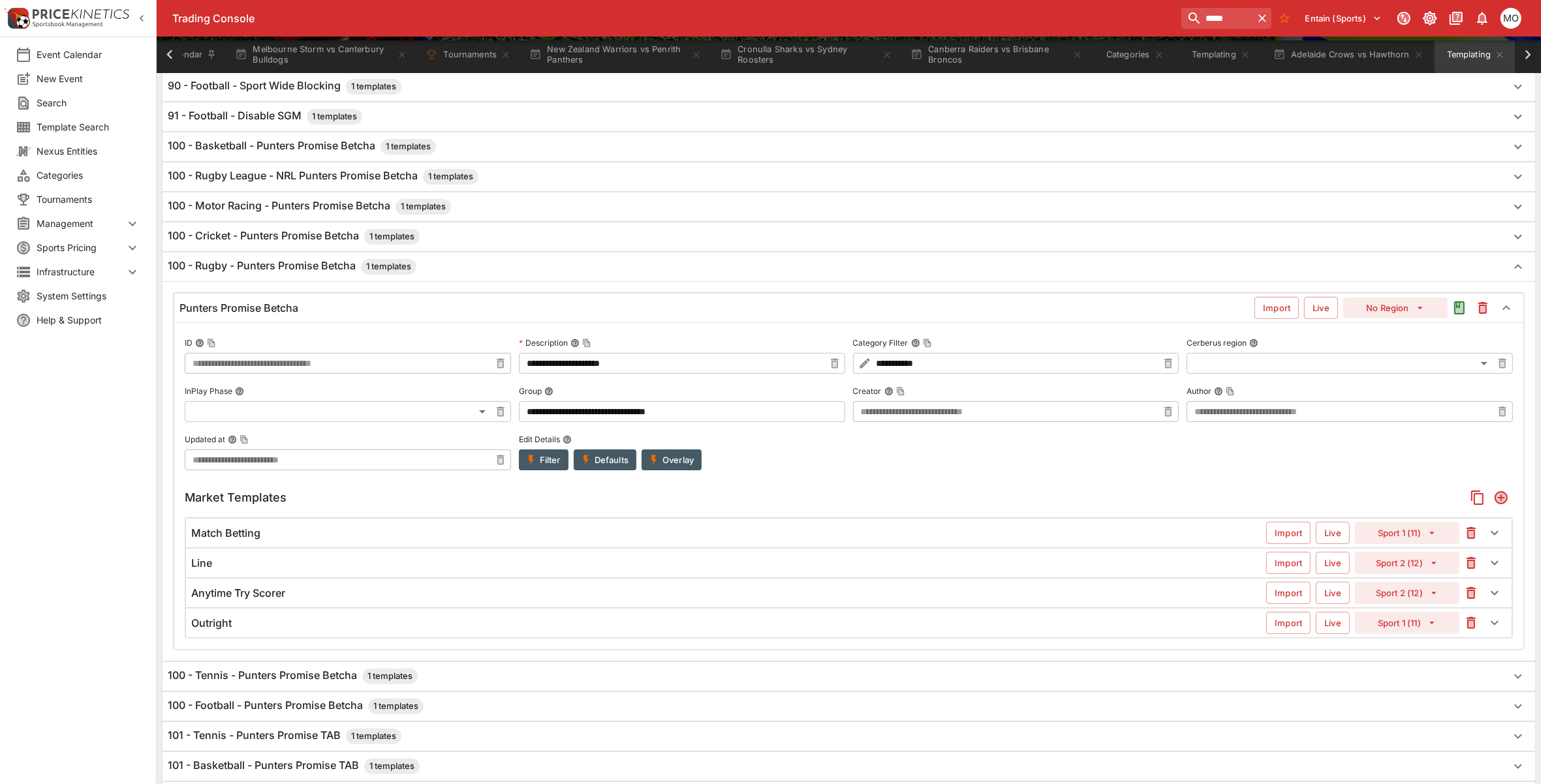
click at [757, 530] on div "Match Betting" at bounding box center [728, 533] width 1075 height 13
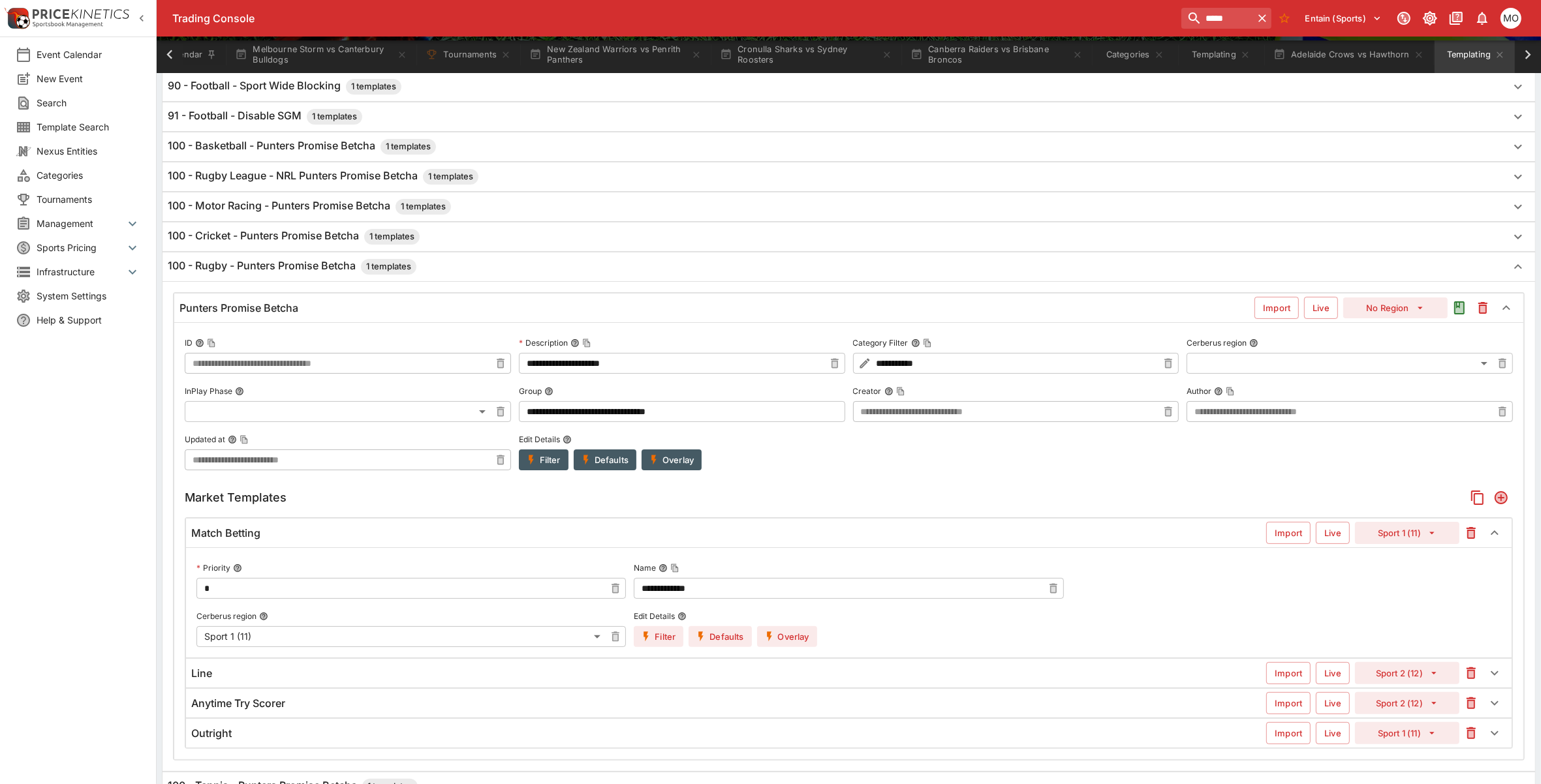
click at [757, 530] on div "Match Betting" at bounding box center [728, 533] width 1075 height 13
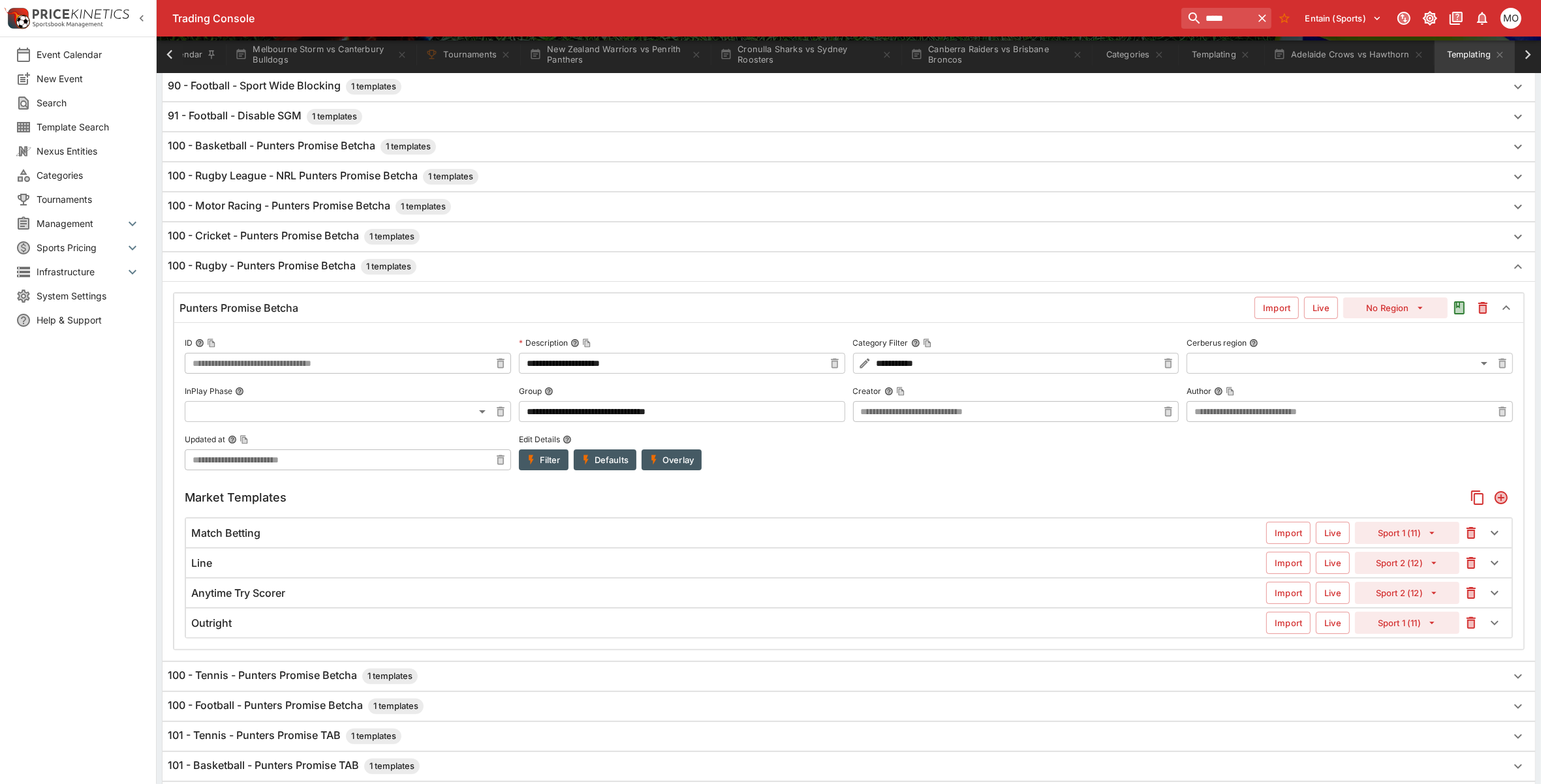
click at [738, 594] on div "Anytime Try Scorer" at bounding box center [728, 593] width 1075 height 13
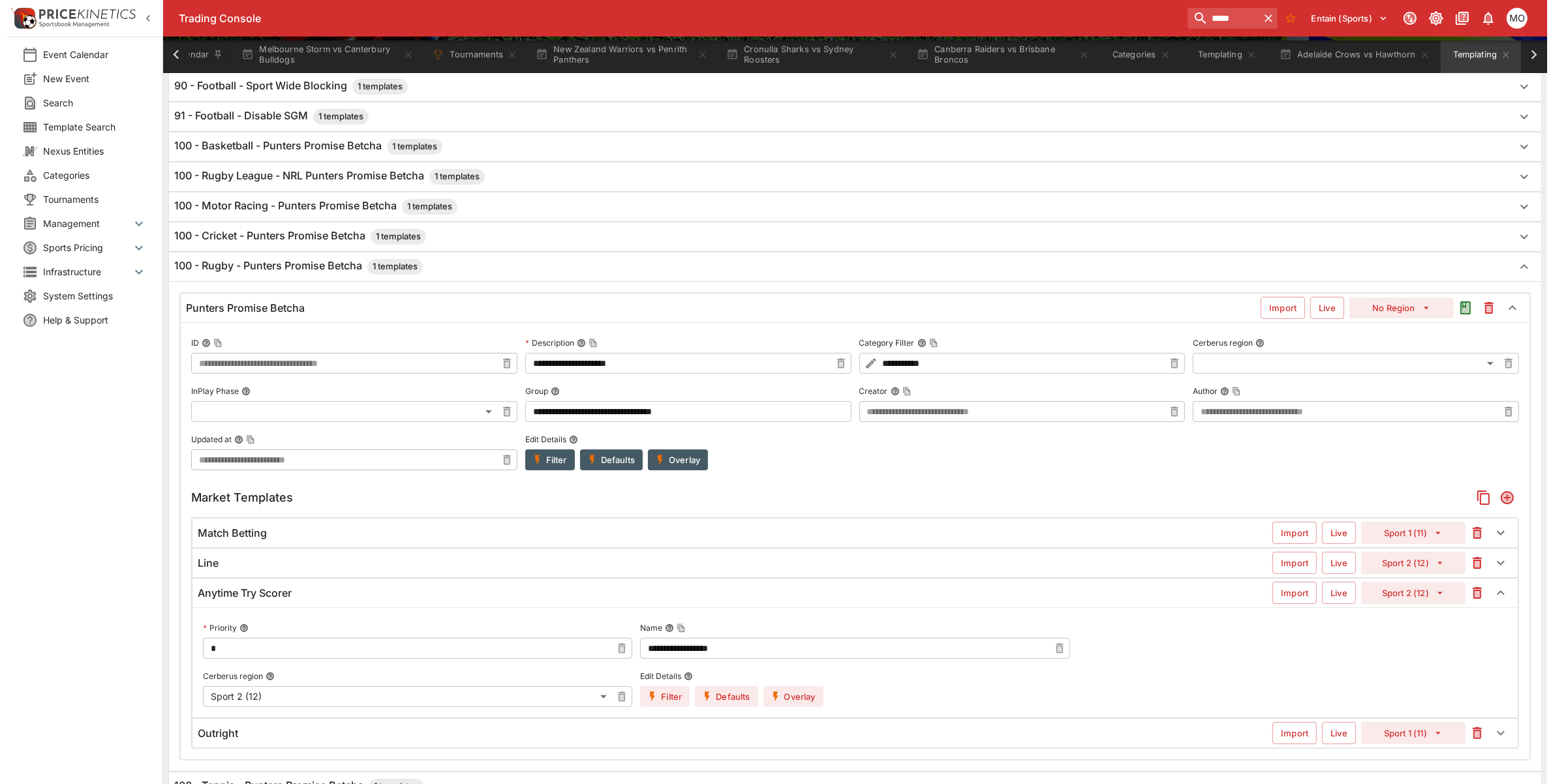
scroll to position [326, 0]
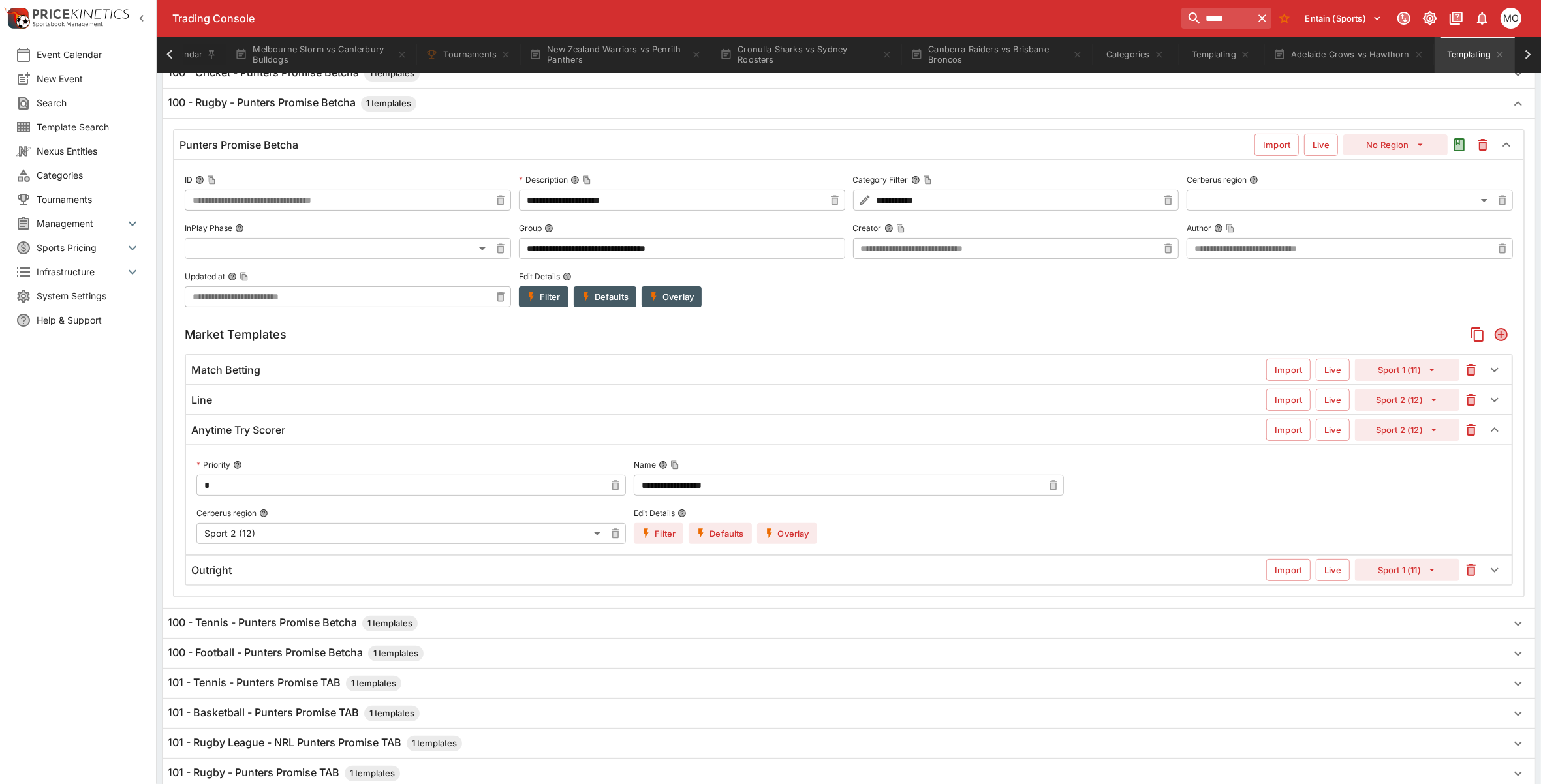
click at [663, 539] on button "Filter" at bounding box center [658, 534] width 50 height 21
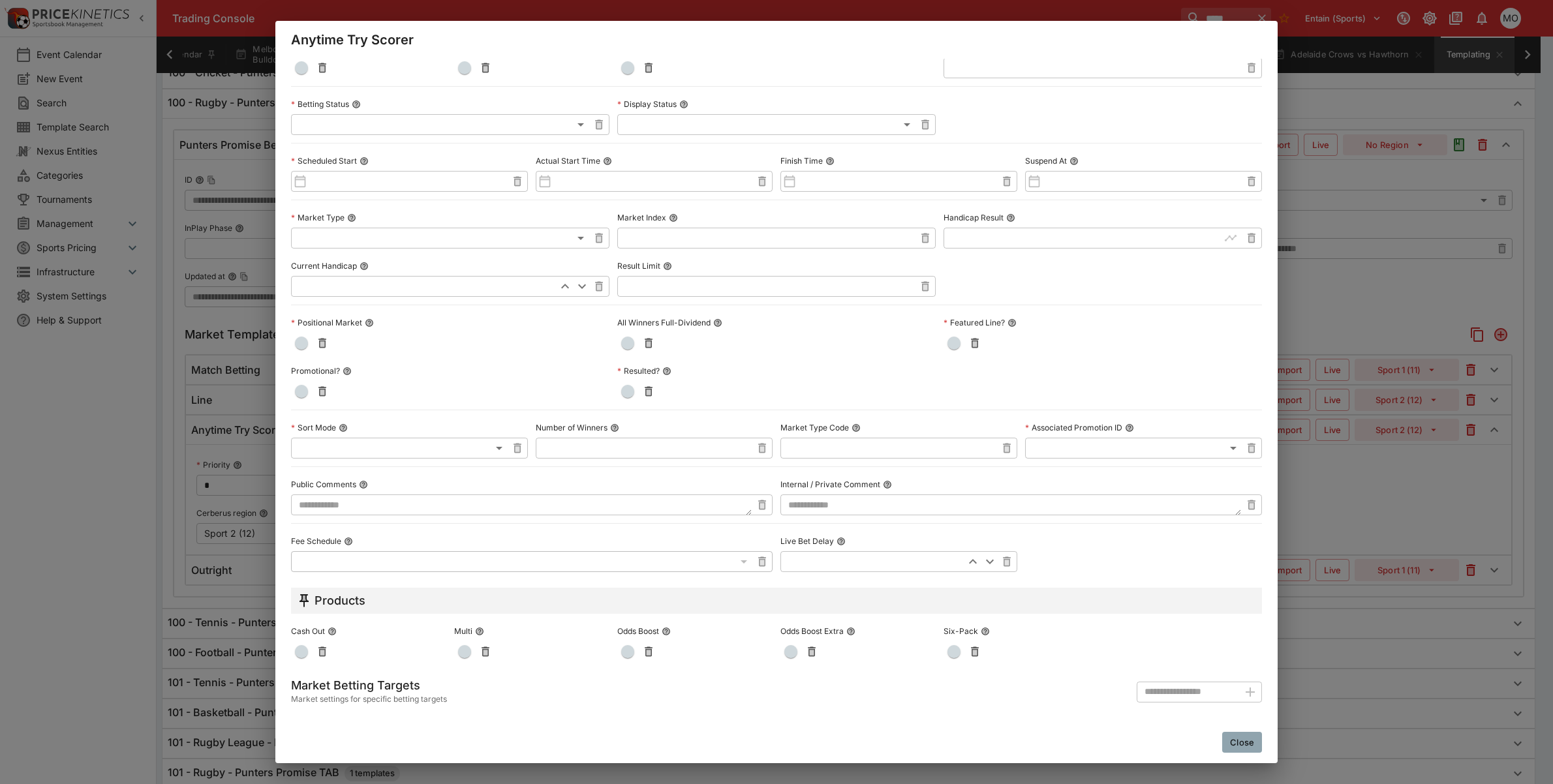
scroll to position [0, 0]
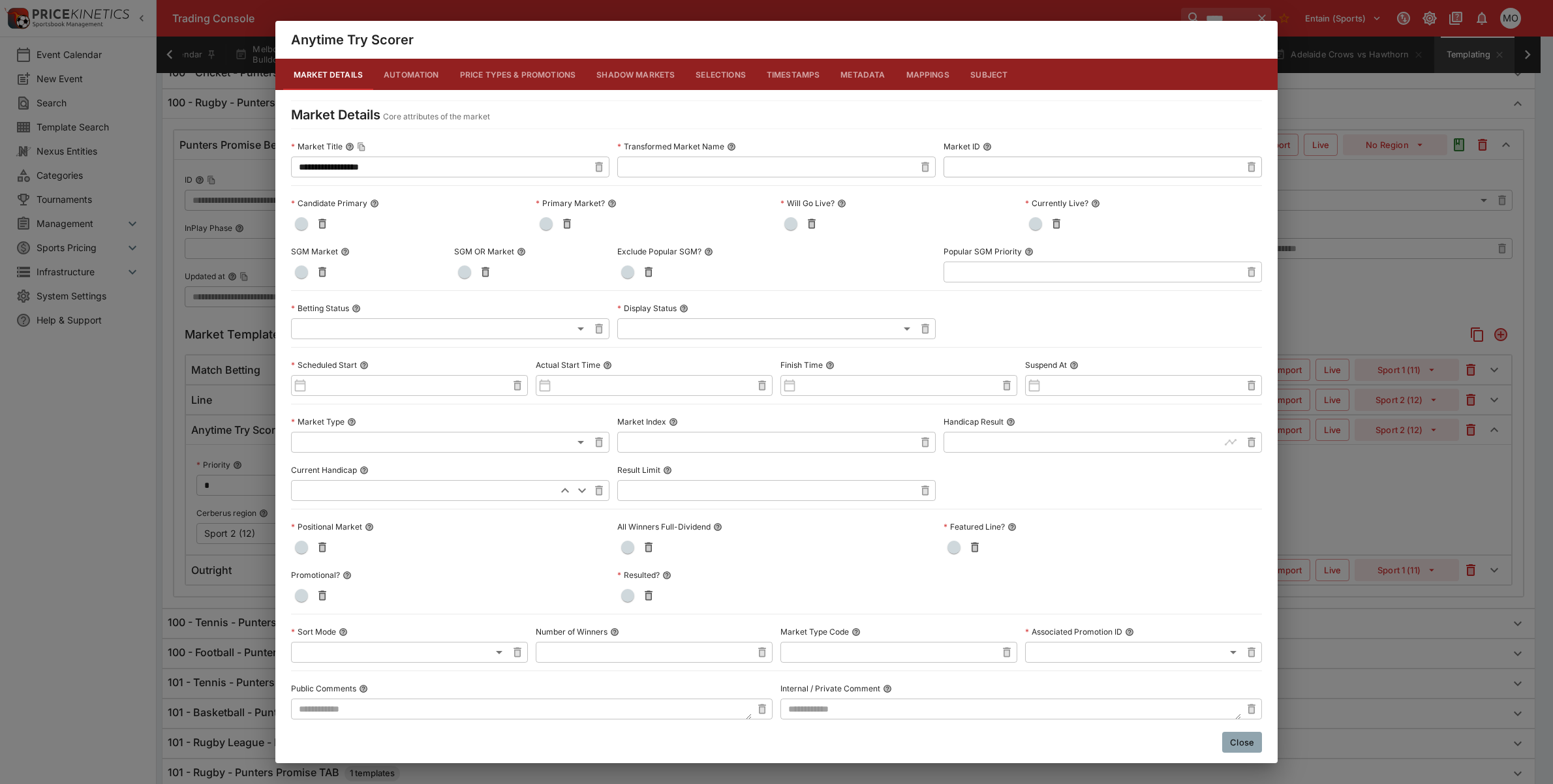
click at [846, 72] on button "Metadata" at bounding box center [863, 74] width 65 height 31
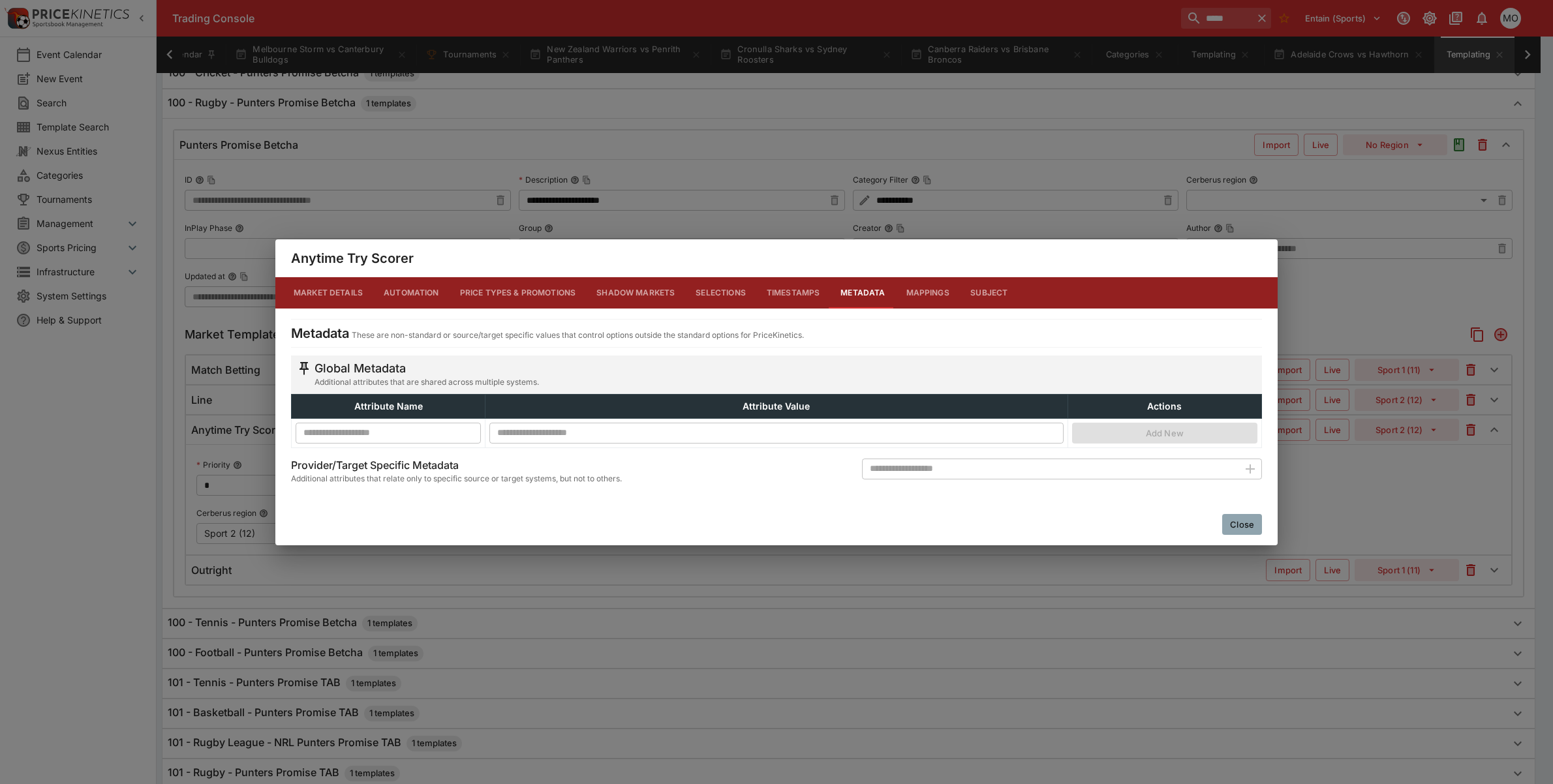
click at [1231, 523] on button "Close" at bounding box center [1242, 525] width 40 height 21
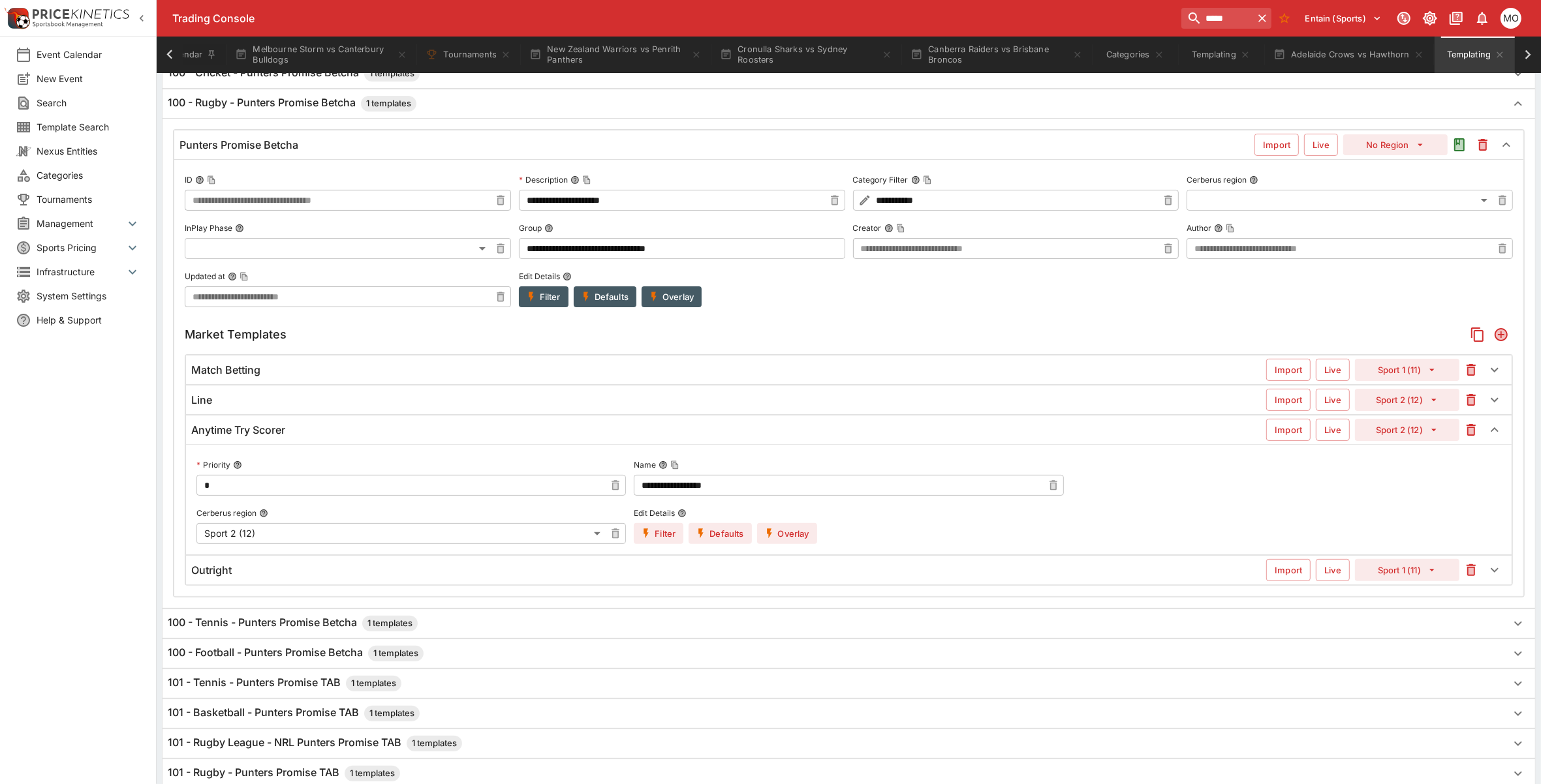
click at [784, 536] on button "Overlay" at bounding box center [786, 534] width 60 height 21
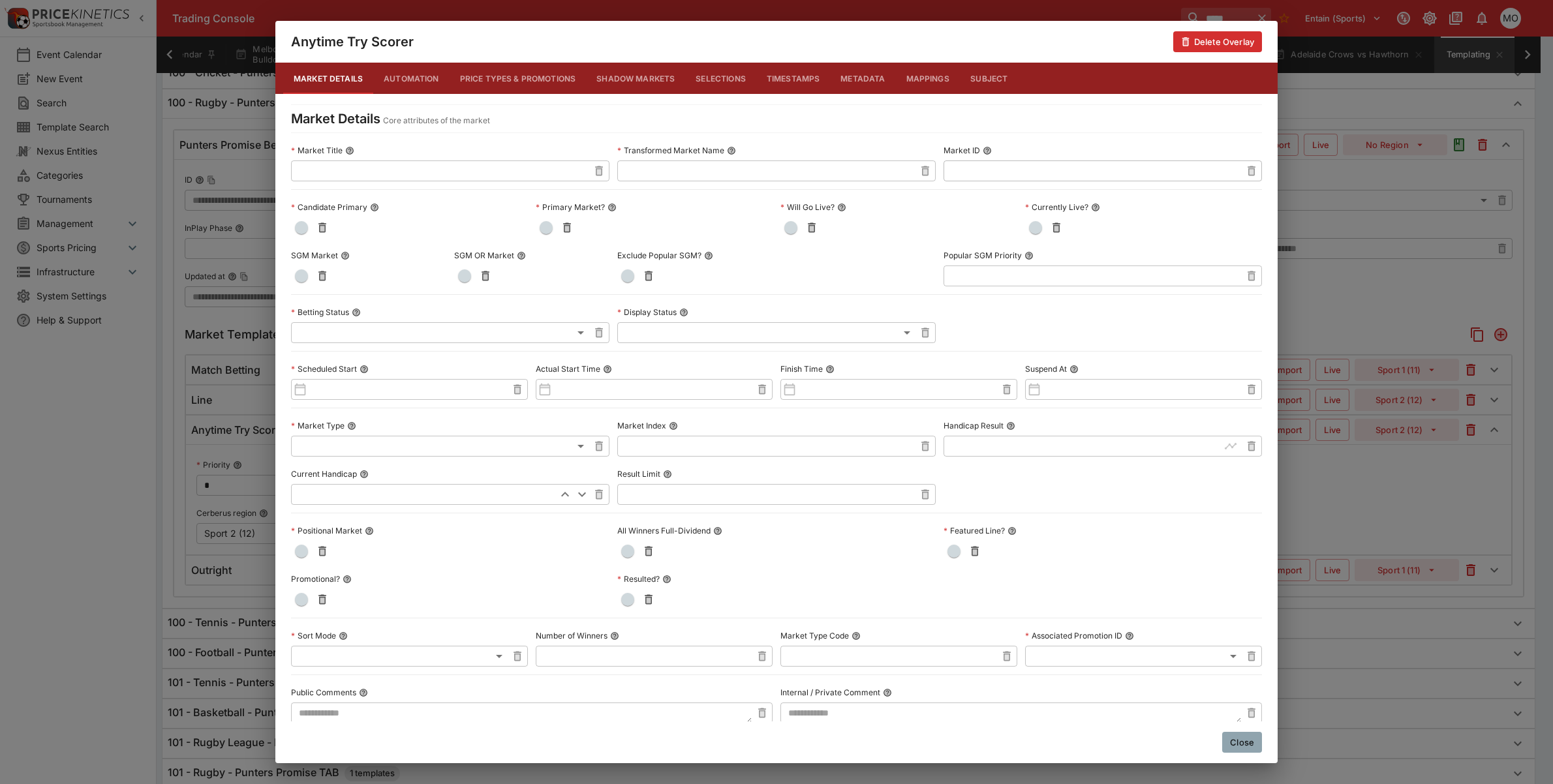
click at [836, 79] on button "Metadata" at bounding box center [863, 79] width 65 height 31
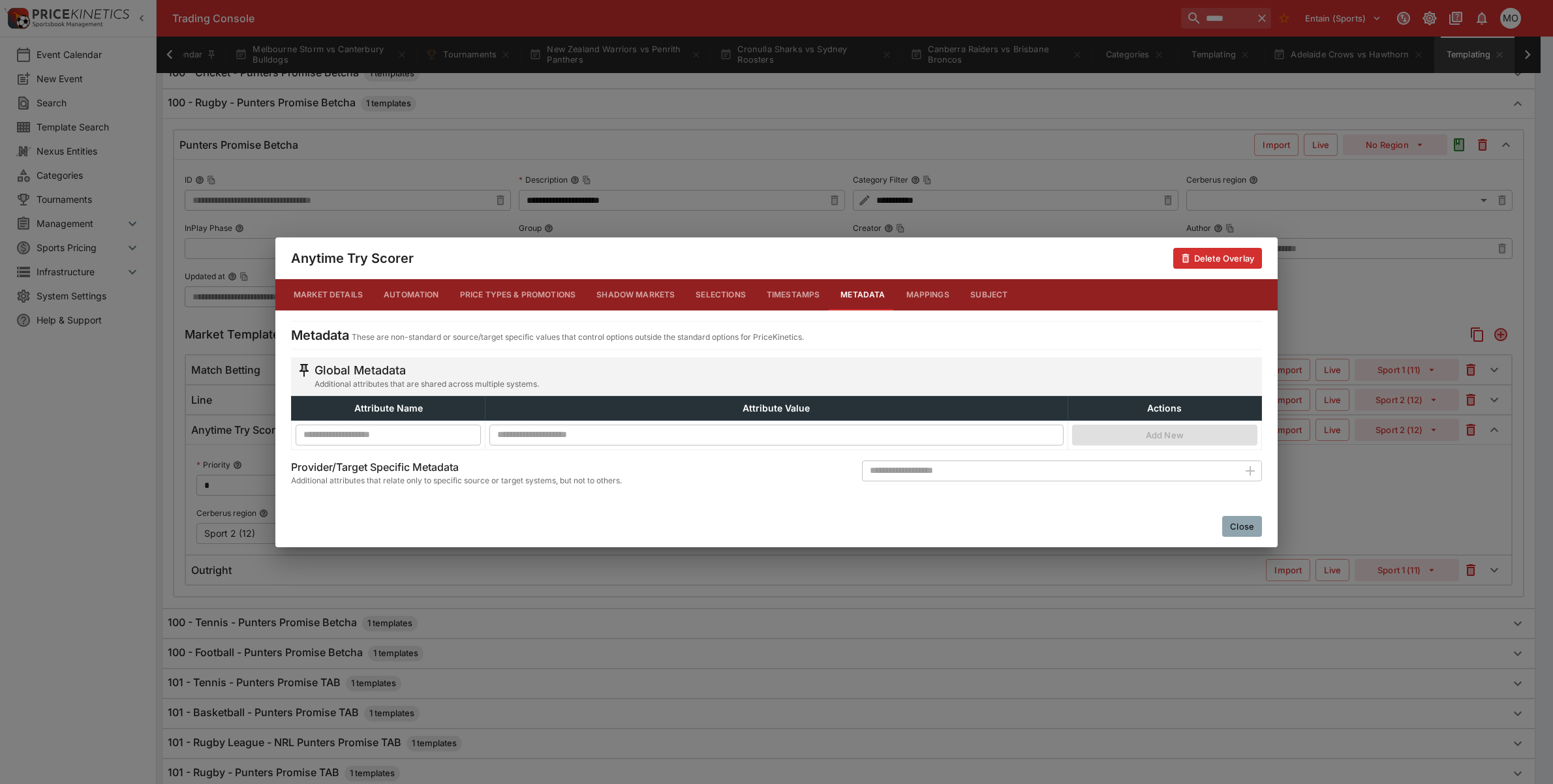
click at [1230, 514] on div "Close" at bounding box center [776, 526] width 1002 height 42
click at [1237, 529] on button "Close" at bounding box center [1242, 526] width 40 height 21
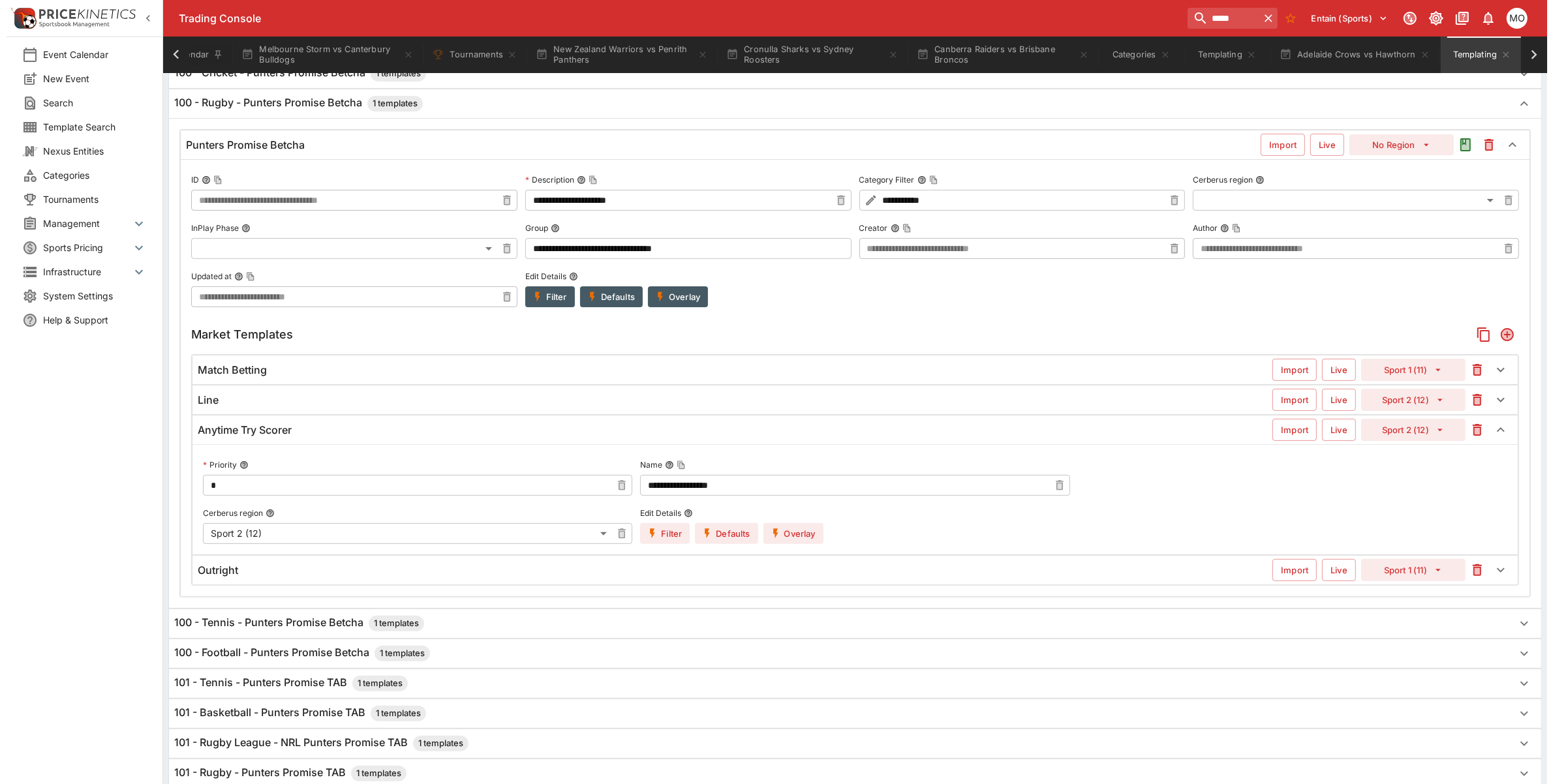
scroll to position [163, 0]
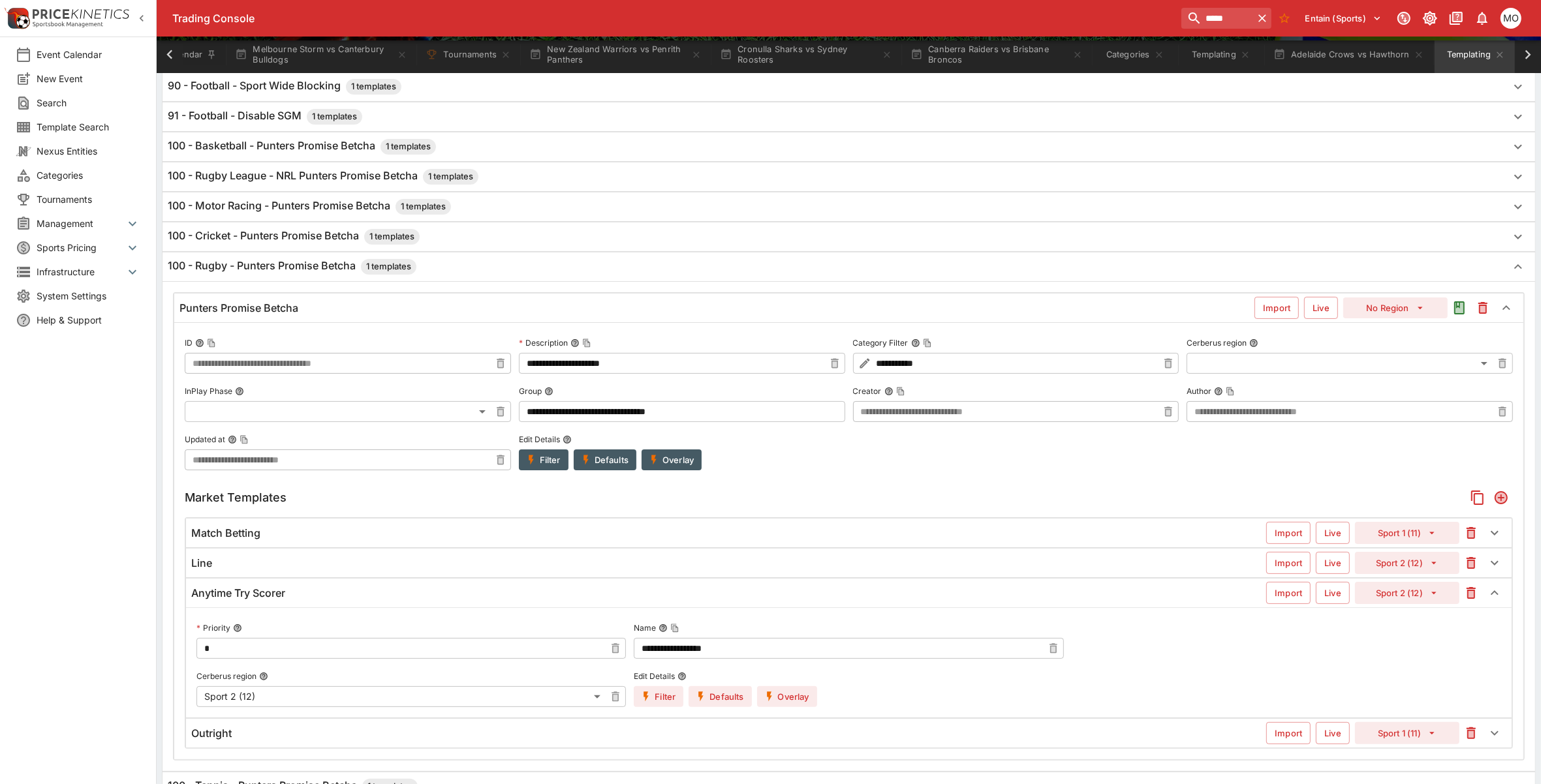
click at [335, 181] on h6 "100 - Rugby League - NRL Punters Promise Betcha 1 templates" at bounding box center [323, 177] width 311 height 16
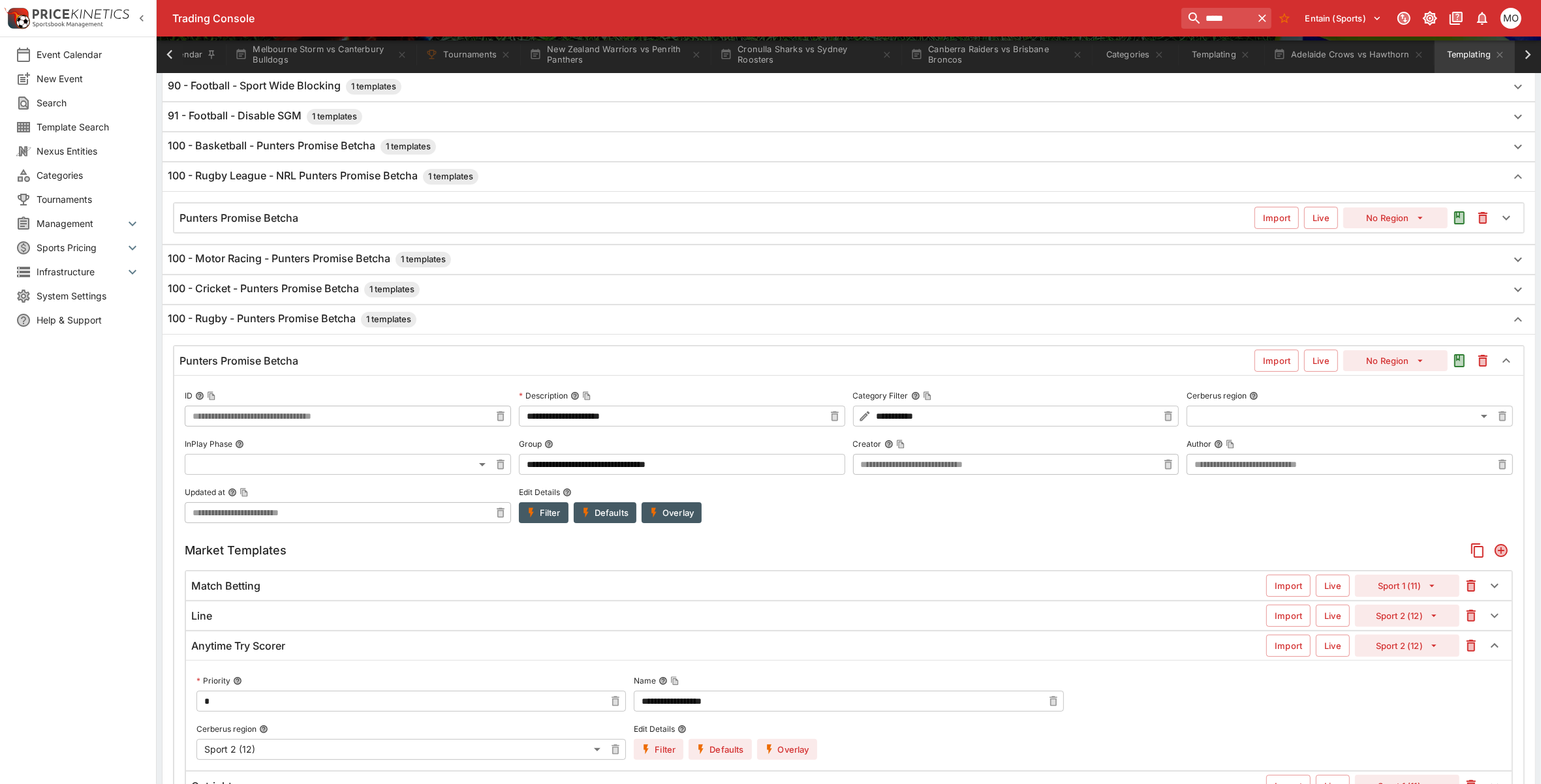
click at [340, 221] on div "Punters Promise Betcha" at bounding box center [717, 218] width 1075 height 13
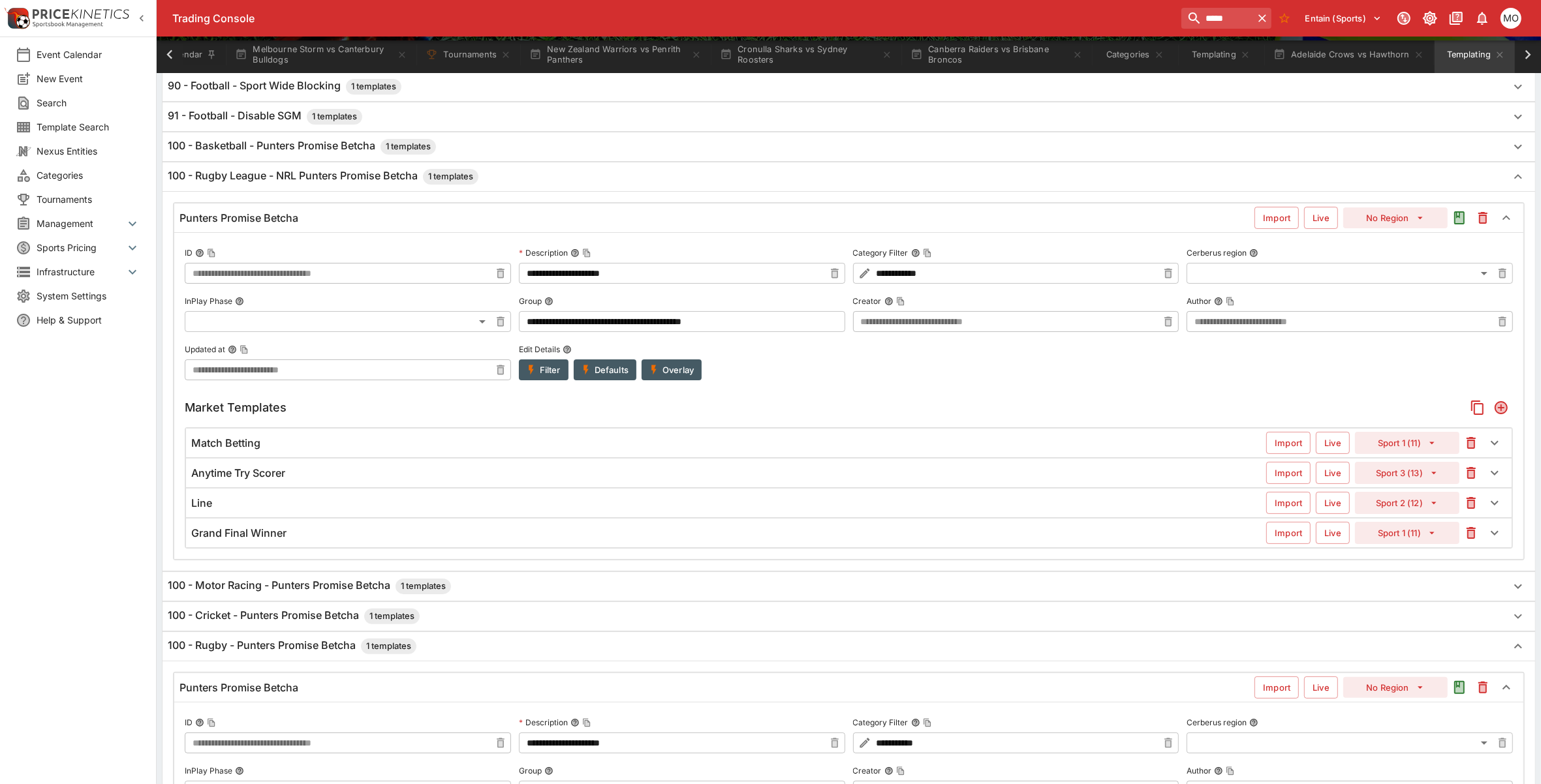
click at [441, 477] on div "Anytime Try Scorer" at bounding box center [728, 473] width 1075 height 13
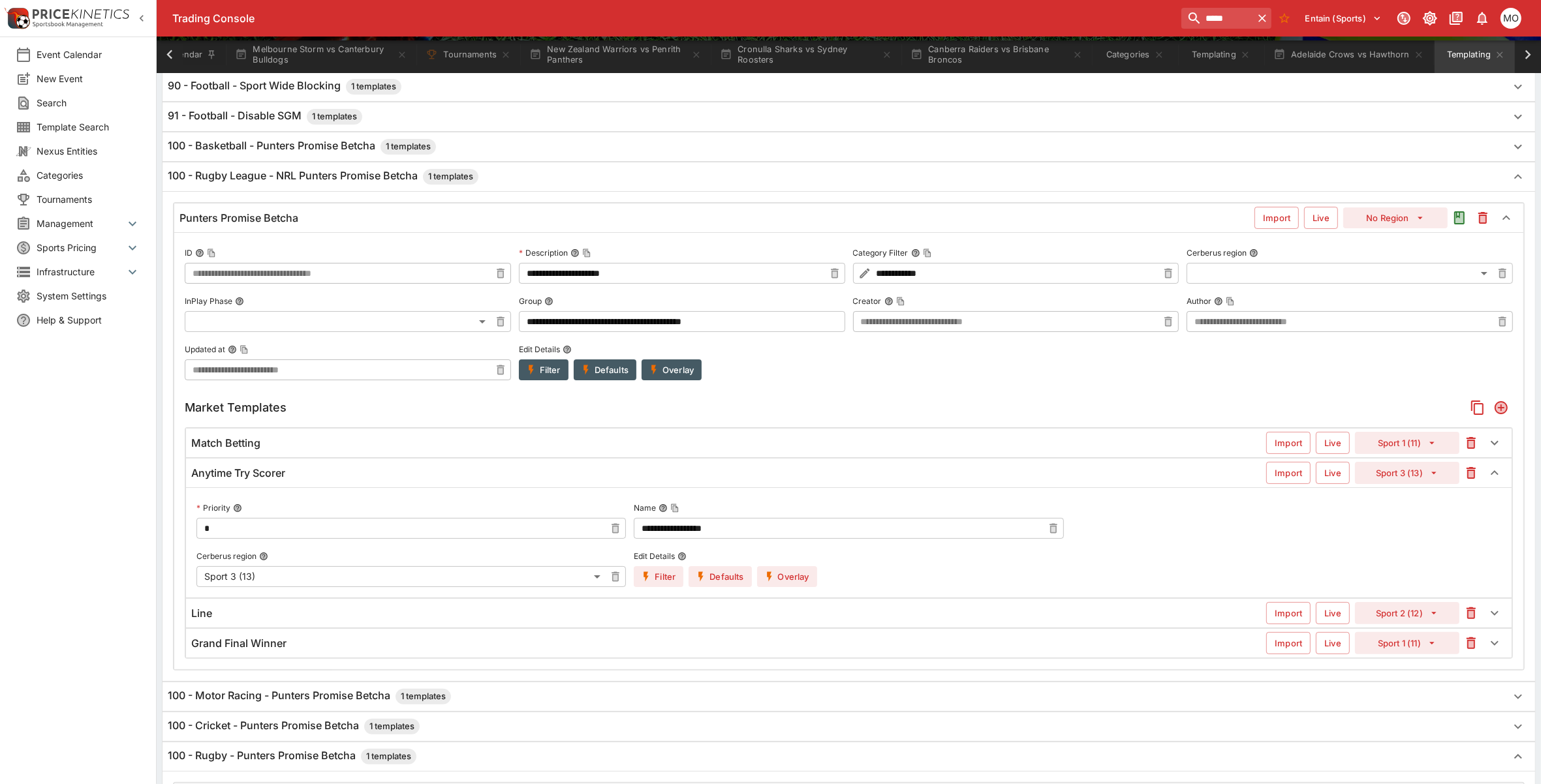
click at [784, 578] on button "Overlay" at bounding box center [786, 577] width 60 height 21
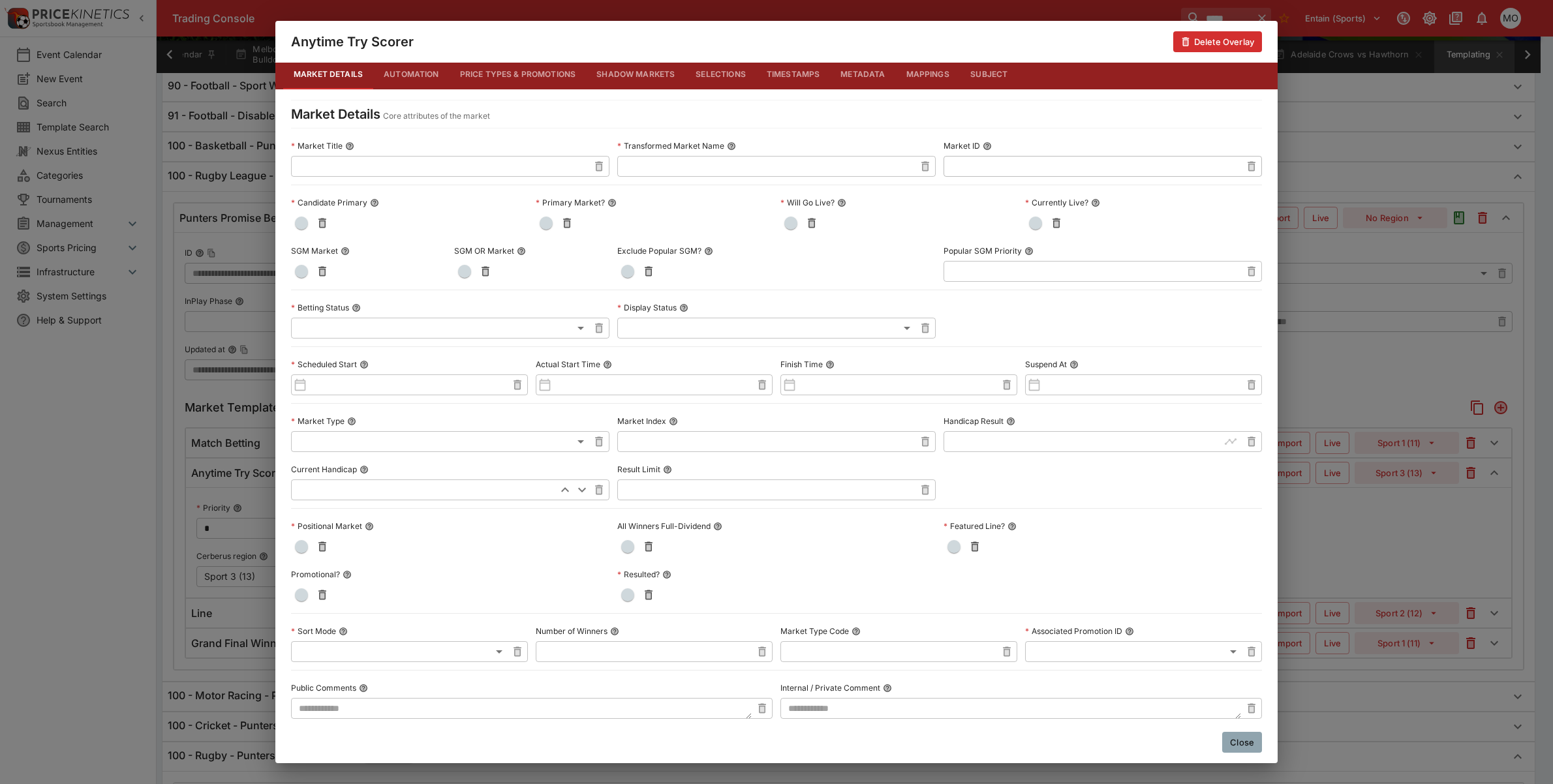
scroll to position [0, 0]
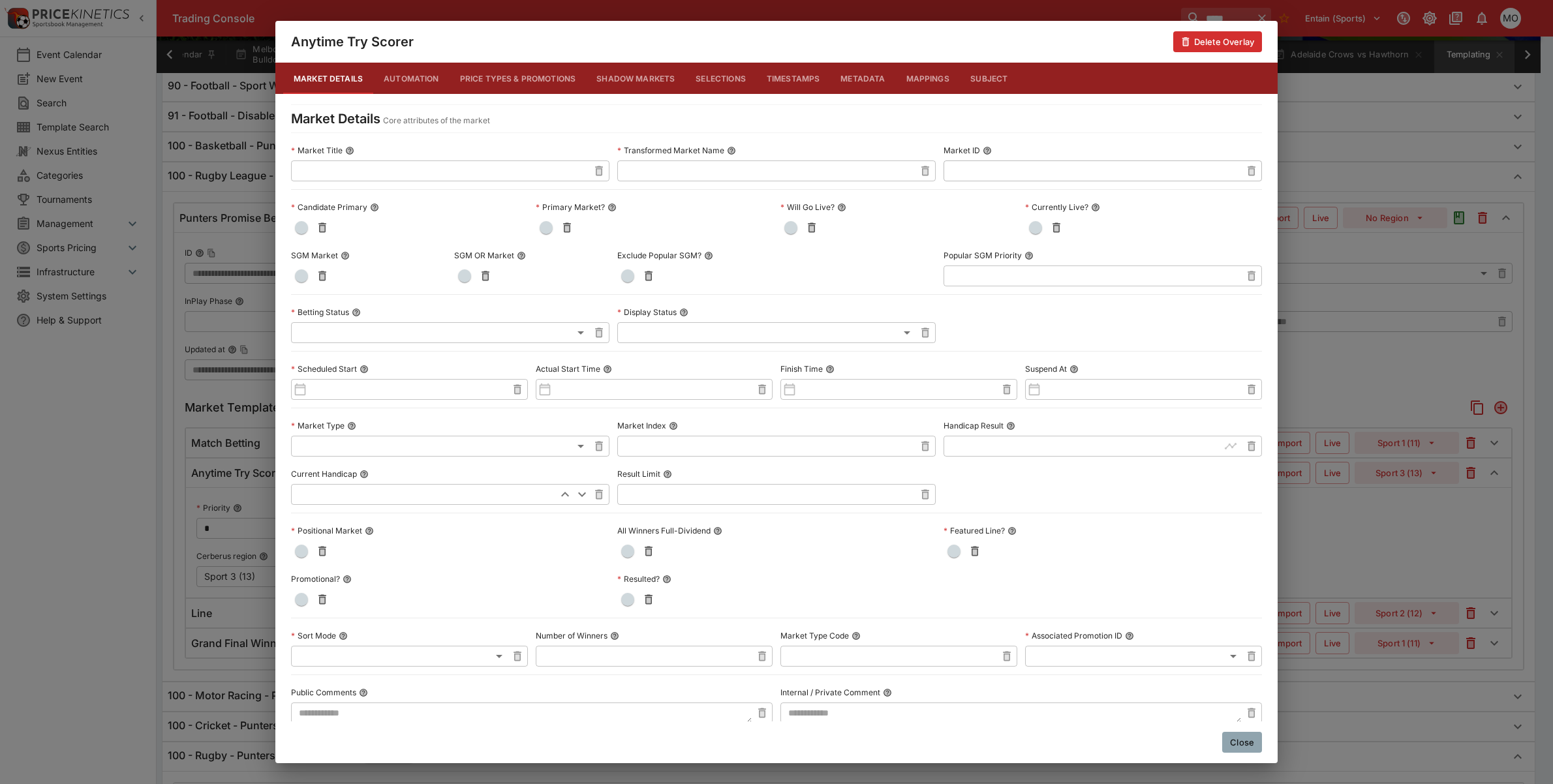
click at [853, 72] on button "Metadata" at bounding box center [863, 79] width 65 height 31
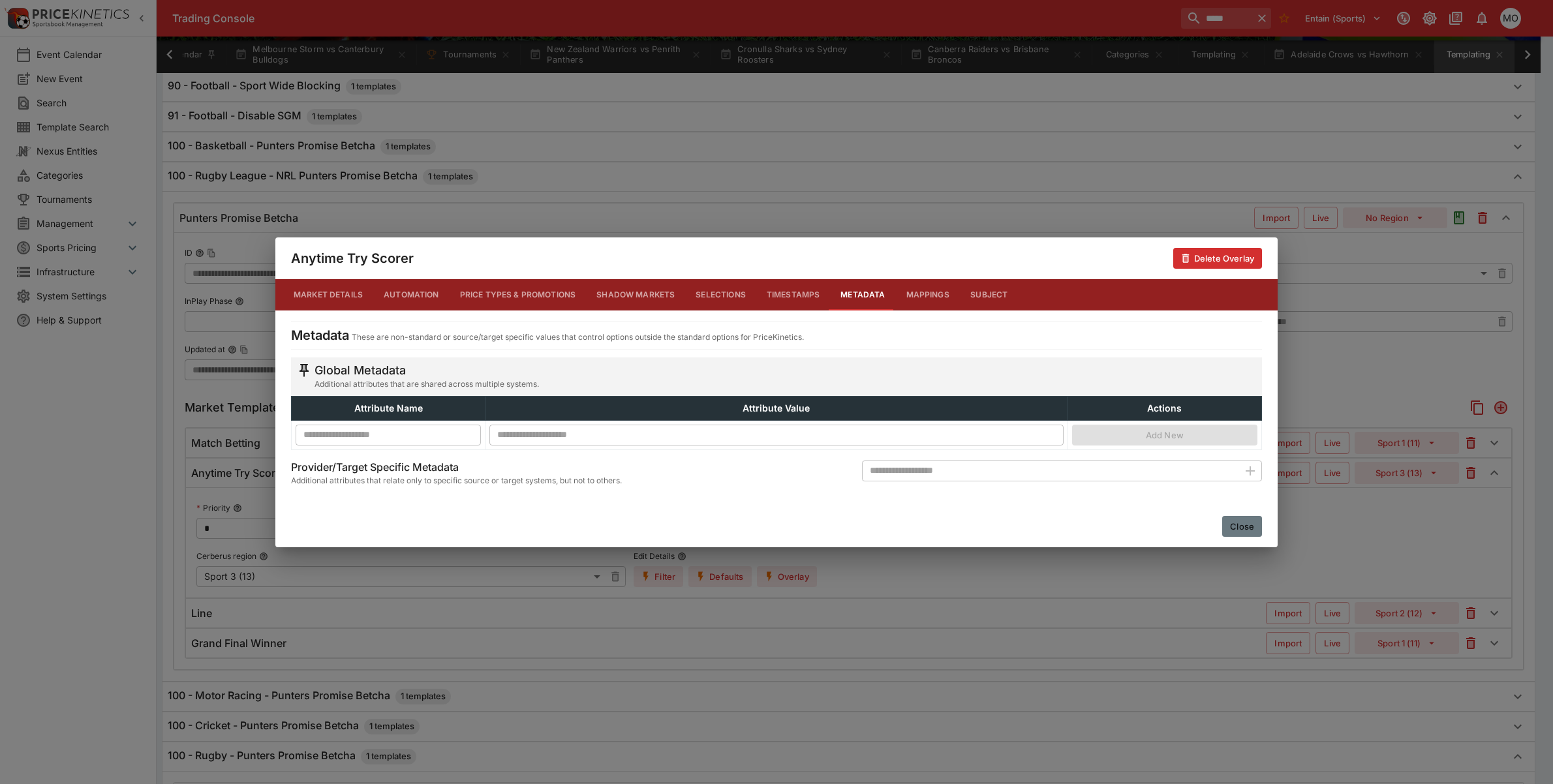
click at [1243, 522] on button "Close" at bounding box center [1242, 526] width 40 height 21
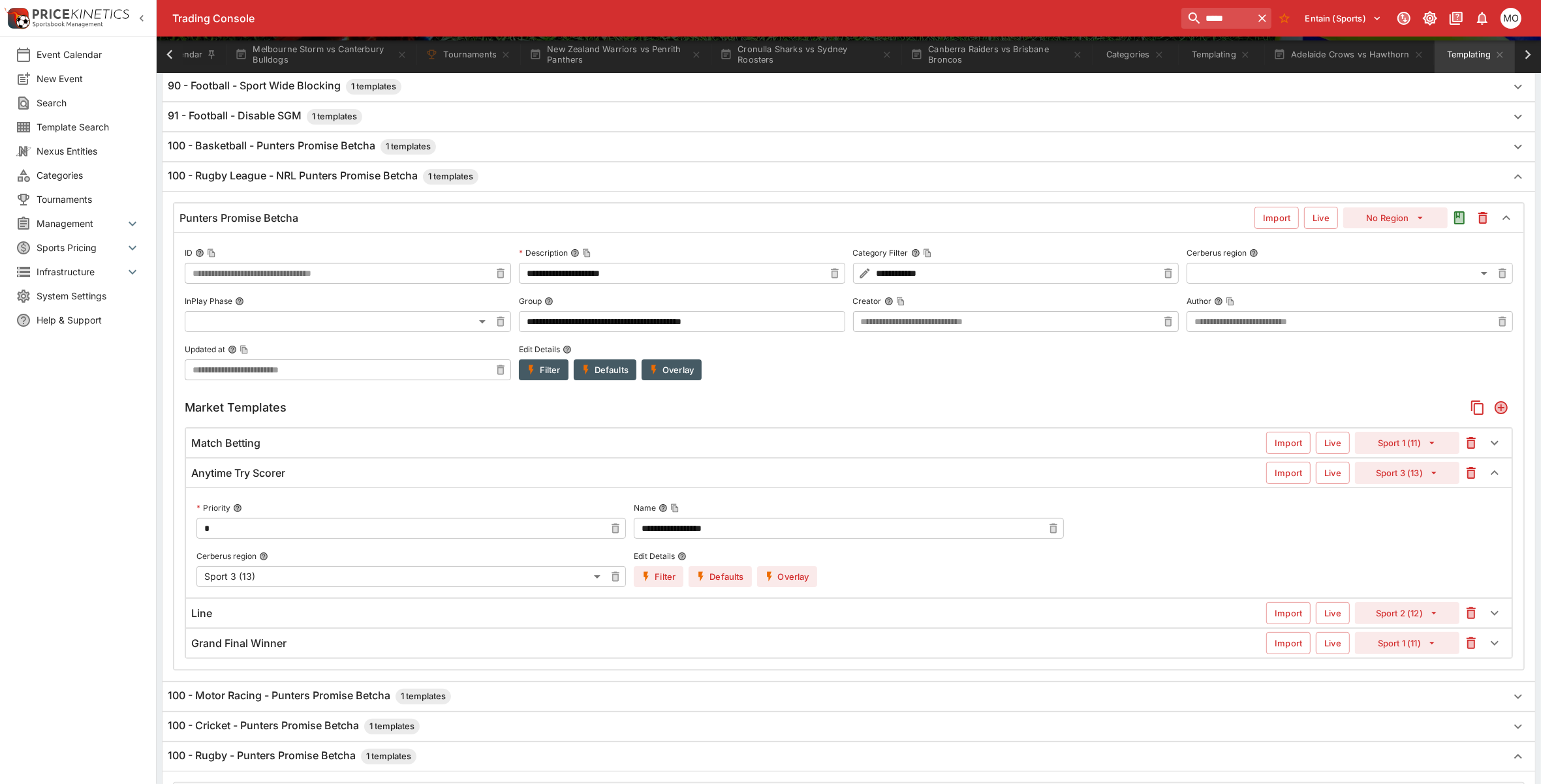
click at [562, 370] on button "Filter" at bounding box center [544, 370] width 50 height 21
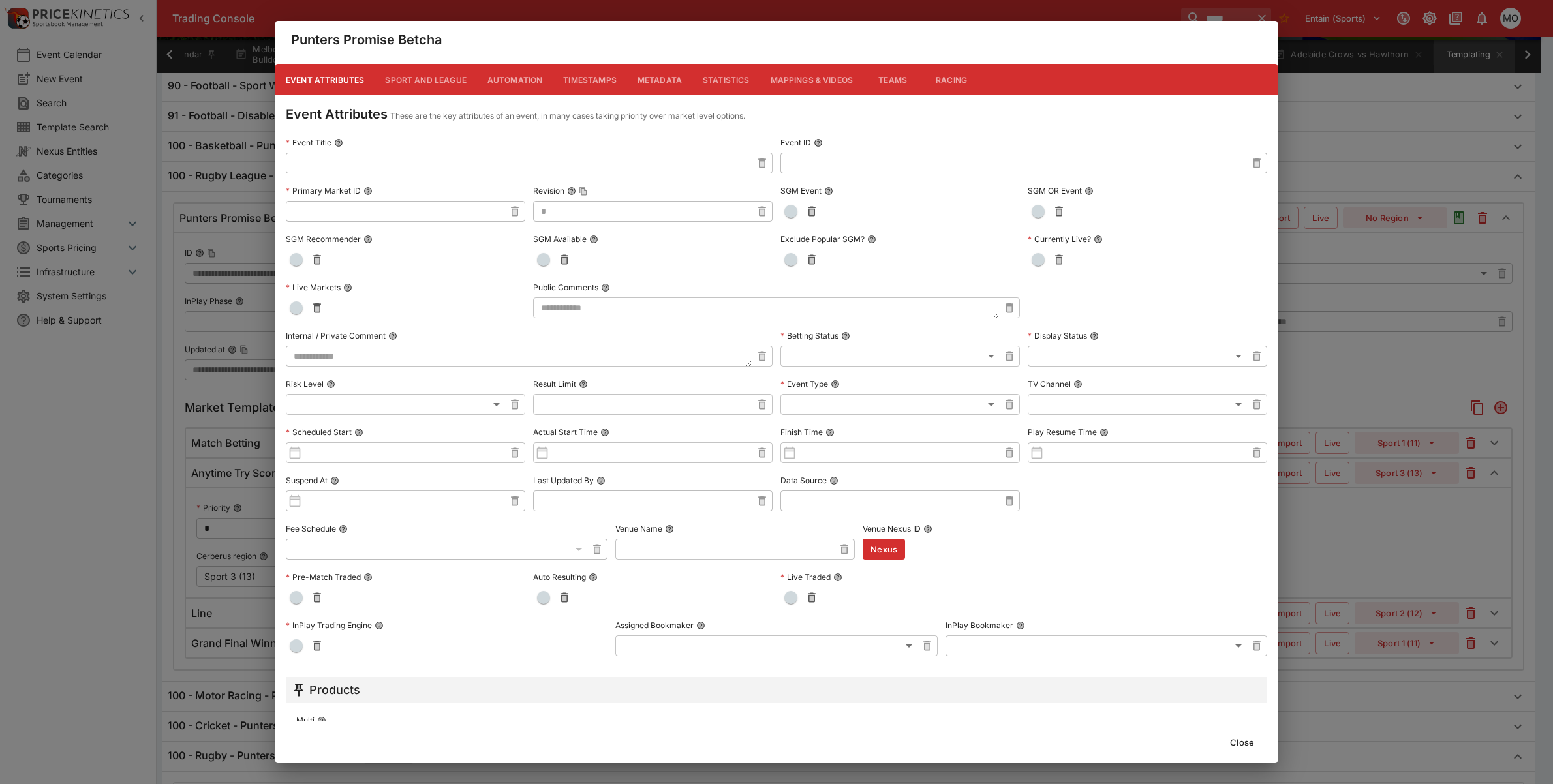
click at [656, 82] on button "Metadata" at bounding box center [660, 79] width 65 height 31
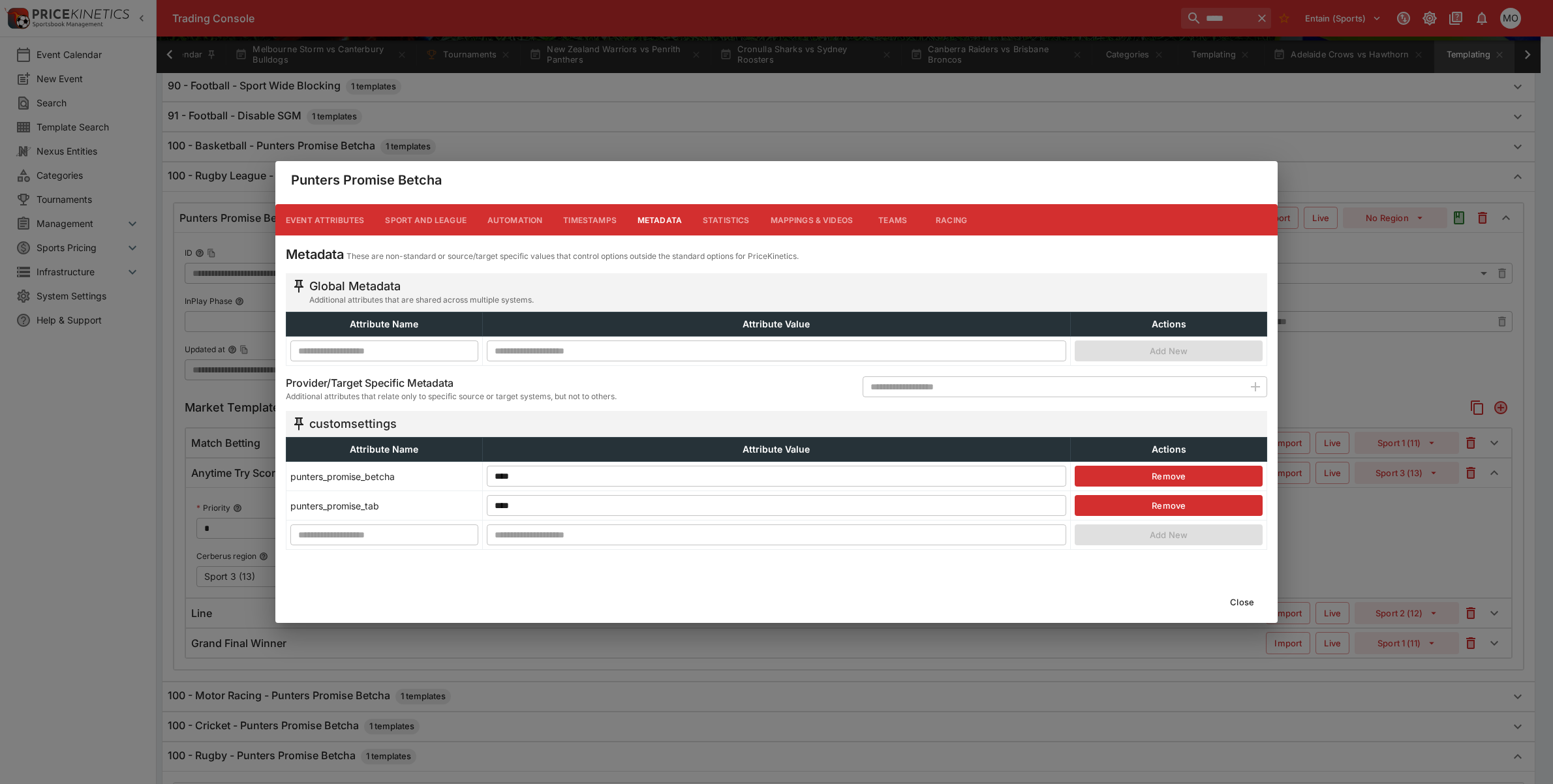
click at [1173, 509] on button "Remove" at bounding box center [1169, 506] width 188 height 21
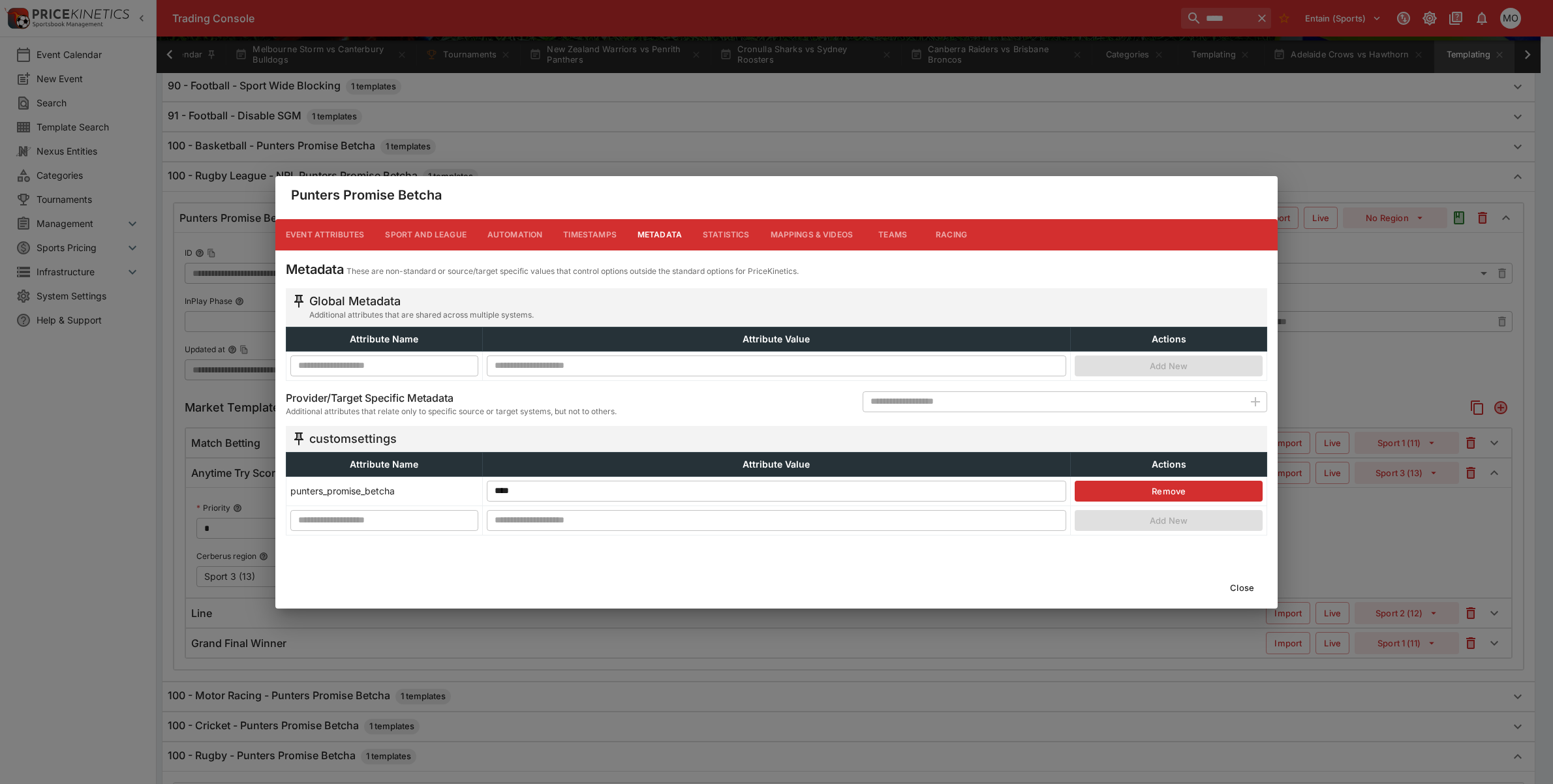
click at [1235, 588] on button "Close" at bounding box center [1242, 588] width 40 height 21
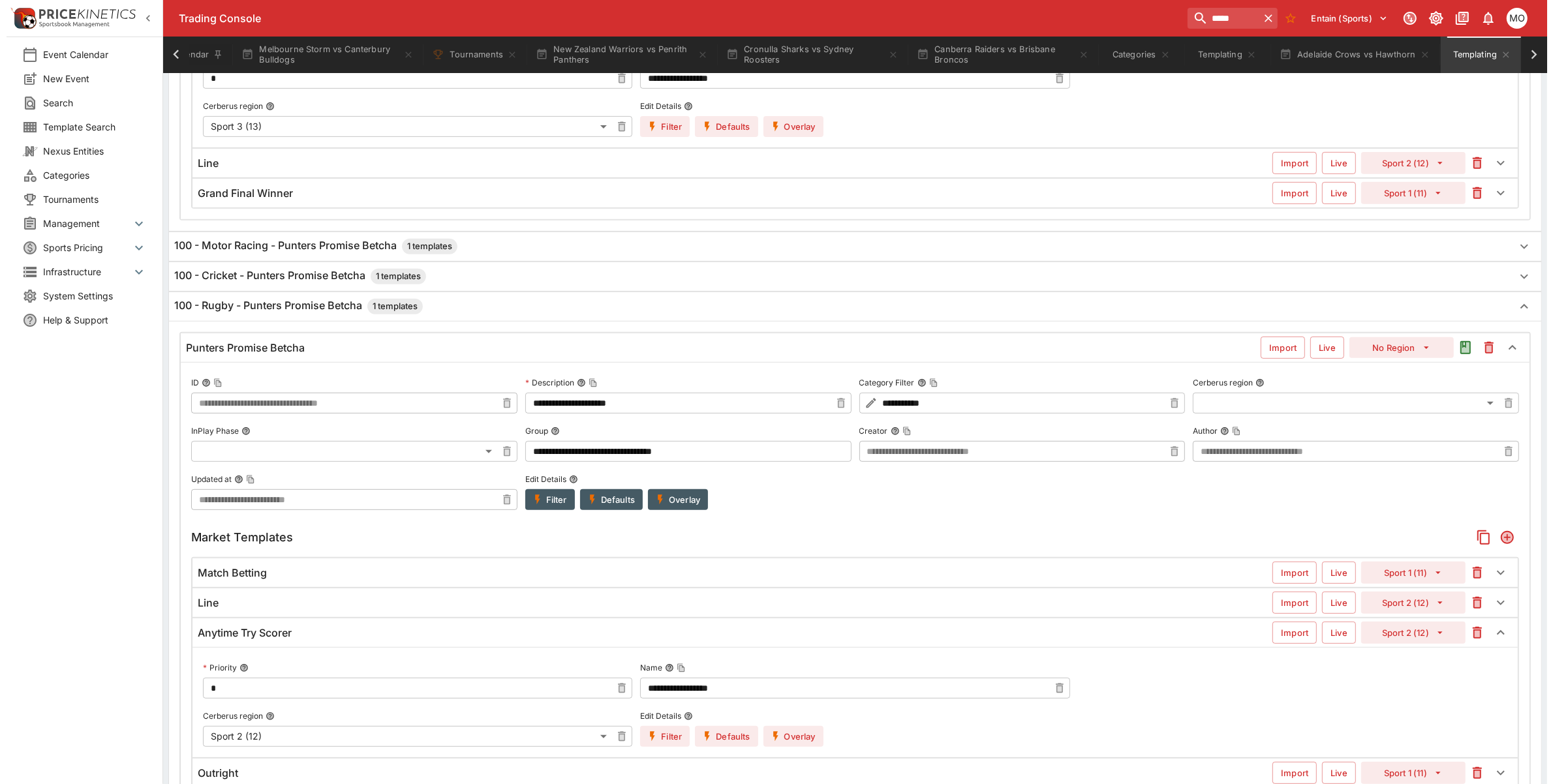
scroll to position [652, 0]
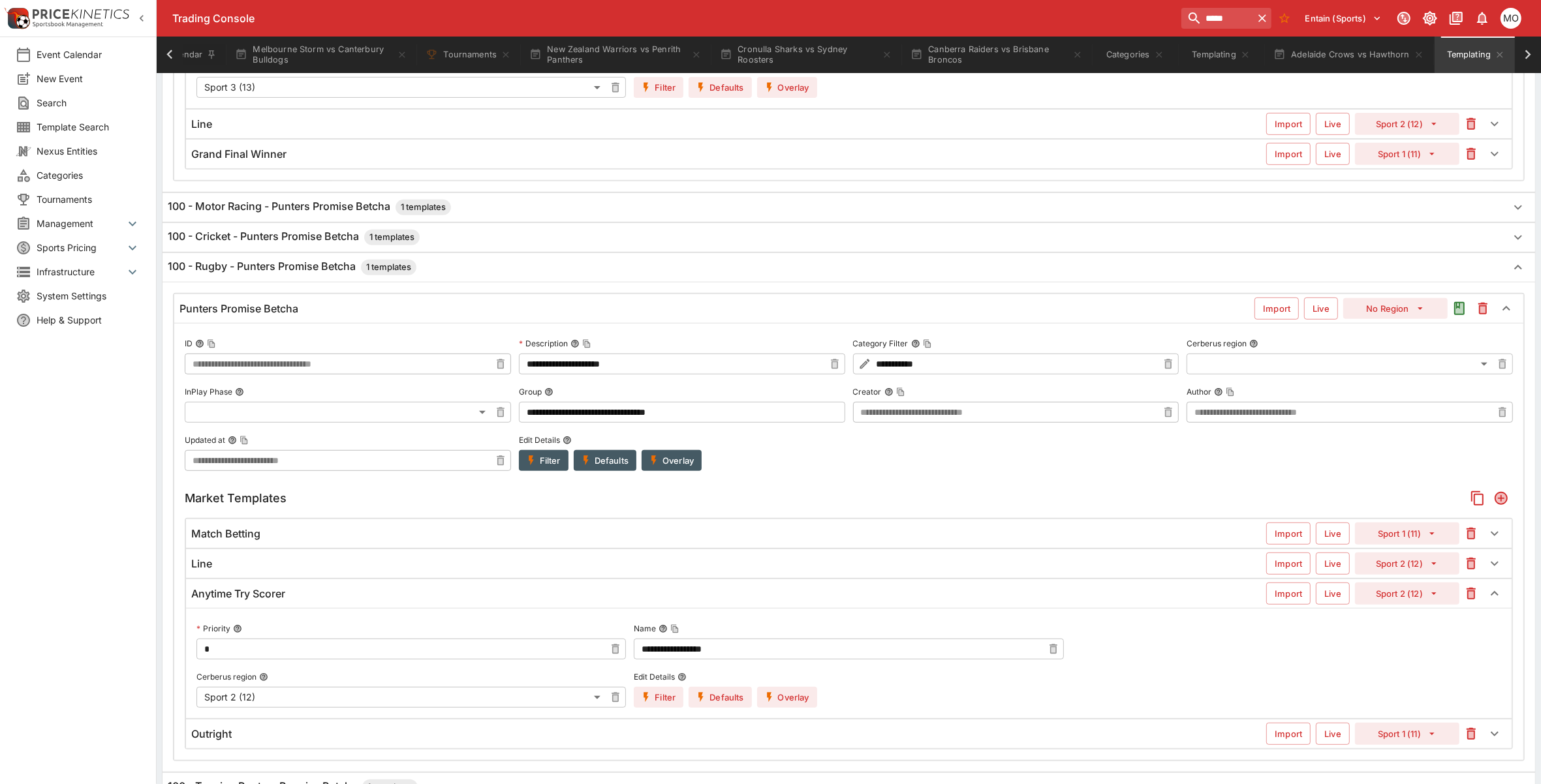
click at [340, 279] on div "100 - Rugby - Punters Promise Betcha 1 templates" at bounding box center [849, 267] width 1373 height 29
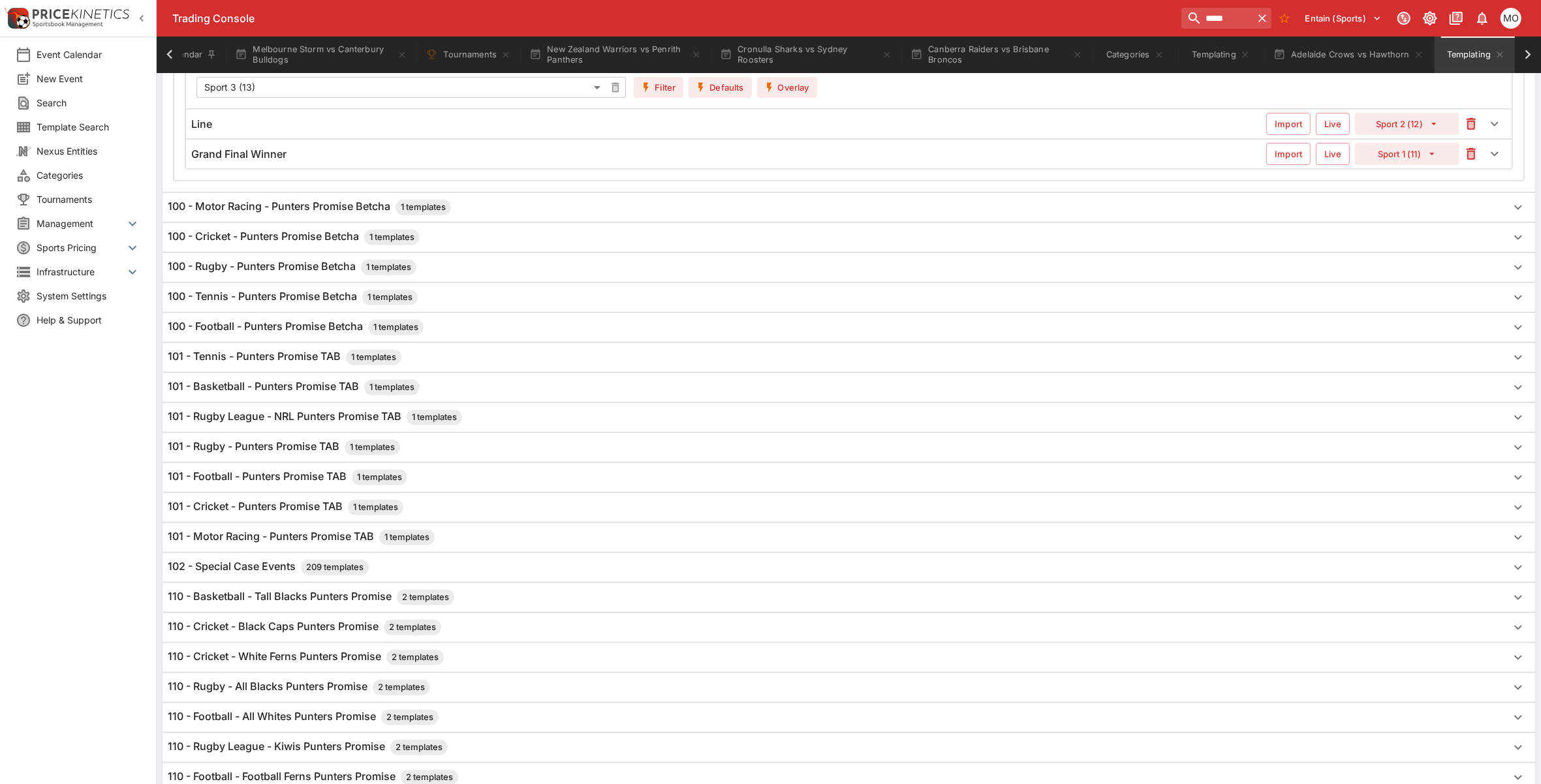
click at [296, 422] on h6 "101 - Rugby League - NRL Punters Promise TAB 1 templates" at bounding box center [315, 417] width 294 height 16
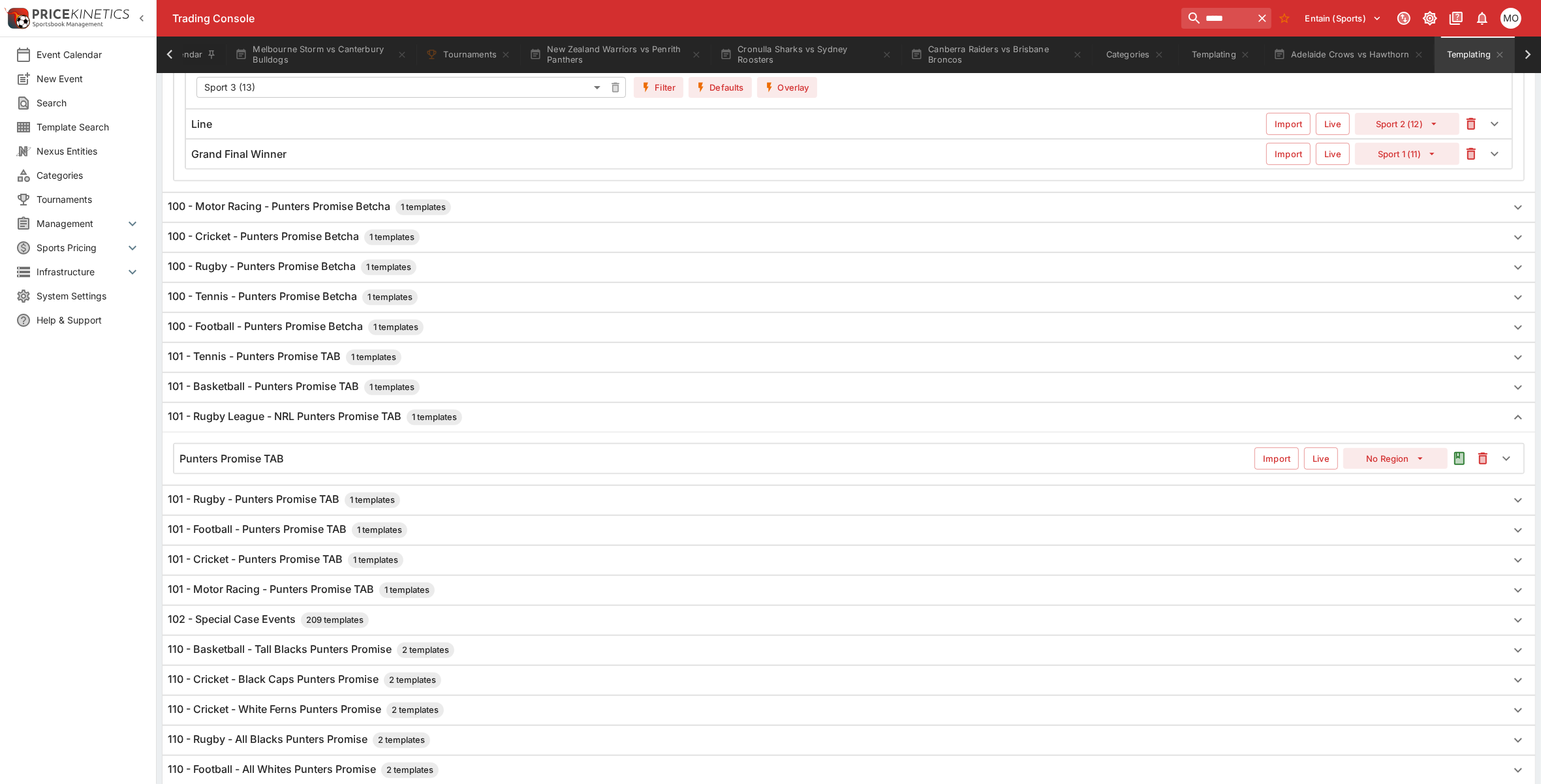
click at [295, 466] on div "Punters Promise TAB" at bounding box center [717, 459] width 1075 height 13
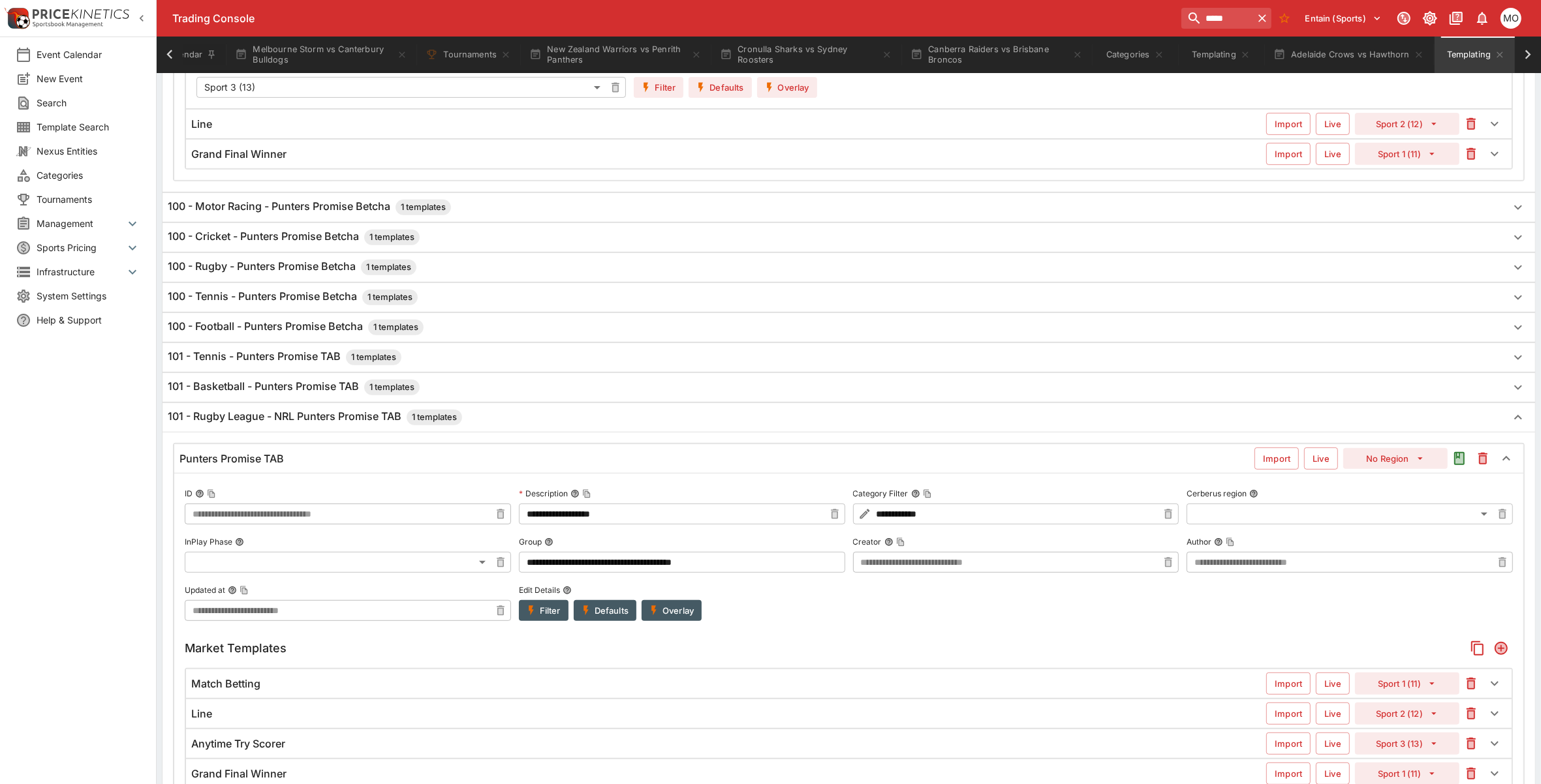
click at [539, 612] on button "Filter" at bounding box center [544, 611] width 50 height 21
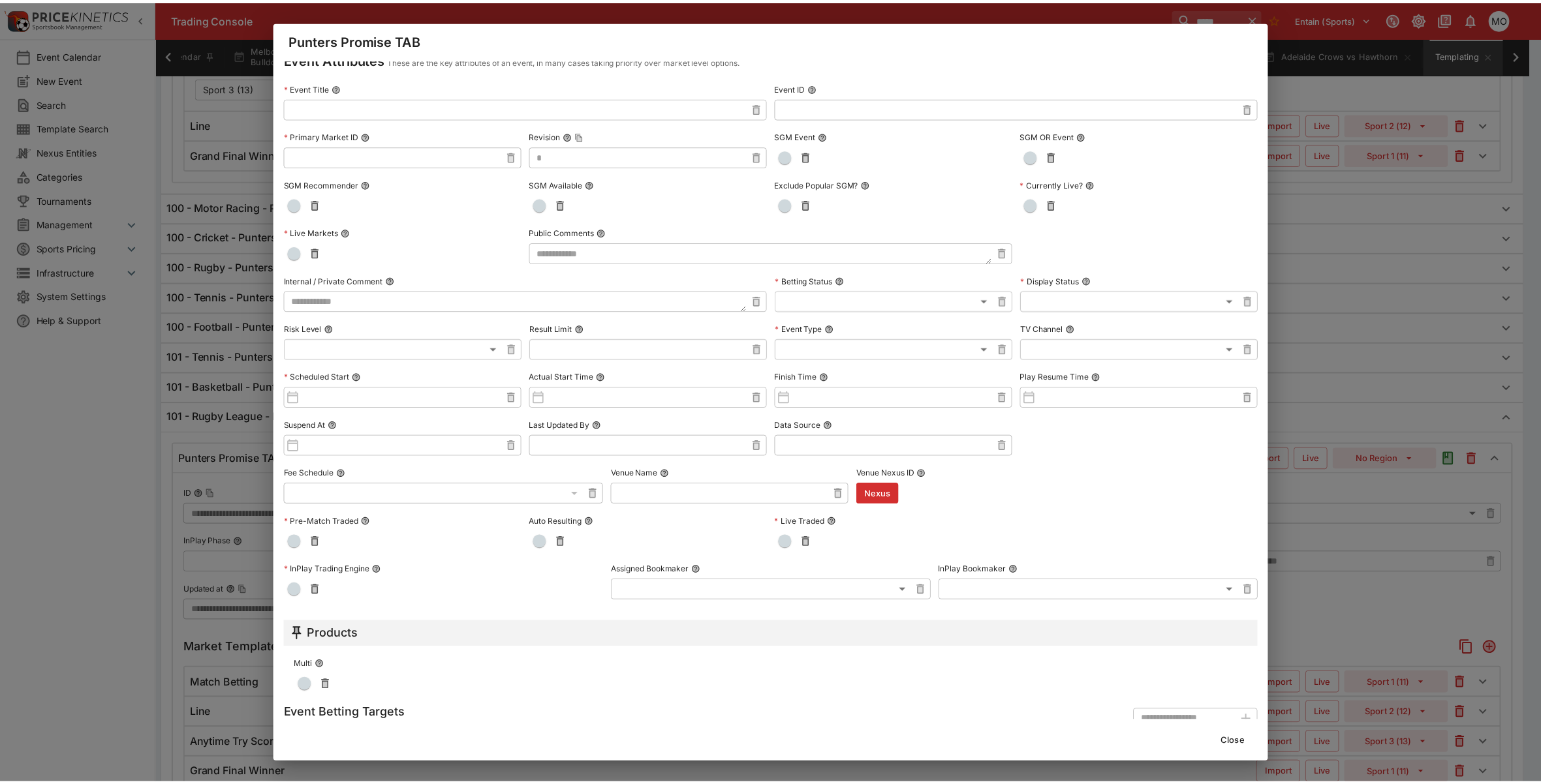
scroll to position [0, 0]
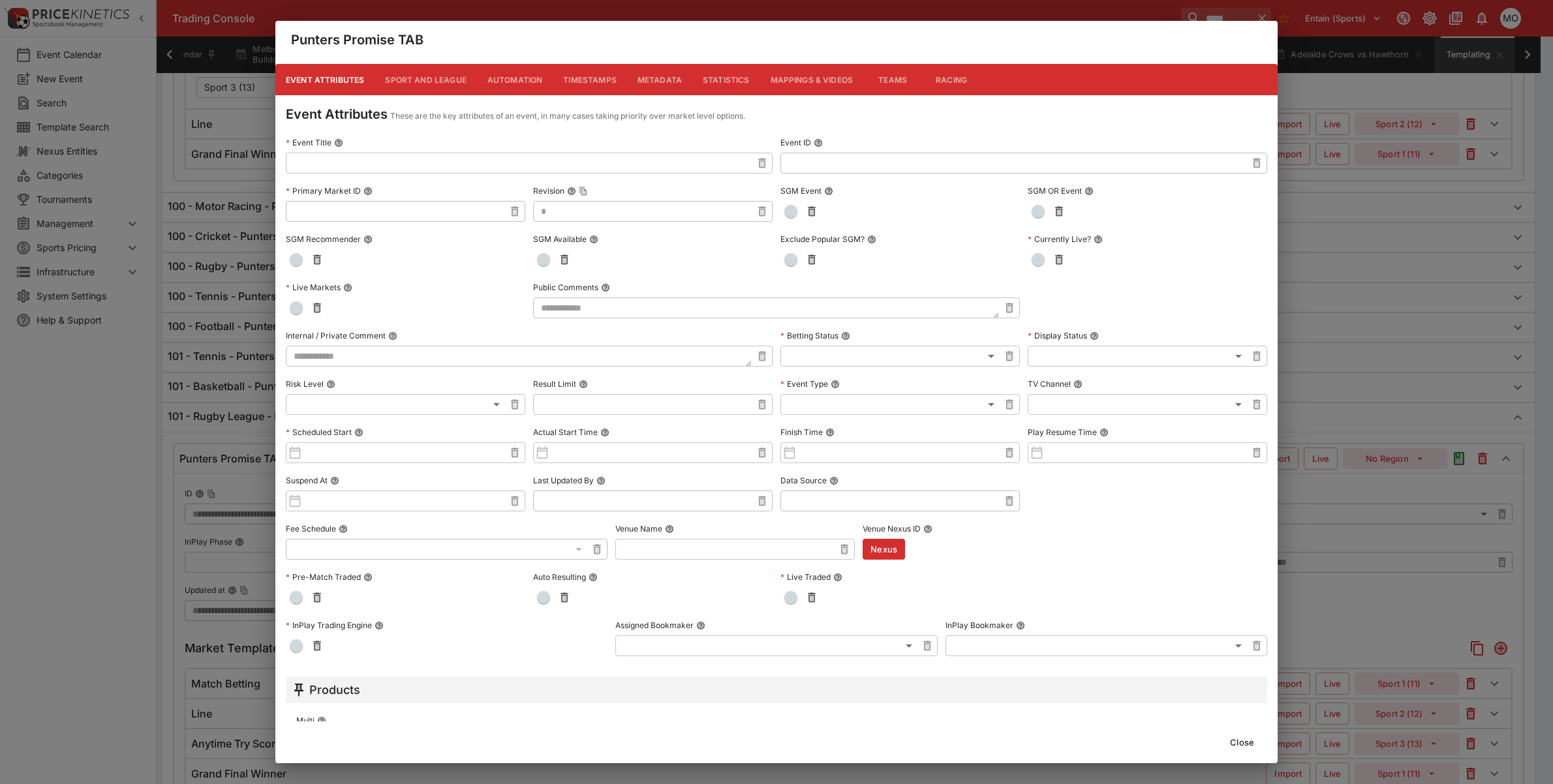
click at [673, 79] on button "Metadata" at bounding box center [660, 79] width 65 height 31
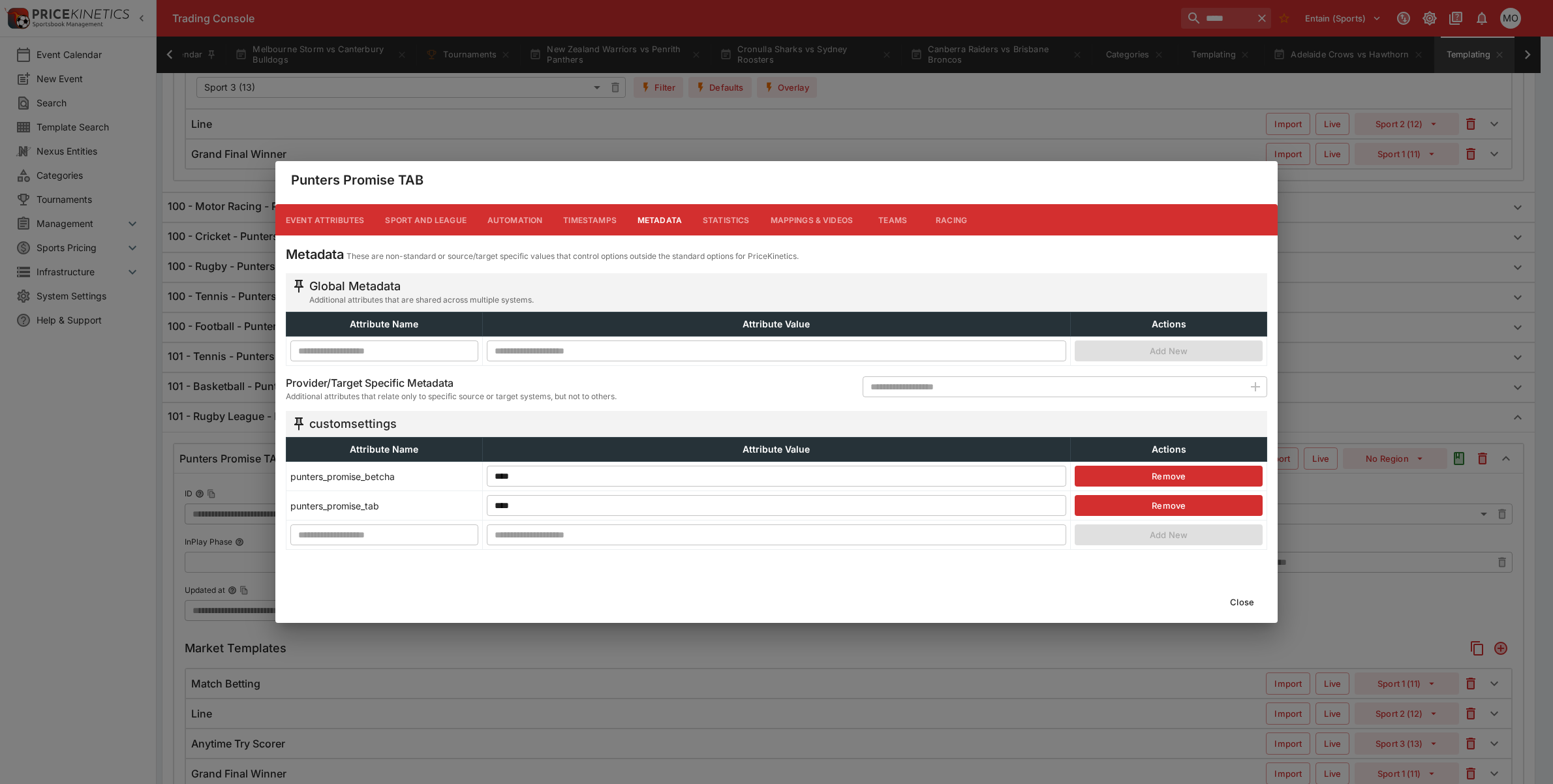
click at [1185, 476] on button "Remove" at bounding box center [1169, 476] width 188 height 21
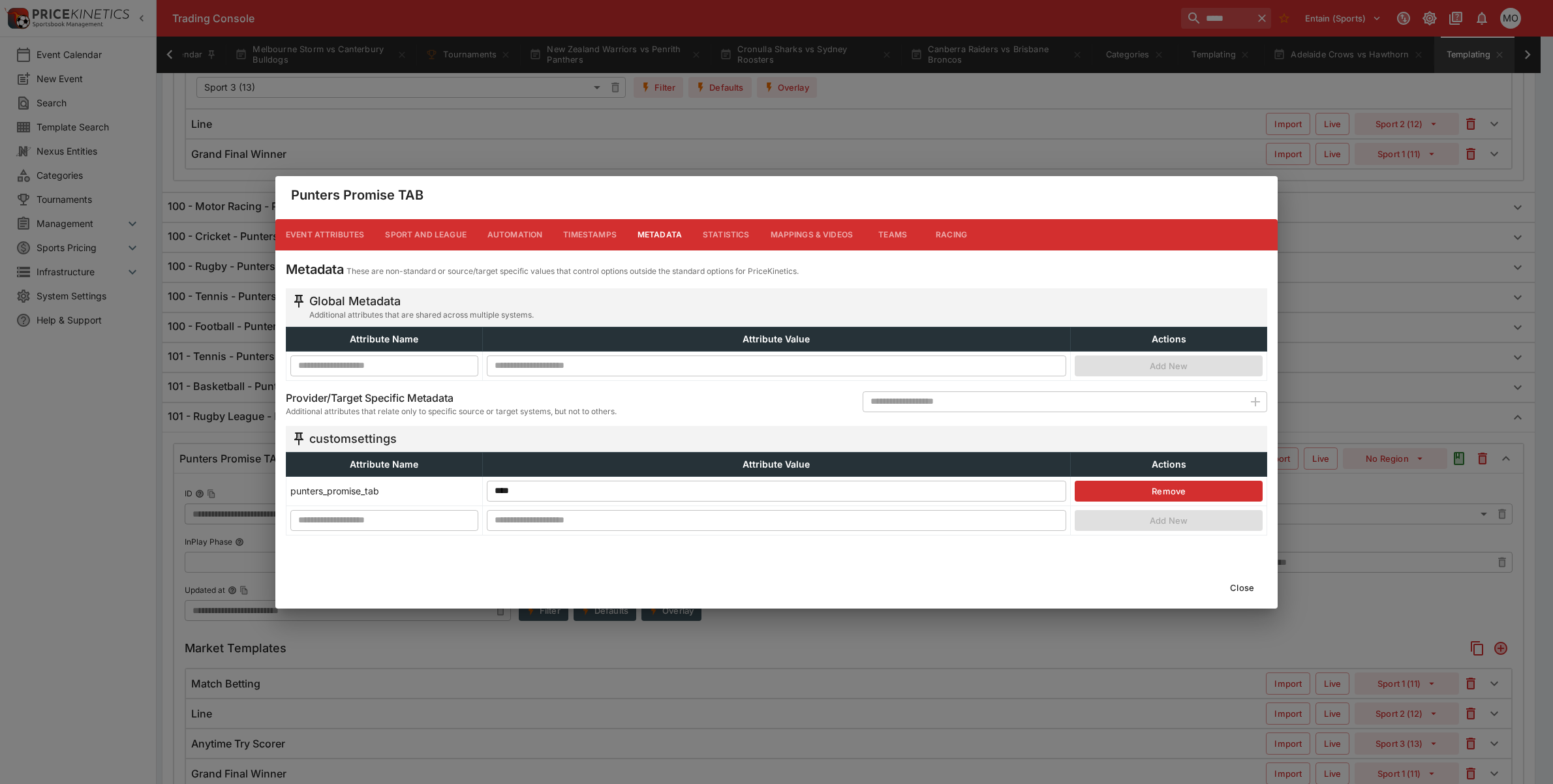
click at [1247, 588] on button "Close" at bounding box center [1242, 588] width 40 height 21
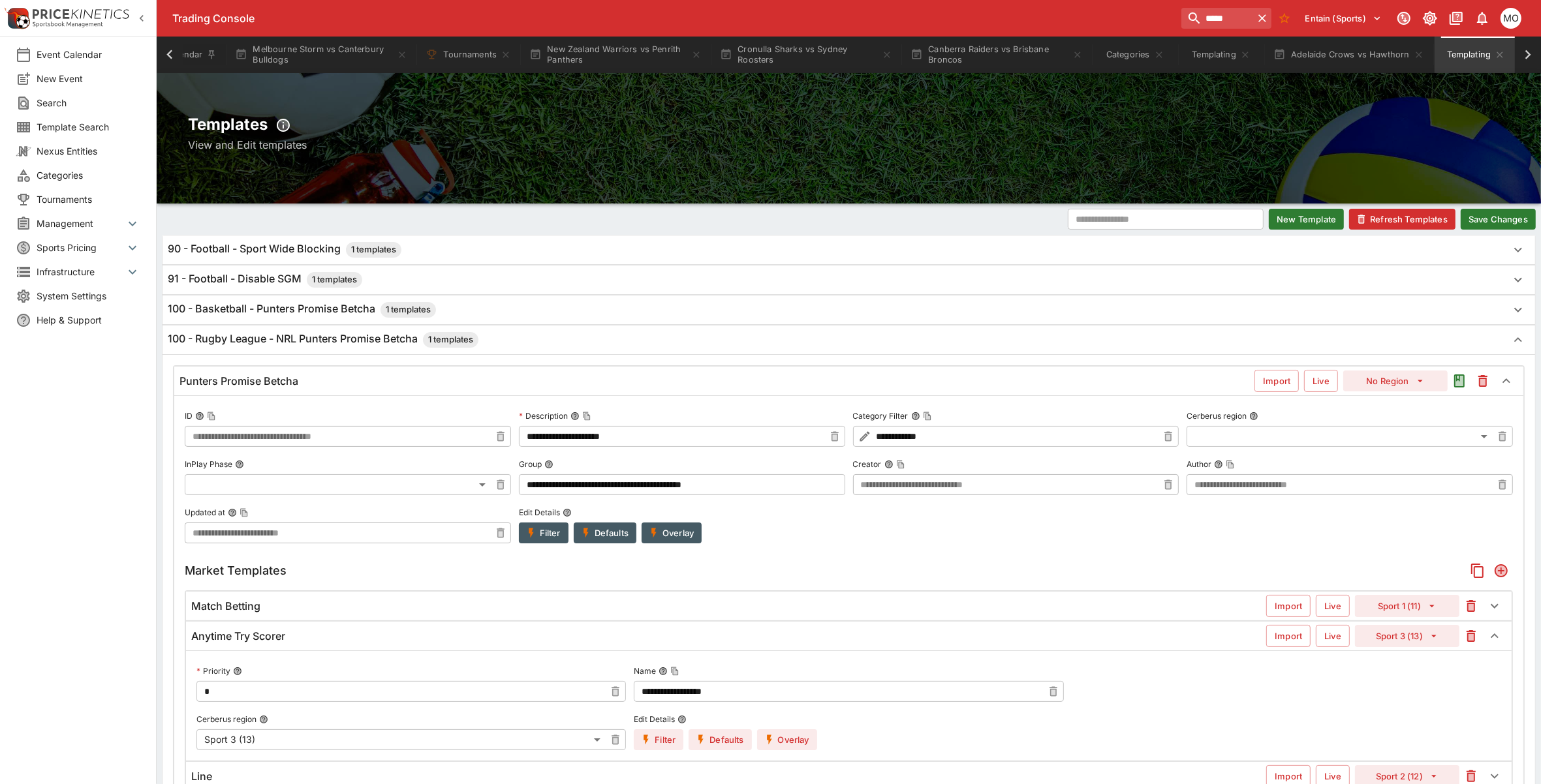
click at [1485, 215] on button "Save Changes" at bounding box center [1498, 219] width 75 height 21
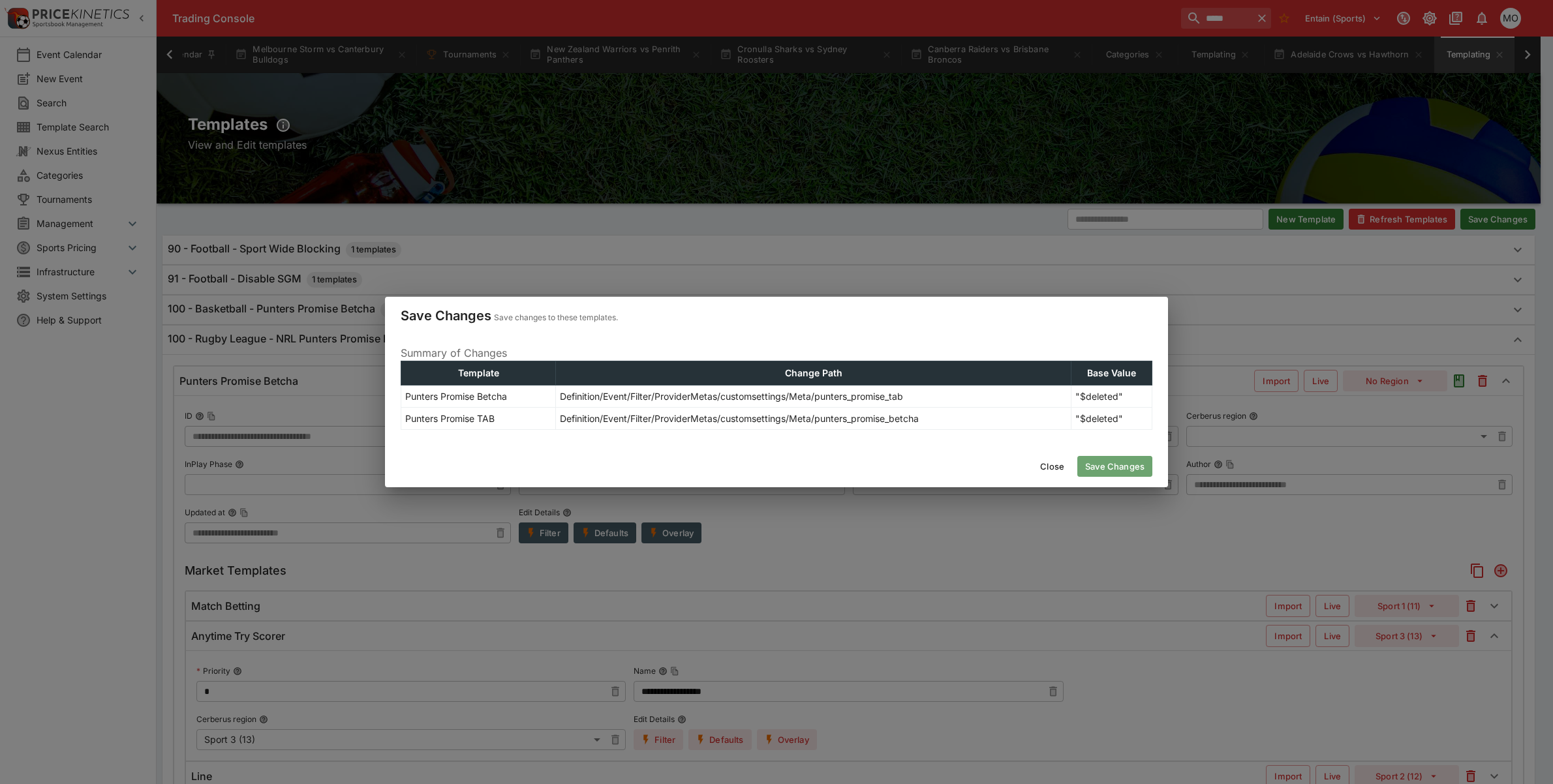
click at [1113, 464] on button "Save Changes" at bounding box center [1115, 466] width 75 height 21
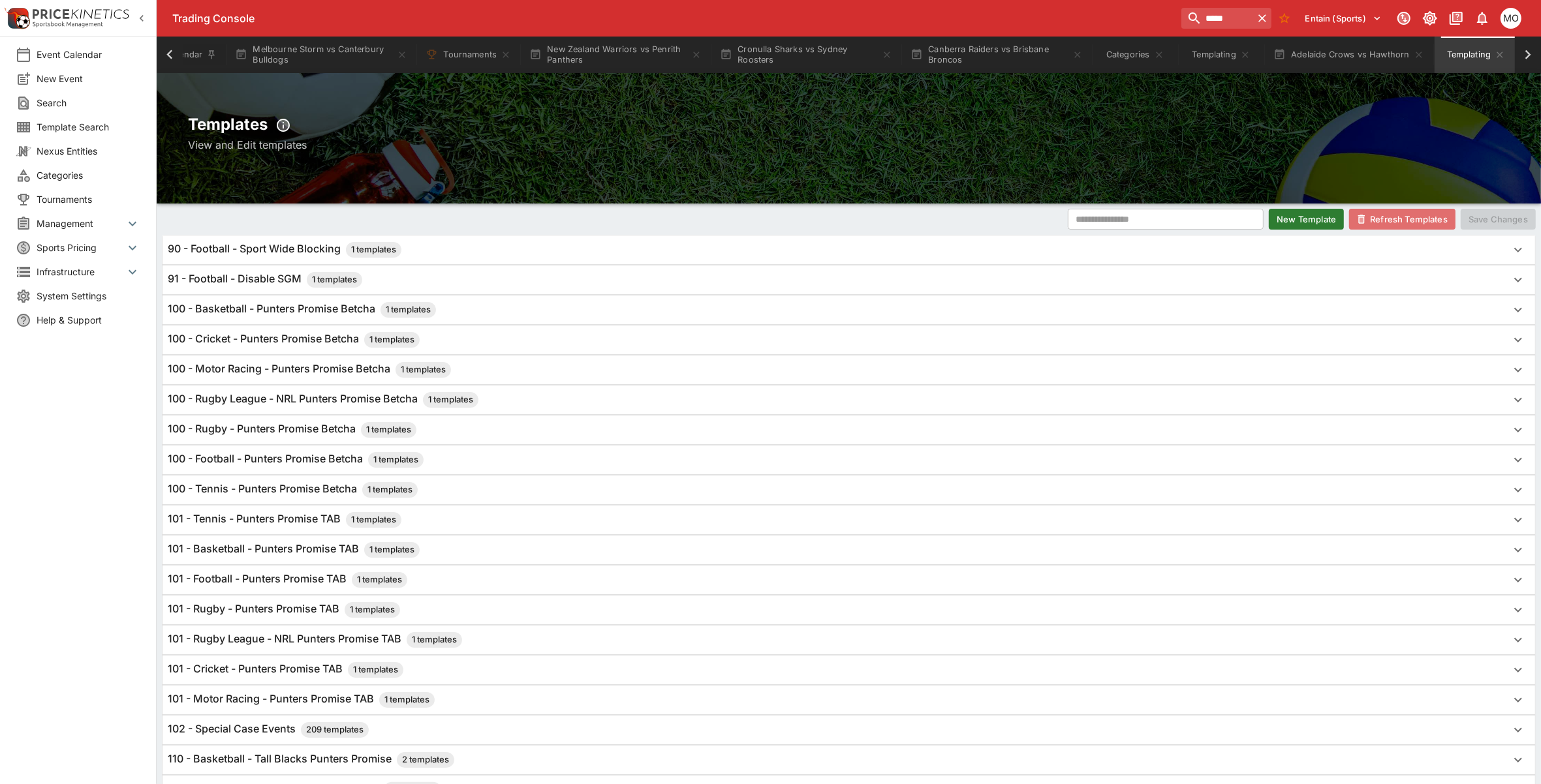
click at [1389, 229] on button "Refresh Templates" at bounding box center [1402, 219] width 106 height 21
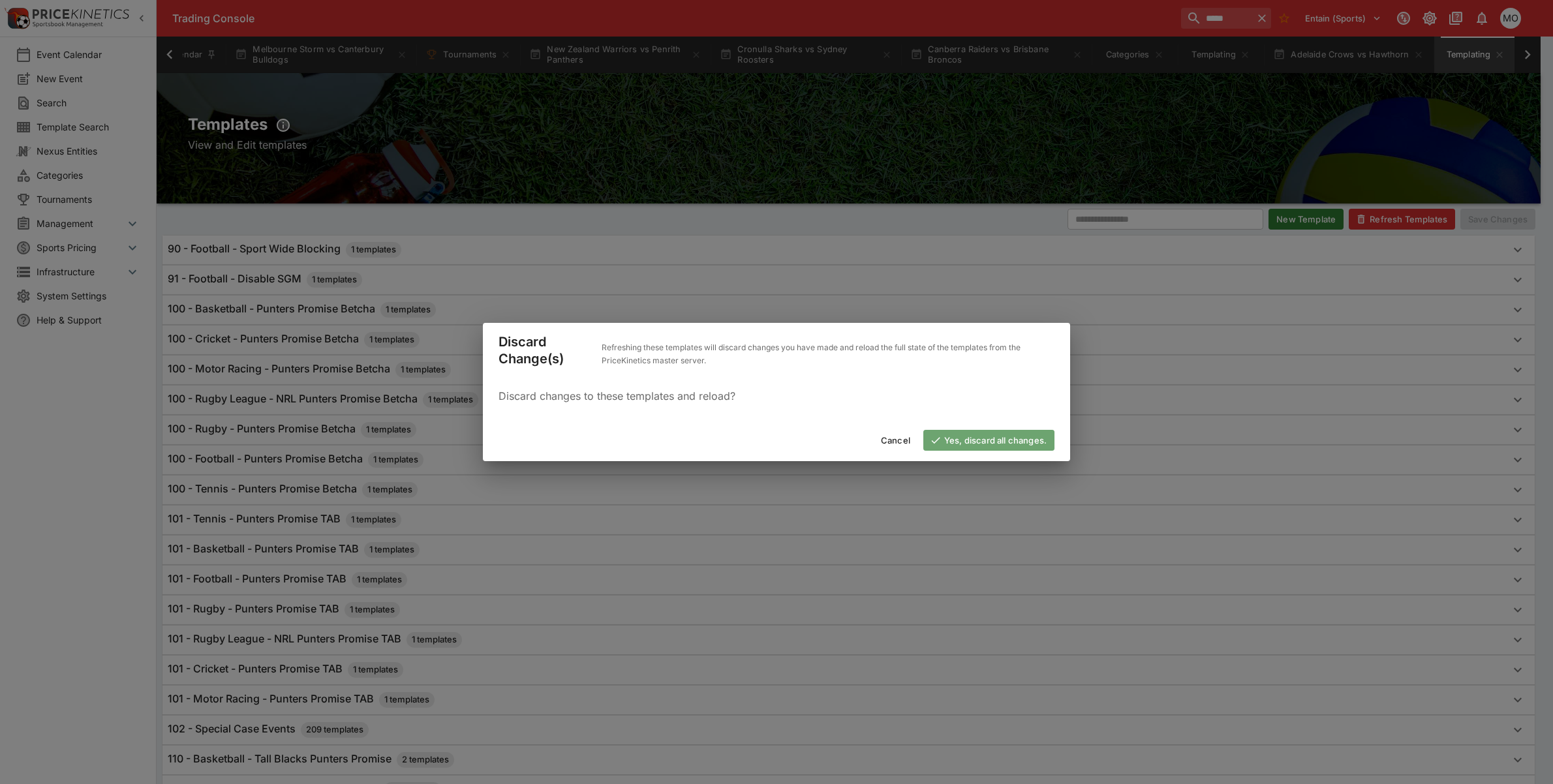
click at [1016, 439] on button "Yes, discard all changes." at bounding box center [989, 441] width 131 height 21
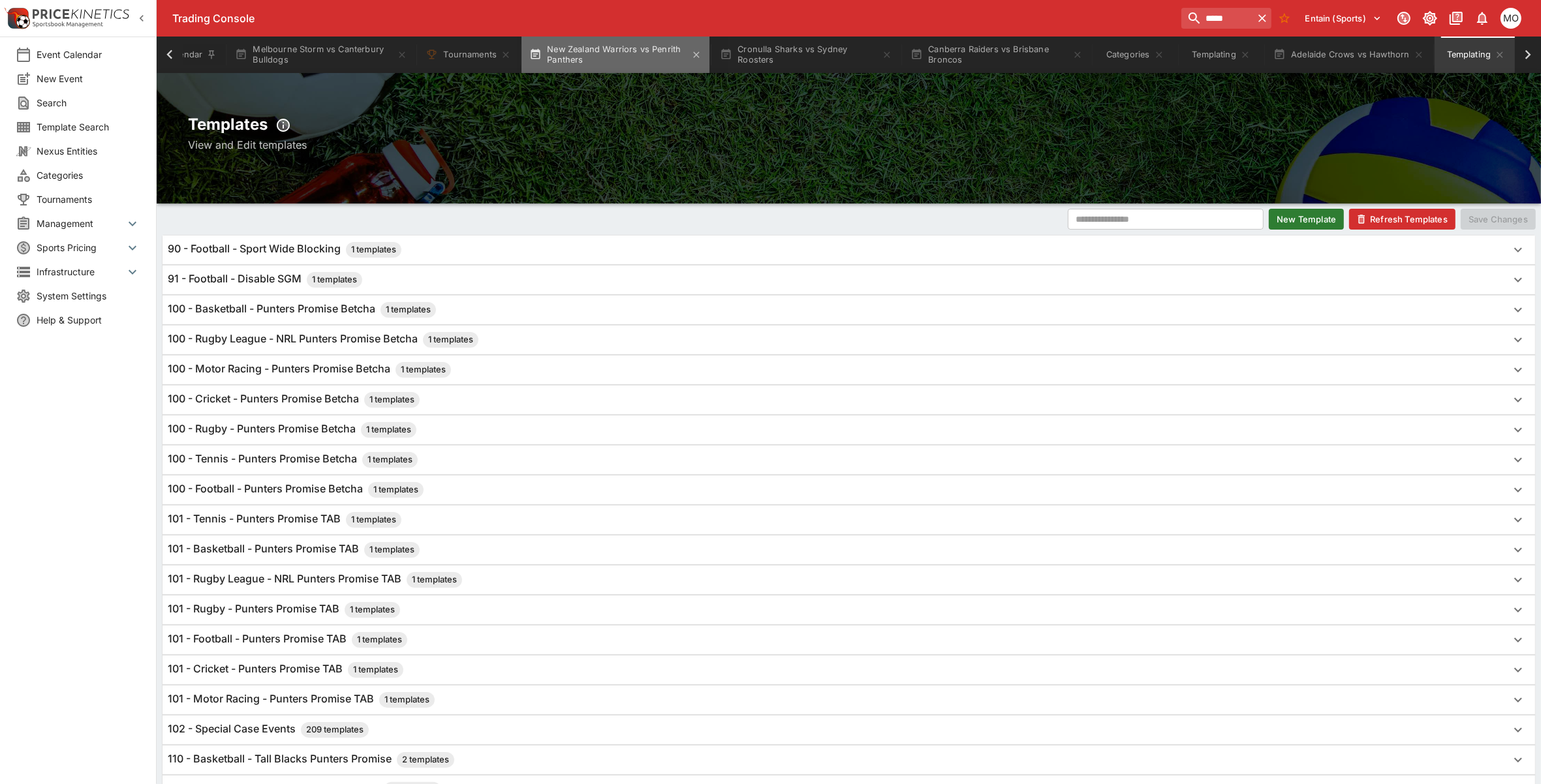
click at [623, 46] on button "New Zealand Warriors vs Penrith Panthers" at bounding box center [616, 55] width 188 height 37
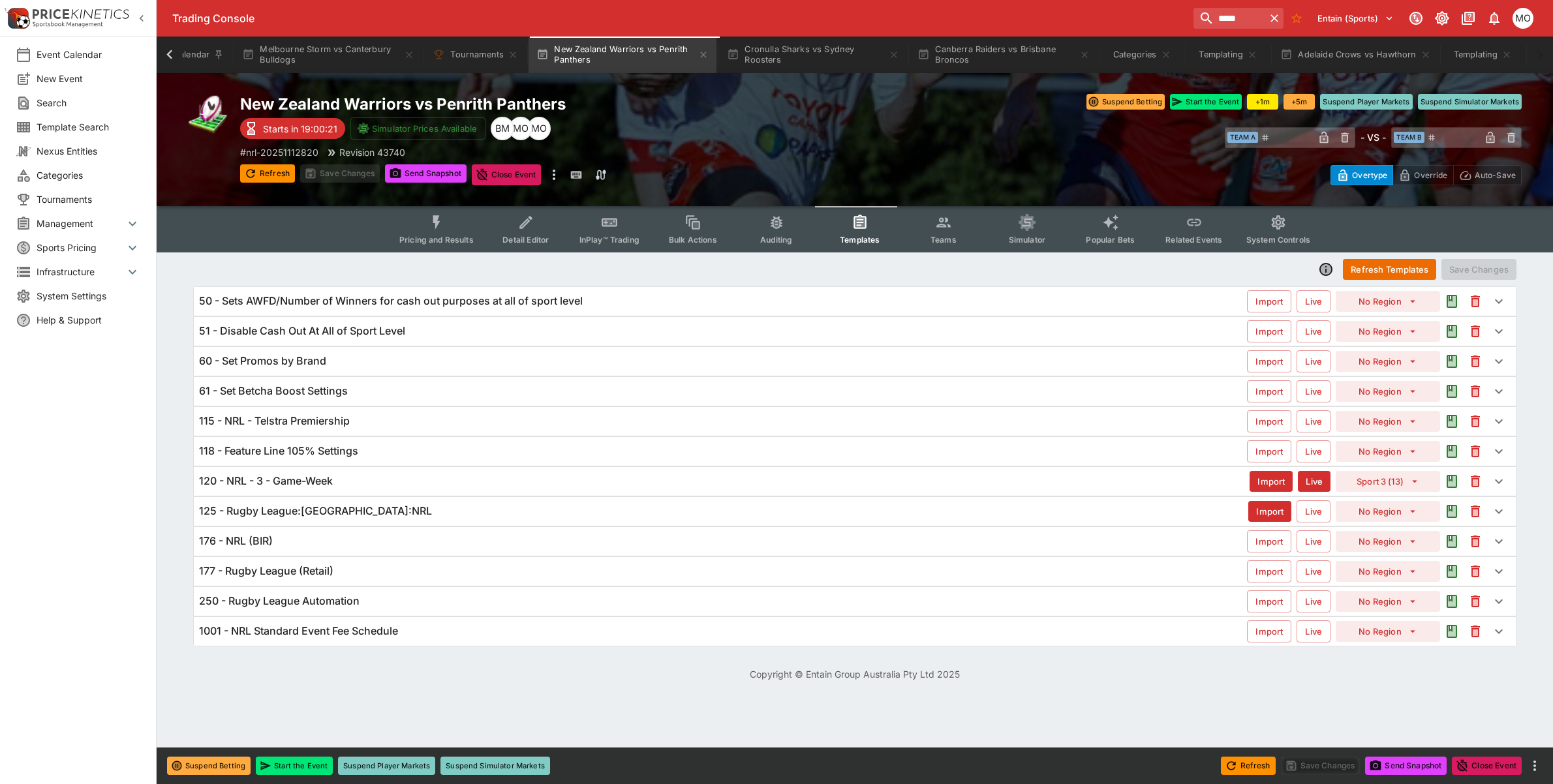
click at [1365, 271] on button "Refresh Templates" at bounding box center [1389, 270] width 93 height 21
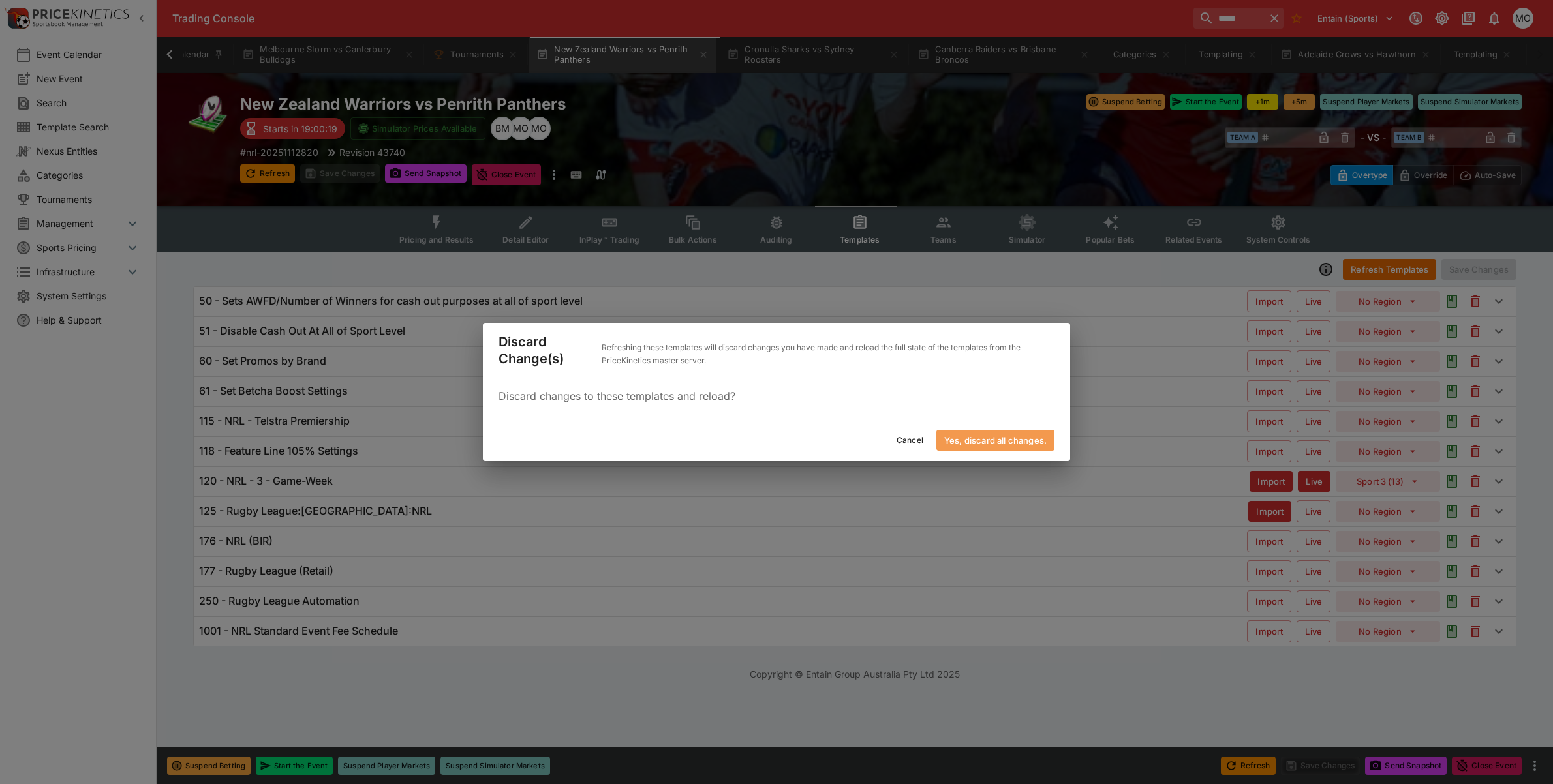
click at [987, 445] on button "Yes, discard all changes." at bounding box center [995, 441] width 118 height 21
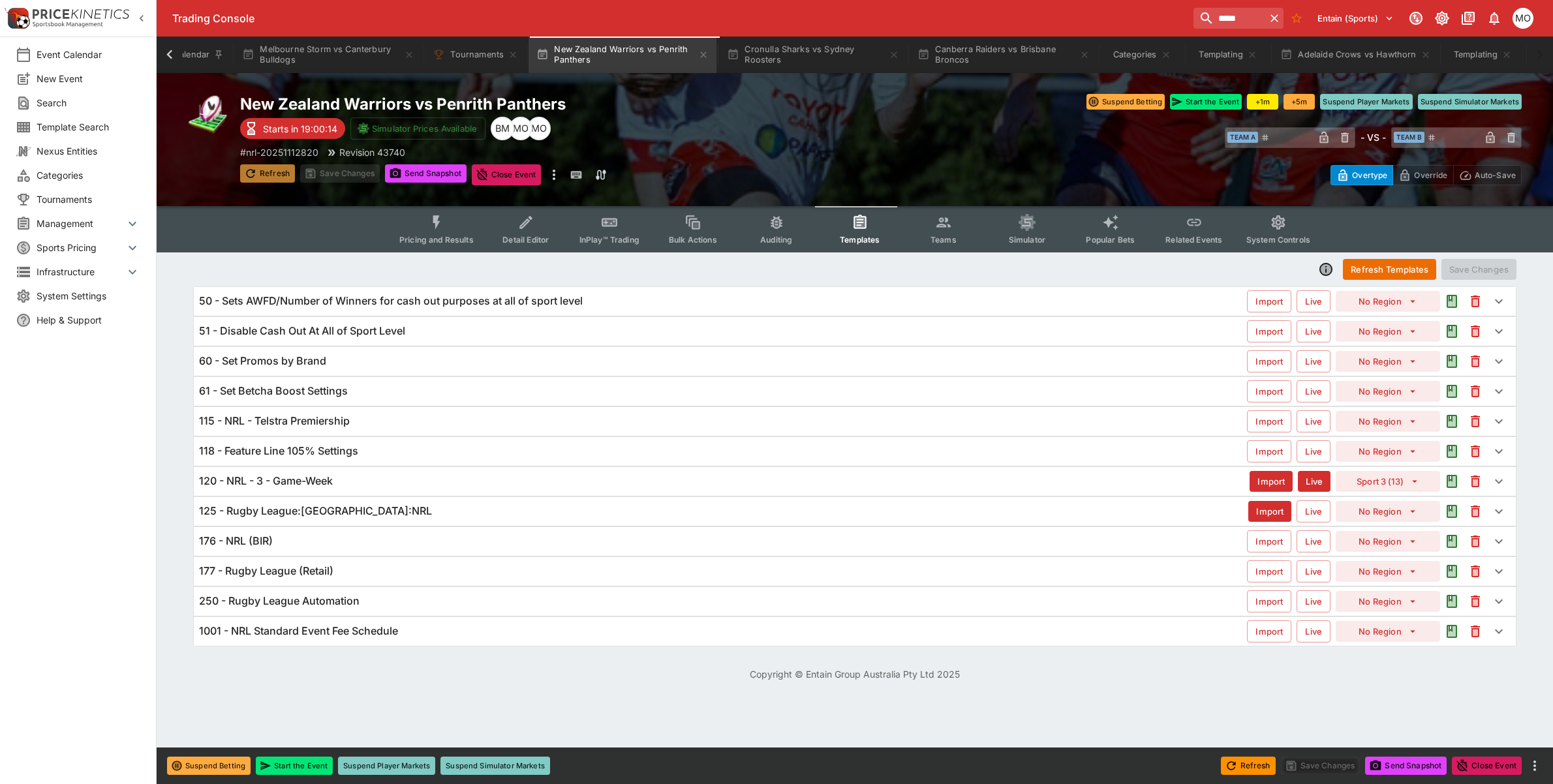
click at [249, 167] on icon "button" at bounding box center [251, 173] width 13 height 13
click at [174, 697] on html "**********" at bounding box center [776, 348] width 1553 height 697
